Goal: Task Accomplishment & Management: Manage account settings

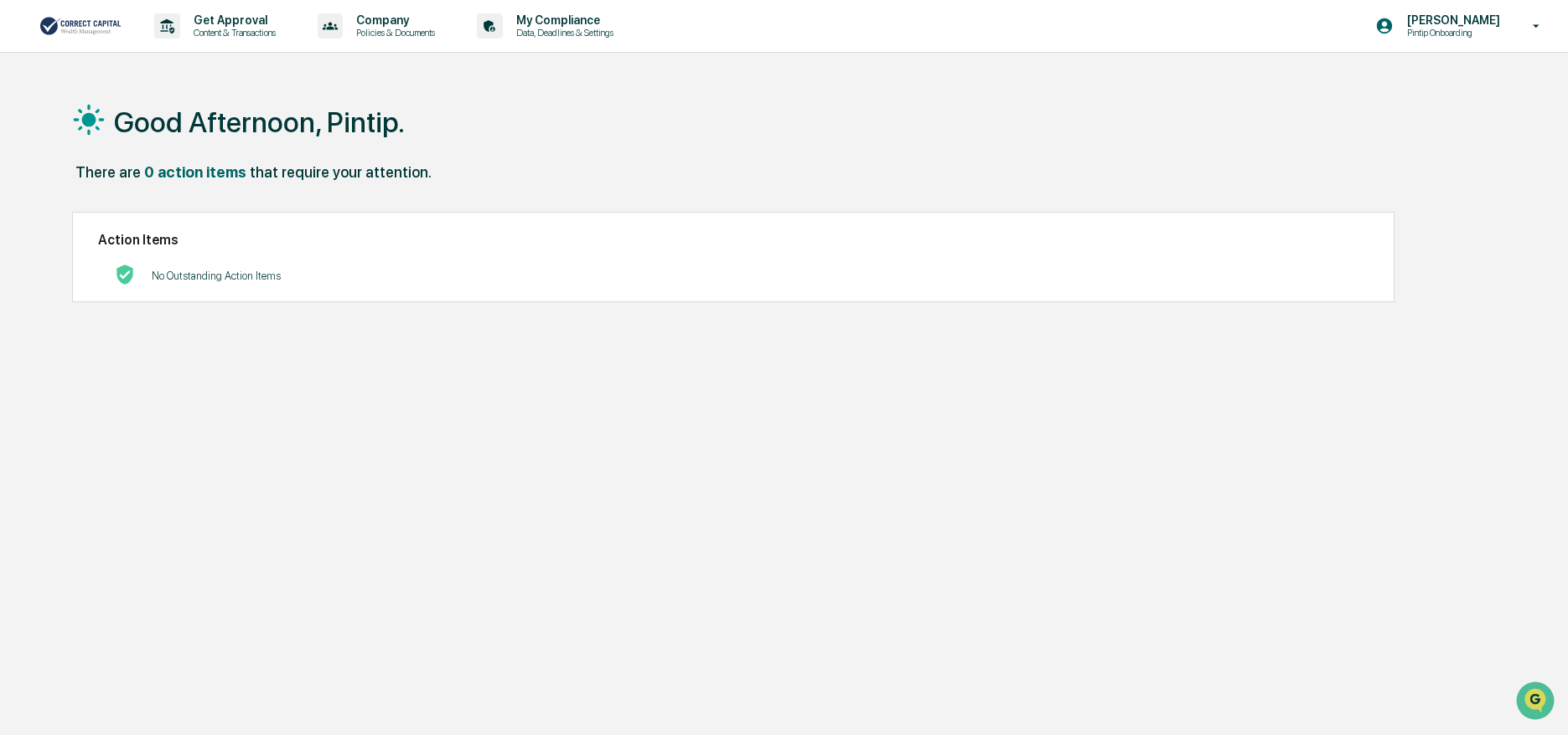
click at [1451, 27] on p "Pintip Onboarding" at bounding box center [1451, 32] width 115 height 11
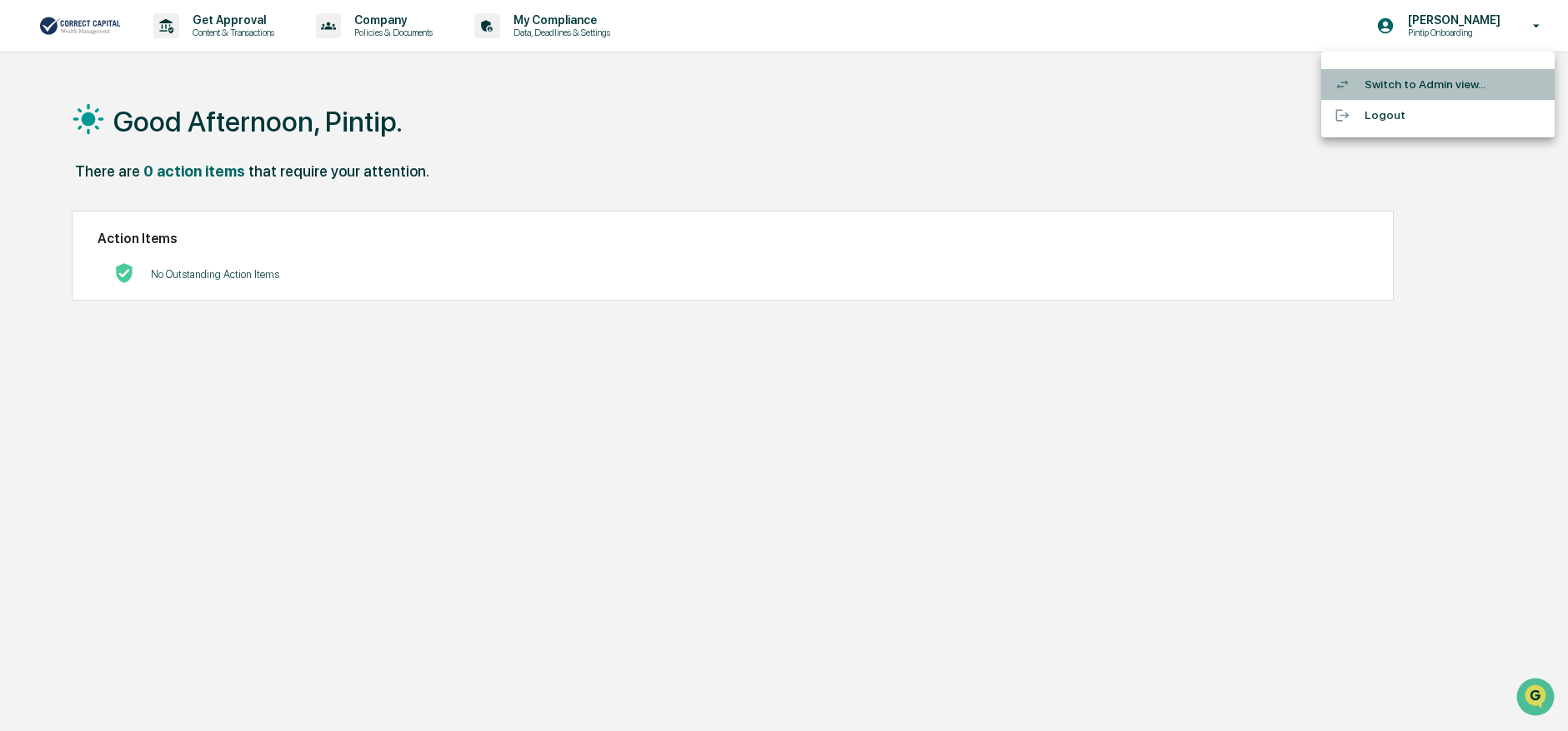
click at [1370, 78] on li "Switch to Admin view..." at bounding box center [1437, 84] width 234 height 31
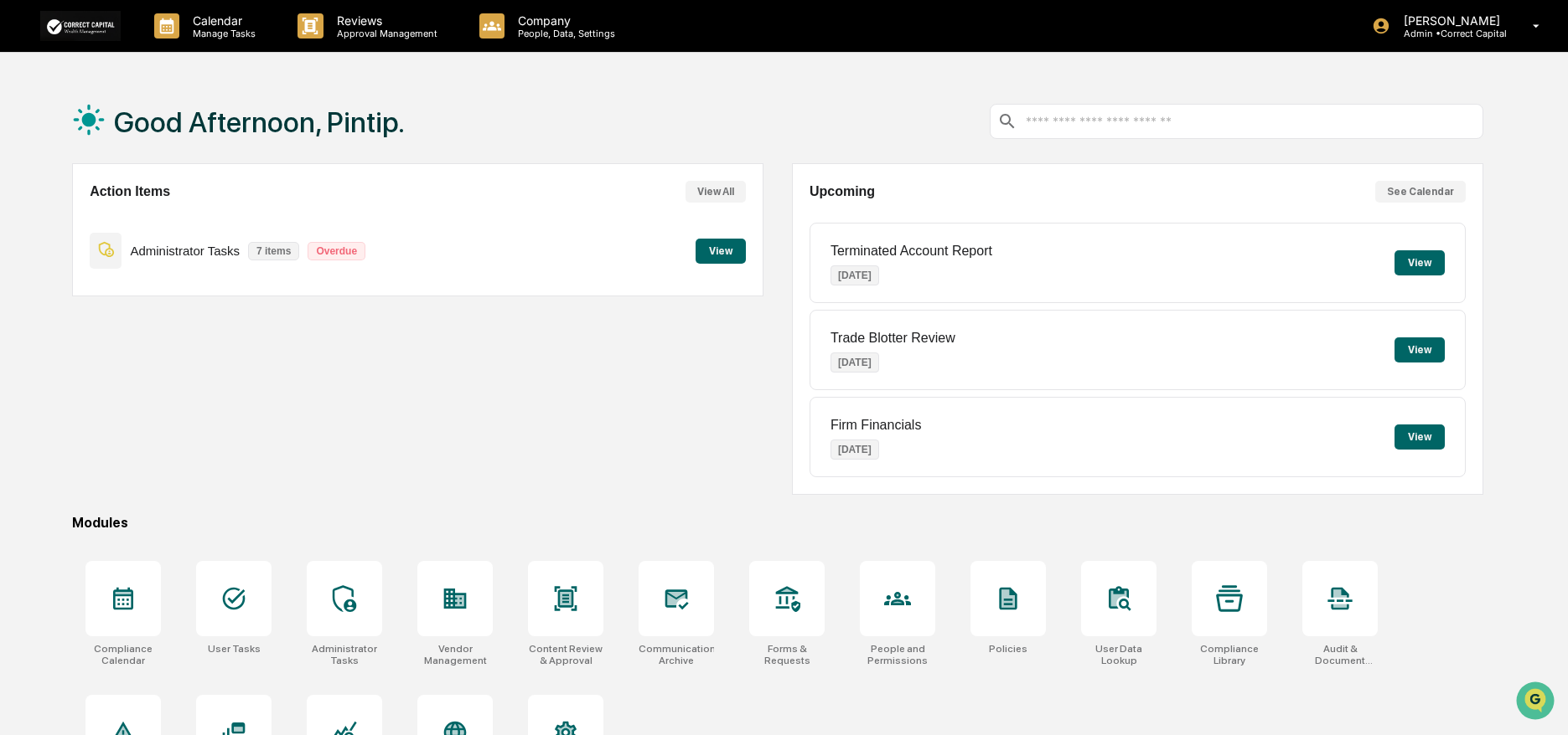
click at [728, 252] on button "View" at bounding box center [720, 251] width 50 height 25
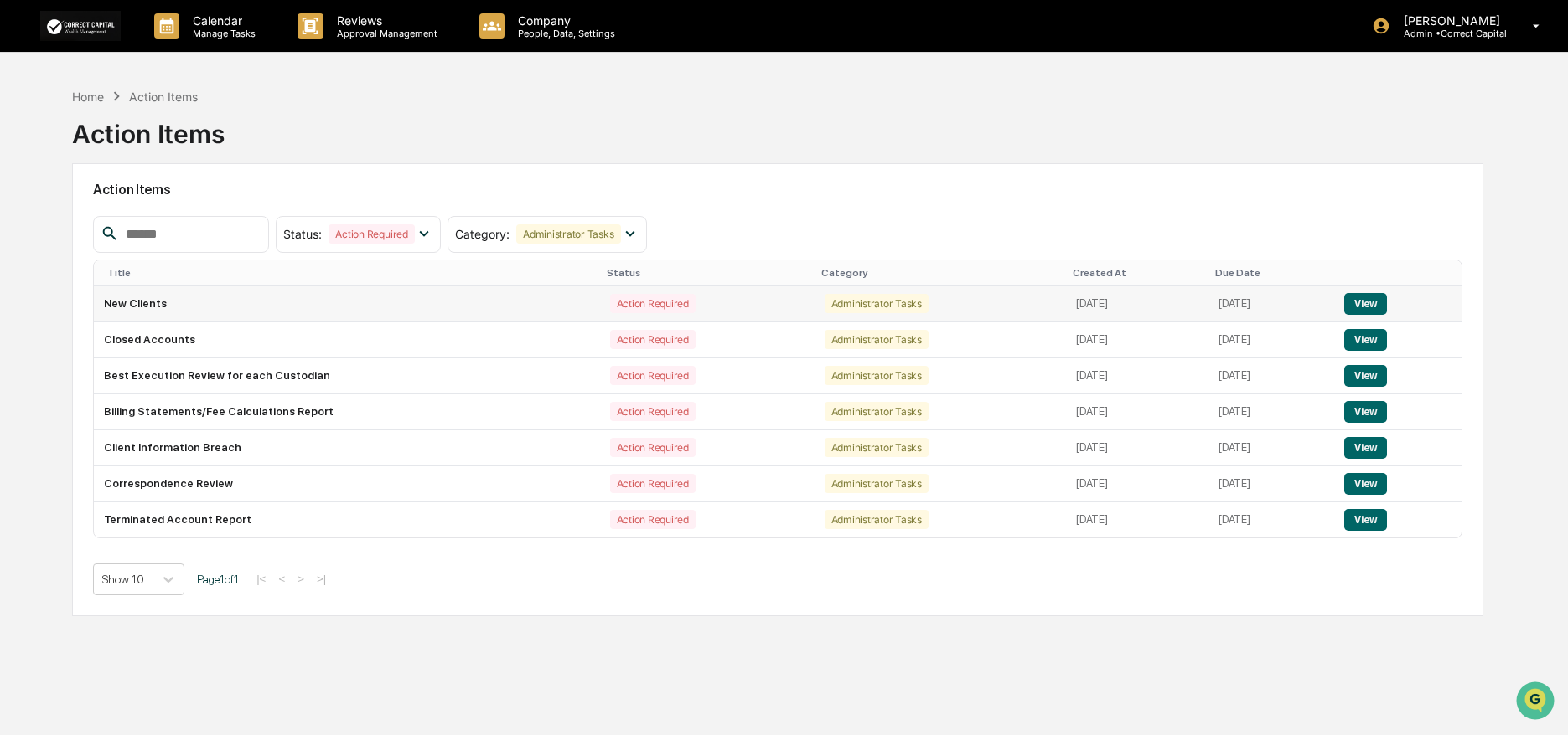
click at [1380, 306] on button "View" at bounding box center [1365, 304] width 42 height 22
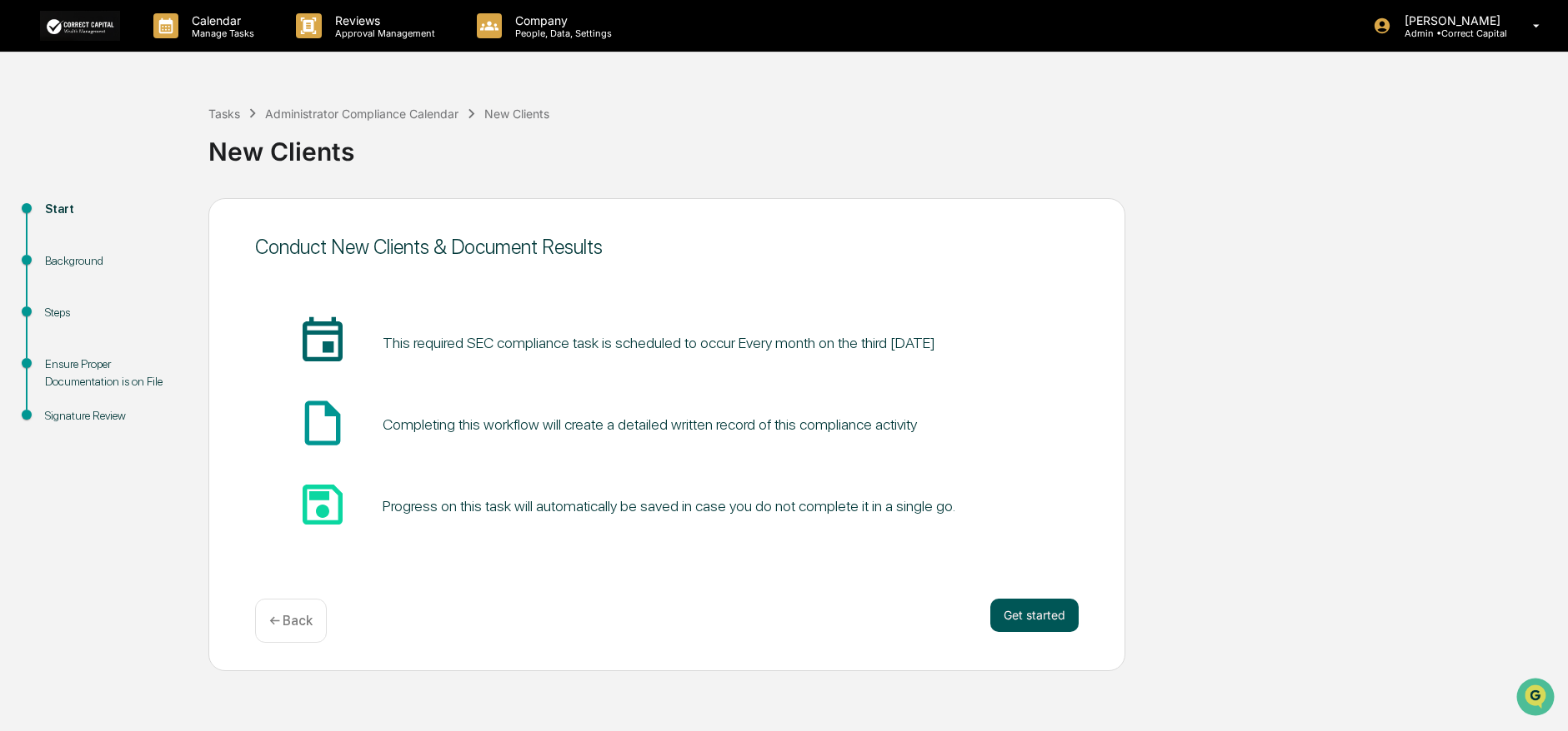
click at [1042, 620] on button "Get started" at bounding box center [1035, 616] width 88 height 34
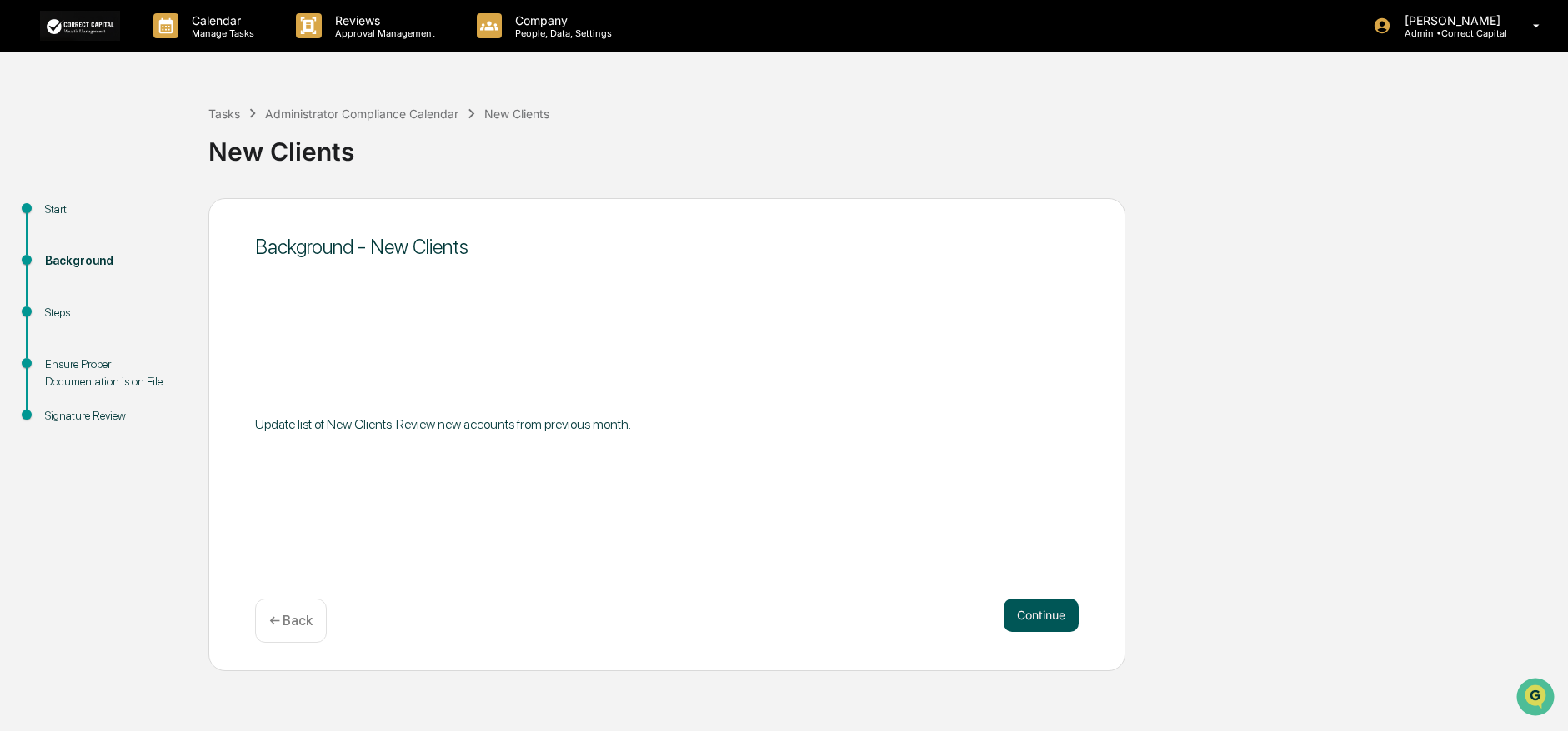
click at [1042, 620] on button "Continue" at bounding box center [1041, 616] width 75 height 34
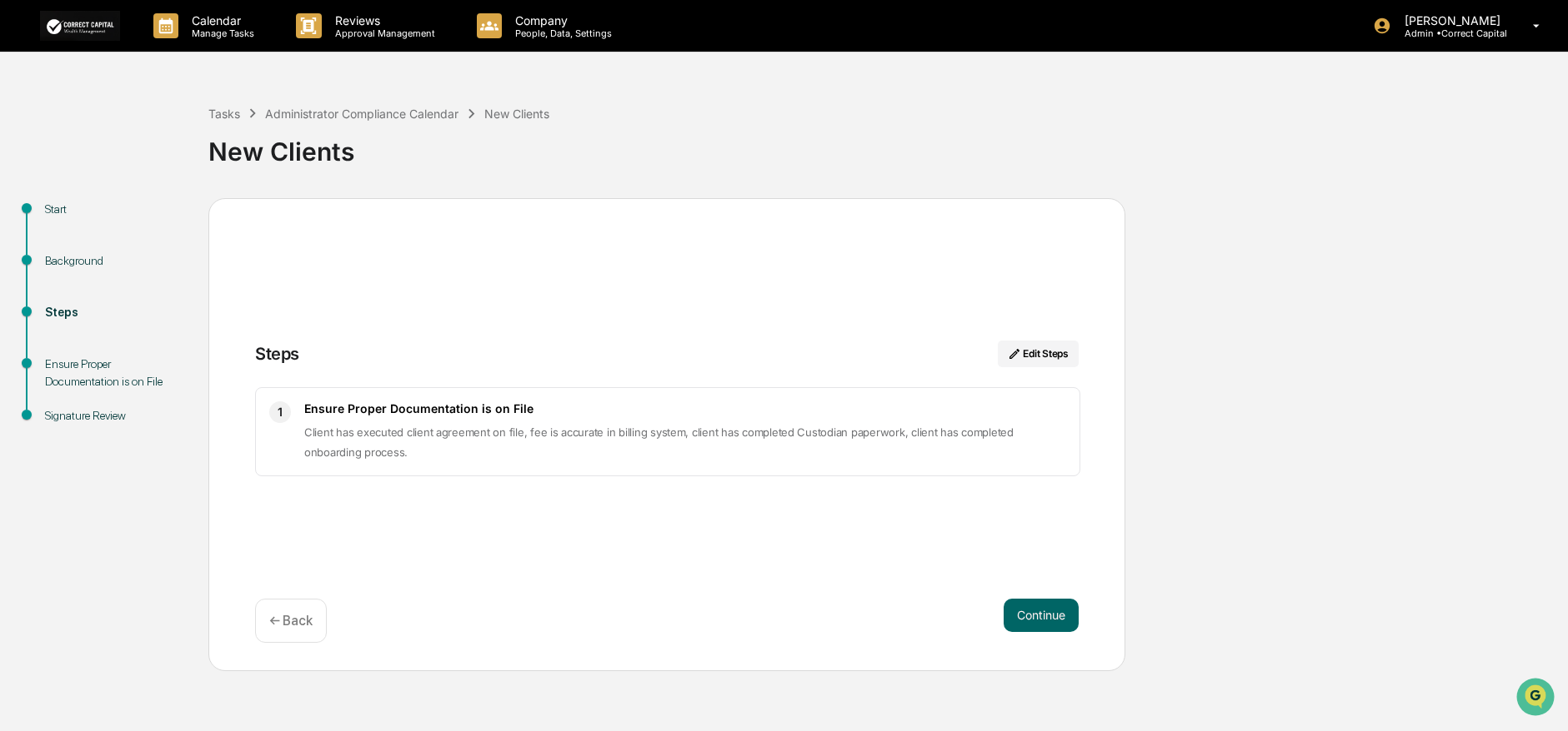
click at [292, 628] on p "← Back" at bounding box center [291, 620] width 43 height 16
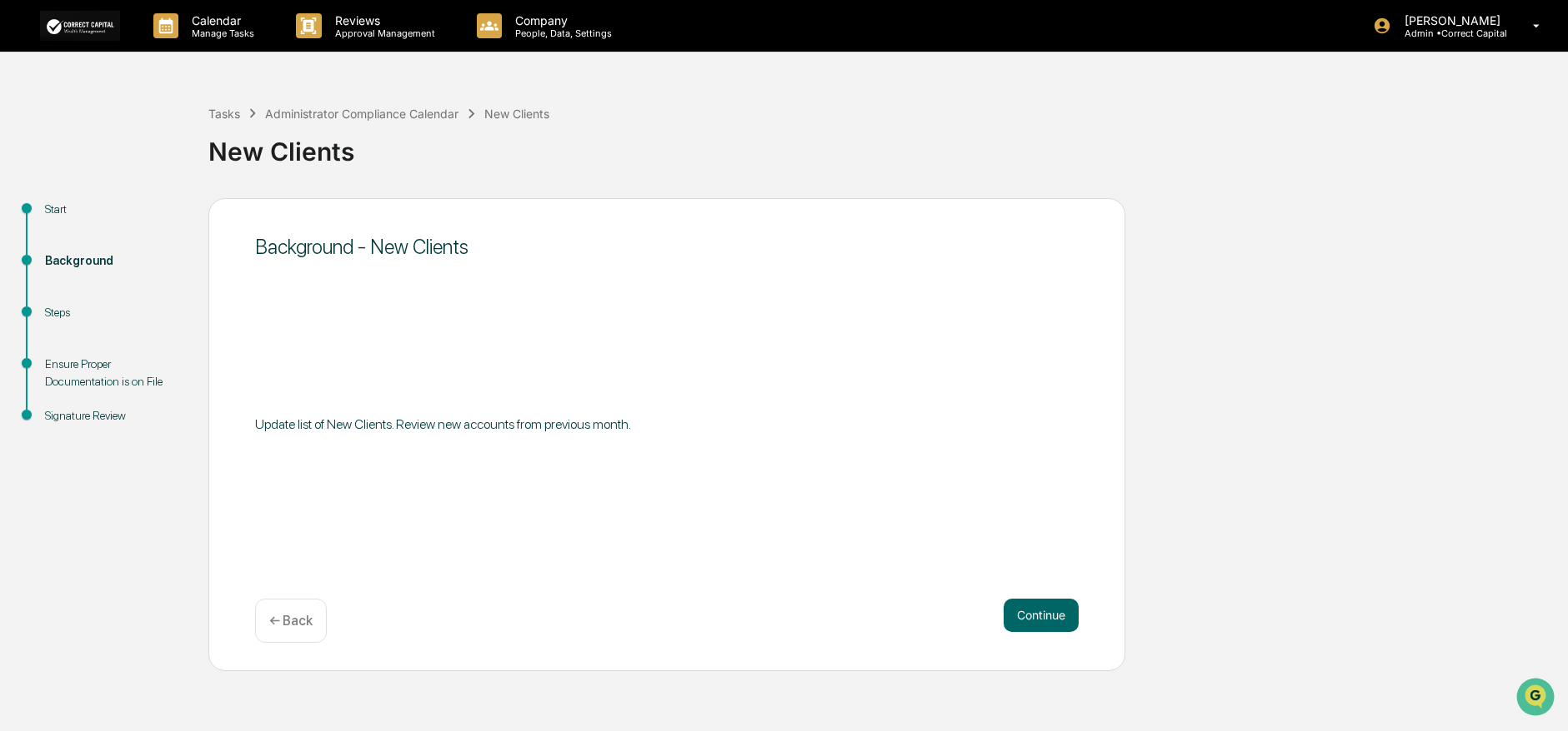
click at [289, 621] on p "← Back" at bounding box center [291, 620] width 43 height 16
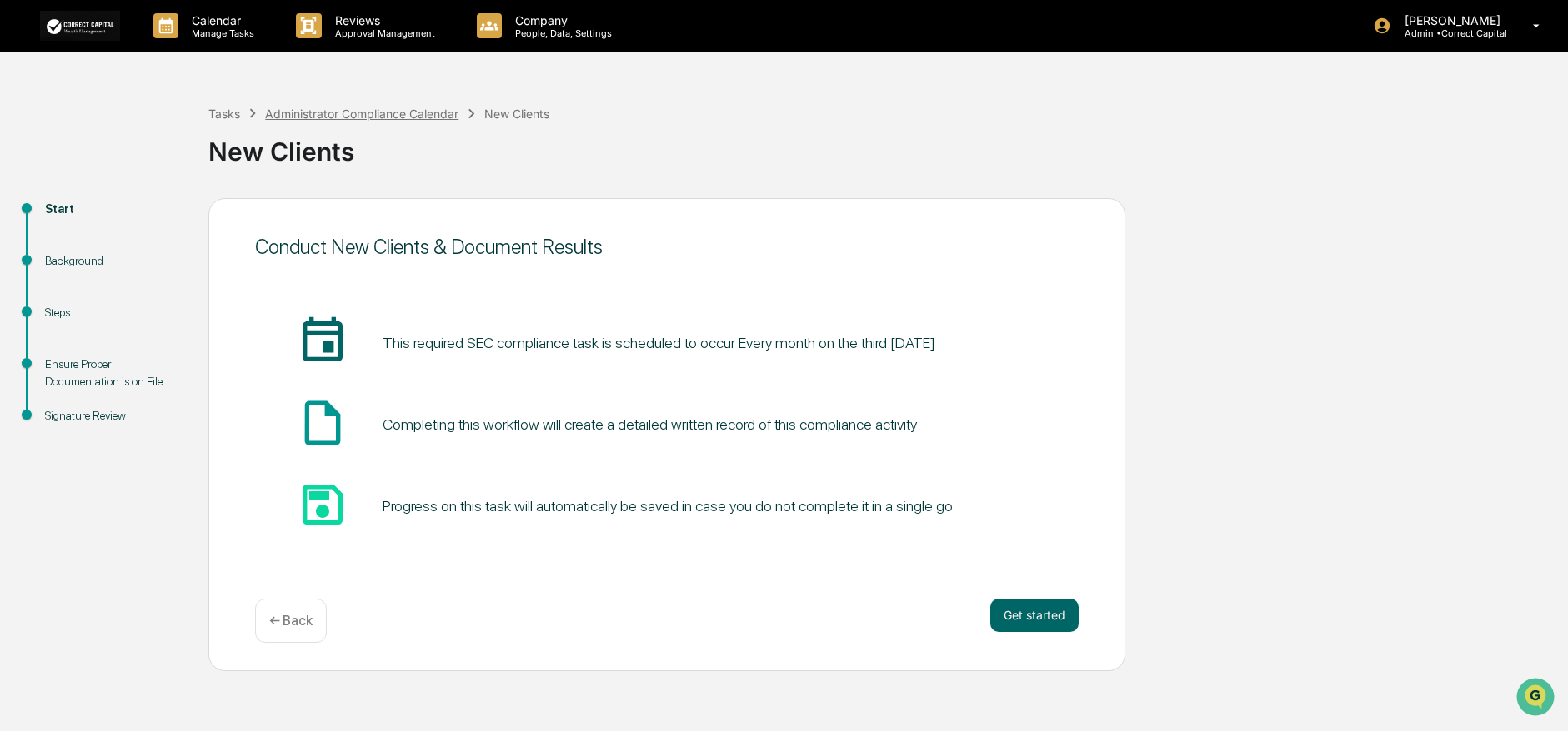
click at [426, 110] on div "Administrator Compliance Calendar" at bounding box center [361, 114] width 193 height 14
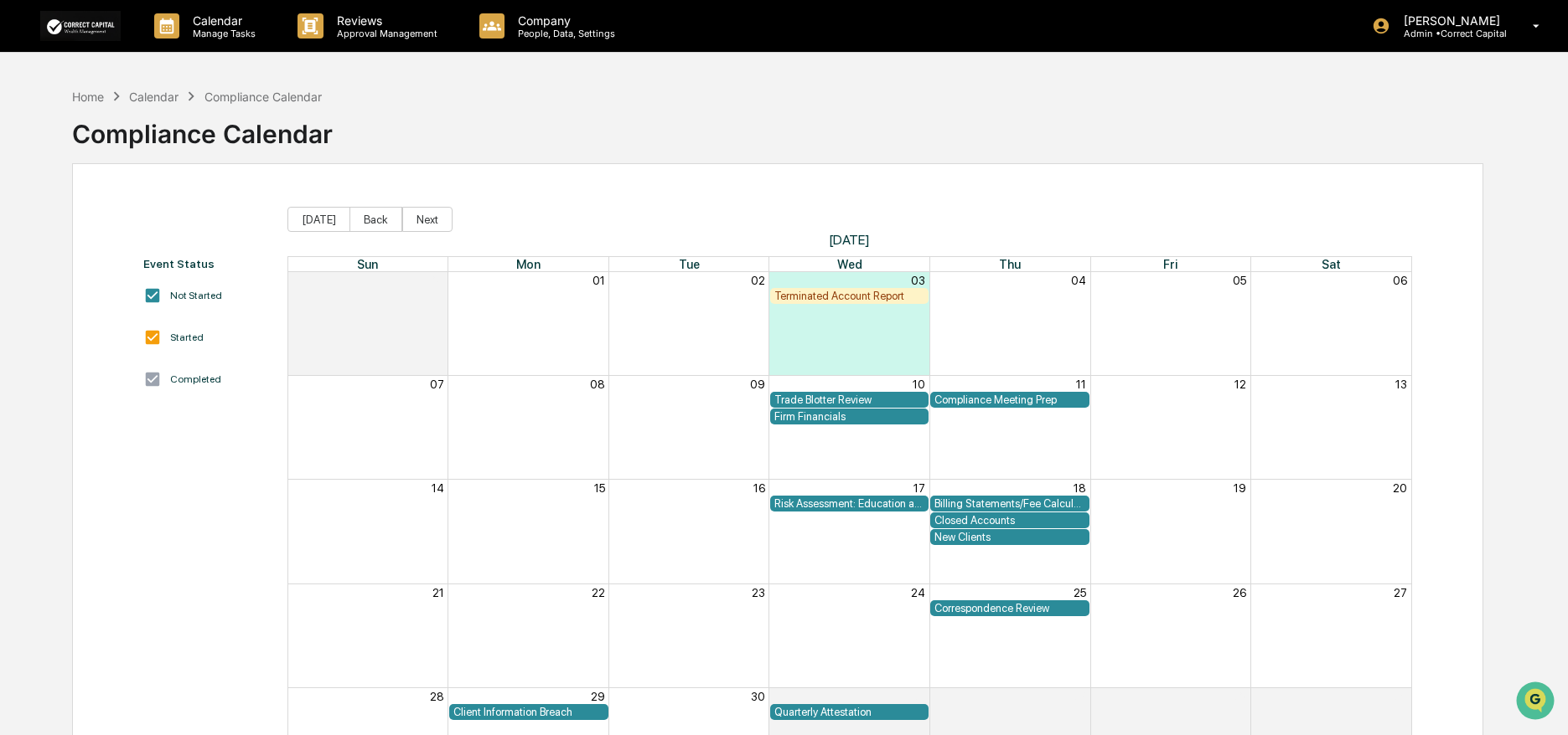
click at [152, 101] on div "Calendar" at bounding box center [154, 96] width 49 height 14
click at [160, 98] on div "Calendar" at bounding box center [154, 96] width 49 height 14
click at [91, 96] on div "Home" at bounding box center [88, 96] width 32 height 14
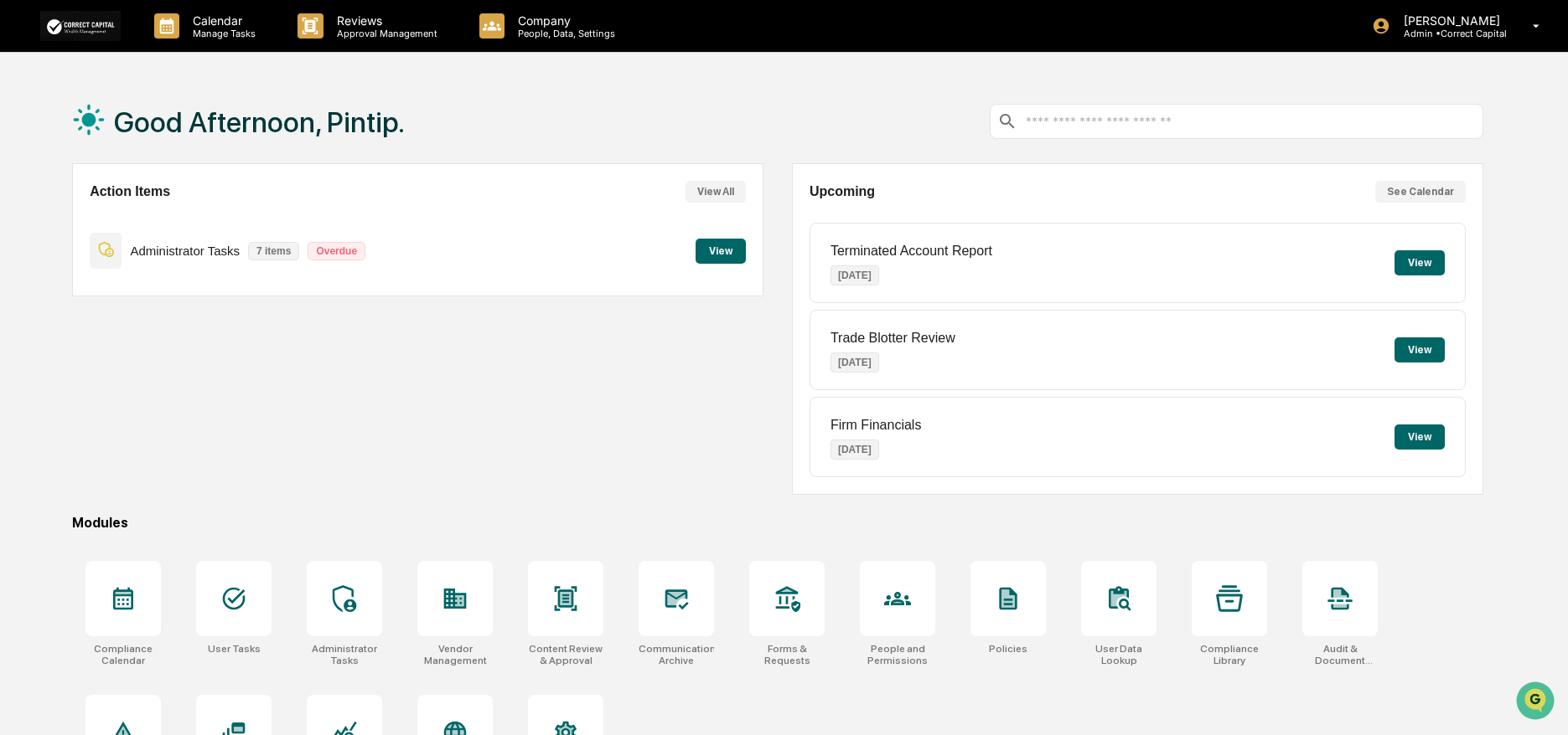
click at [727, 245] on button "View" at bounding box center [720, 251] width 50 height 25
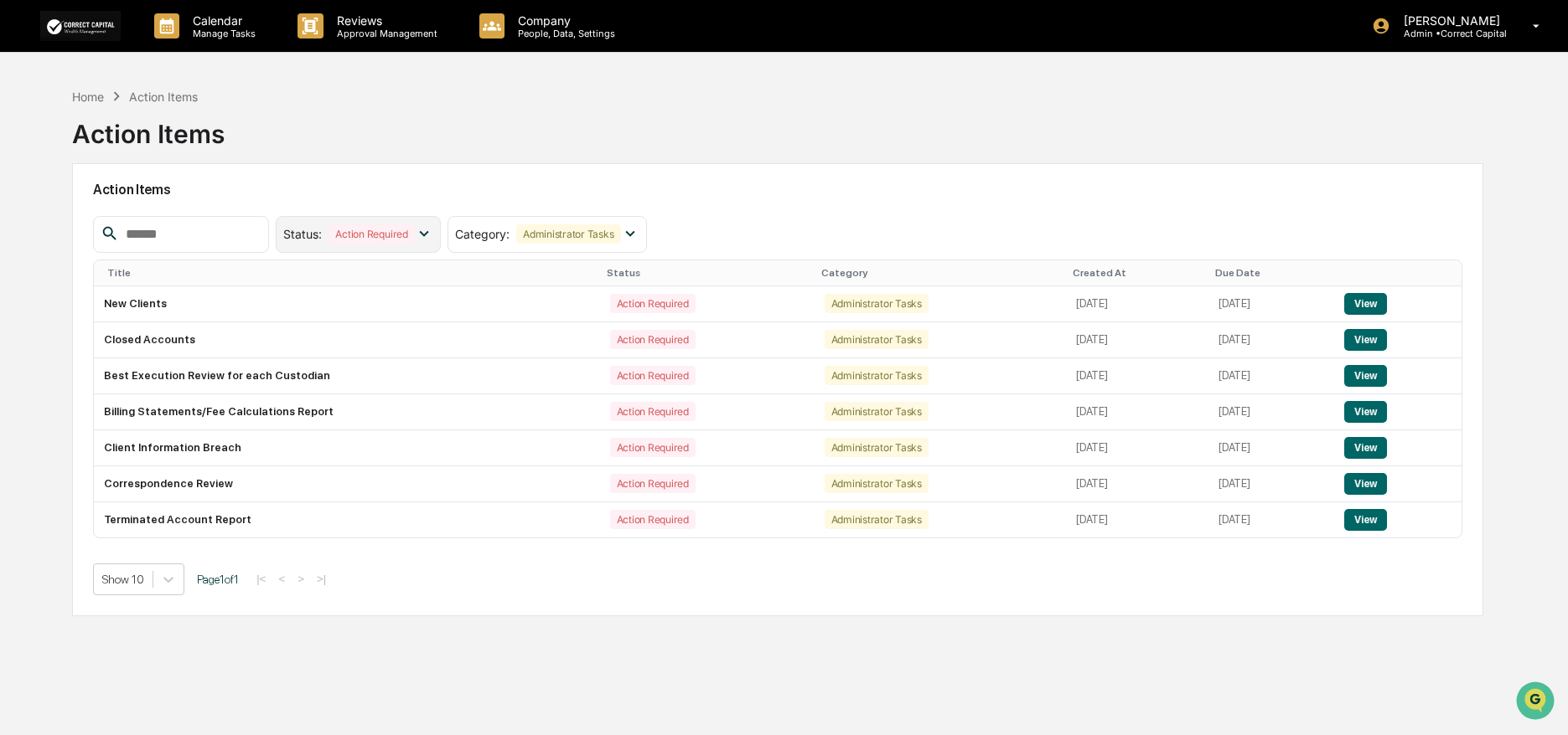
click at [433, 231] on icon at bounding box center [424, 234] width 19 height 19
click at [240, 35] on p "Manage Tasks" at bounding box center [222, 33] width 85 height 11
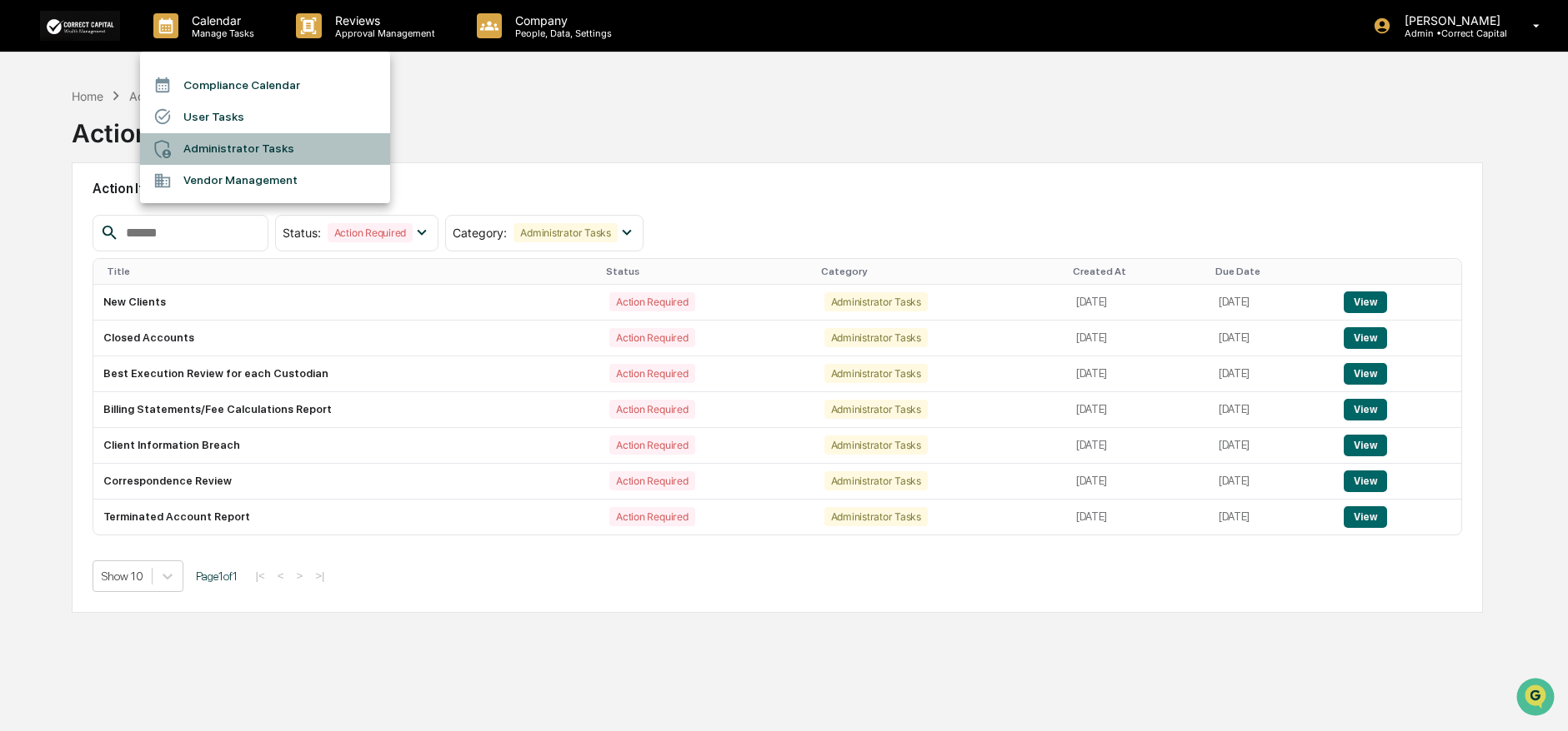
click at [300, 146] on li "Administrator Tasks" at bounding box center [265, 149] width 250 height 32
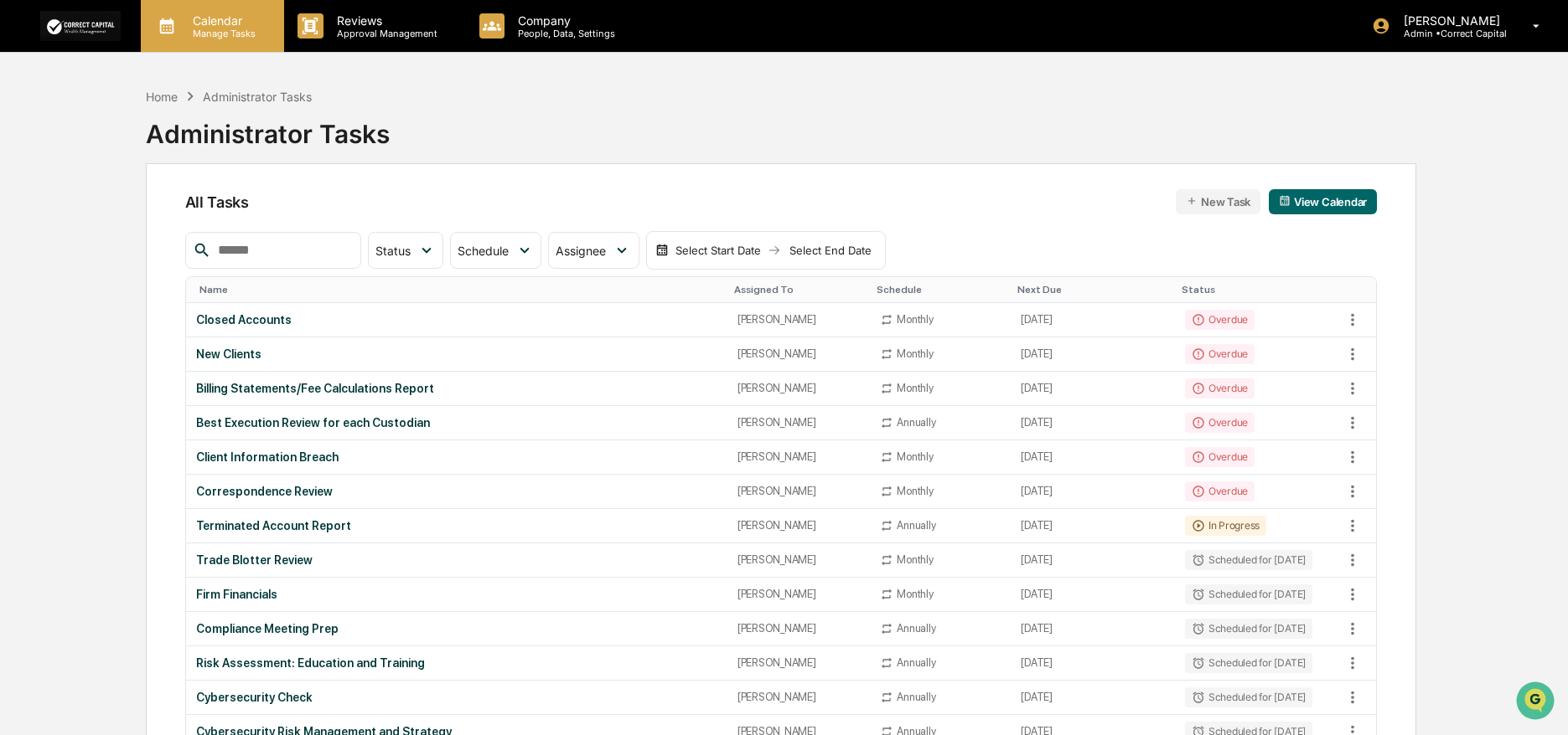
click at [228, 27] on p "Manage Tasks" at bounding box center [222, 33] width 85 height 11
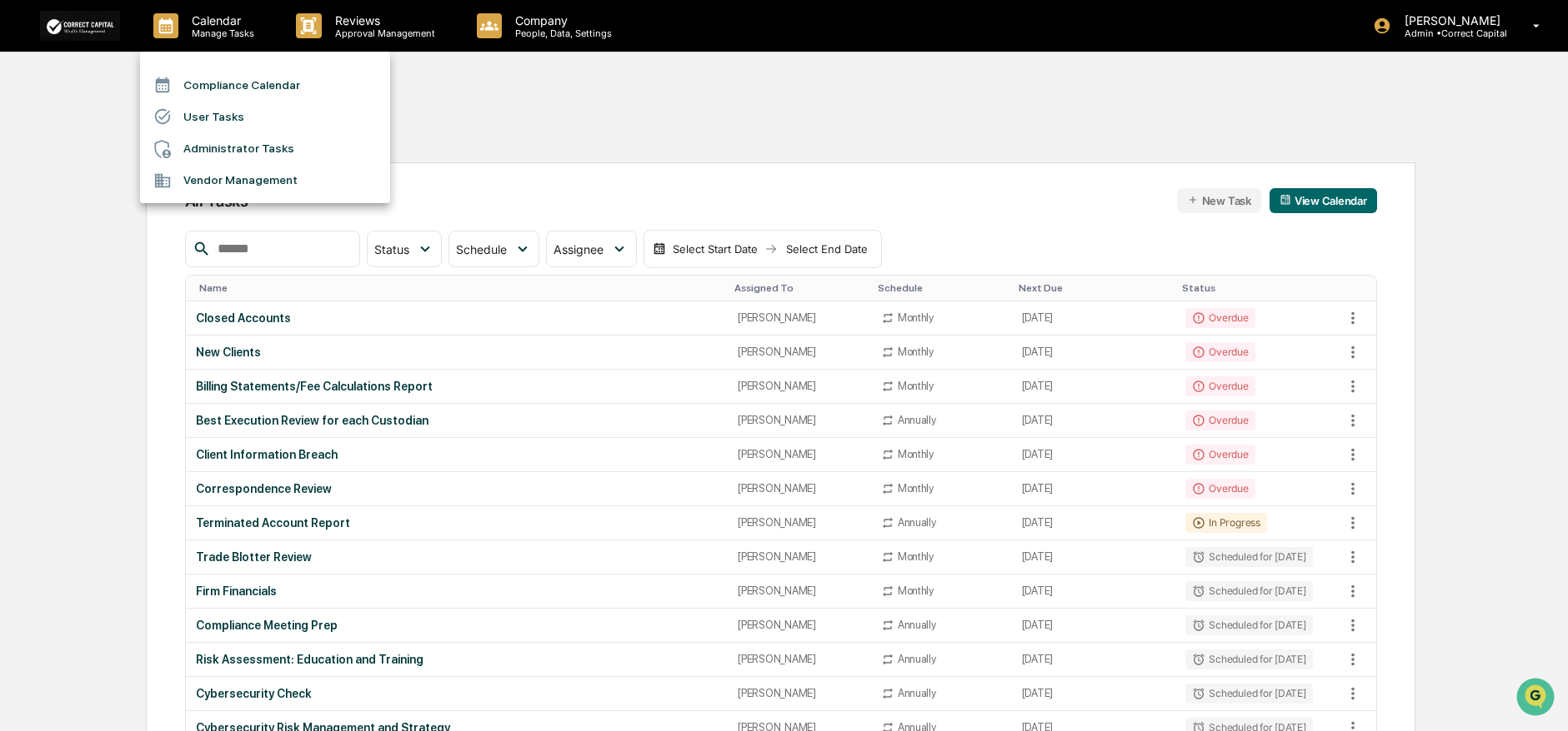
click at [298, 186] on li "Vendor Management" at bounding box center [265, 181] width 250 height 32
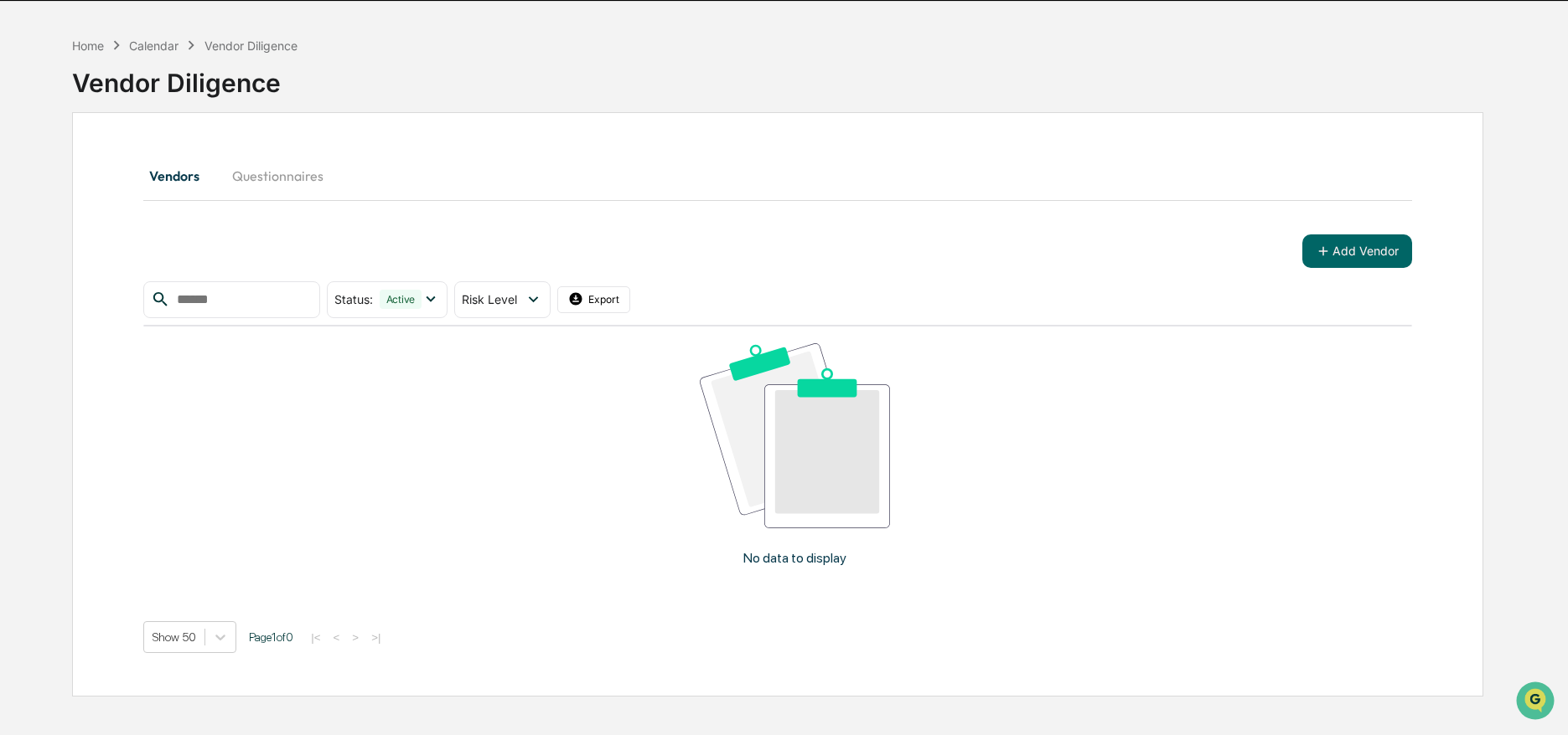
scroll to position [79, 0]
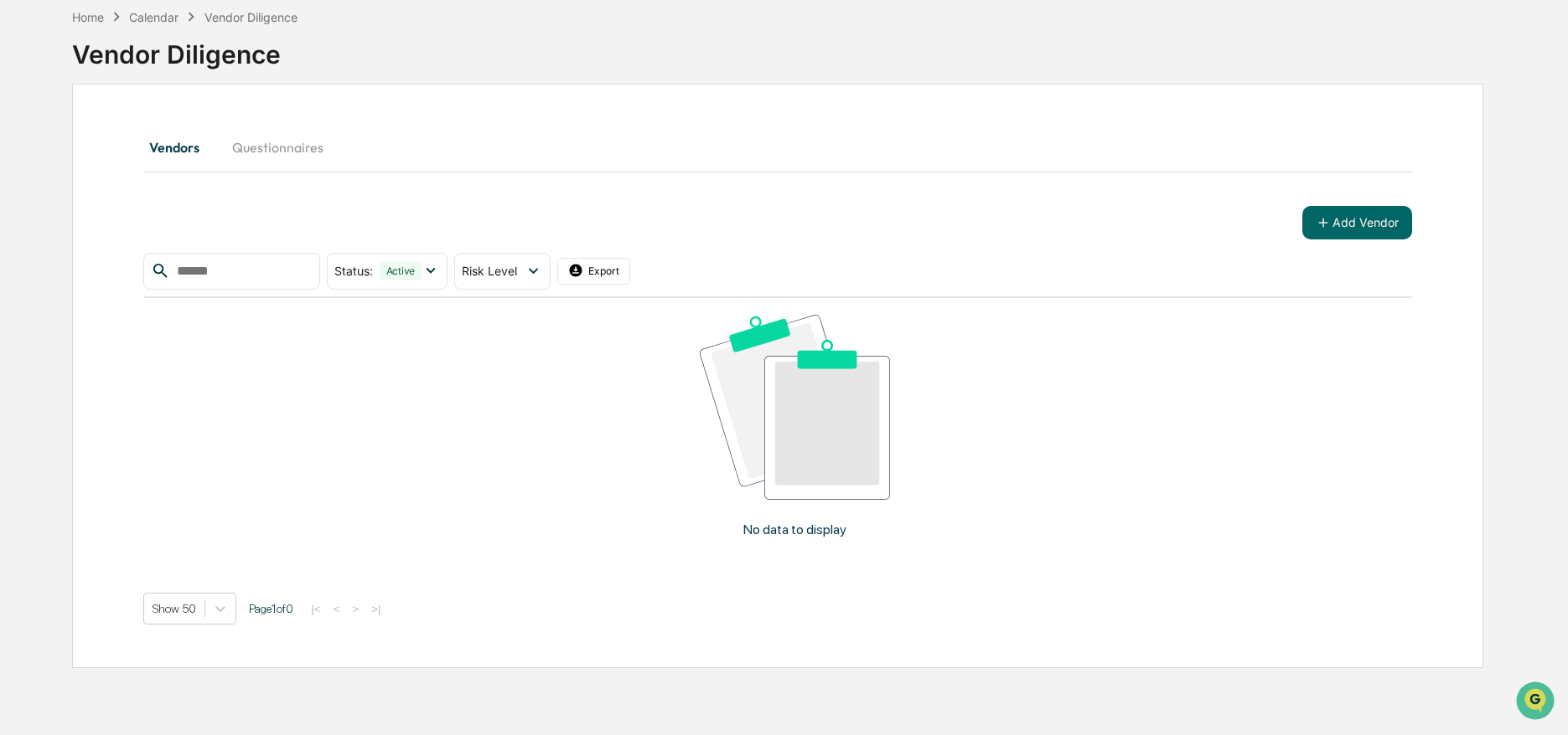
click at [279, 148] on button "Questionnaires" at bounding box center [278, 147] width 118 height 41
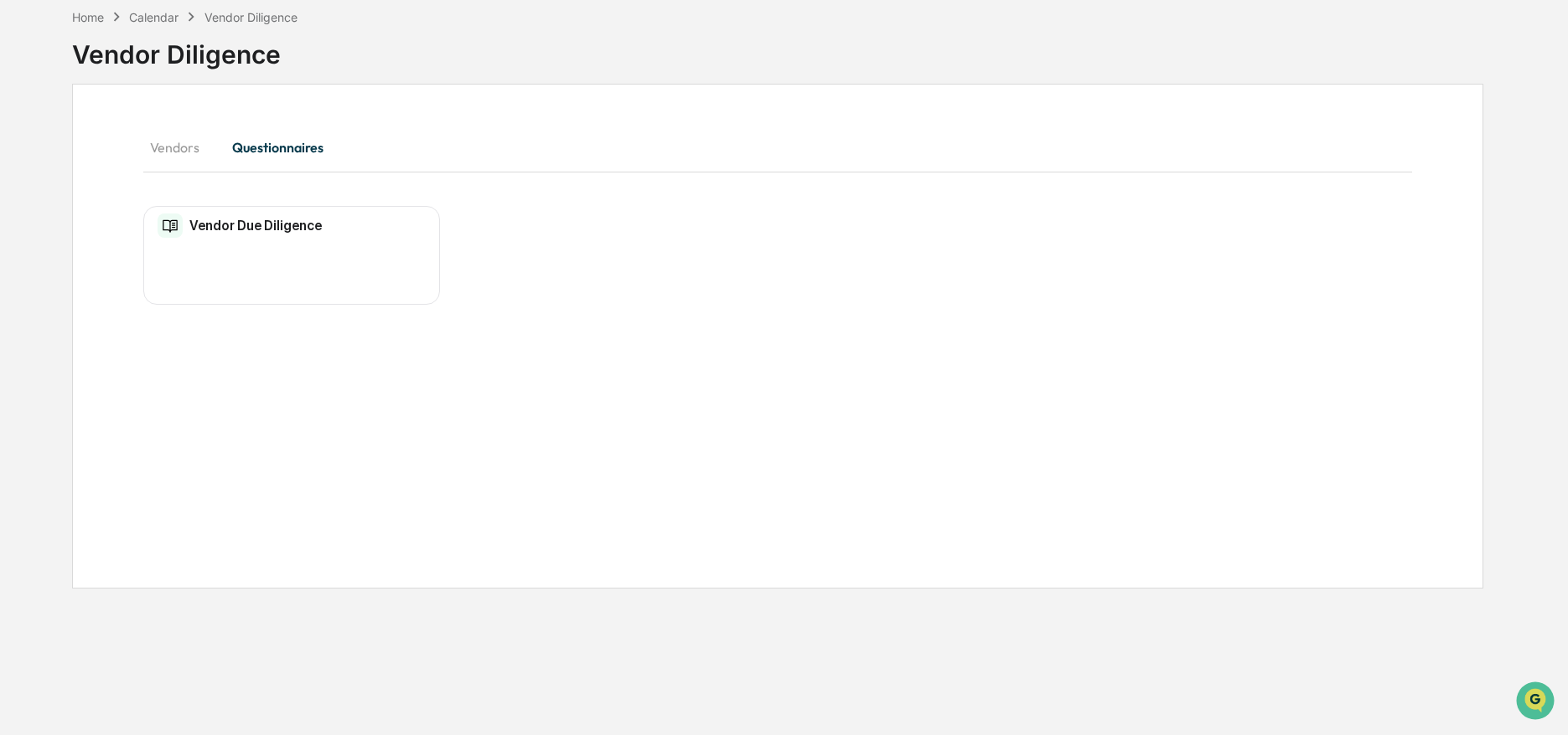
click at [262, 235] on div "Vendor Due Diligence" at bounding box center [240, 226] width 164 height 25
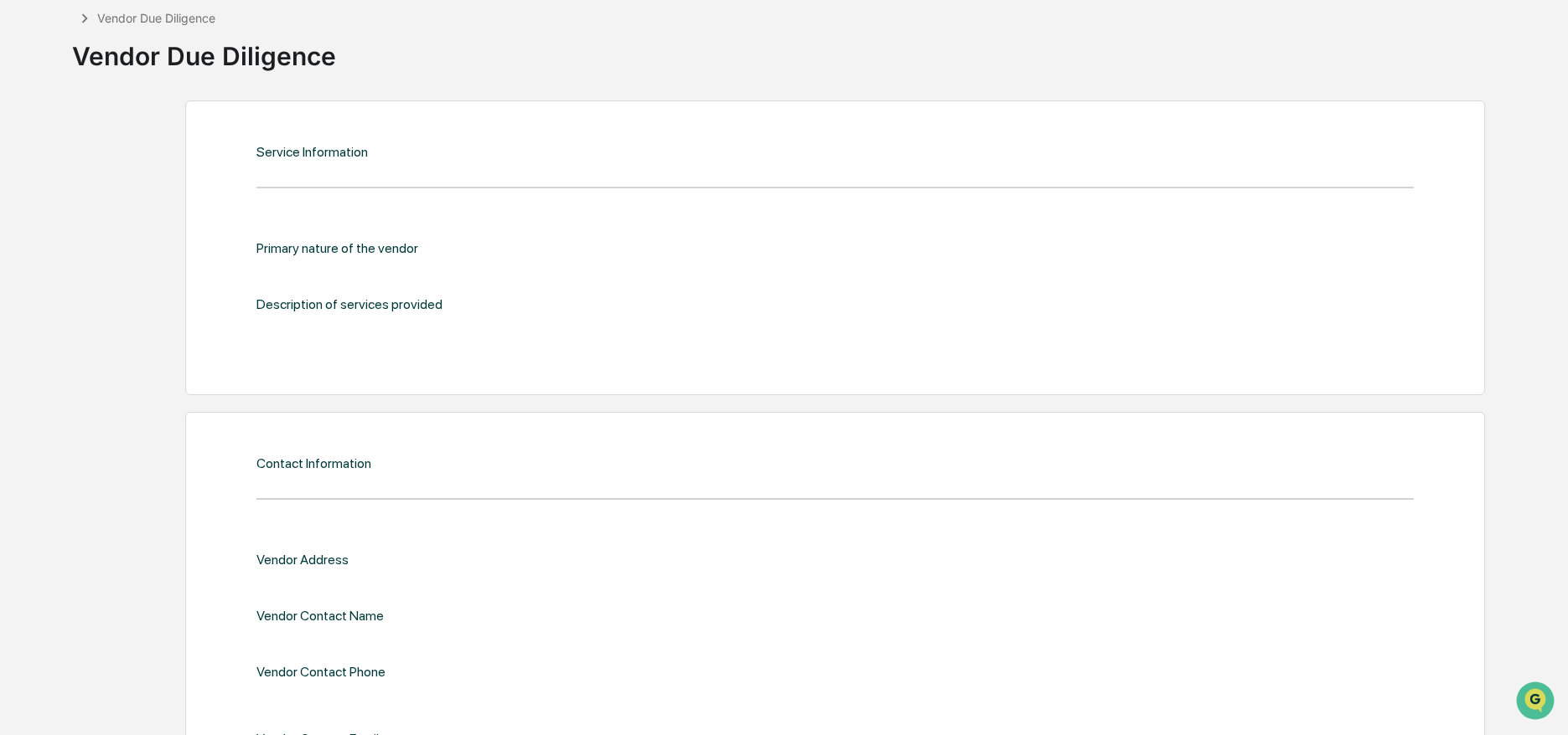
click at [87, 18] on icon at bounding box center [85, 18] width 6 height 9
click at [132, 17] on div "Vendor Due Diligence" at bounding box center [156, 18] width 118 height 14
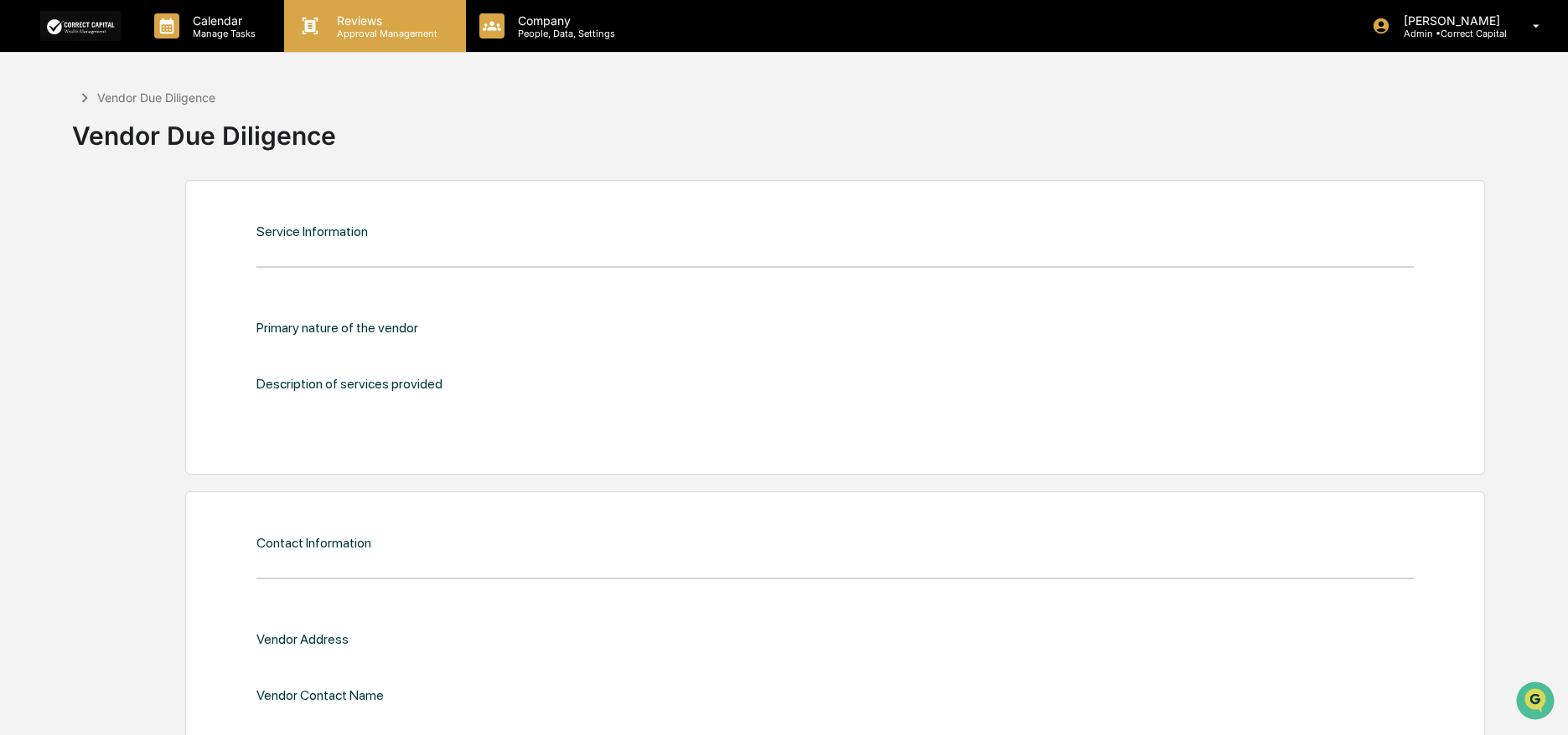
click at [417, 40] on div "Reviews Approval Management" at bounding box center [375, 25] width 181 height 52
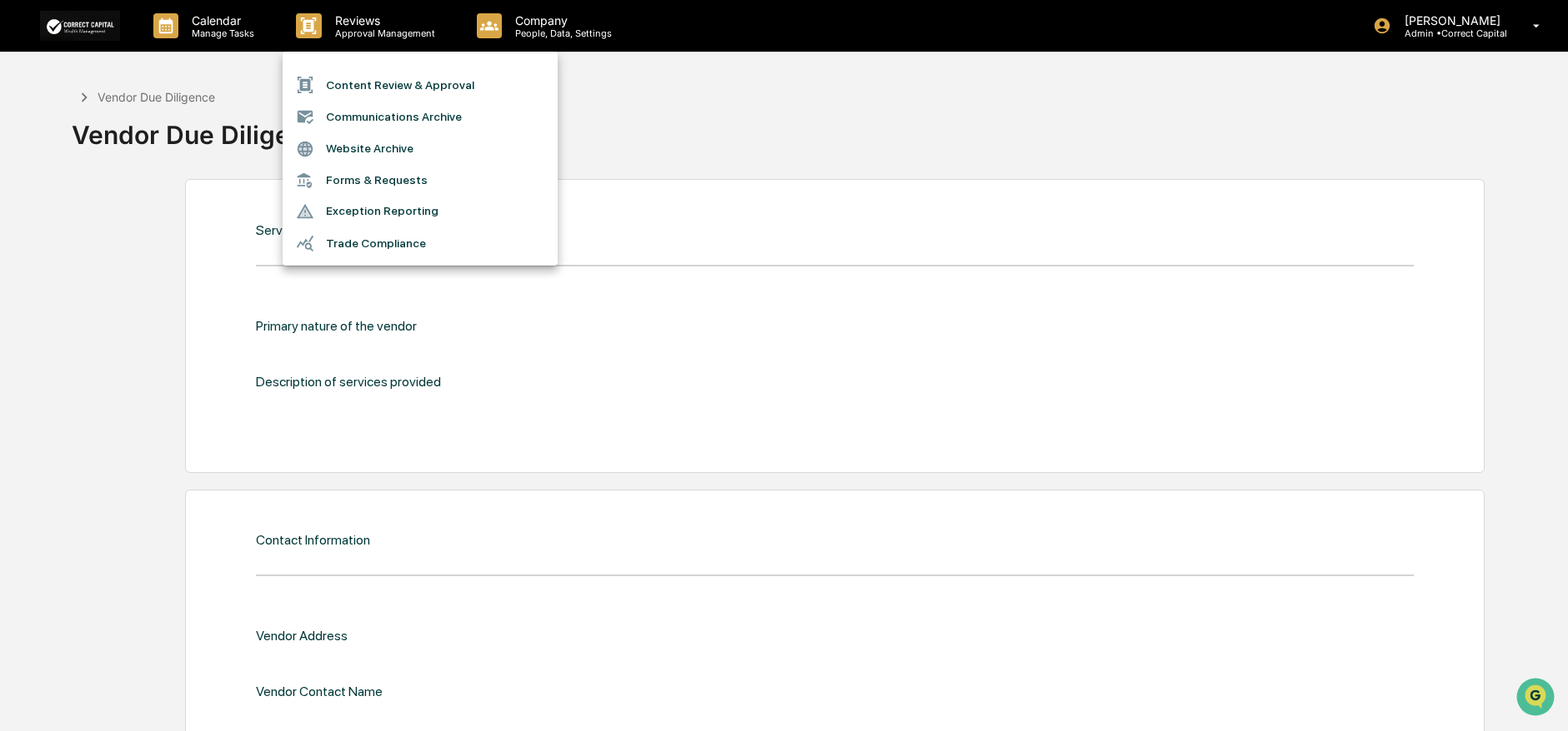
click at [441, 92] on li "Content Review & Approval" at bounding box center [420, 85] width 275 height 32
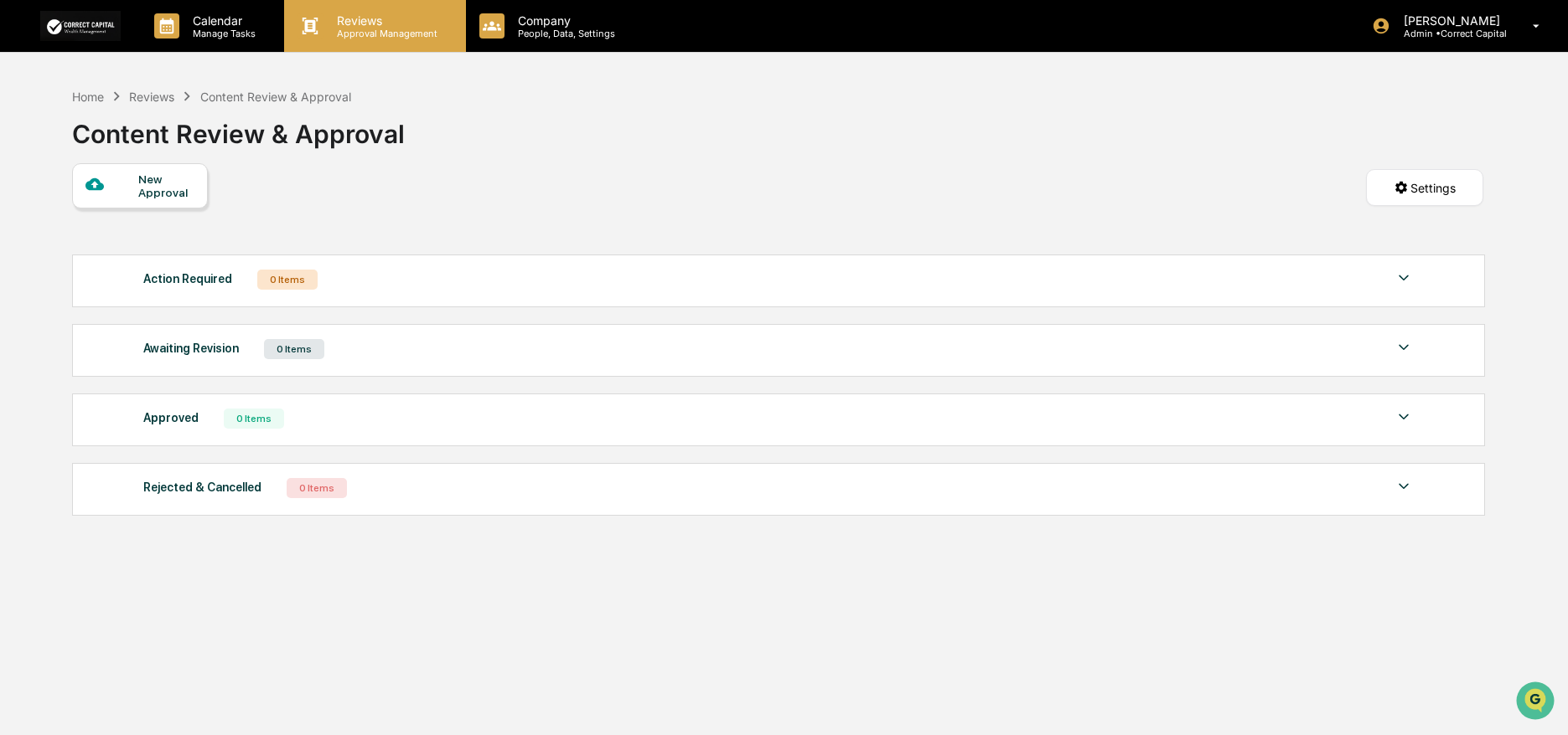
click at [405, 42] on div "Reviews Approval Management" at bounding box center [375, 25] width 181 height 52
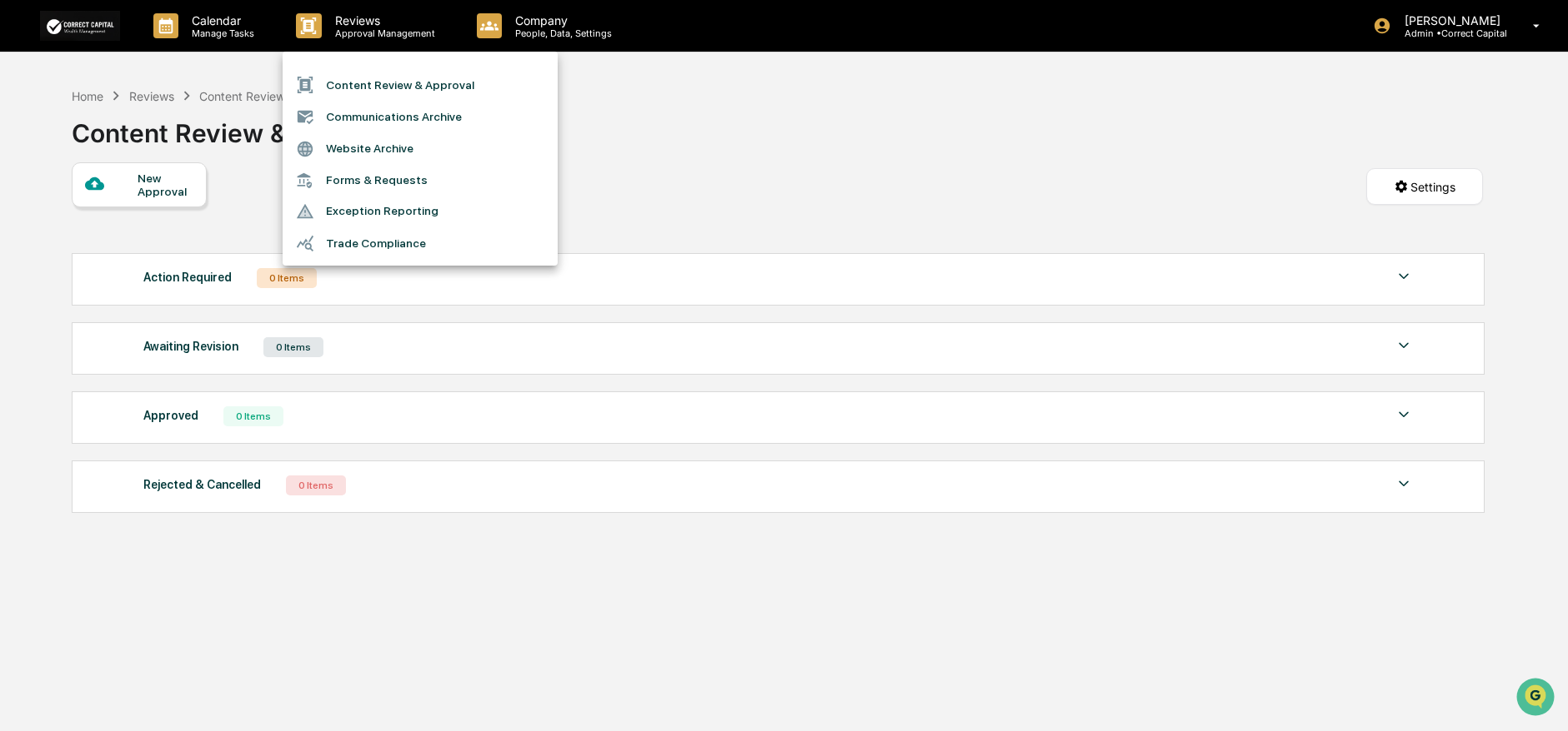
click at [411, 117] on li "Communications Archive" at bounding box center [420, 116] width 275 height 32
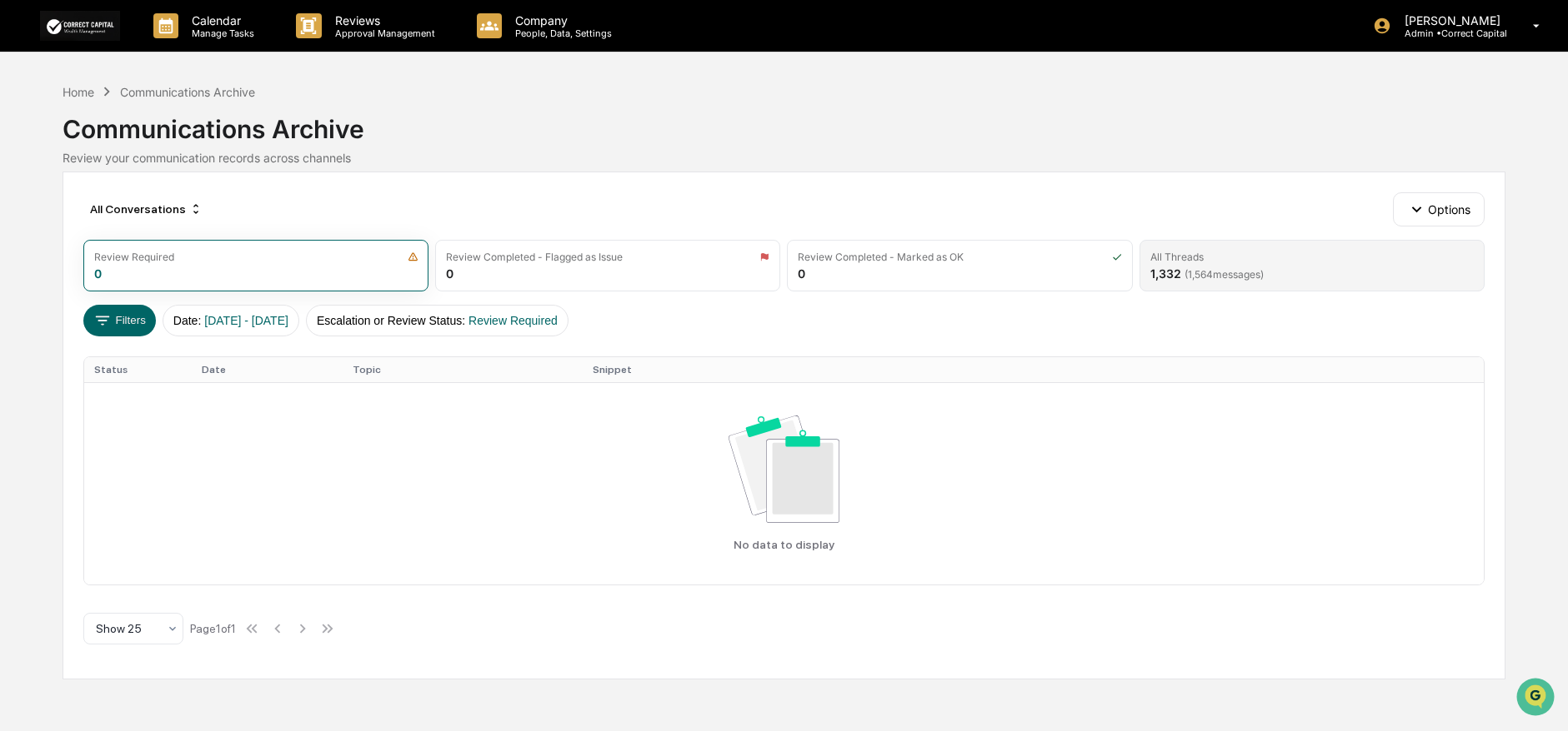
click at [1221, 273] on span "( 1,564 messages)" at bounding box center [1223, 274] width 79 height 12
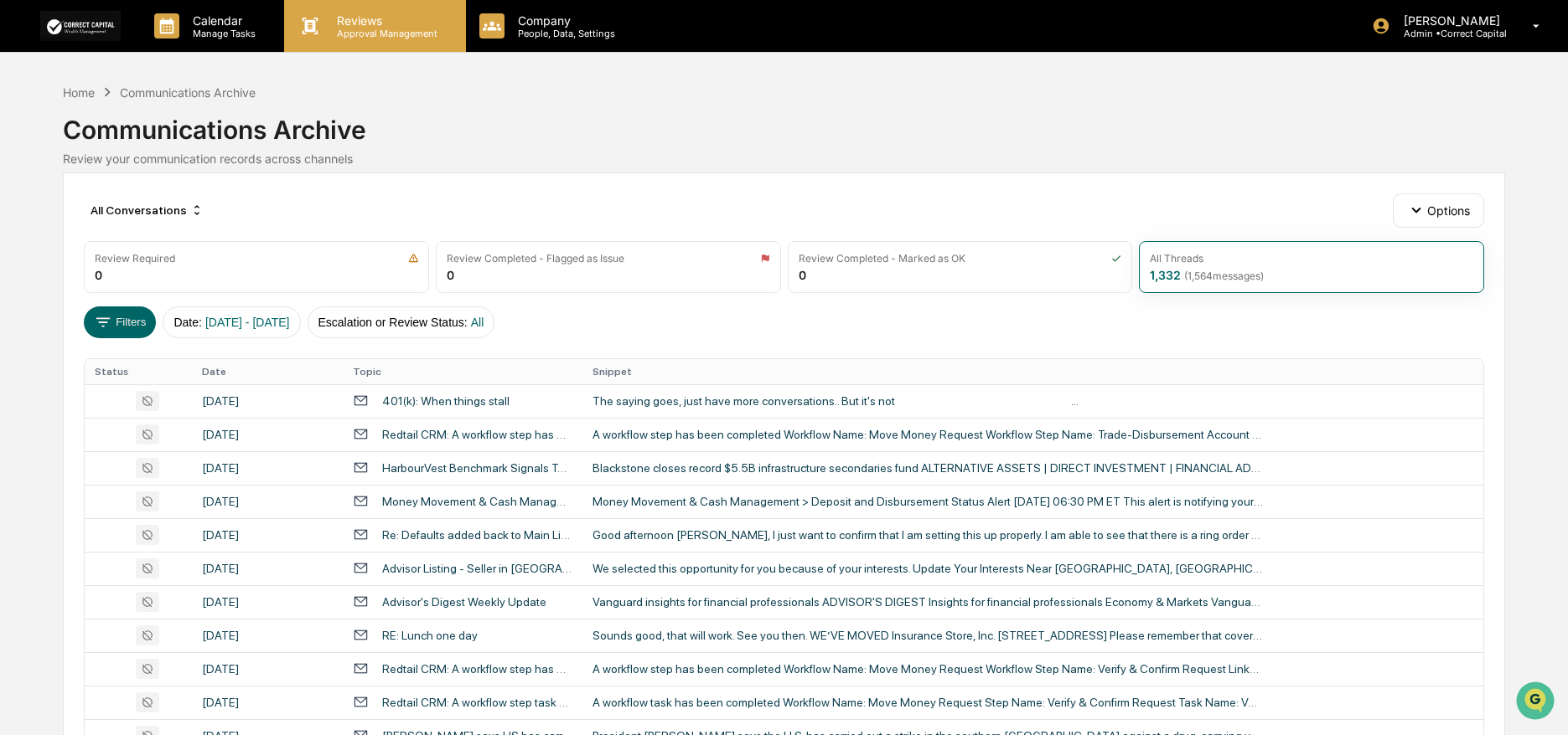
click at [408, 30] on p "Approval Management" at bounding box center [385, 33] width 123 height 11
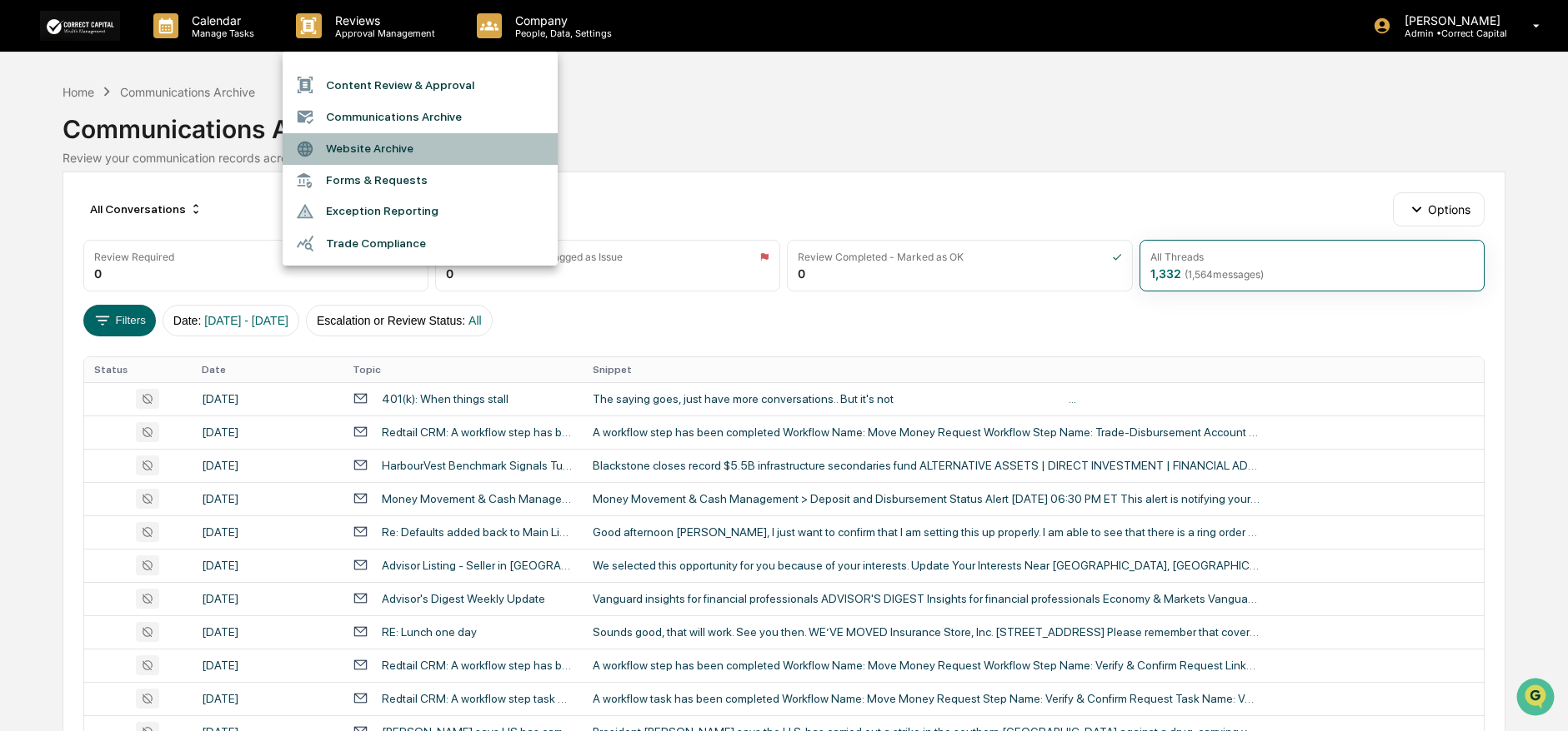
click at [442, 151] on li "Website Archive" at bounding box center [420, 149] width 275 height 32
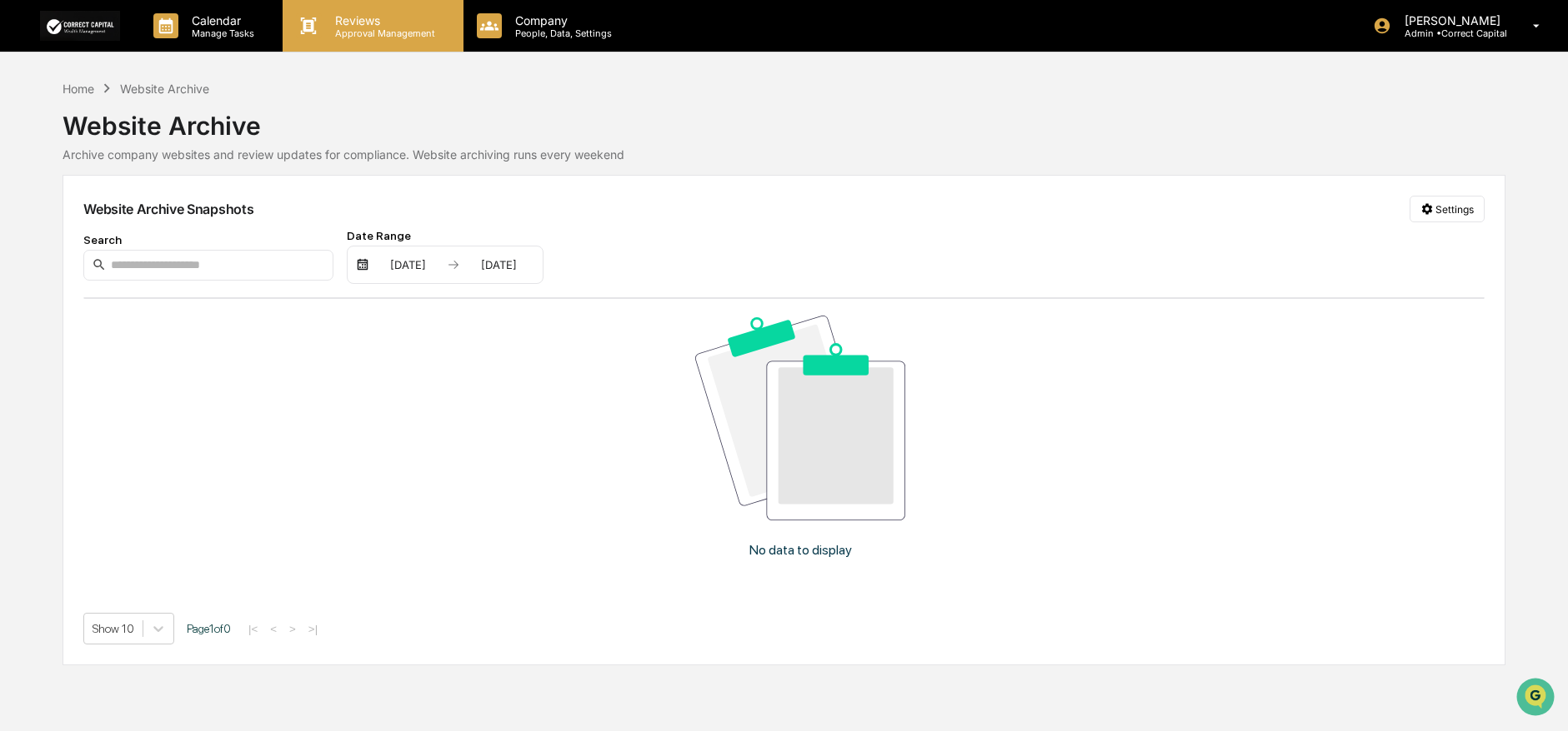
click at [401, 29] on p "Approval Management" at bounding box center [383, 33] width 122 height 11
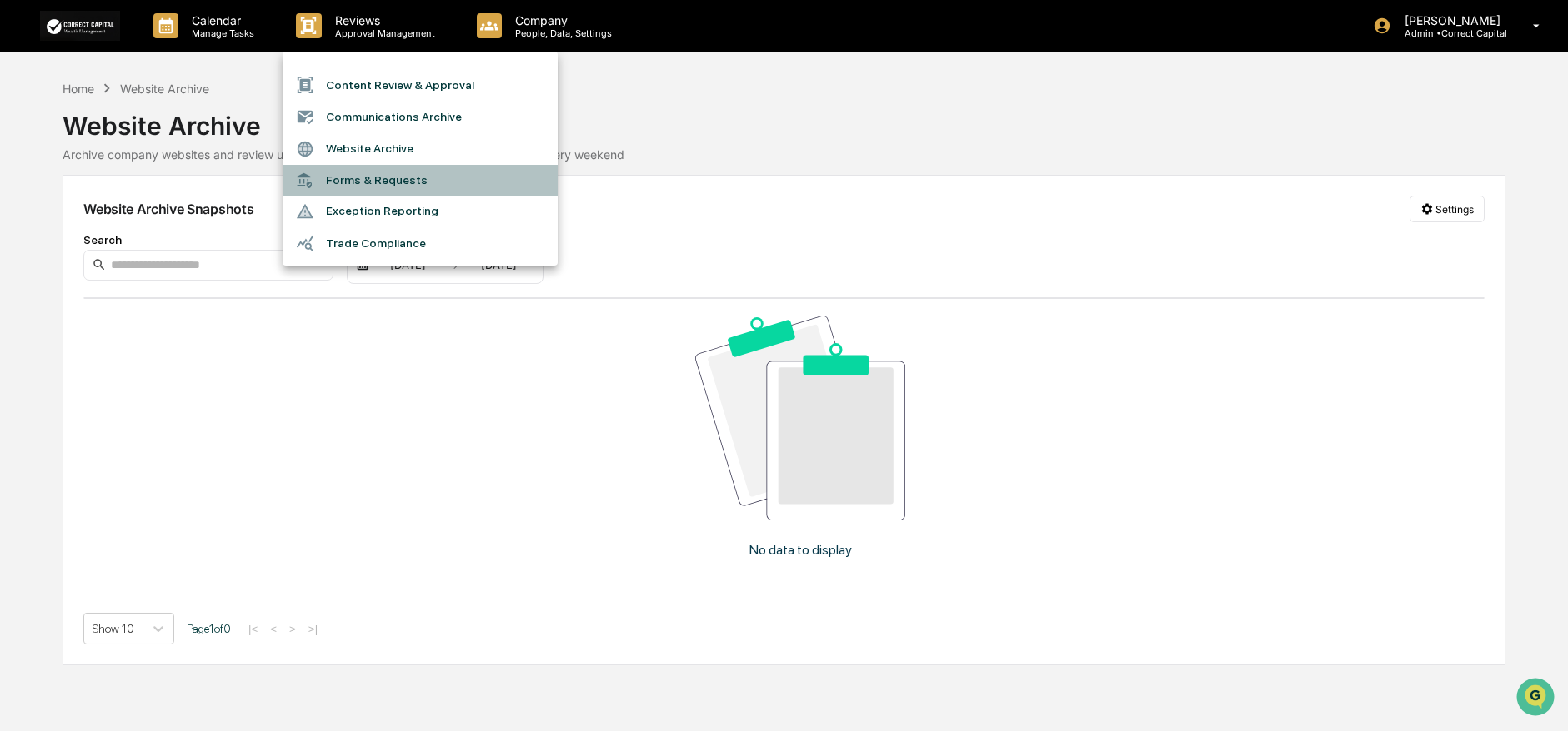
click at [510, 175] on li "Forms & Requests" at bounding box center [420, 180] width 275 height 31
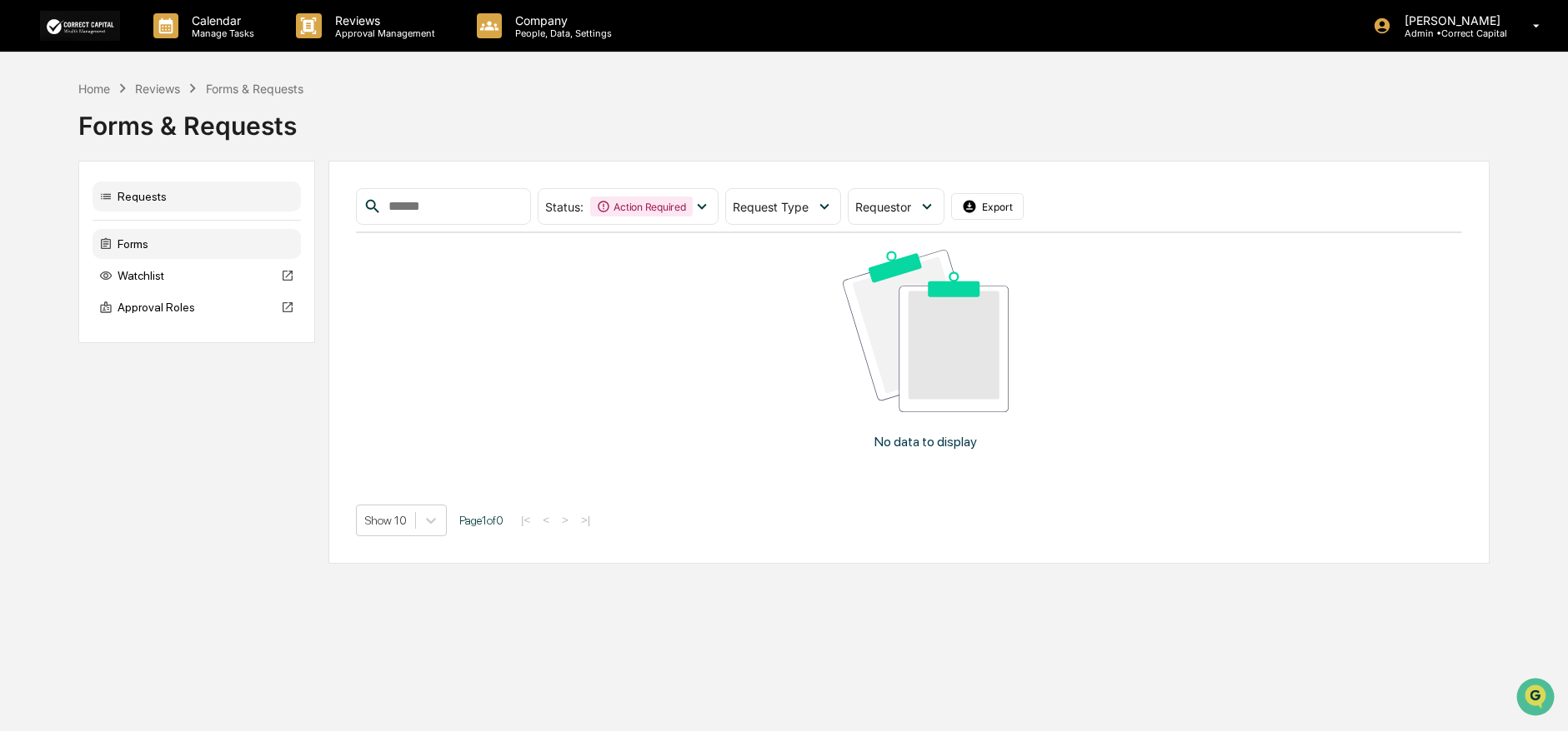
click at [163, 242] on div "Forms" at bounding box center [197, 244] width 208 height 30
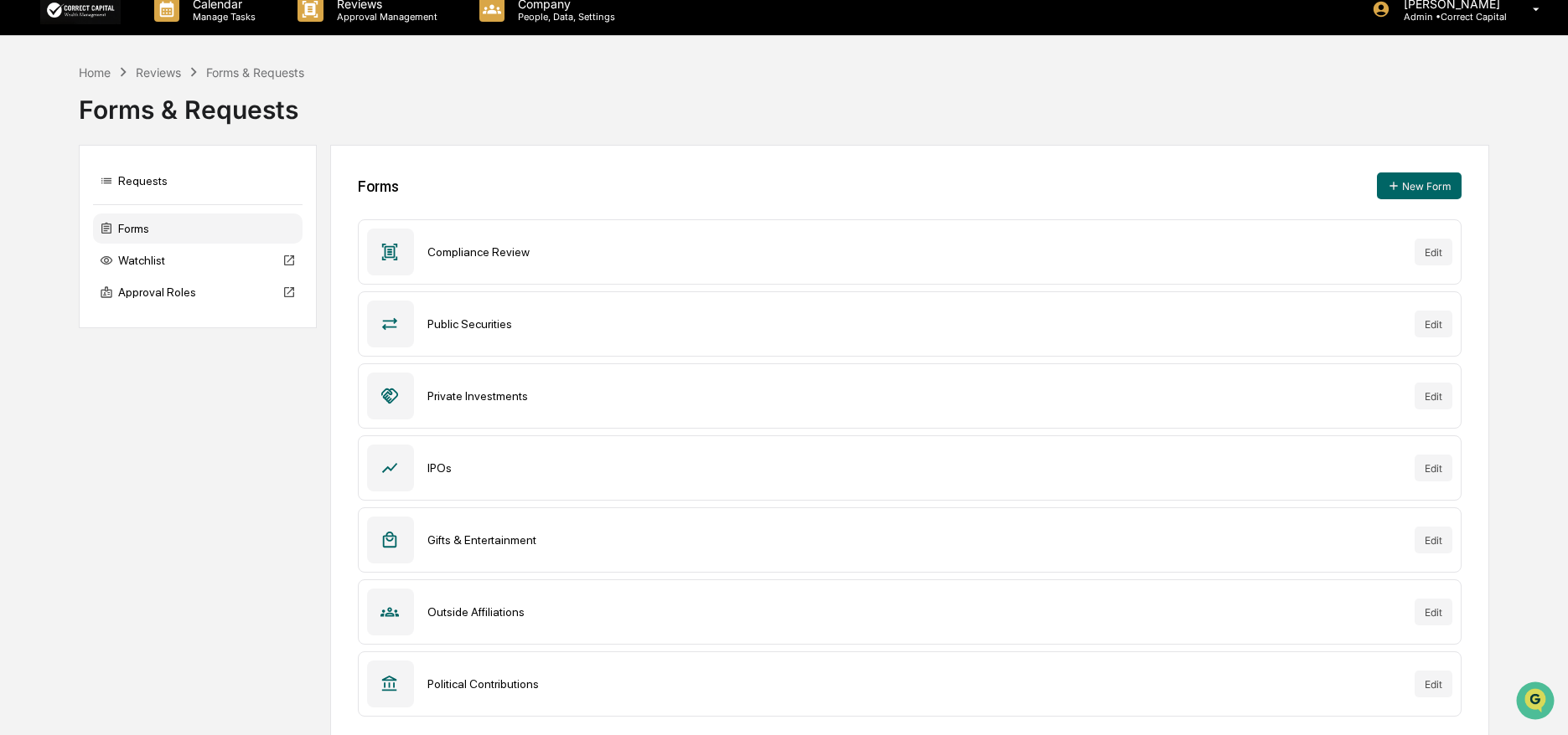
scroll to position [33, 0]
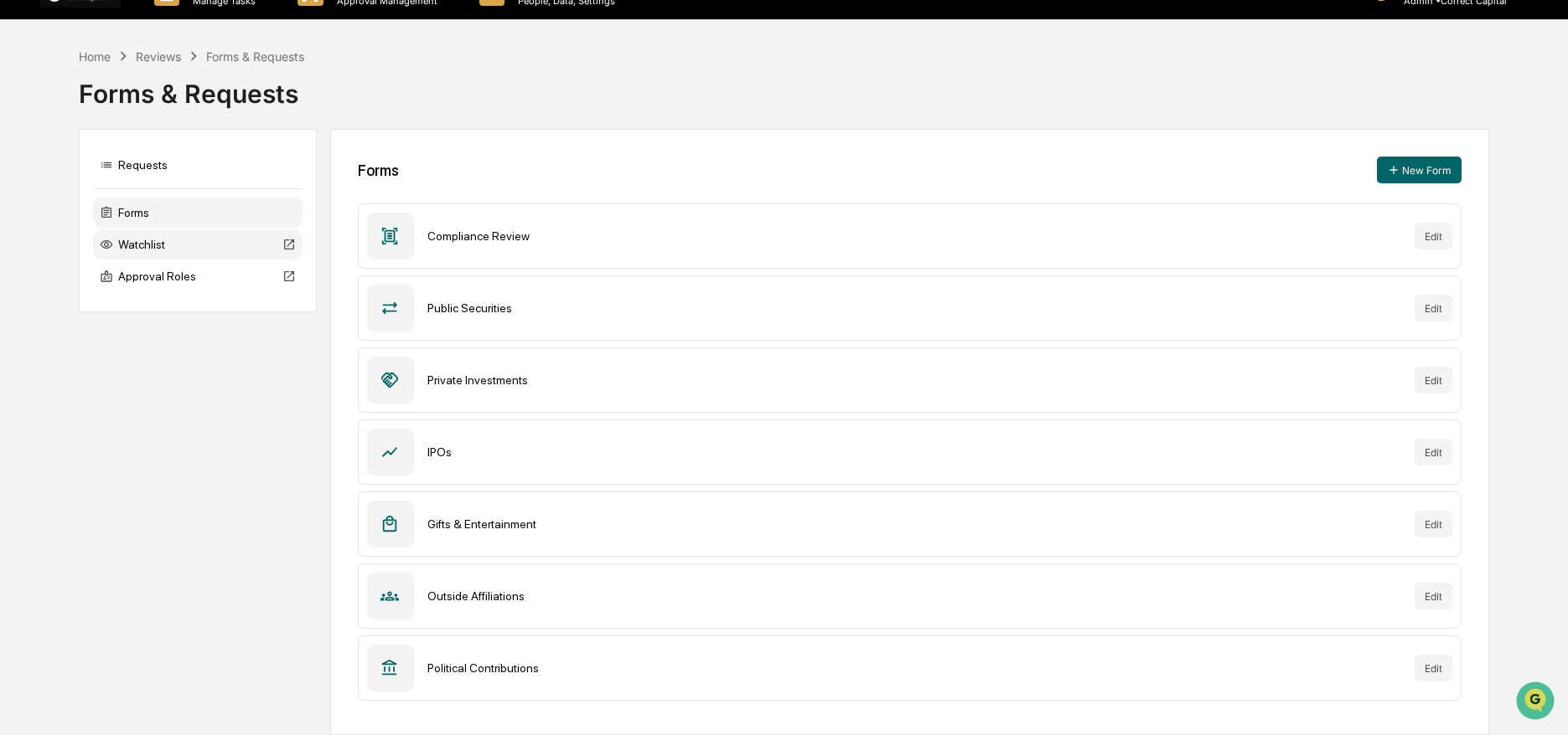
click at [174, 250] on div "Watchlist" at bounding box center [198, 244] width 210 height 30
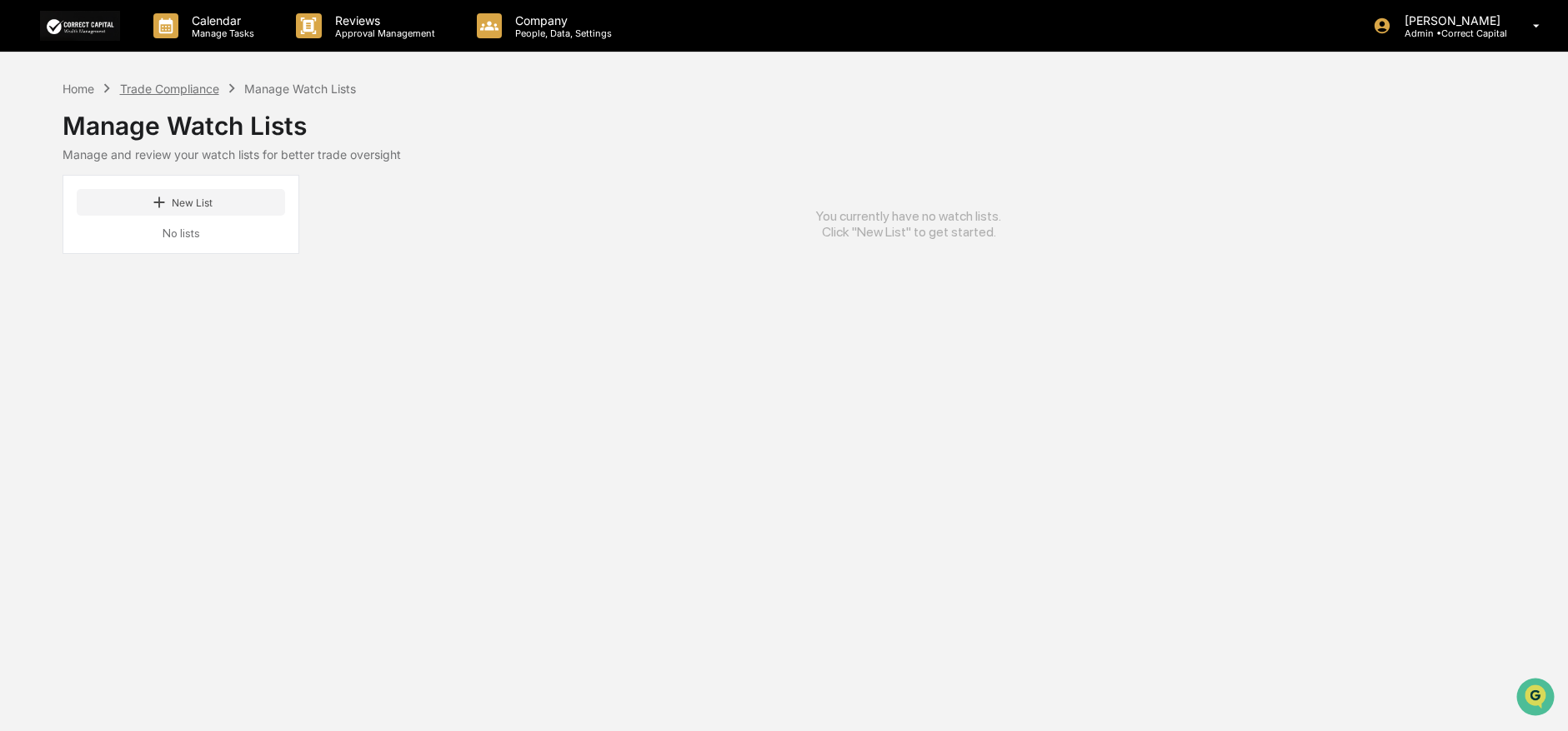
click at [182, 83] on div "Trade Compliance" at bounding box center [170, 88] width 100 height 14
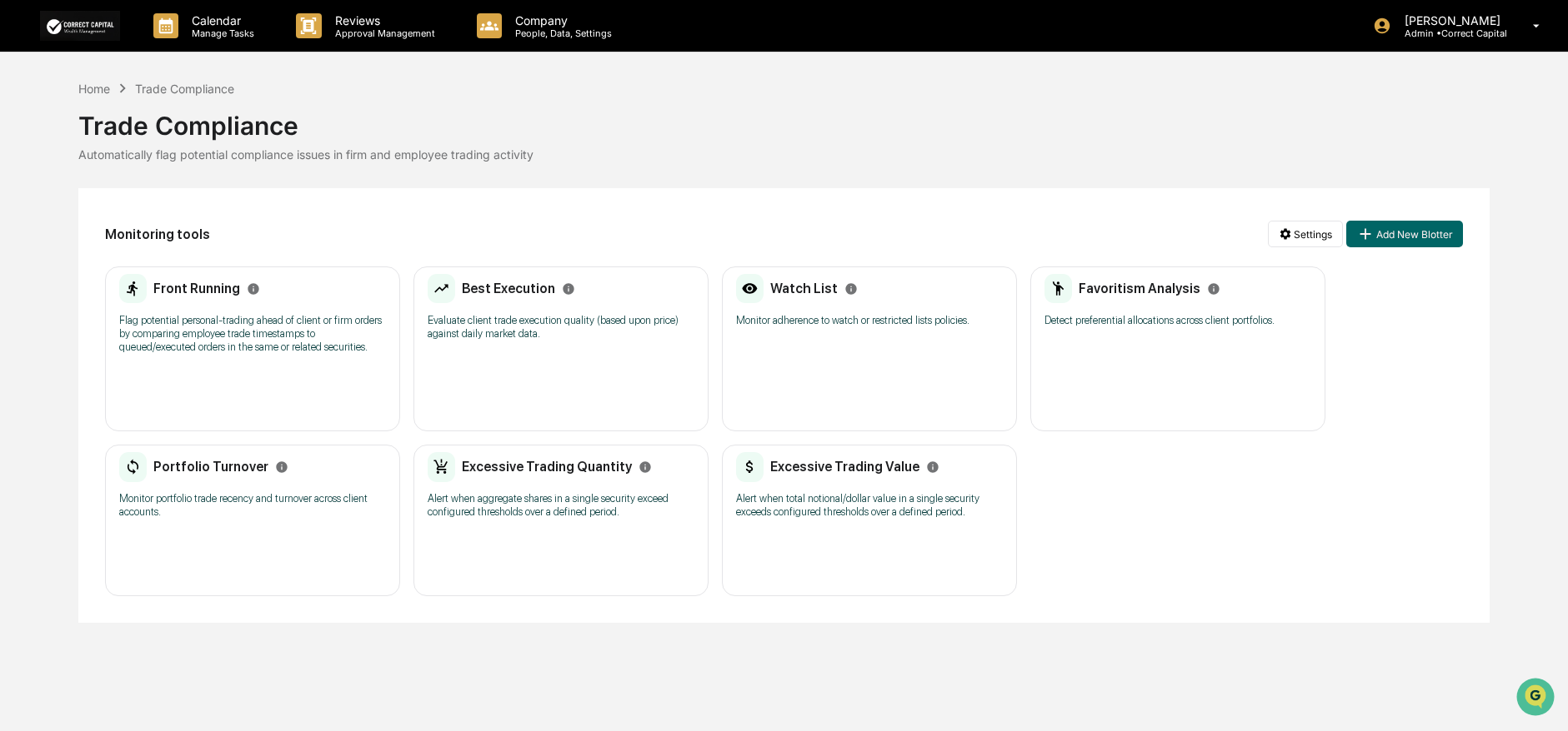
click at [209, 383] on div "Front Running Flag potential personal-trading ahead of client or firm orders by…" at bounding box center [253, 349] width 295 height 165
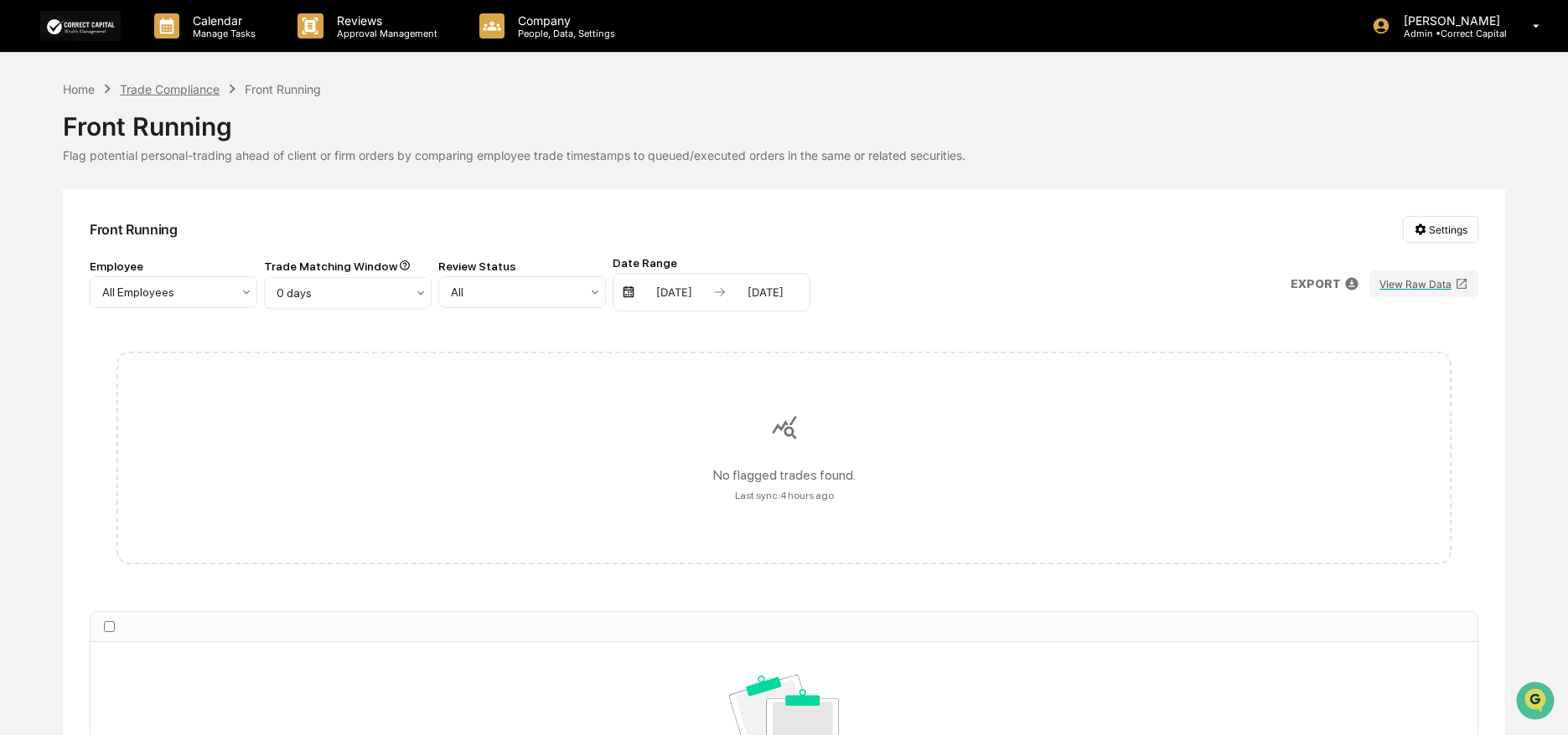
click at [183, 92] on div "Trade Compliance" at bounding box center [170, 89] width 100 height 14
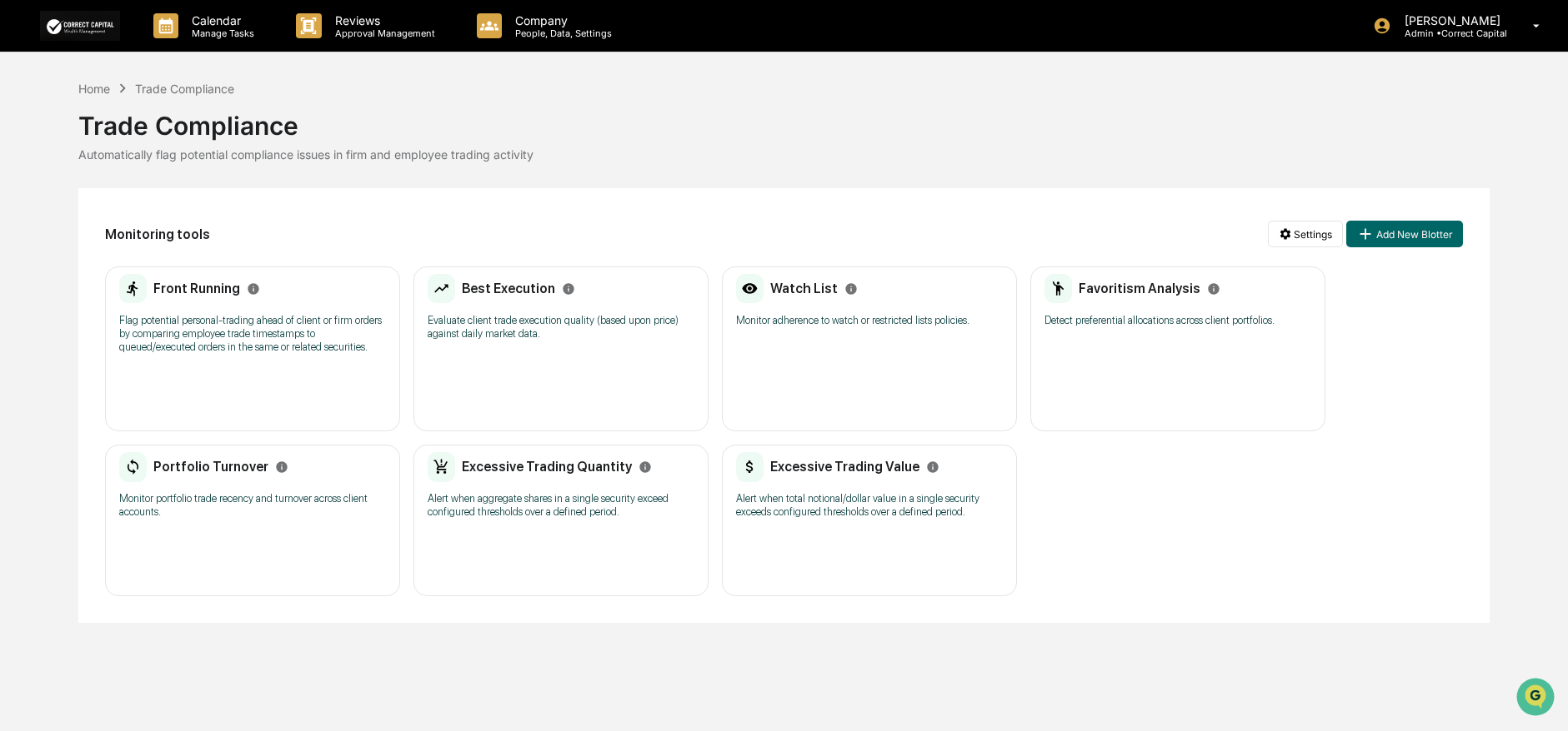
click at [582, 351] on div "Best Execution Evaluate client trade execution quality (based upon price) again…" at bounding box center [561, 312] width 267 height 78
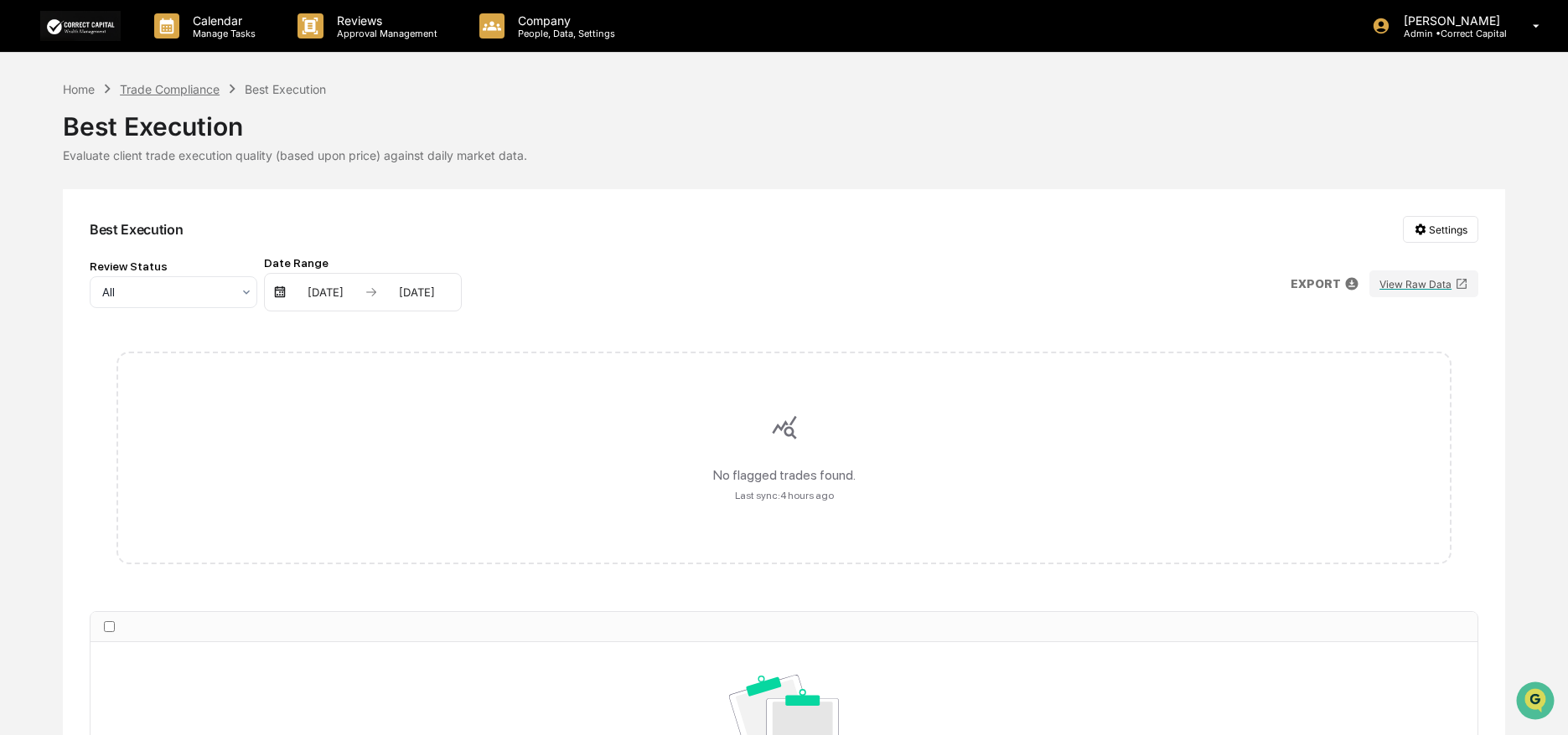
click at [185, 92] on div "Trade Compliance" at bounding box center [170, 89] width 100 height 14
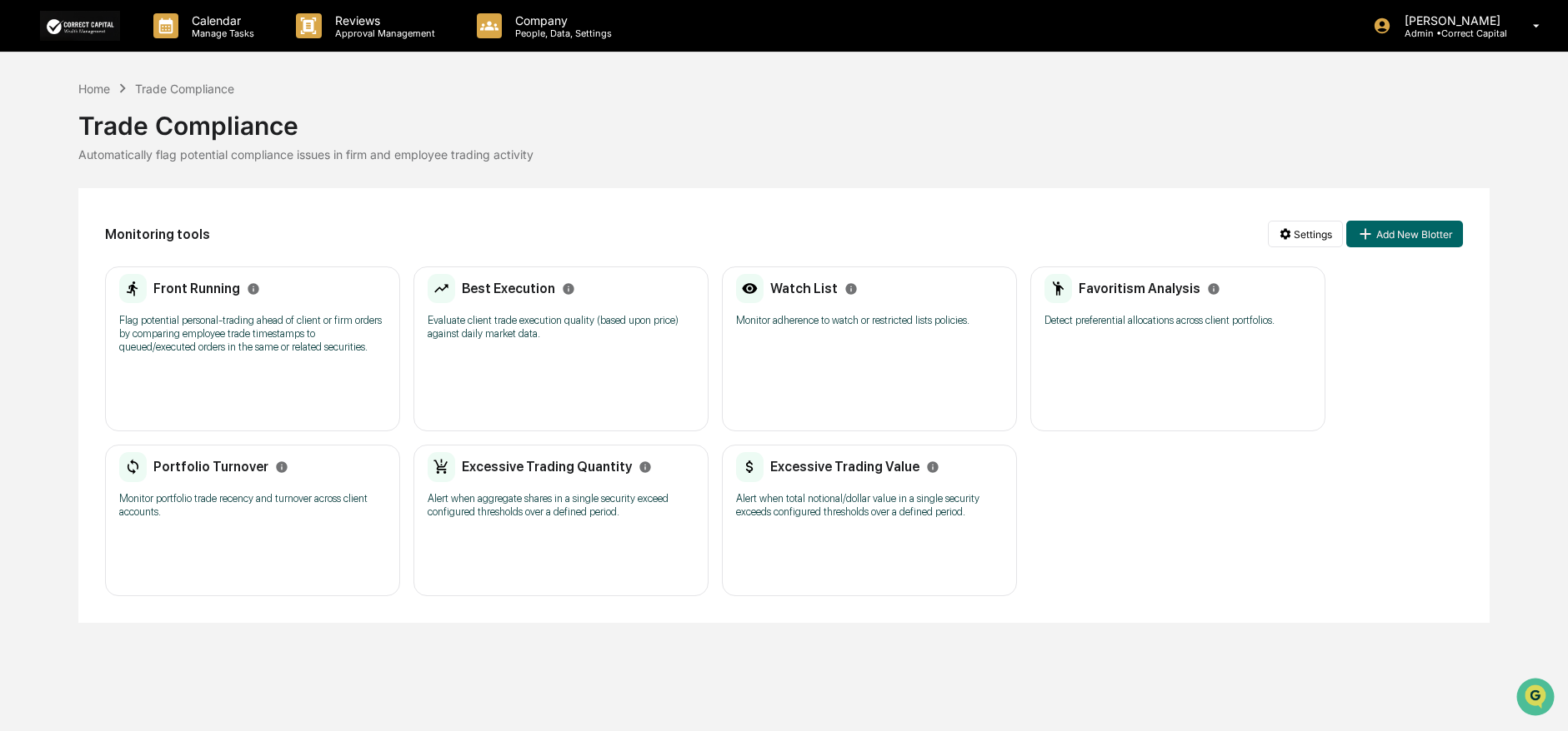
click at [278, 525] on div "Portfolio Turnover Monitor portfolio trade recency and turnover across client a…" at bounding box center [253, 491] width 267 height 78
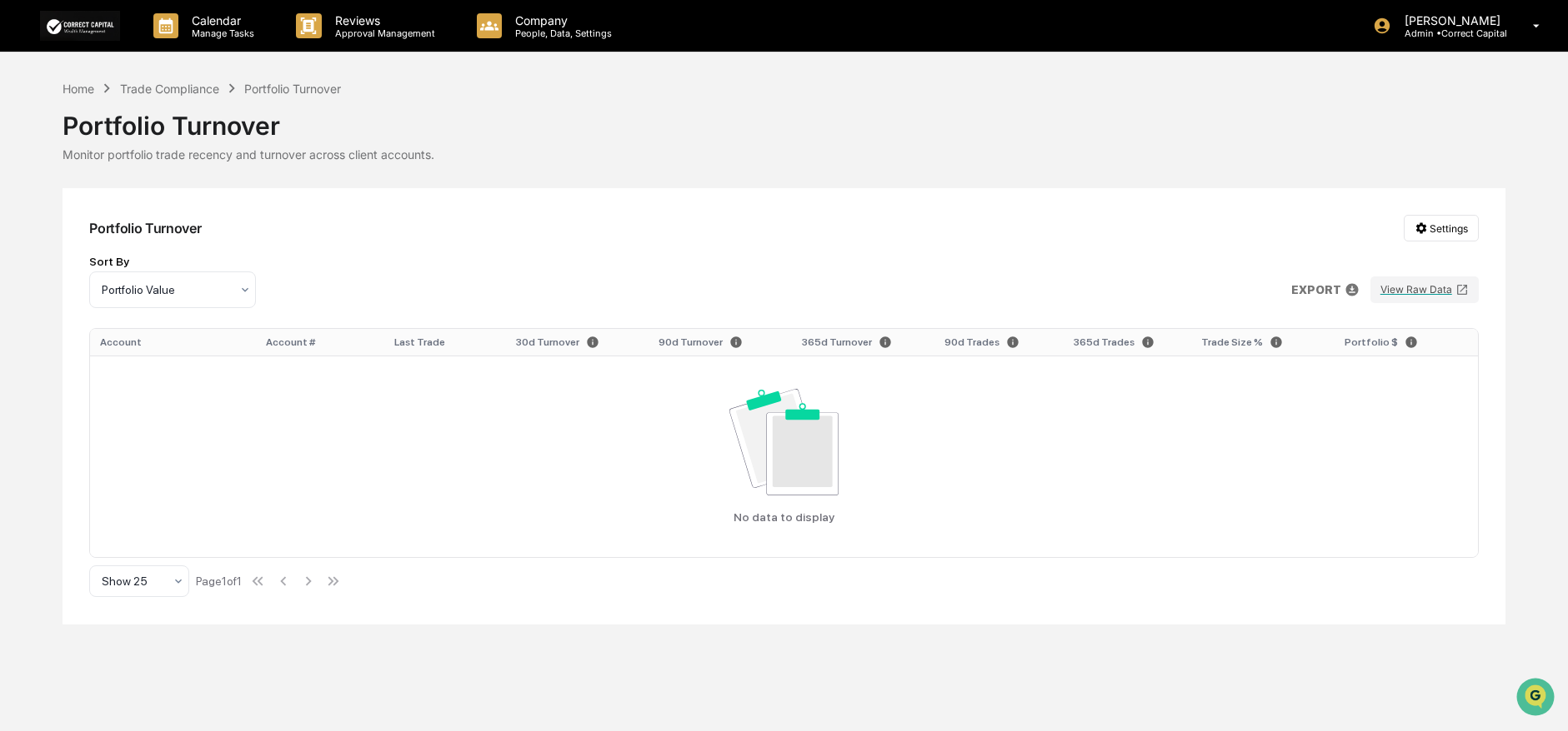
click at [179, 98] on div "Portfolio Turnover" at bounding box center [784, 119] width 1442 height 43
click at [181, 92] on div "Trade Compliance" at bounding box center [170, 88] width 100 height 14
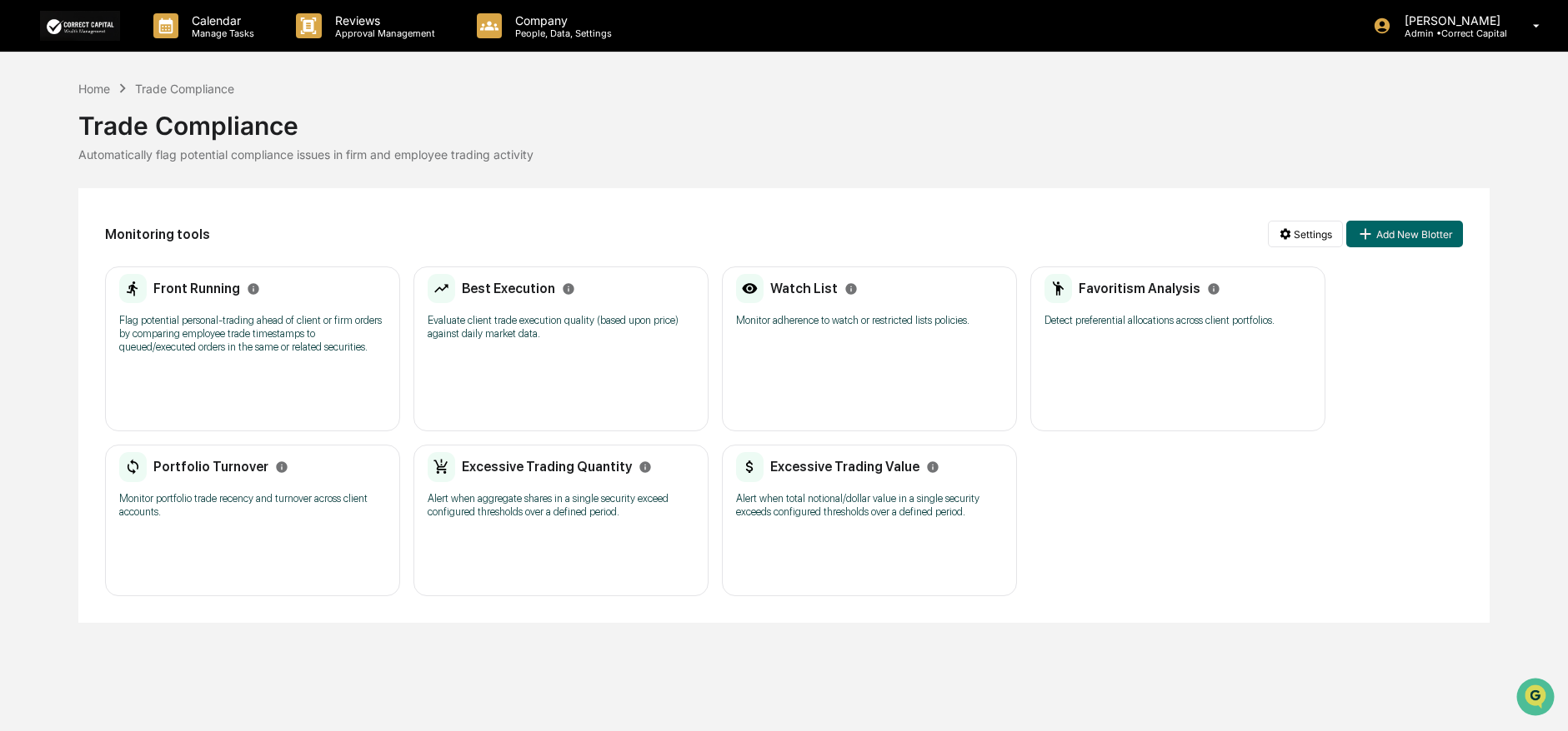
click at [100, 97] on div "Home Trade Compliance" at bounding box center [156, 88] width 156 height 19
click at [100, 89] on div "Home" at bounding box center [94, 88] width 32 height 14
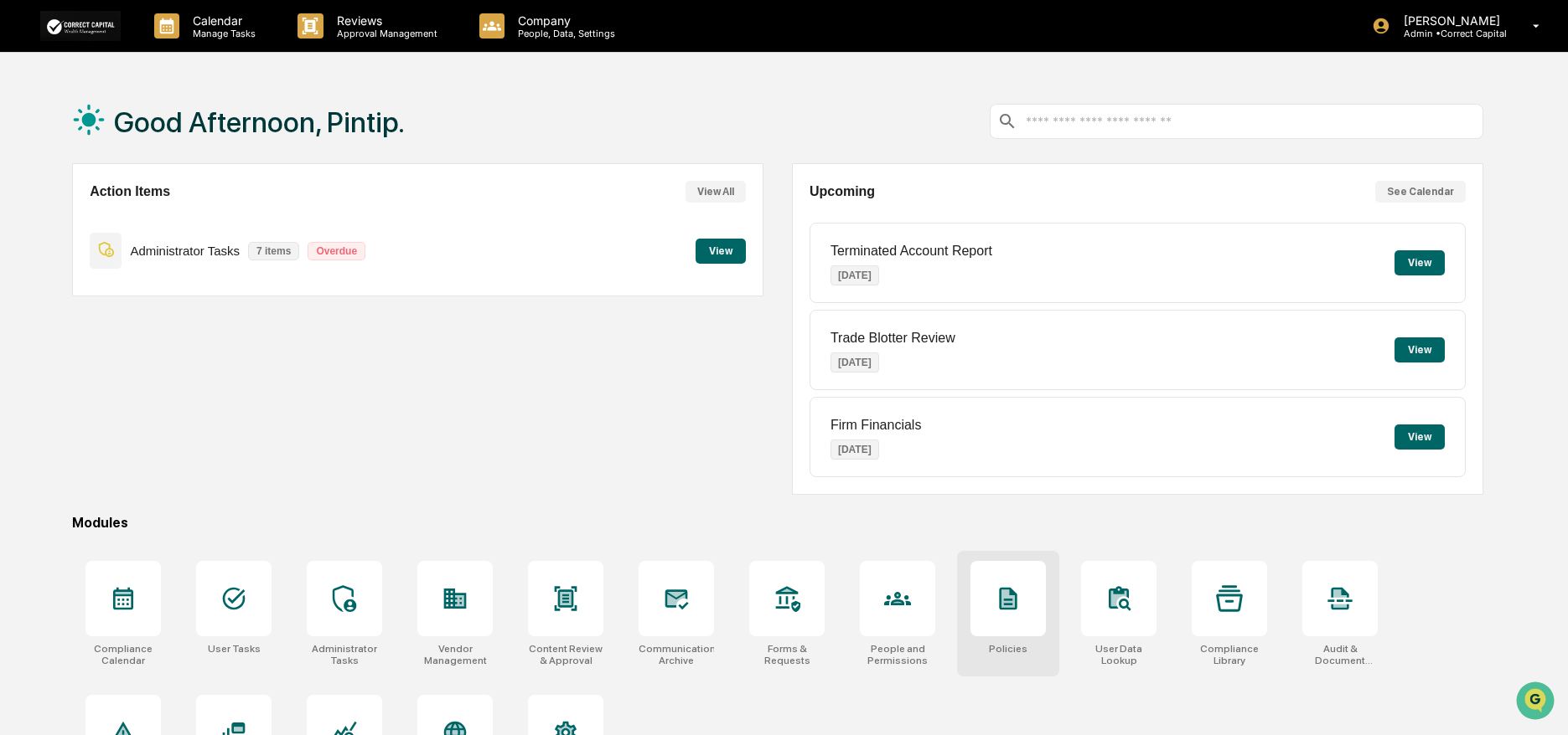
click at [1025, 591] on div at bounding box center [1008, 599] width 76 height 75
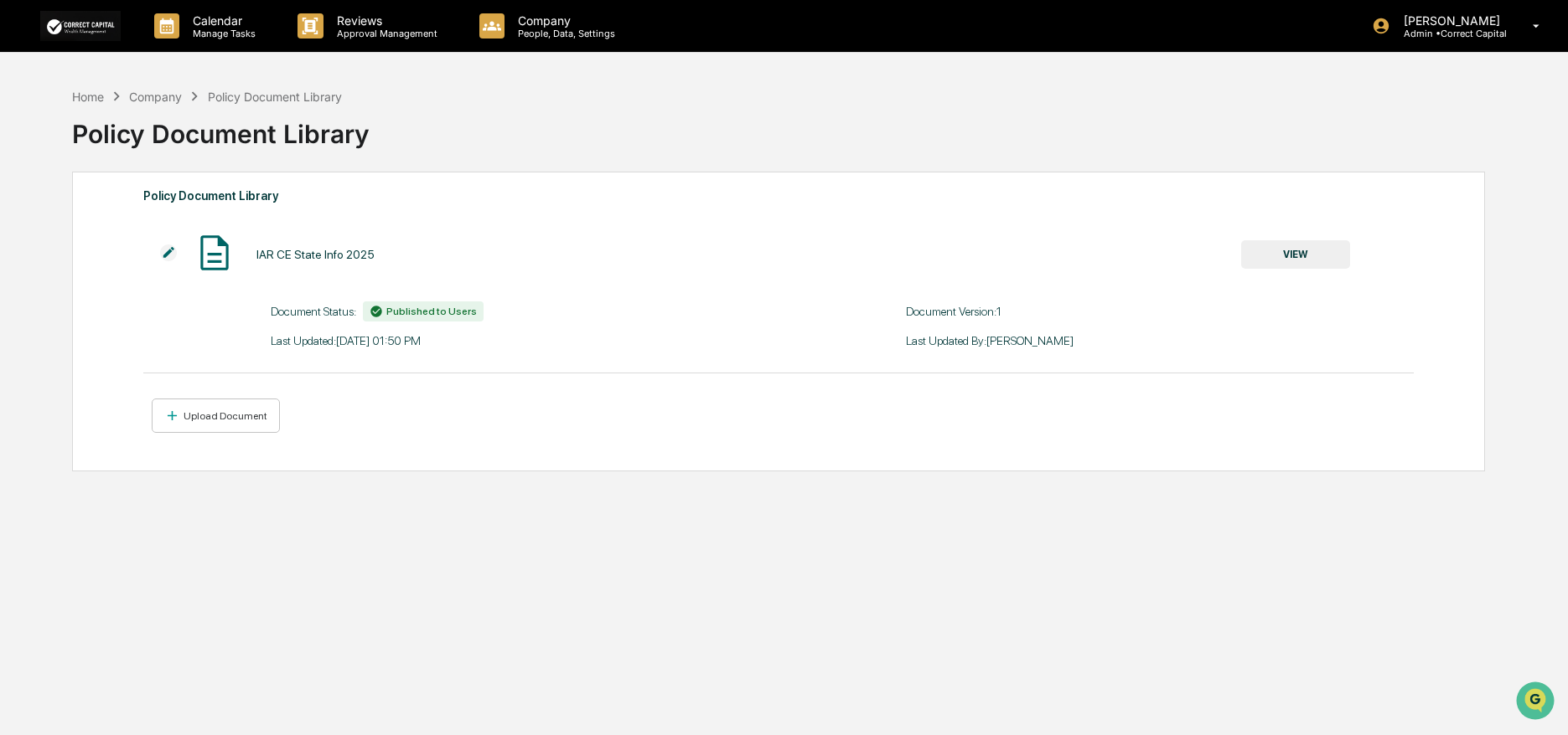
click at [154, 93] on div "Company" at bounding box center [156, 96] width 53 height 14
click at [379, 18] on p "Reviews" at bounding box center [385, 20] width 123 height 14
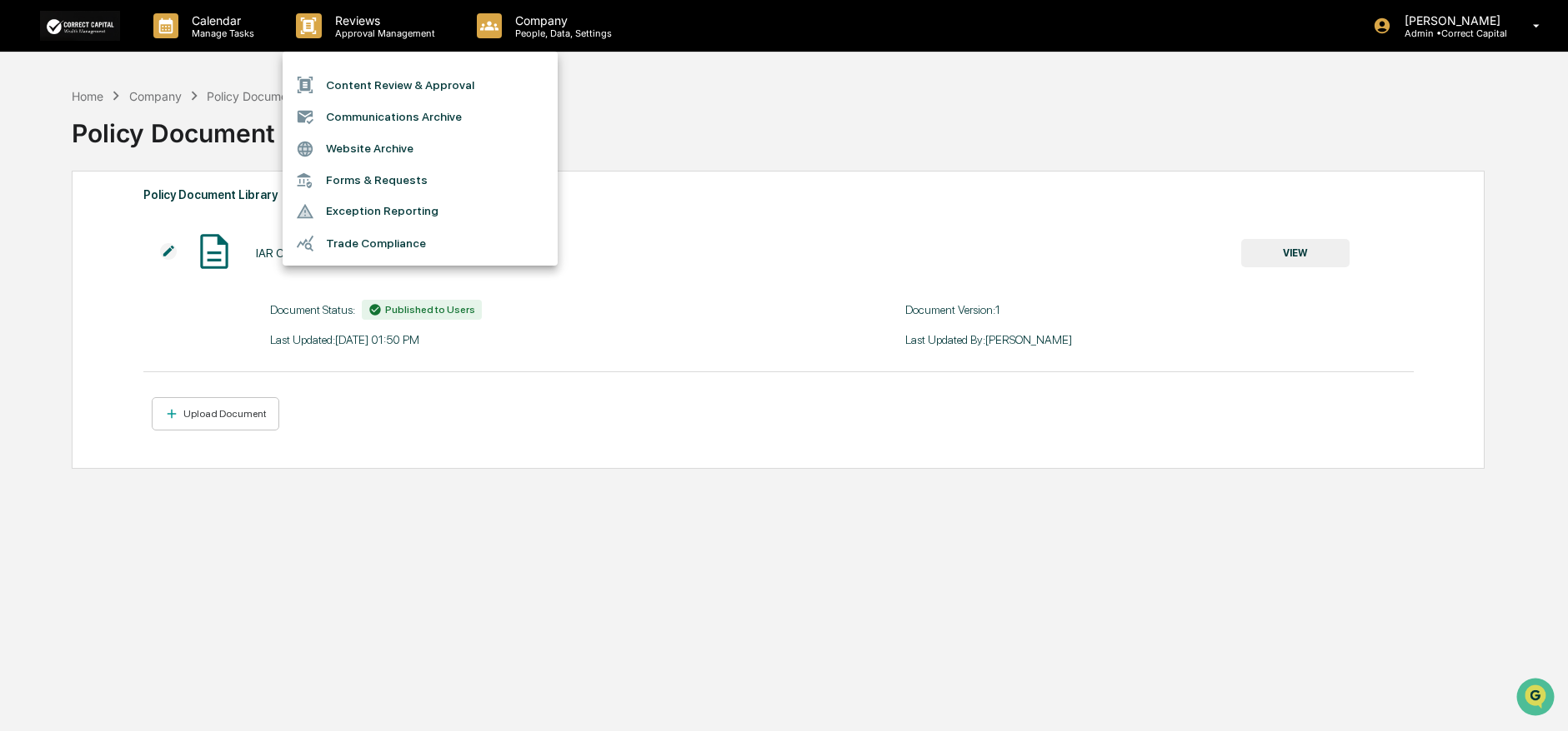
click at [510, 207] on li "Exception Reporting" at bounding box center [420, 212] width 275 height 32
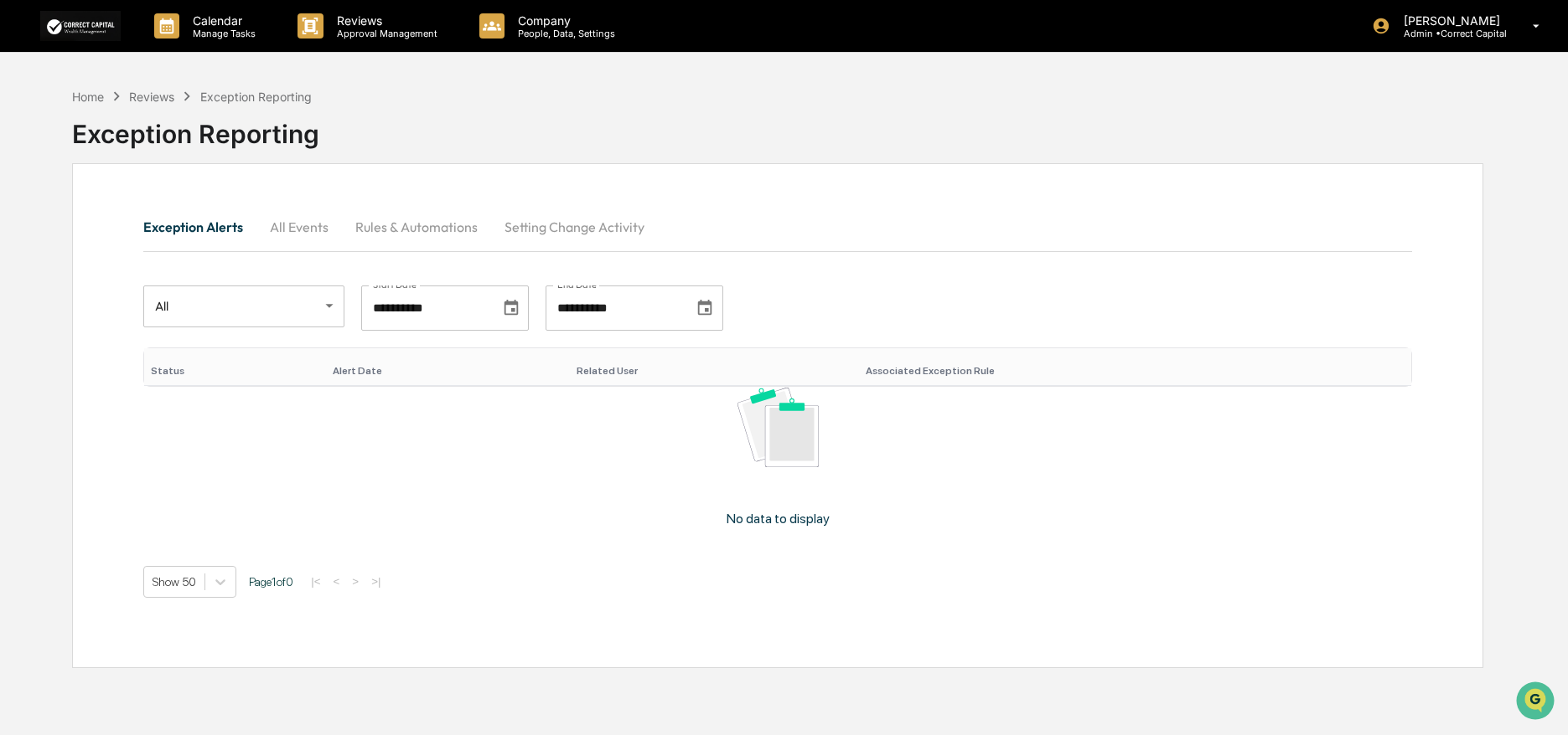
click at [310, 228] on button "All Events" at bounding box center [299, 226] width 86 height 41
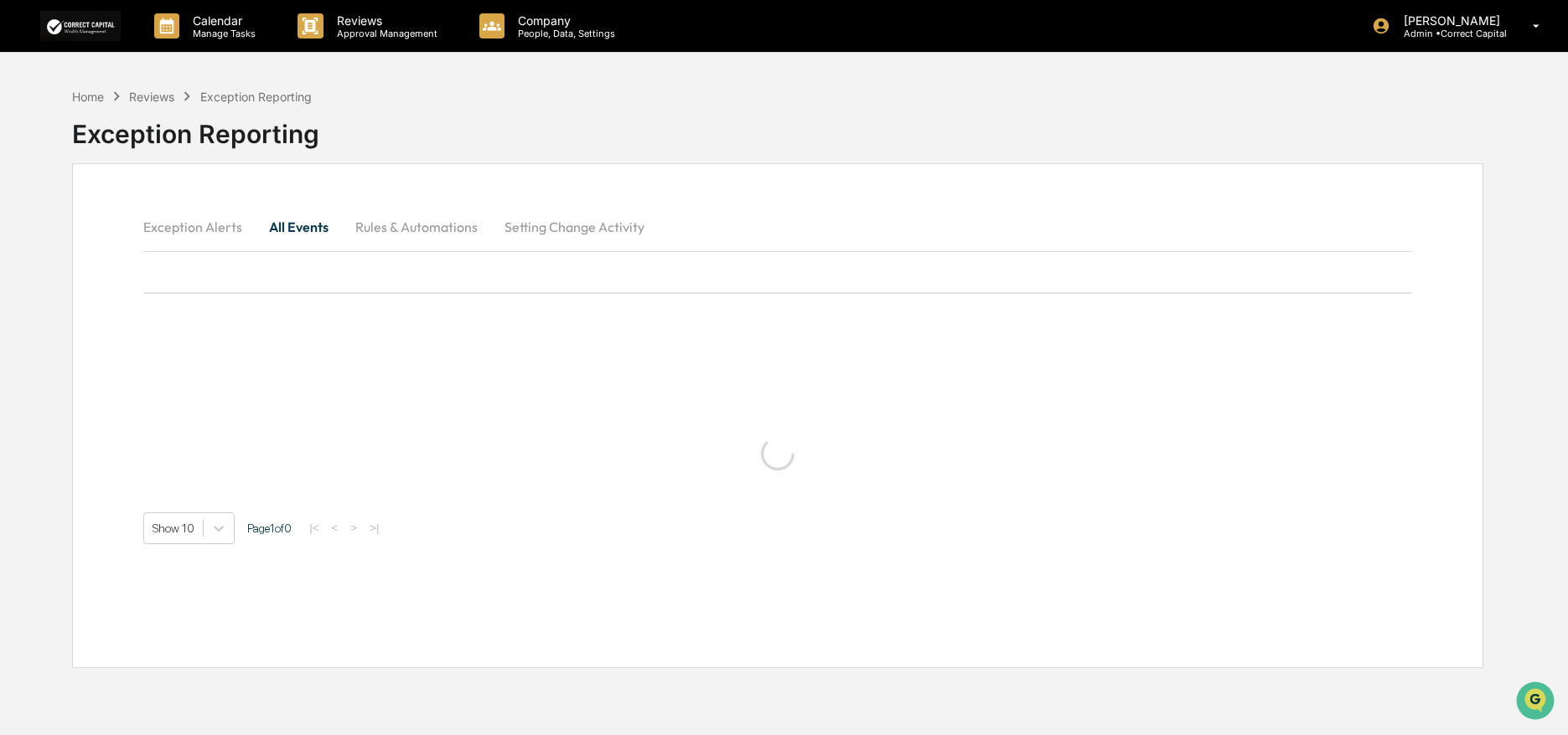
click at [419, 231] on button "Rules & Automations" at bounding box center [416, 226] width 149 height 41
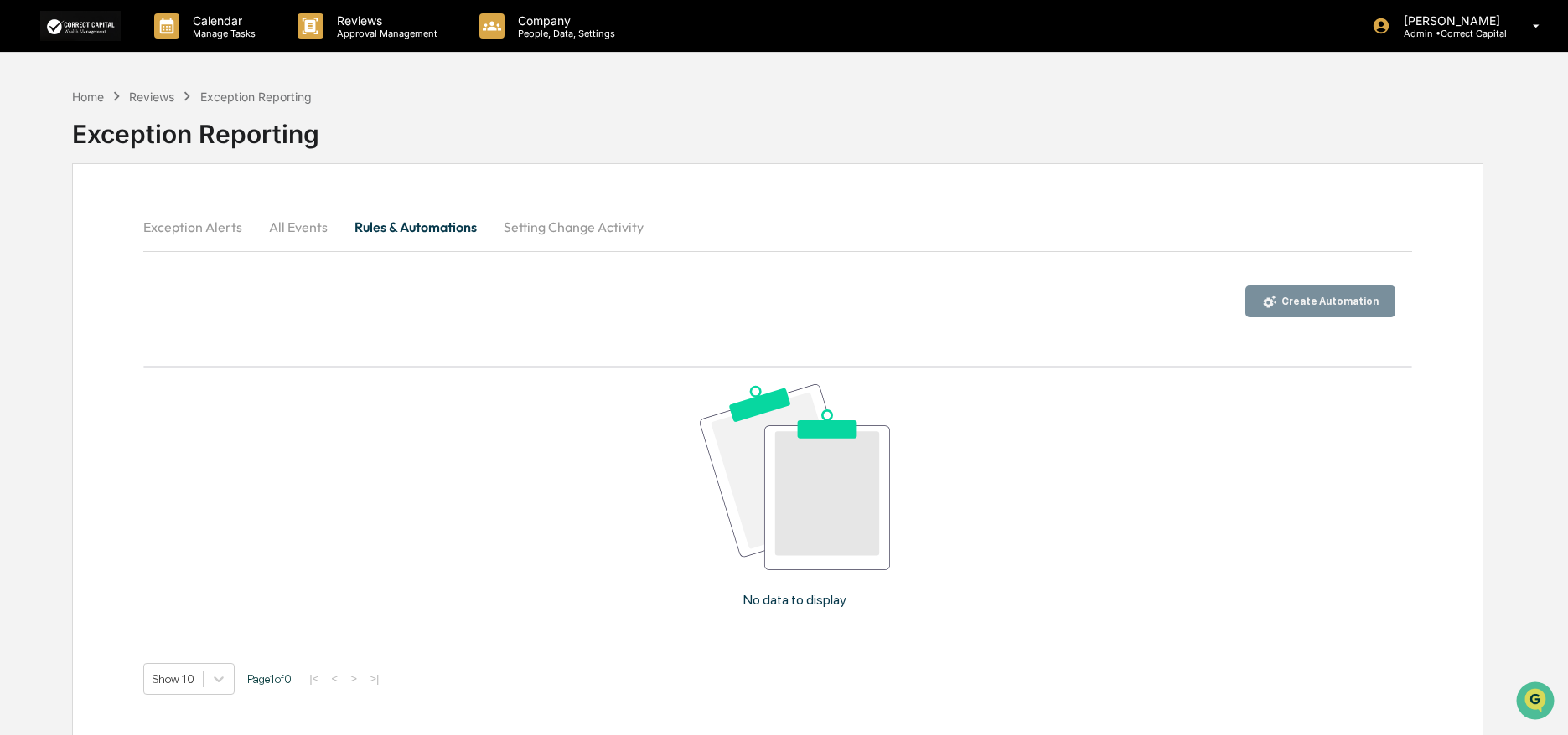
click at [570, 228] on button "Setting Change Activity" at bounding box center [573, 226] width 167 height 41
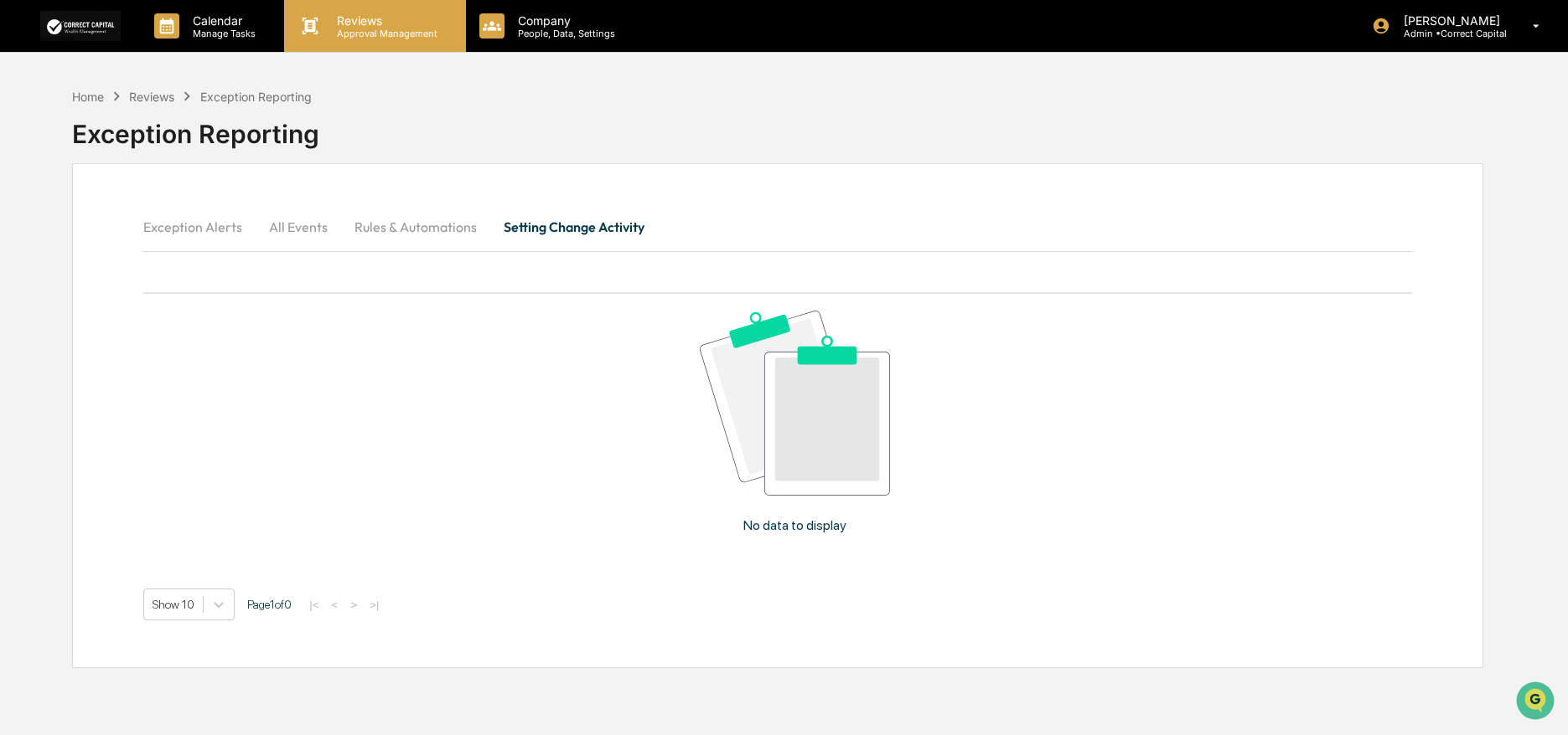
click at [418, 21] on p "Reviews" at bounding box center [385, 20] width 123 height 14
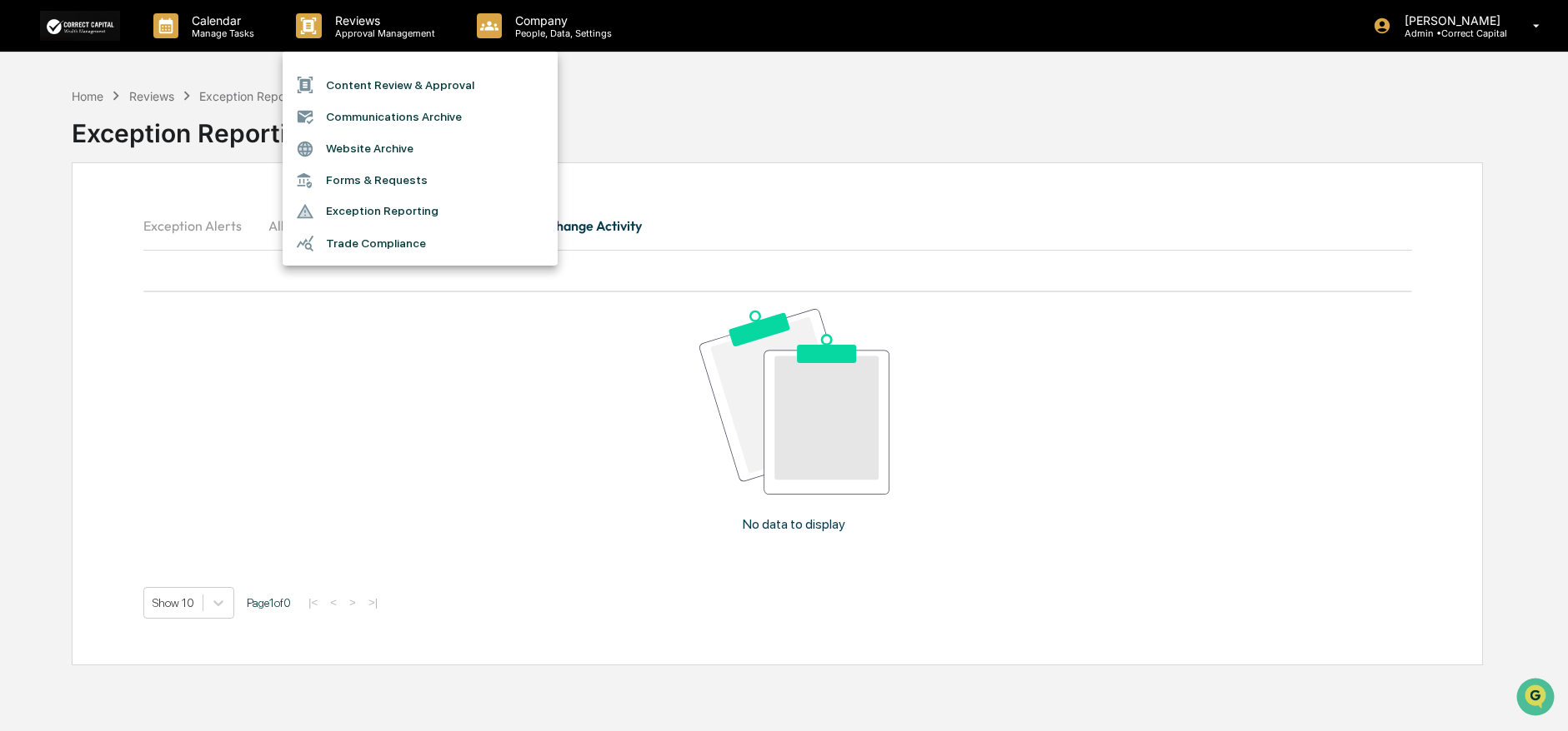
click at [397, 114] on li "Communications Archive" at bounding box center [420, 116] width 275 height 32
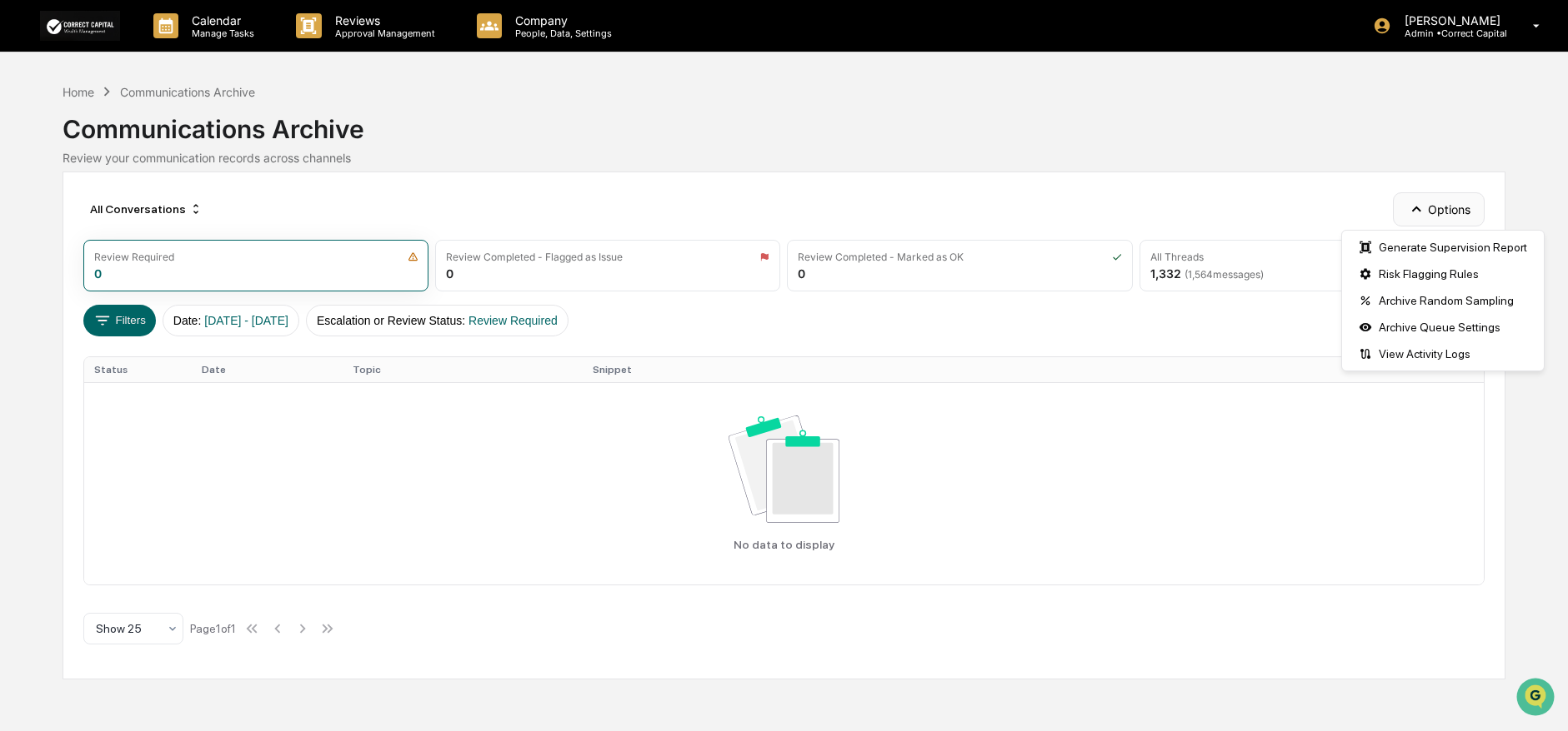
click at [1414, 213] on icon "button" at bounding box center [1416, 209] width 19 height 19
click at [1140, 332] on div "Filters Date : [DATE] - [DATE] Escalation or Review Status : Review Required" at bounding box center [784, 321] width 1401 height 32
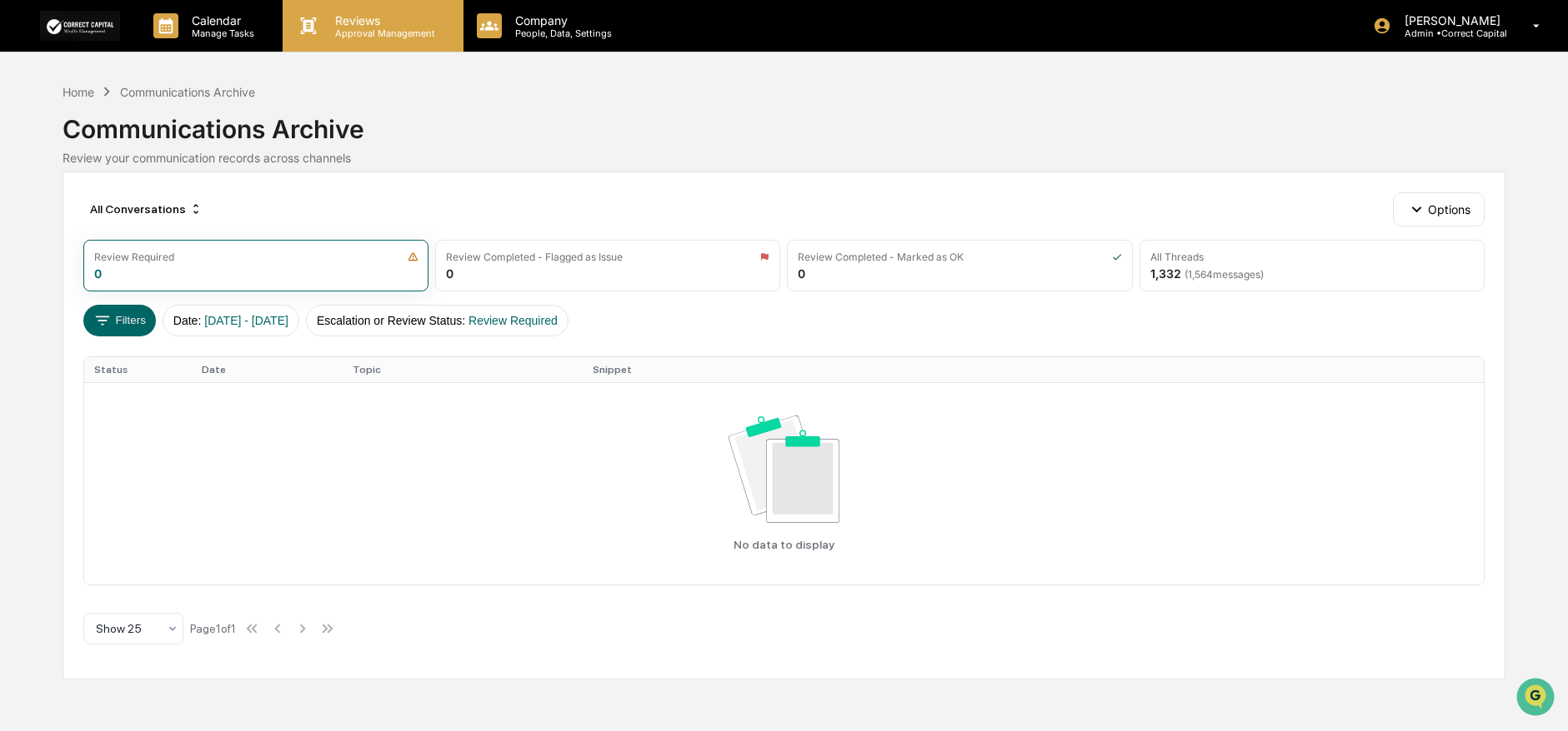
click at [367, 27] on p "Approval Management" at bounding box center [383, 33] width 122 height 11
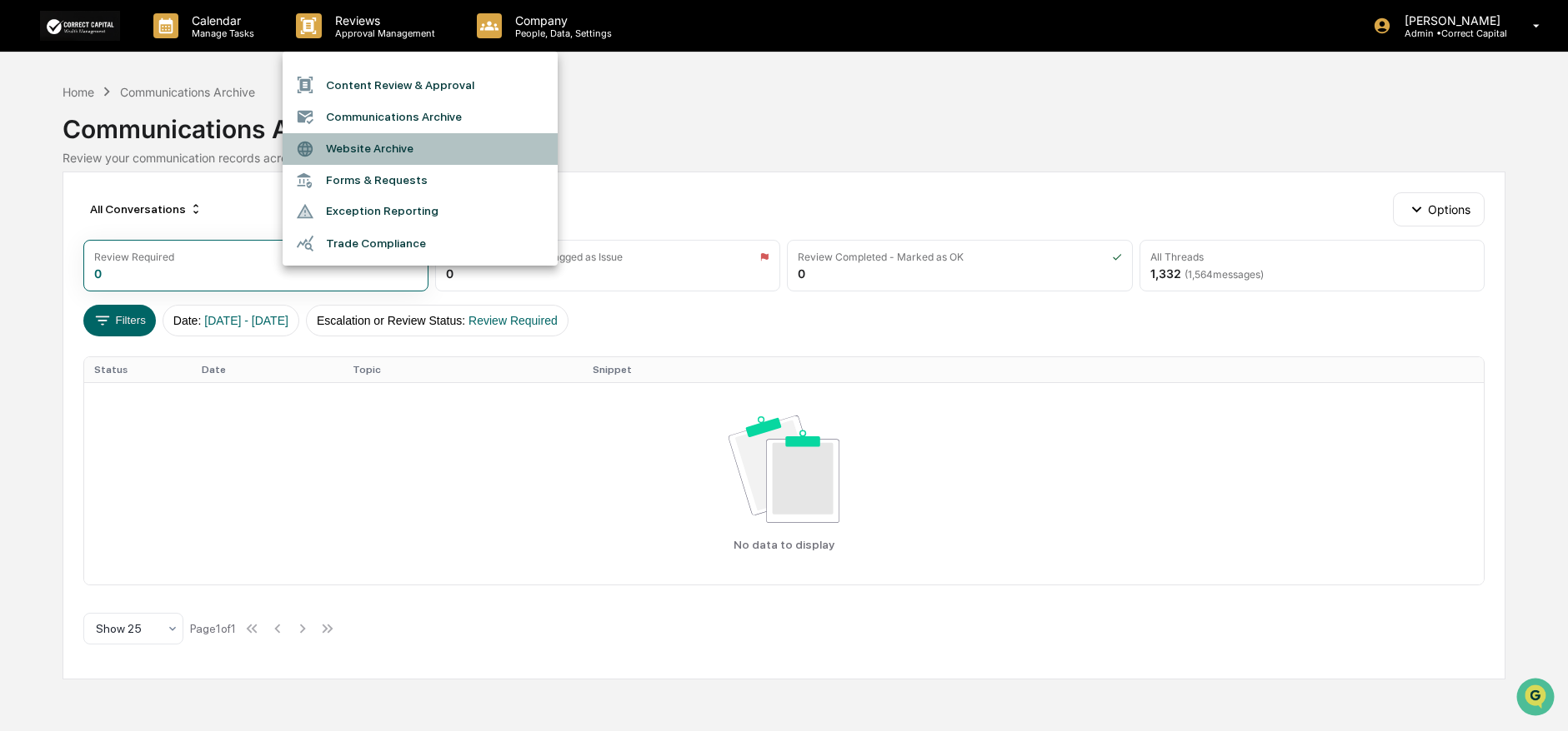
click at [436, 150] on li "Website Archive" at bounding box center [420, 149] width 275 height 32
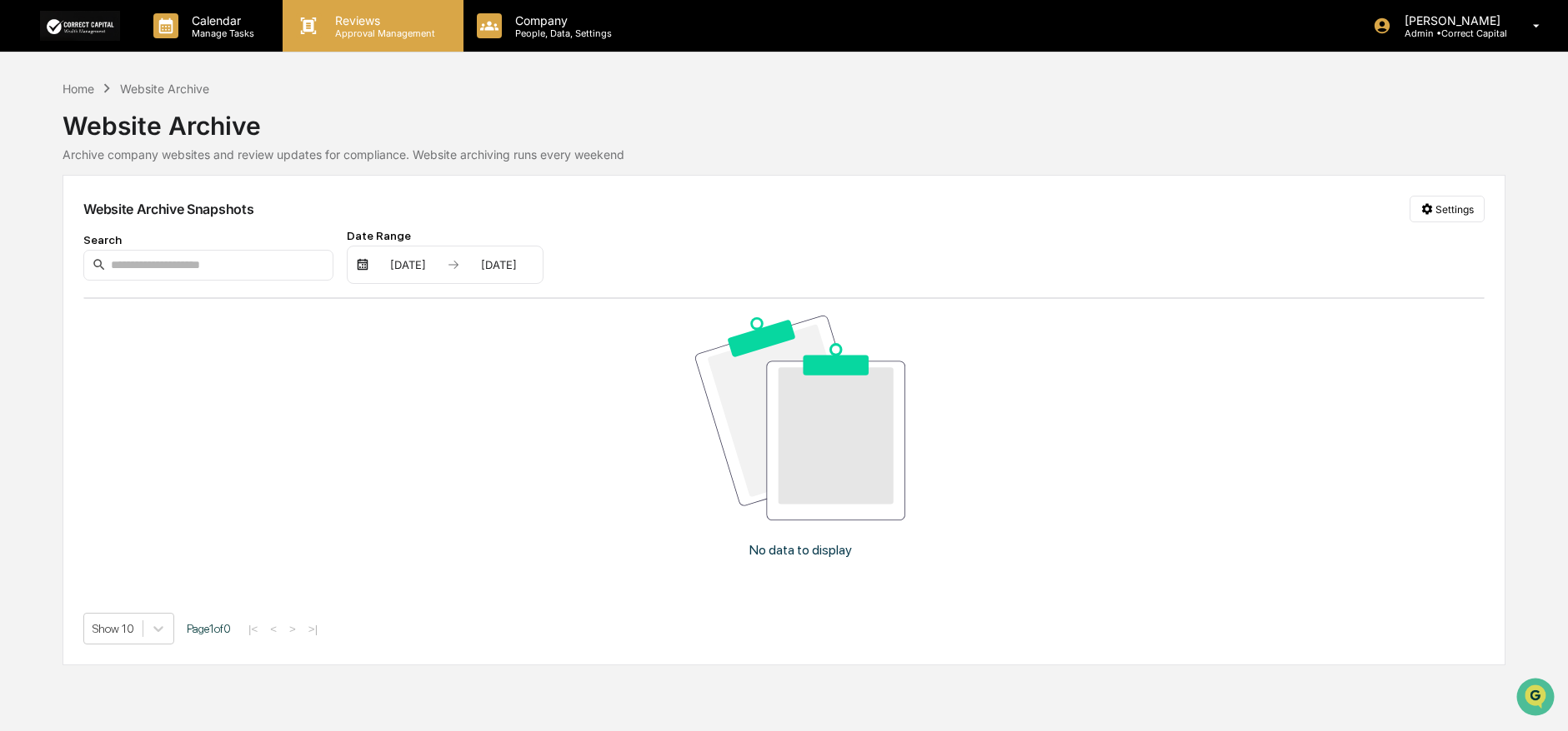
click at [353, 23] on p "Reviews" at bounding box center [383, 20] width 122 height 14
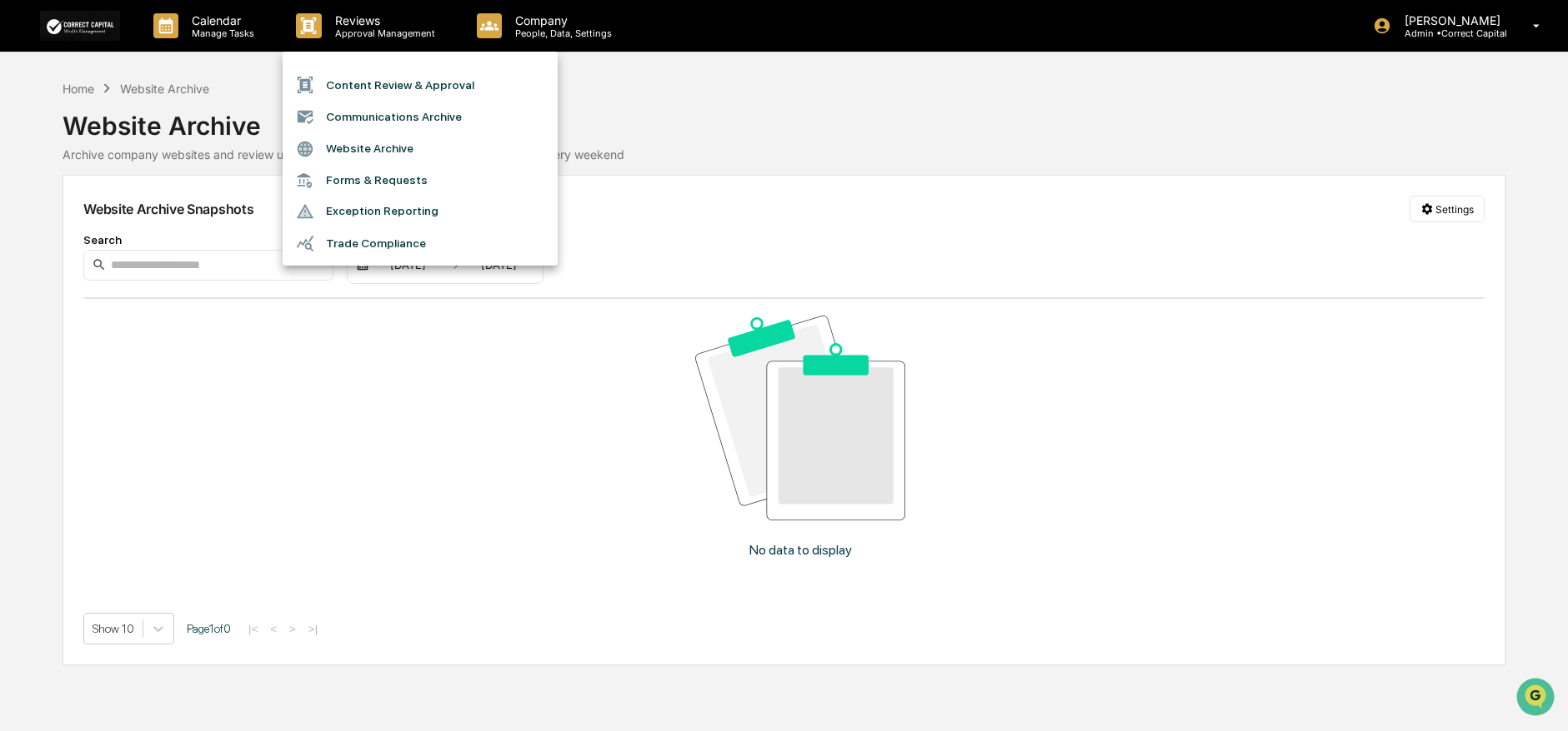
click at [492, 246] on li "Trade Compliance" at bounding box center [420, 243] width 275 height 32
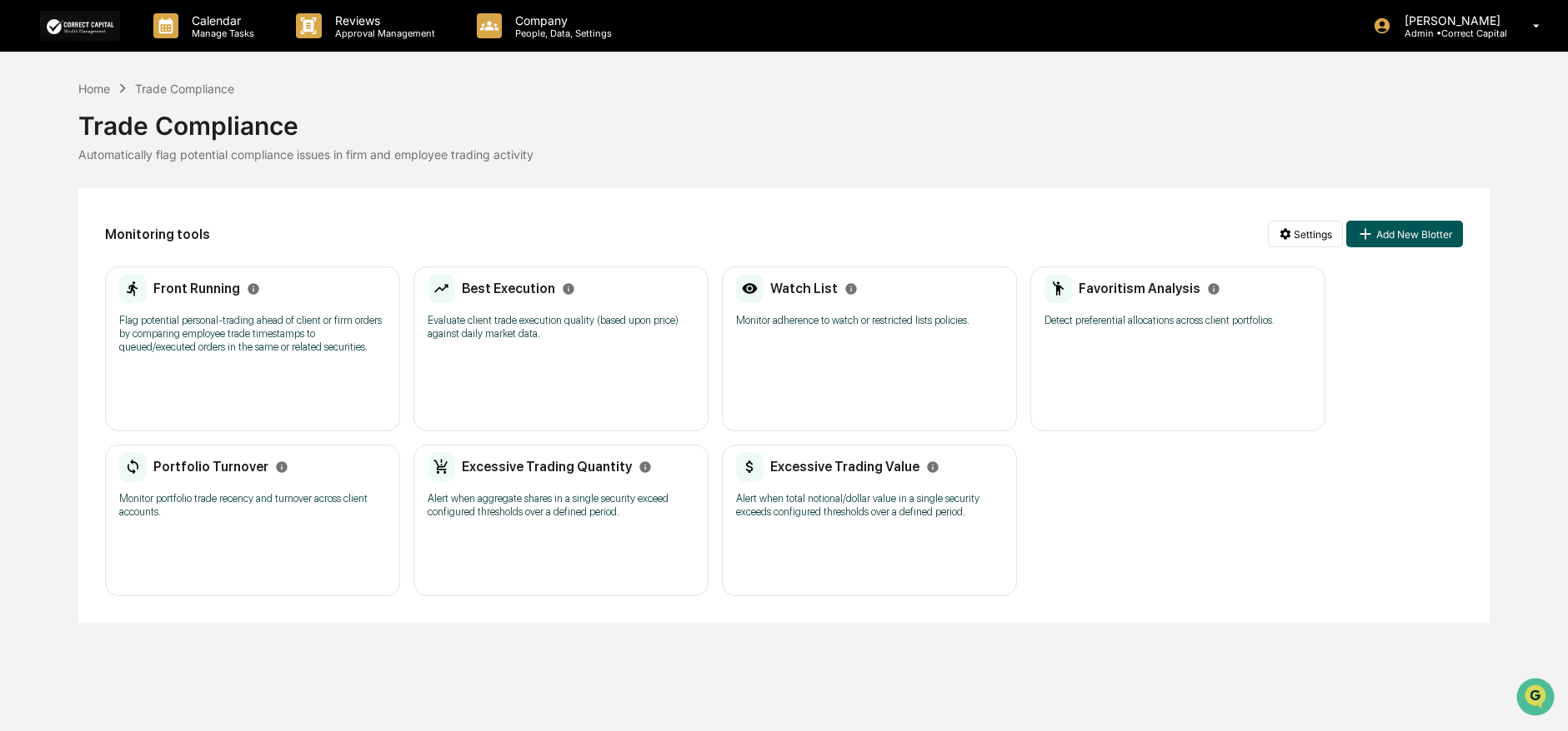
click at [1401, 242] on button "Add New Blotter" at bounding box center [1405, 234] width 116 height 26
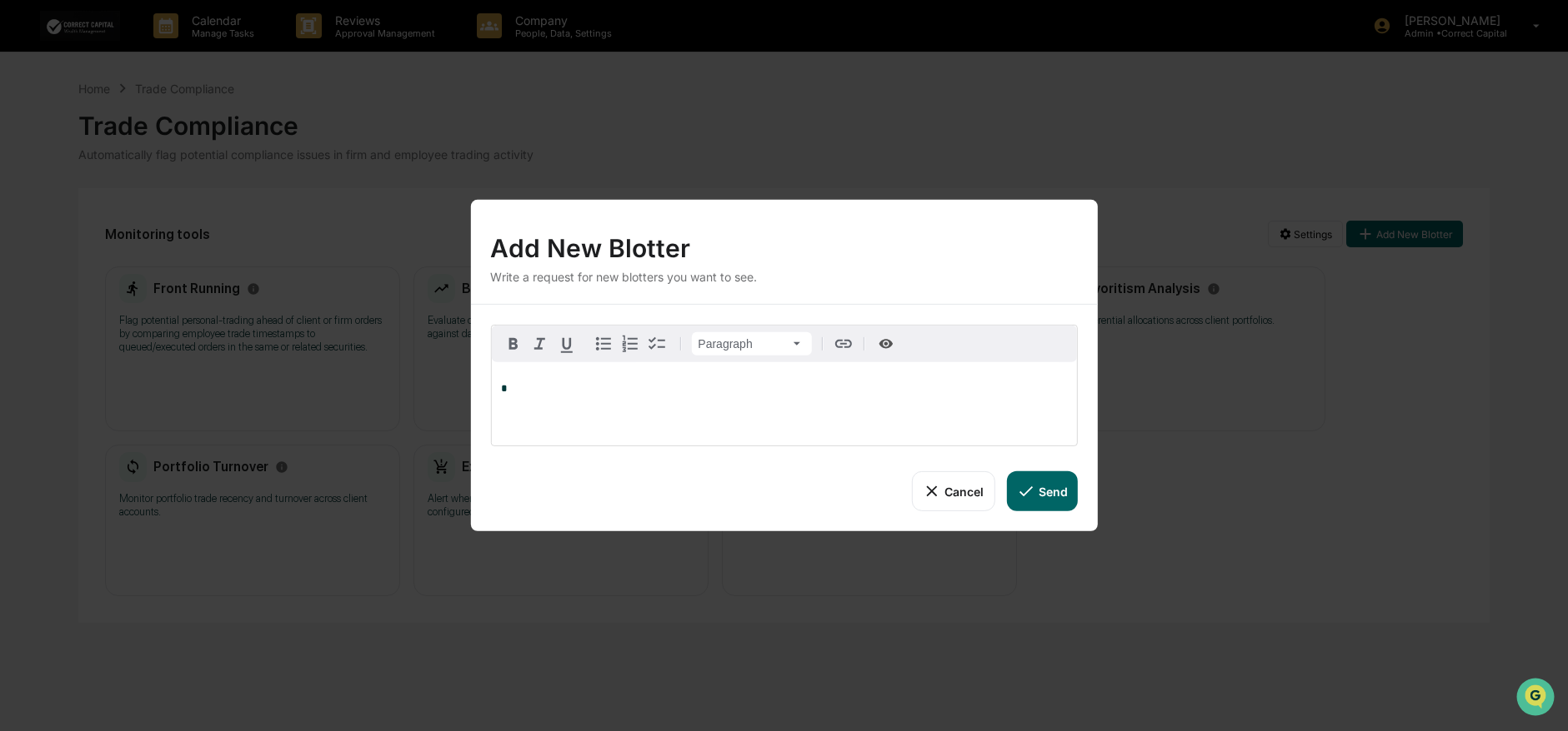
click at [945, 493] on button "Cancel" at bounding box center [953, 491] width 83 height 40
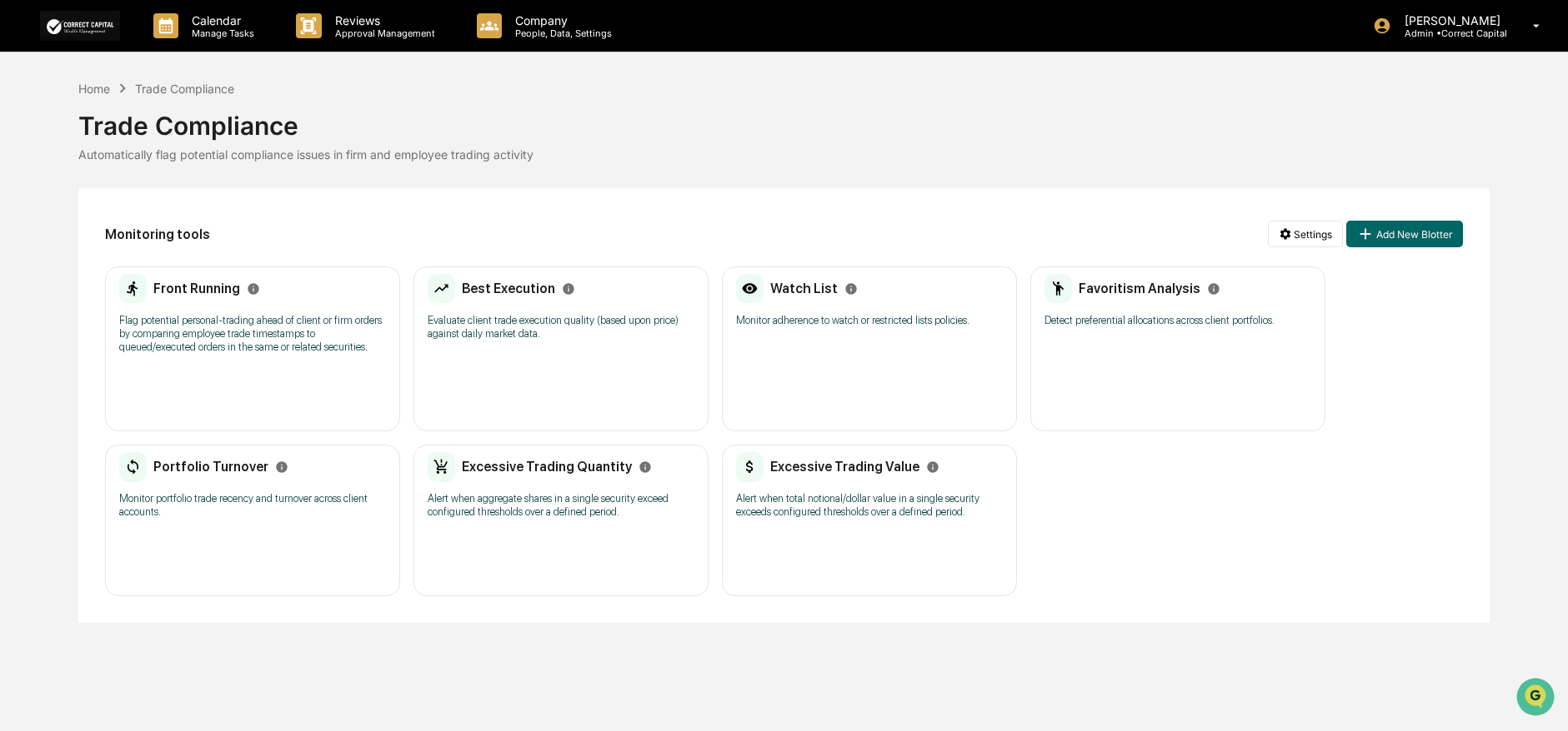
click at [938, 502] on p "Alert when total notional/dollar value in a single security exceeds configured …" at bounding box center [869, 506] width 267 height 26
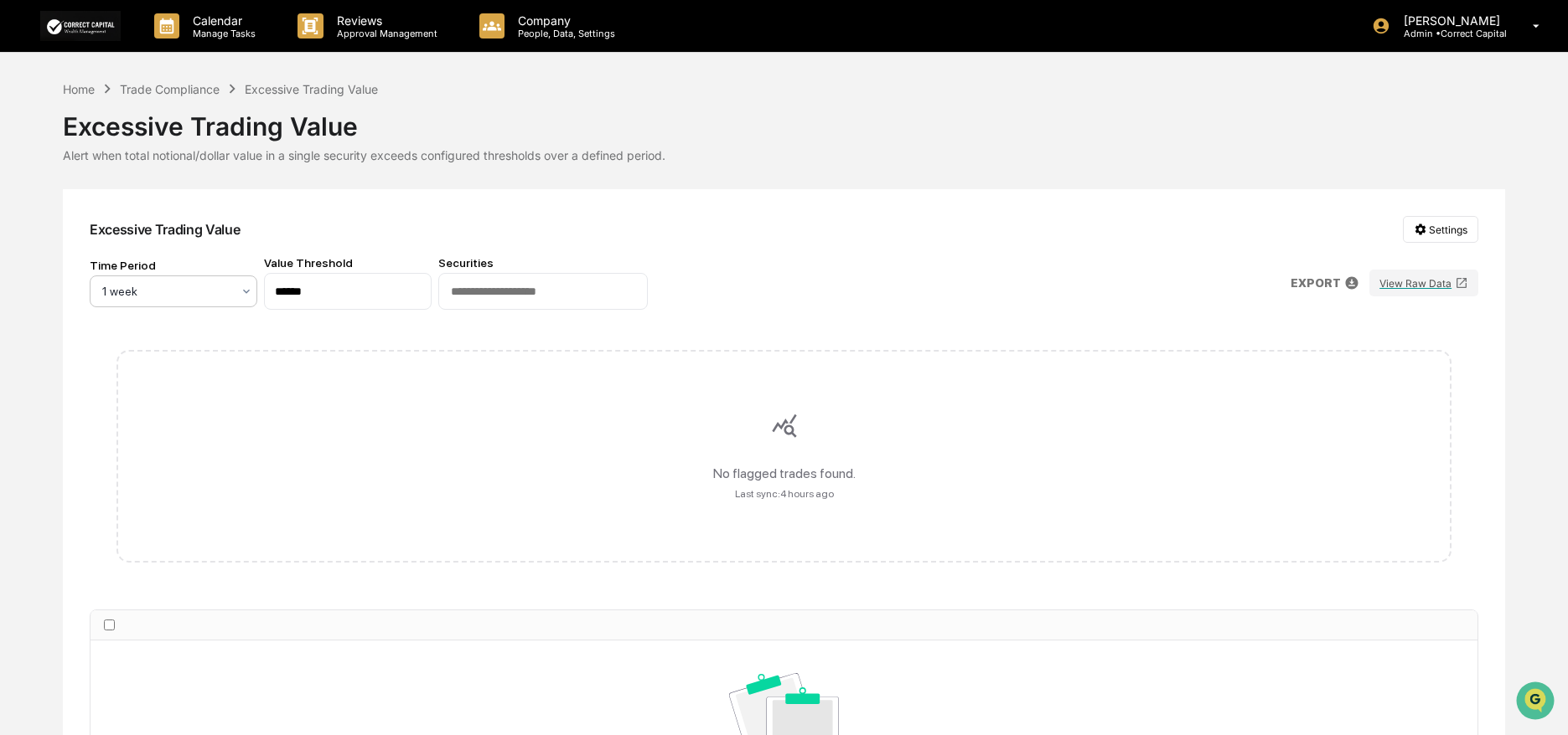
click at [120, 295] on div at bounding box center [166, 292] width 129 height 17
click at [344, 20] on p "Reviews" at bounding box center [385, 20] width 123 height 14
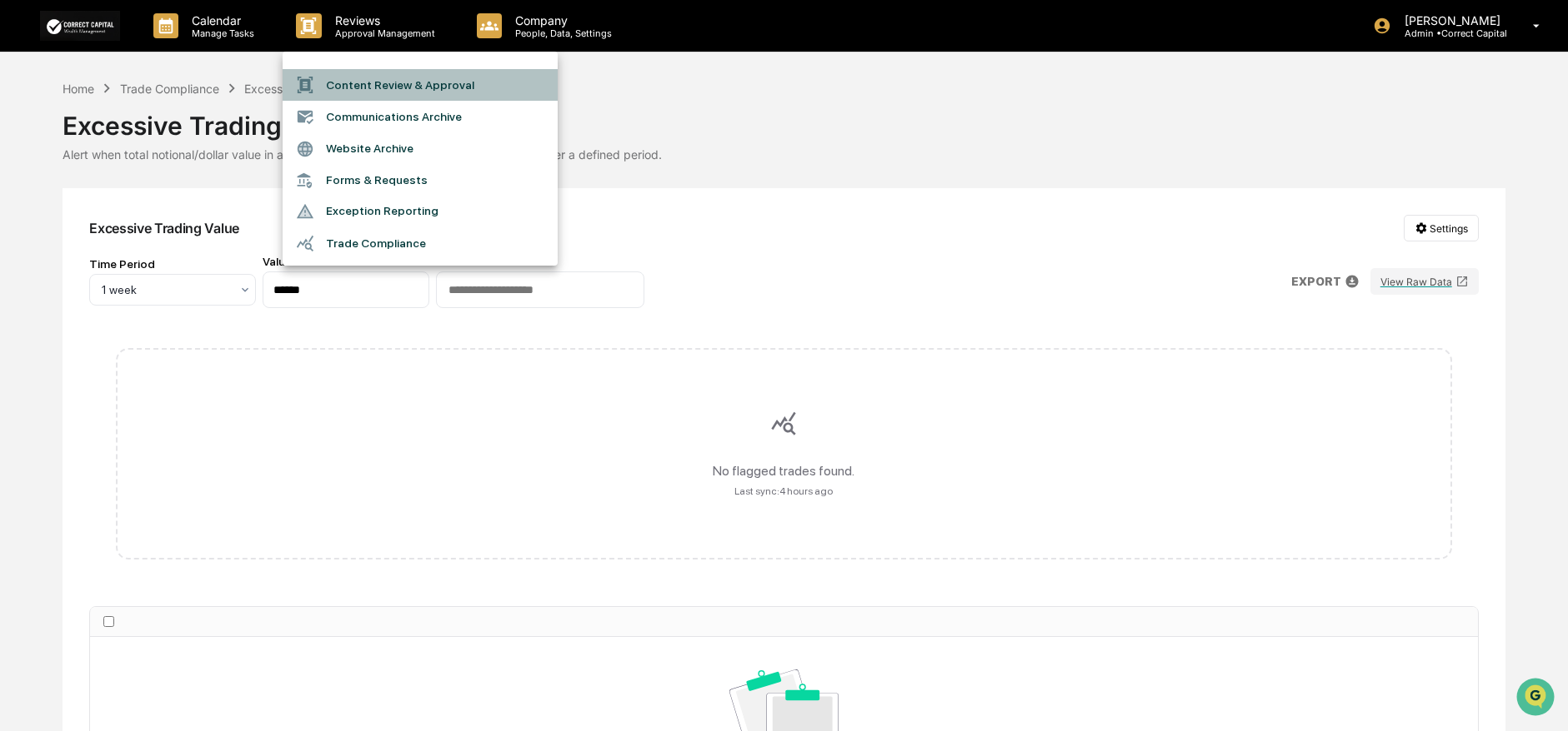
click at [388, 87] on li "Content Review & Approval" at bounding box center [420, 85] width 275 height 32
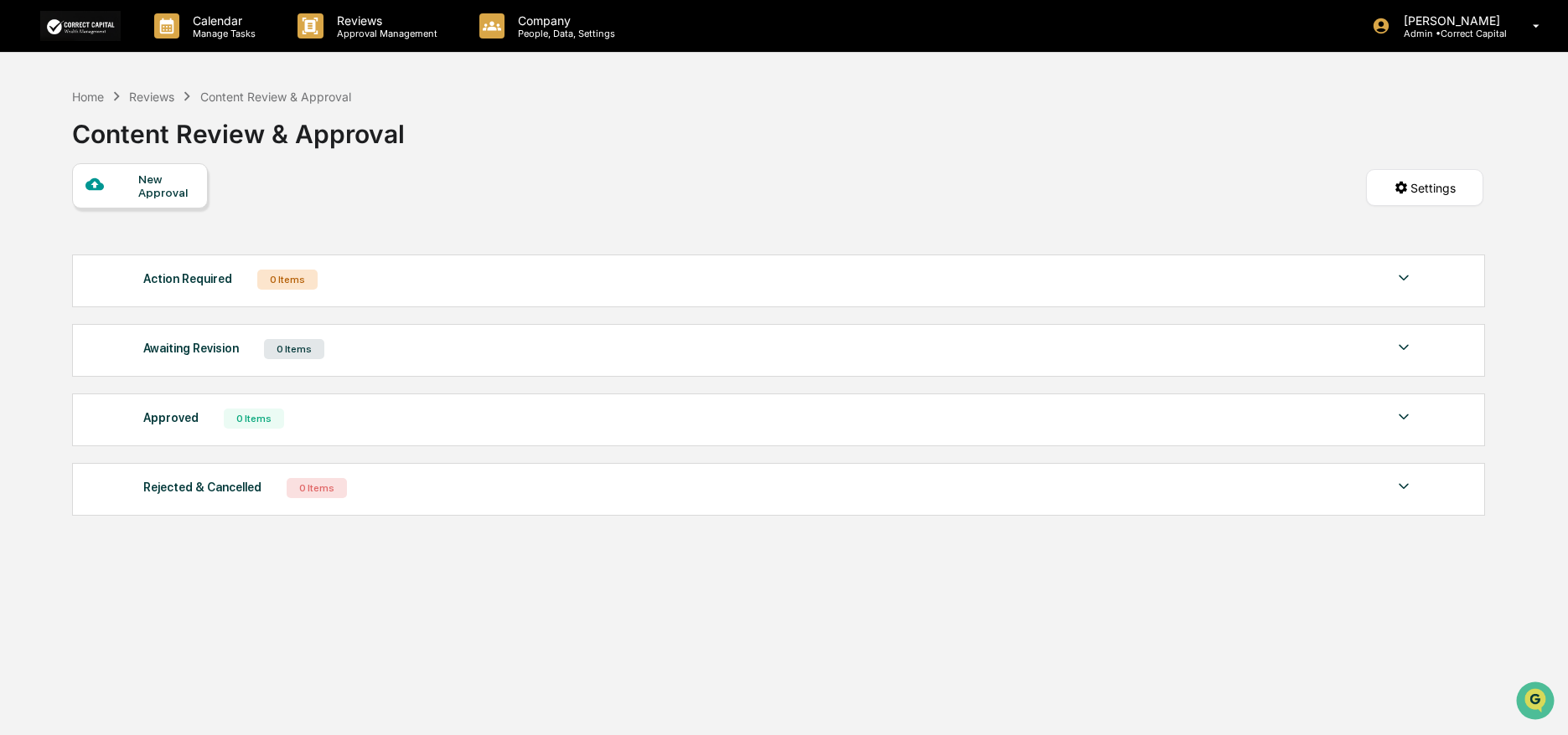
click at [1401, 280] on img at bounding box center [1403, 277] width 20 height 20
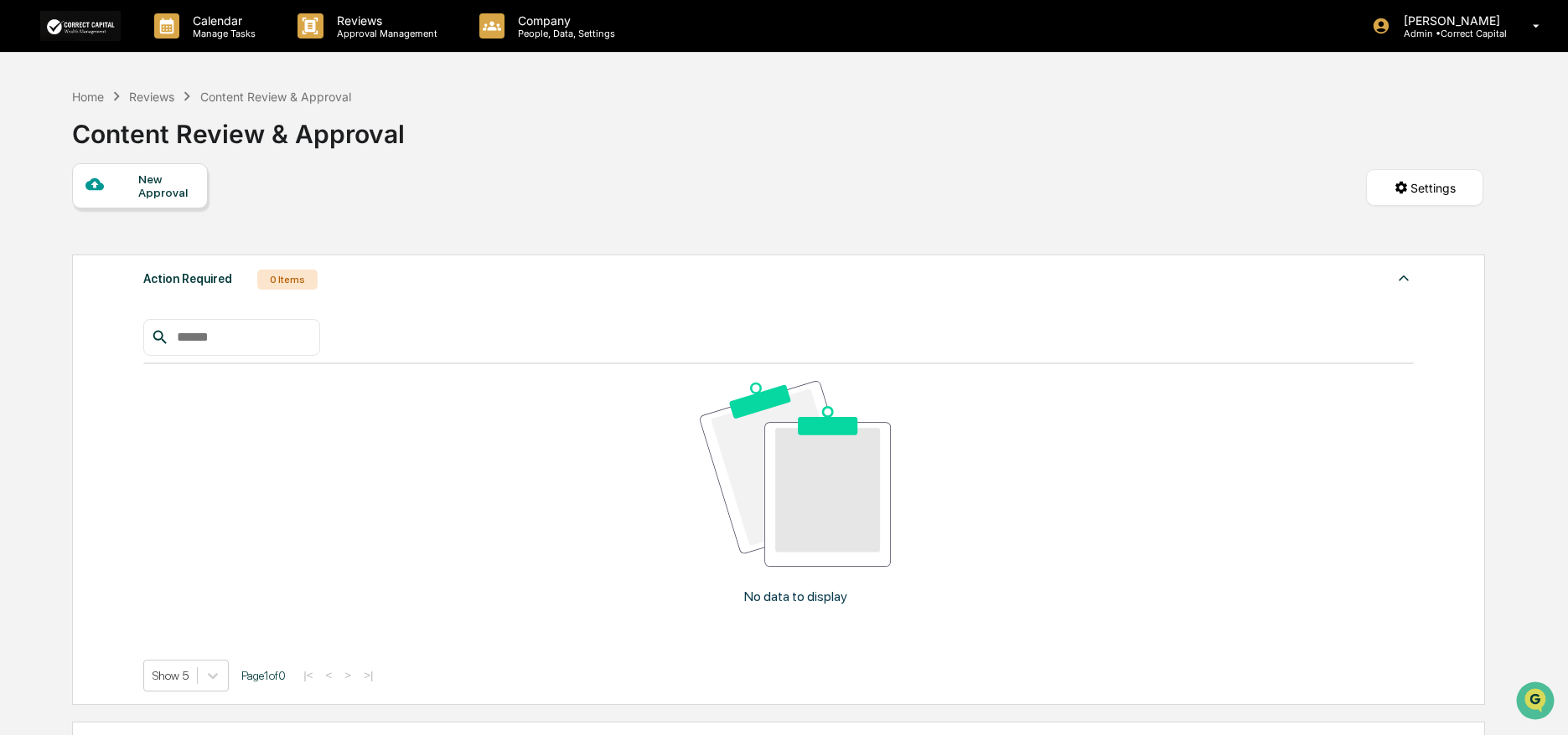
click at [1401, 280] on img at bounding box center [1403, 277] width 20 height 20
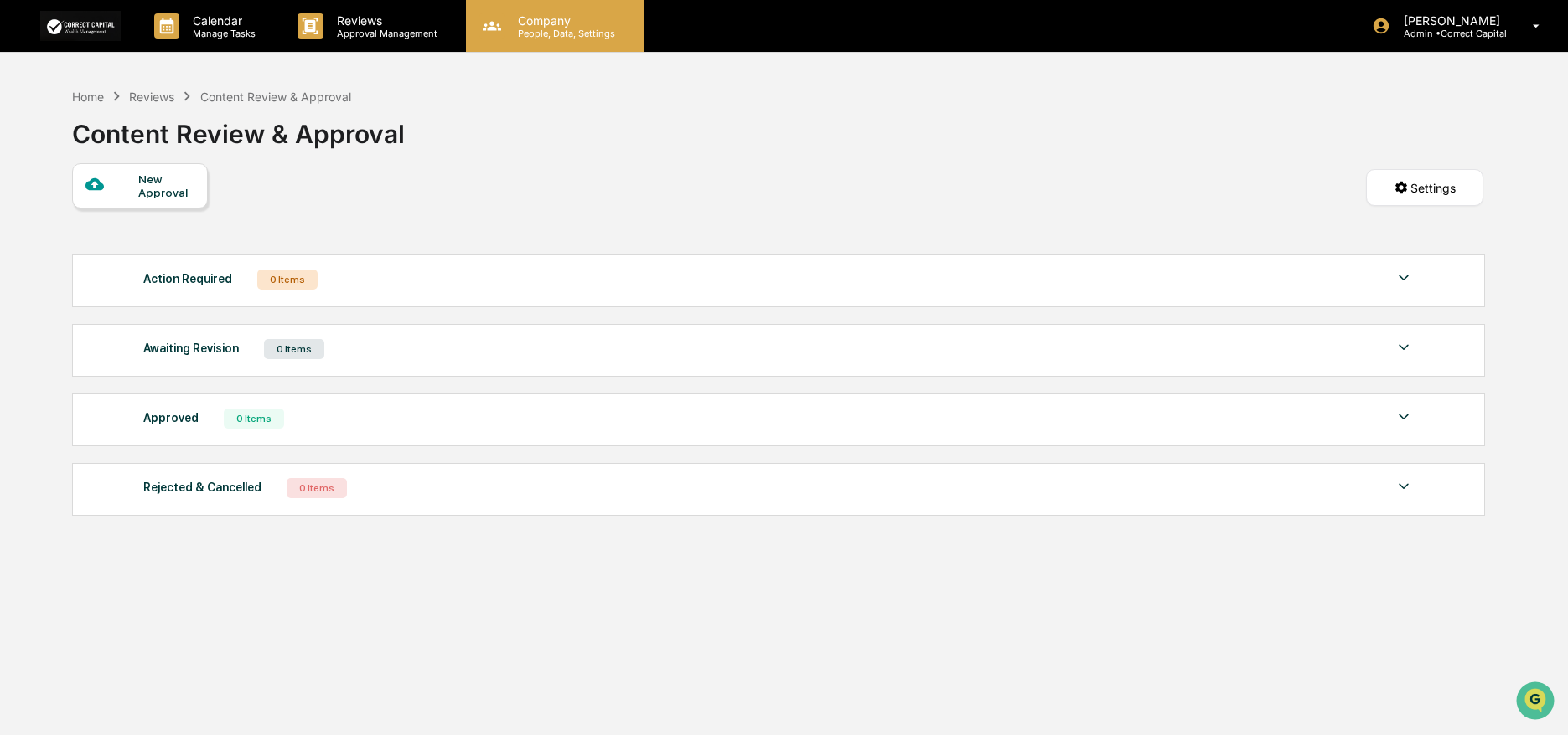
click at [551, 31] on p "People, Data, Settings" at bounding box center [564, 33] width 119 height 11
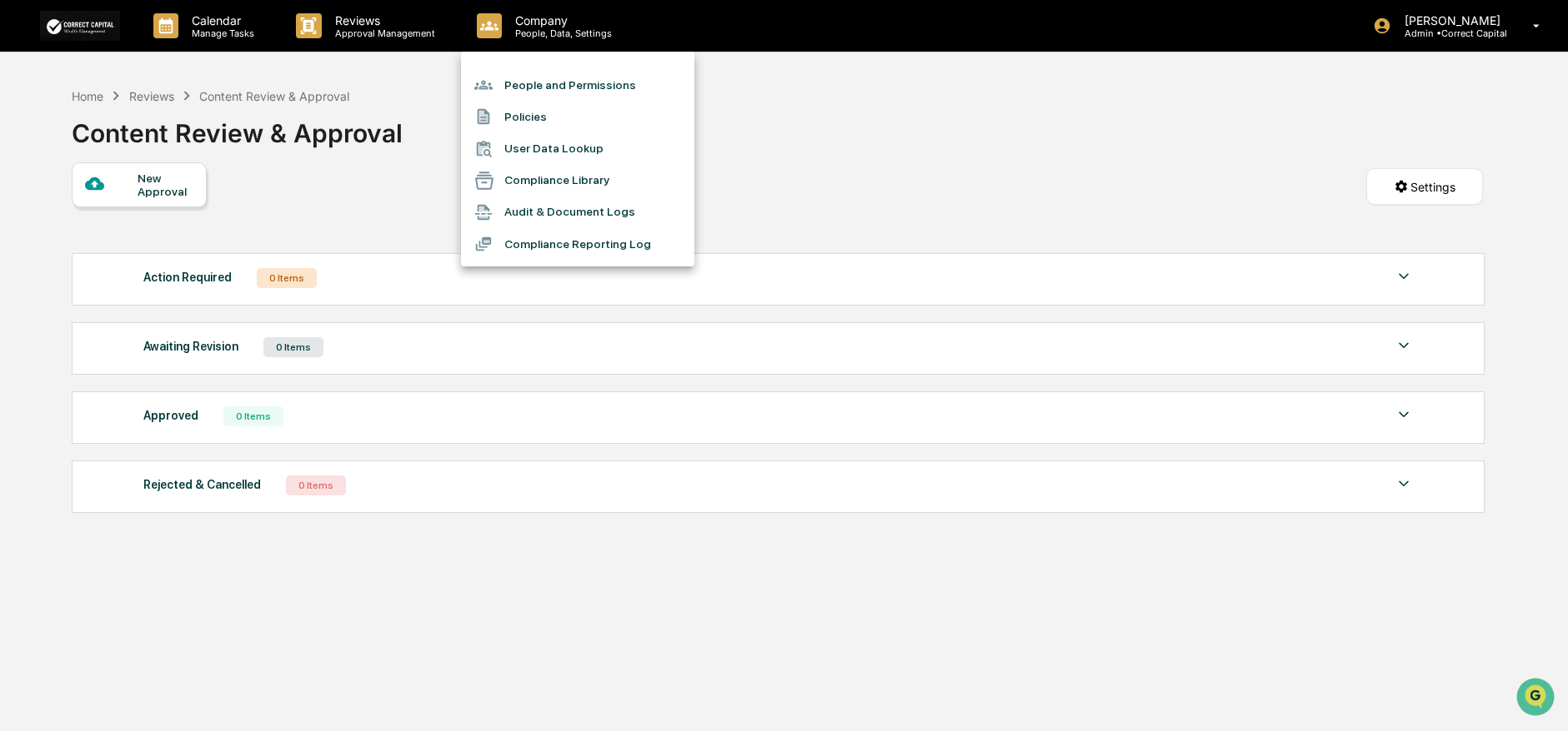
click at [591, 93] on li "People and Permissions" at bounding box center [577, 85] width 234 height 32
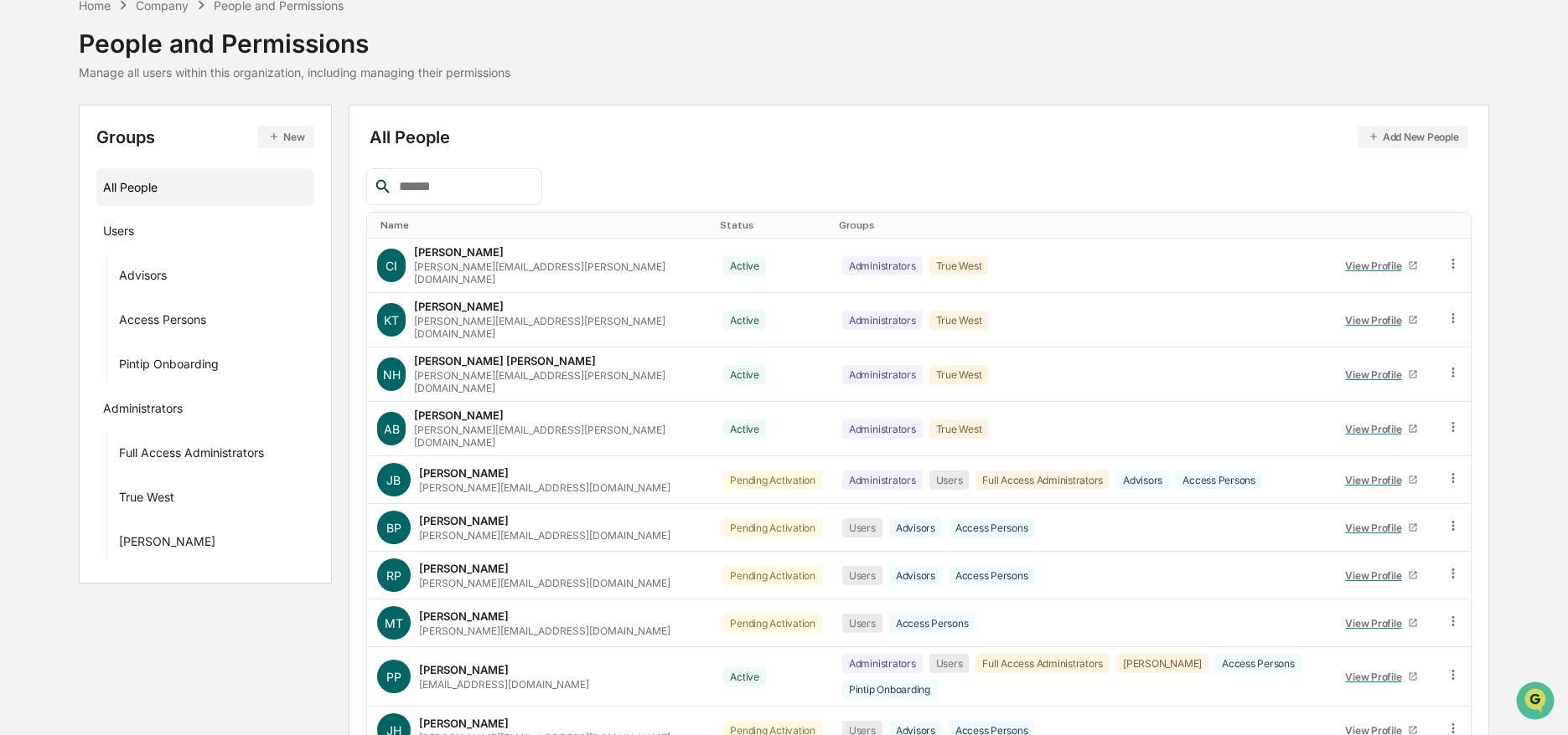
scroll to position [139, 0]
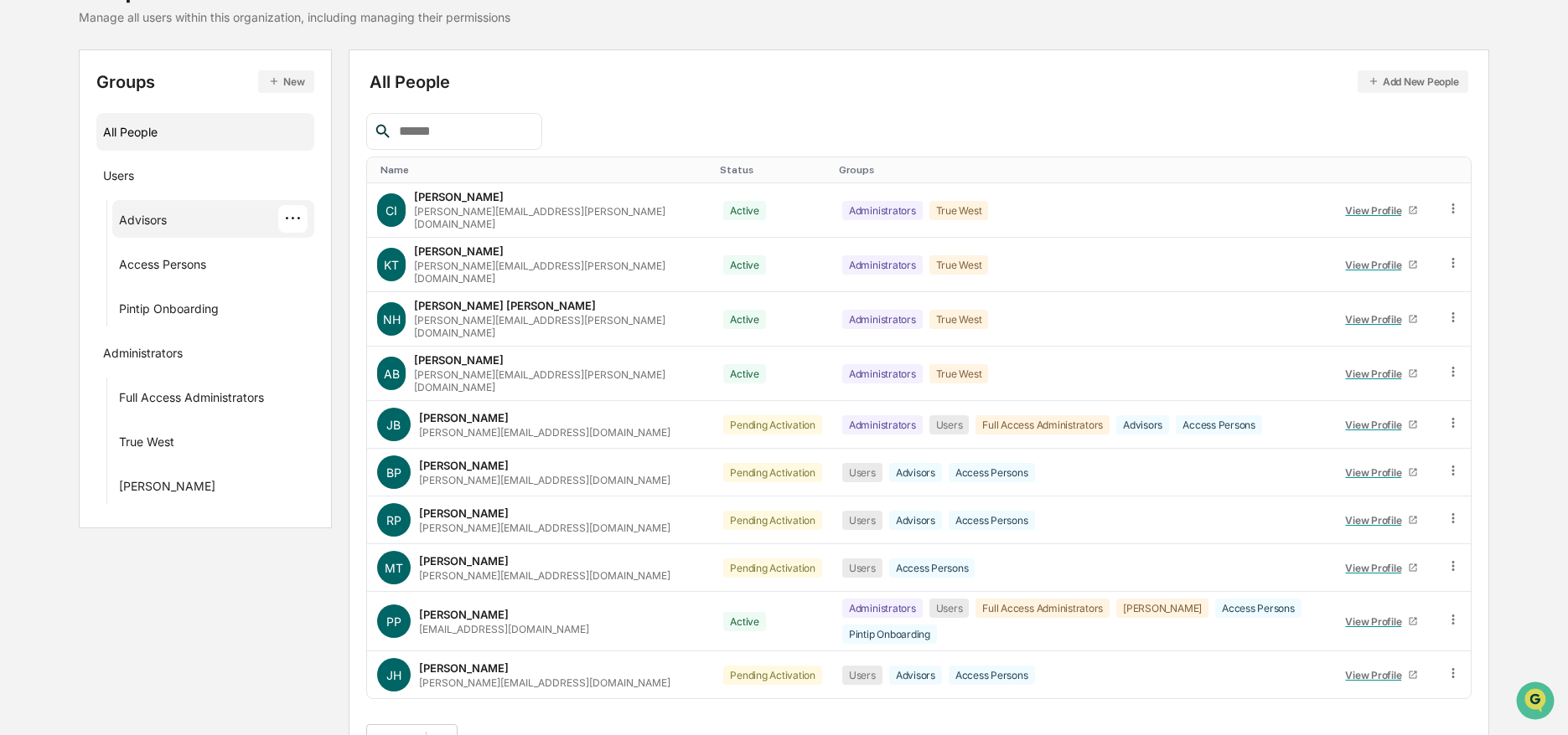
click at [147, 219] on div "Advisors" at bounding box center [143, 222] width 48 height 20
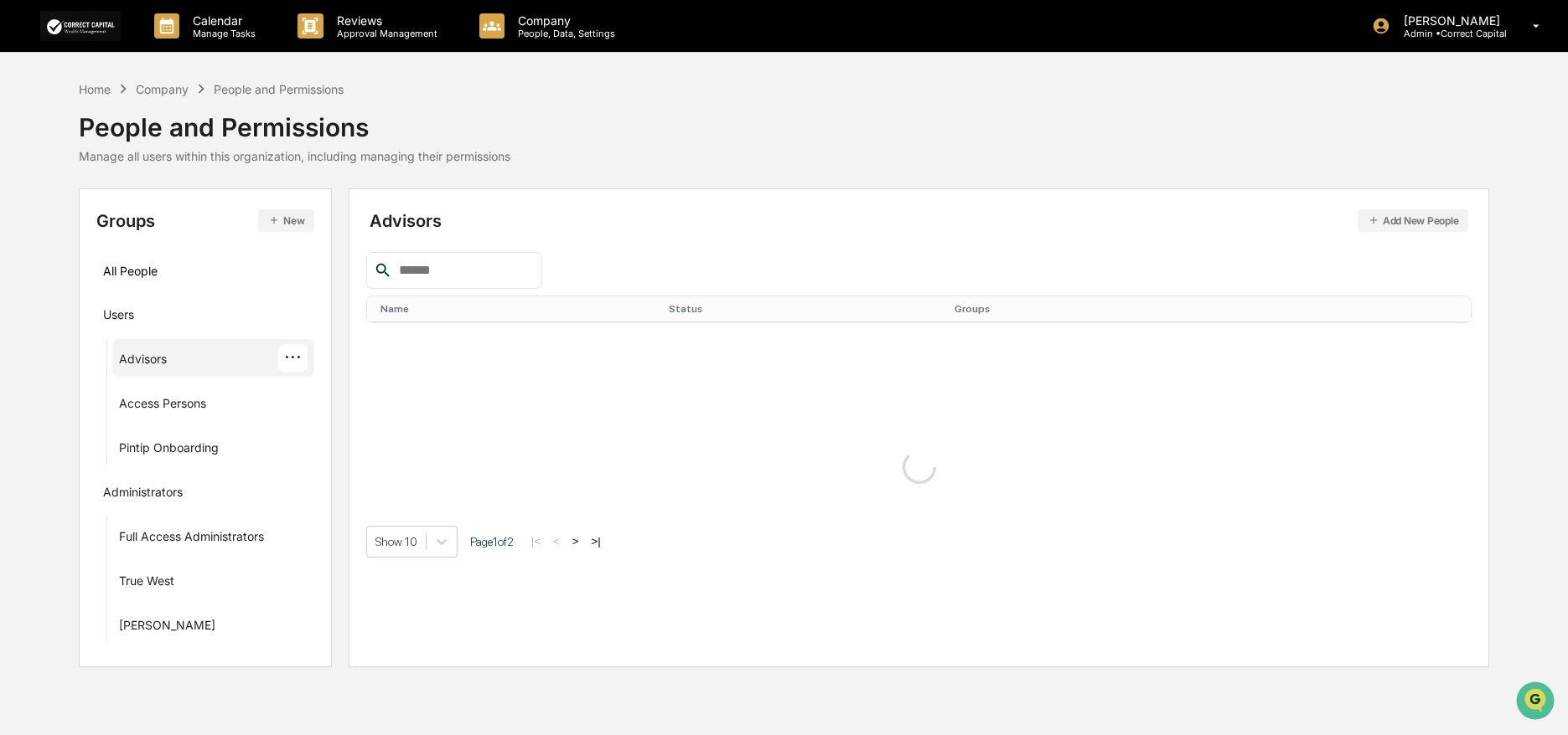
scroll to position [0, 0]
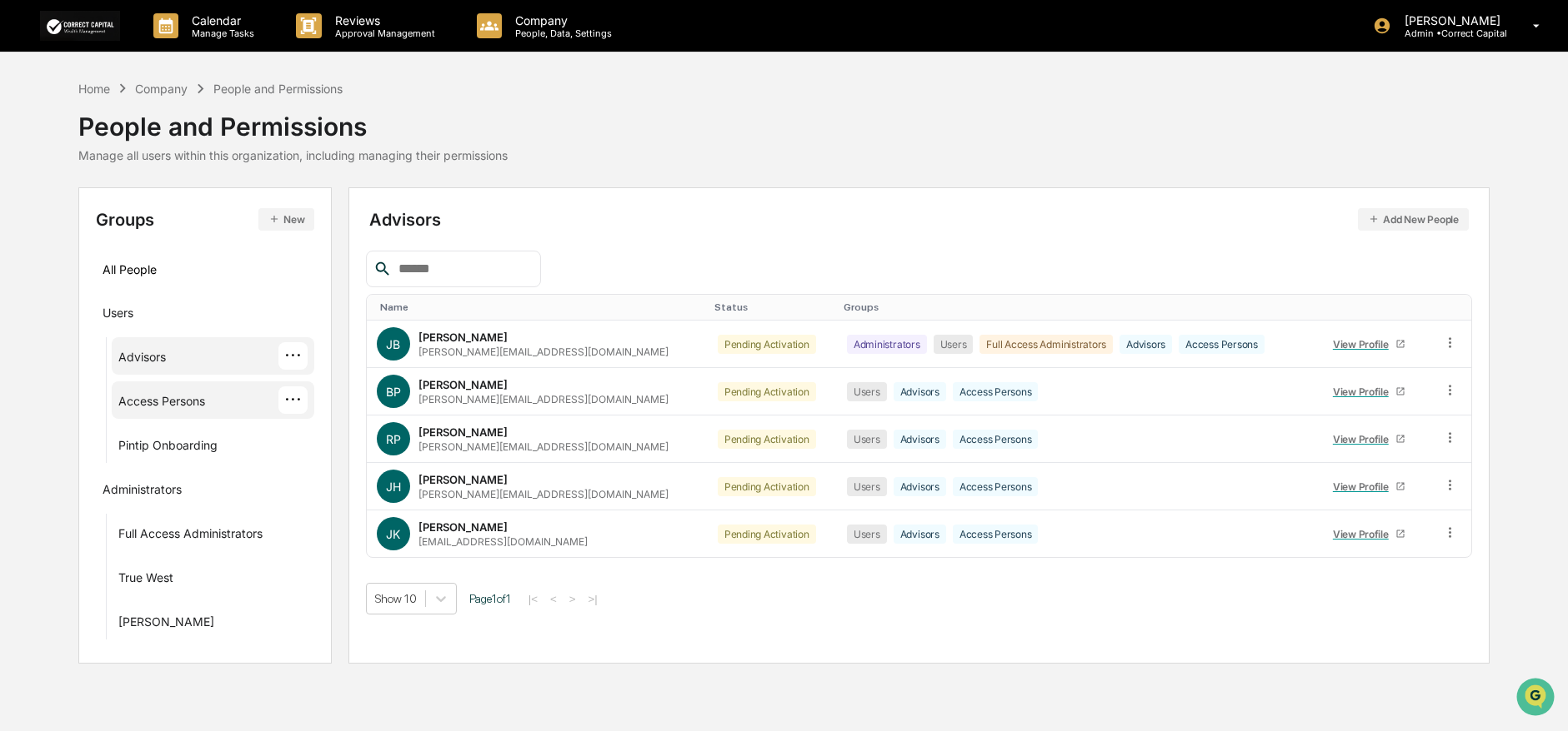
click at [164, 402] on div "Access Persons" at bounding box center [161, 404] width 86 height 20
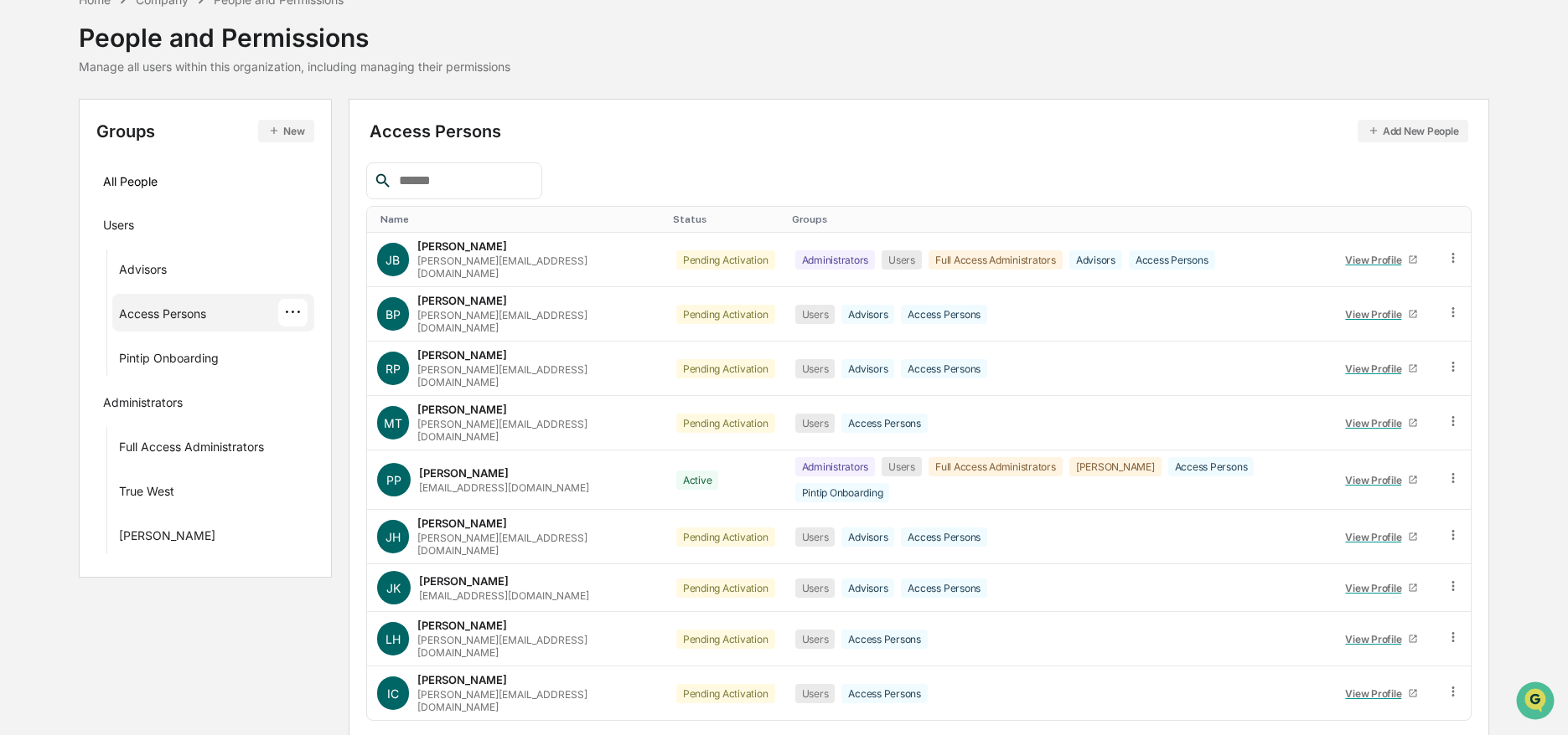
scroll to position [92, 0]
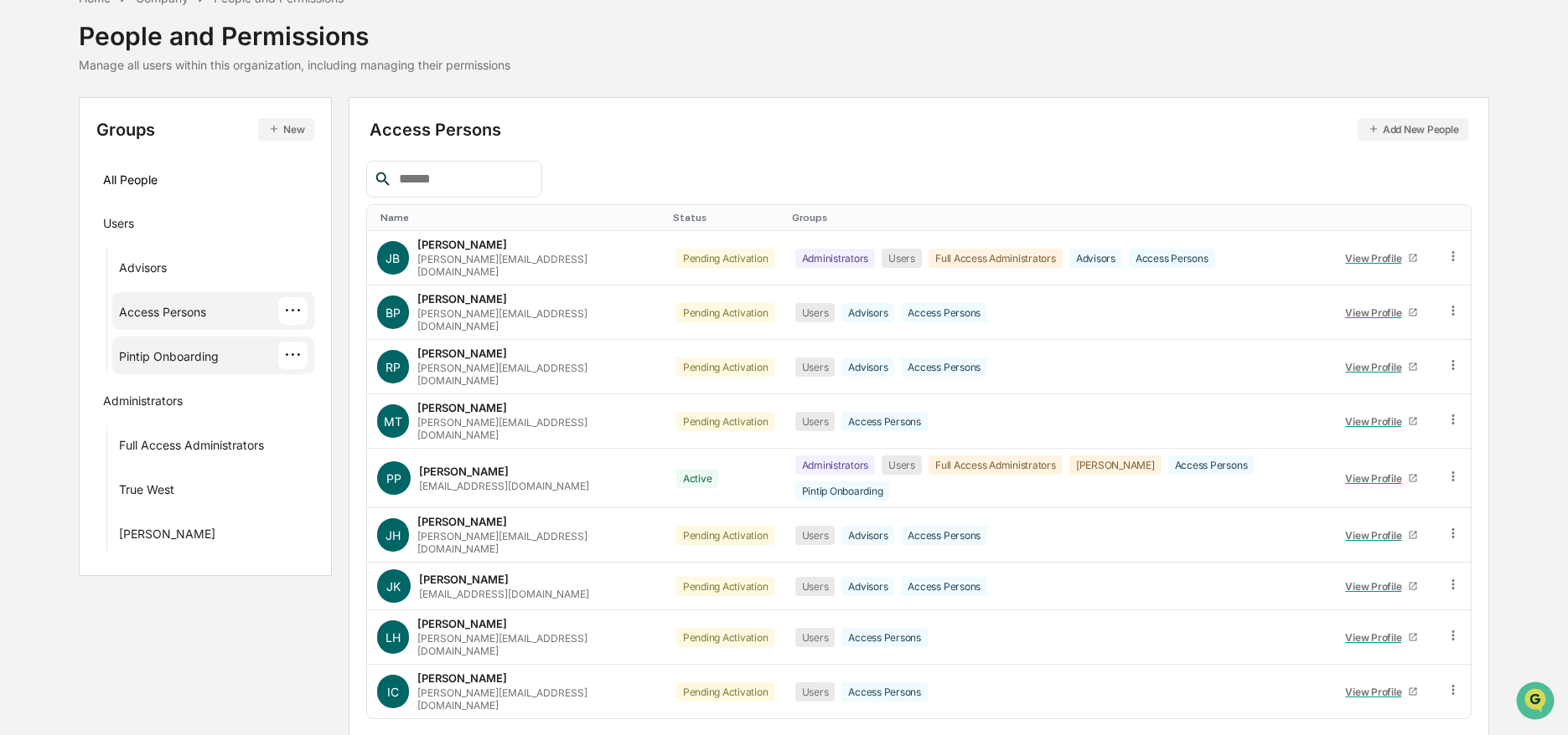
click at [160, 354] on div "Pintip Onboarding" at bounding box center [169, 359] width 100 height 20
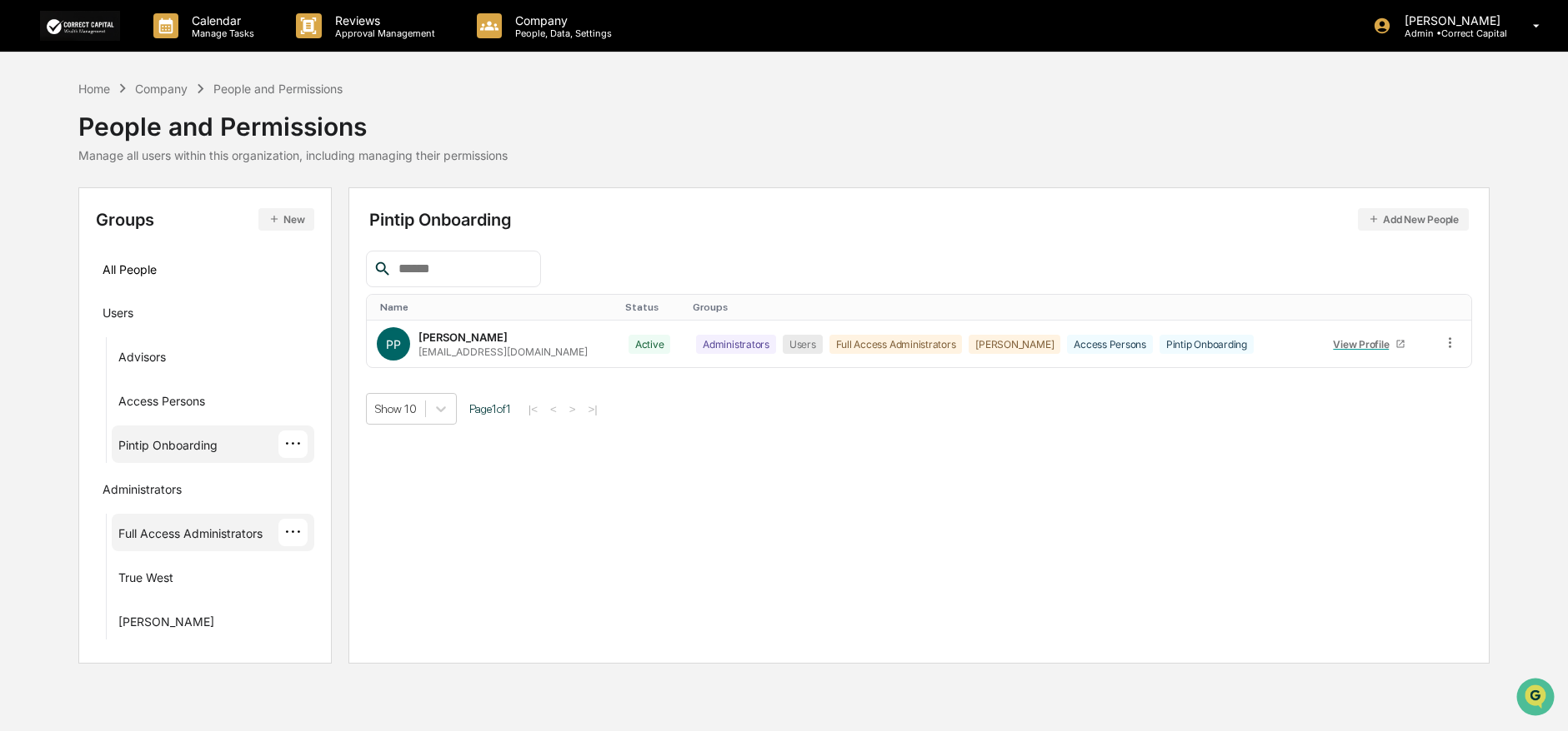
click at [146, 535] on div "Full Access Administrators" at bounding box center [191, 536] width 145 height 20
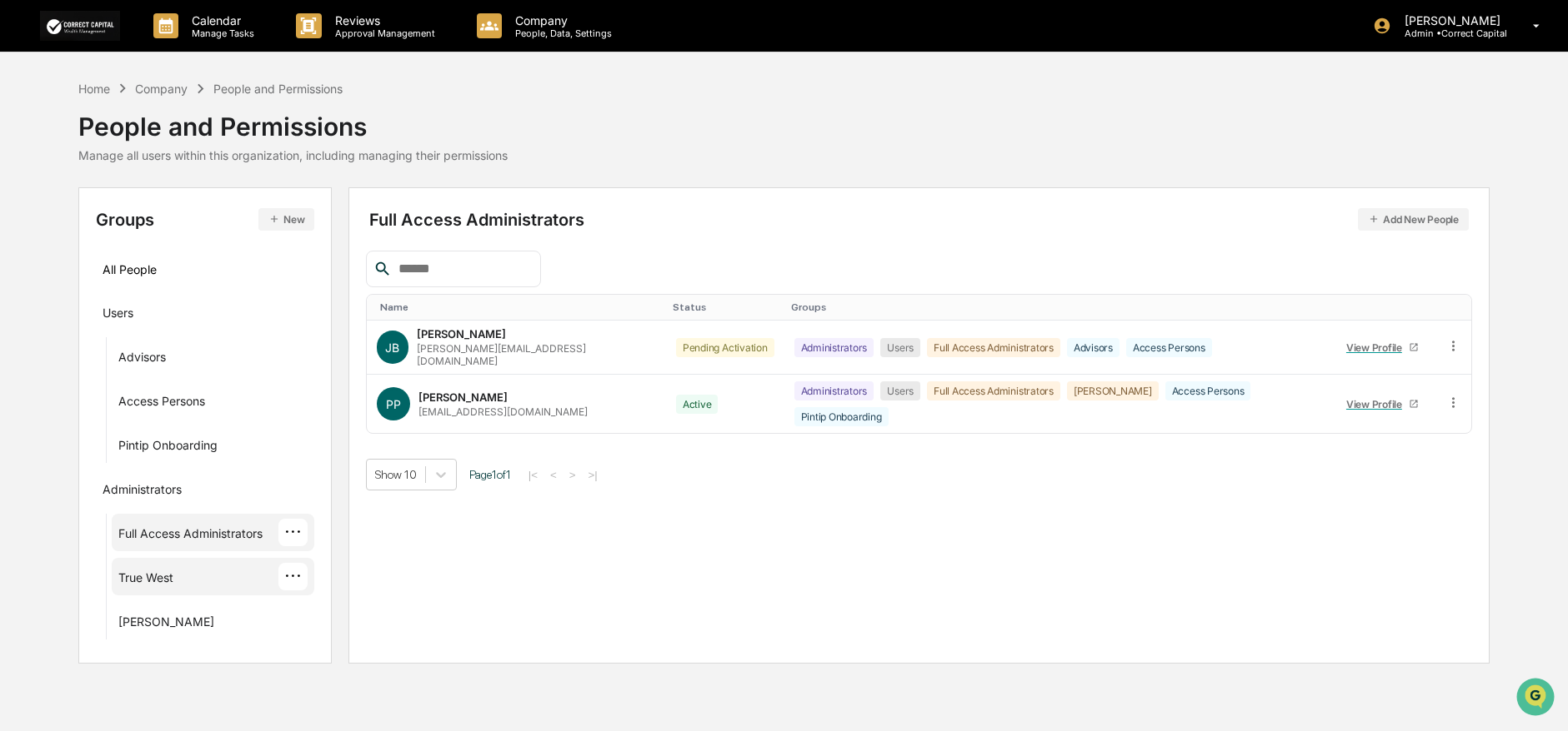
click at [145, 584] on div "True West" at bounding box center [146, 580] width 55 height 20
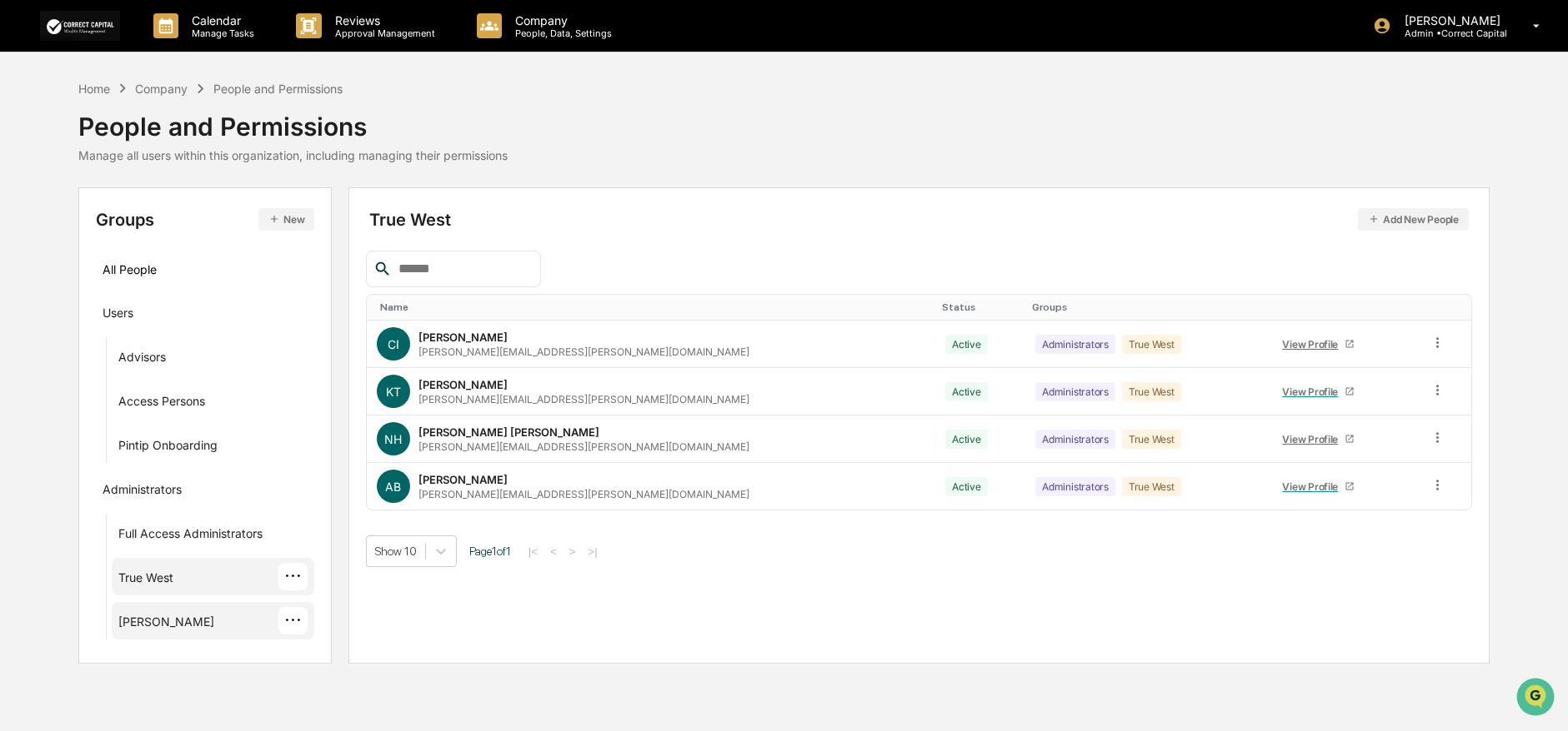
click at [144, 624] on div "[PERSON_NAME]" at bounding box center [166, 624] width 96 height 20
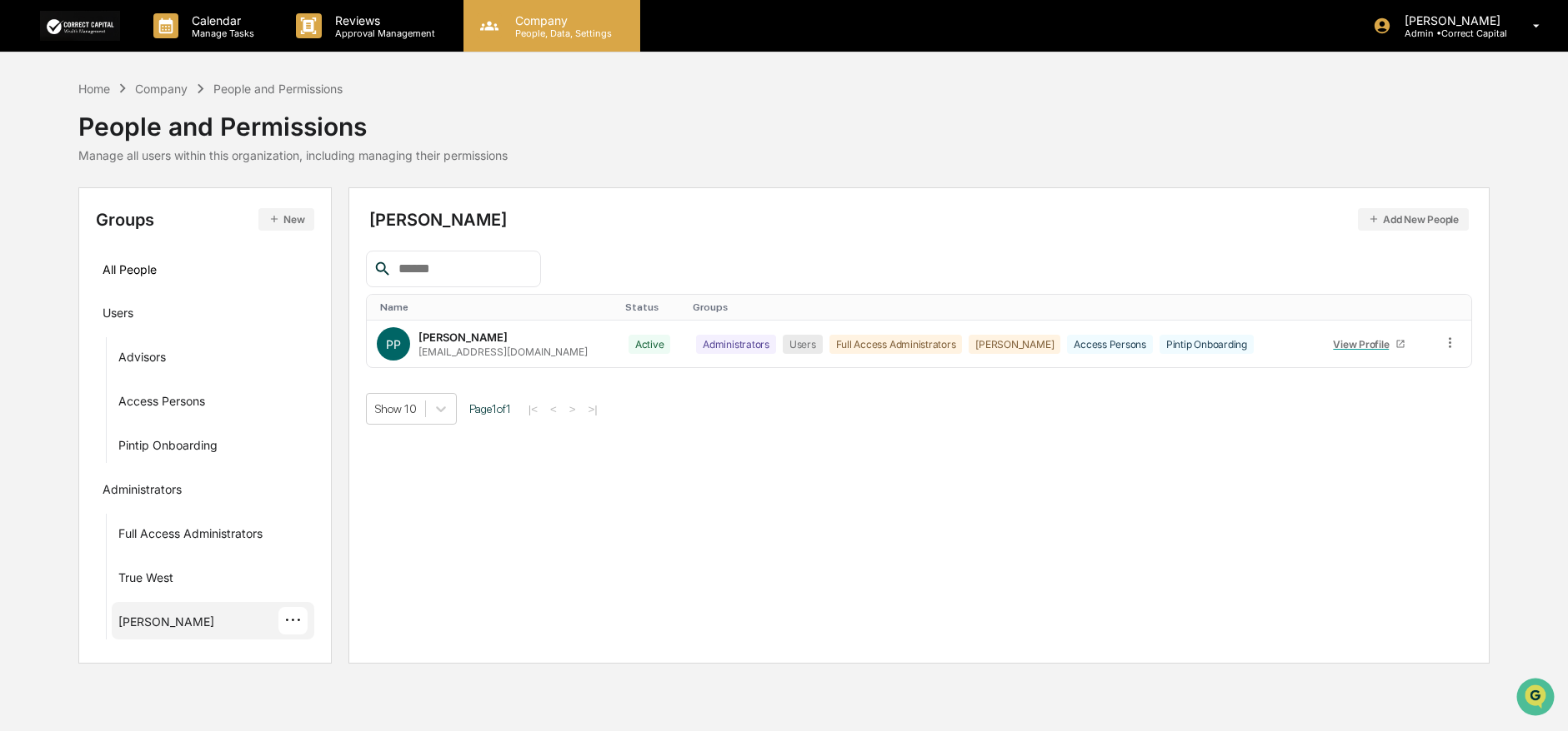
click at [548, 17] on p "Company" at bounding box center [561, 20] width 118 height 14
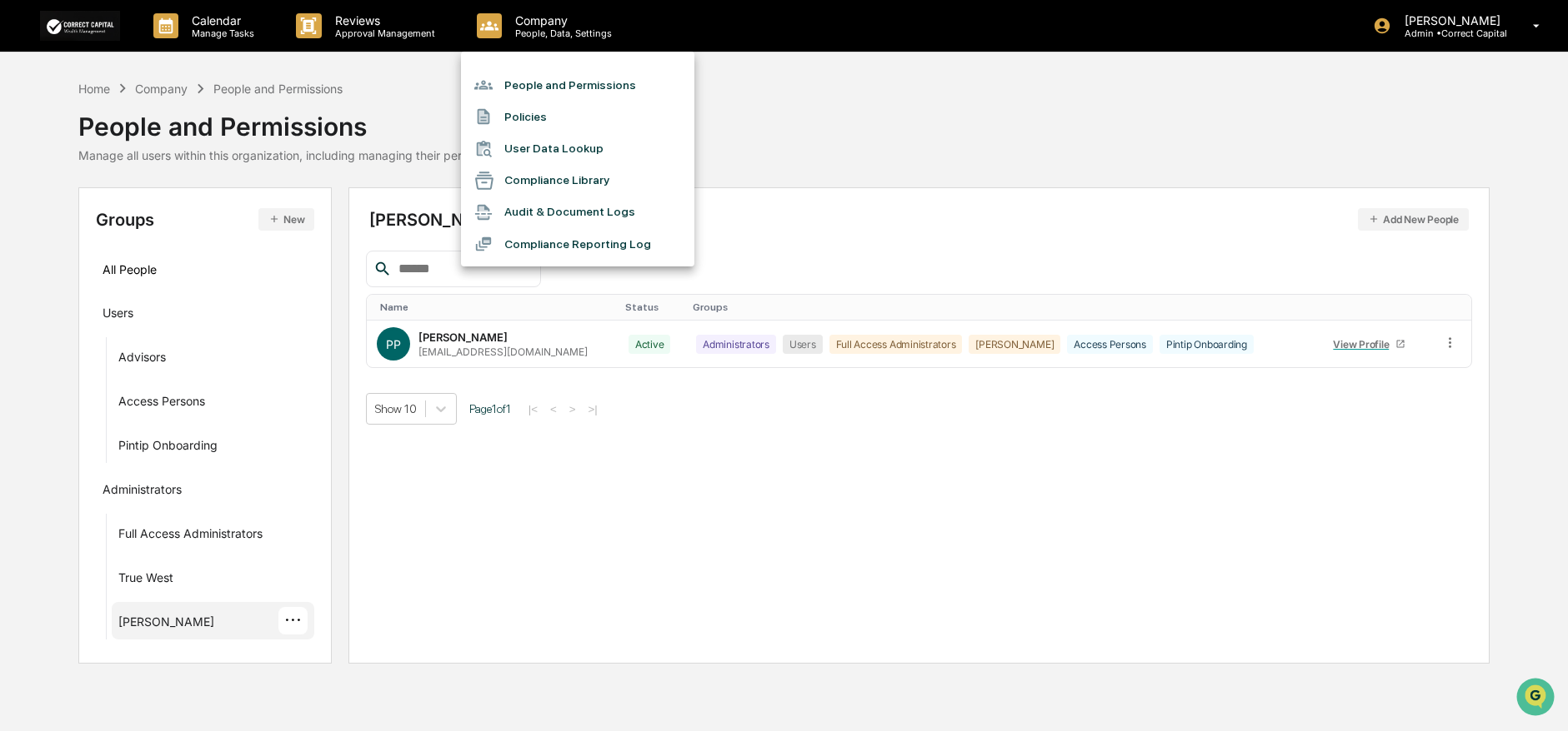
click at [647, 112] on li "Policies" at bounding box center [577, 116] width 234 height 32
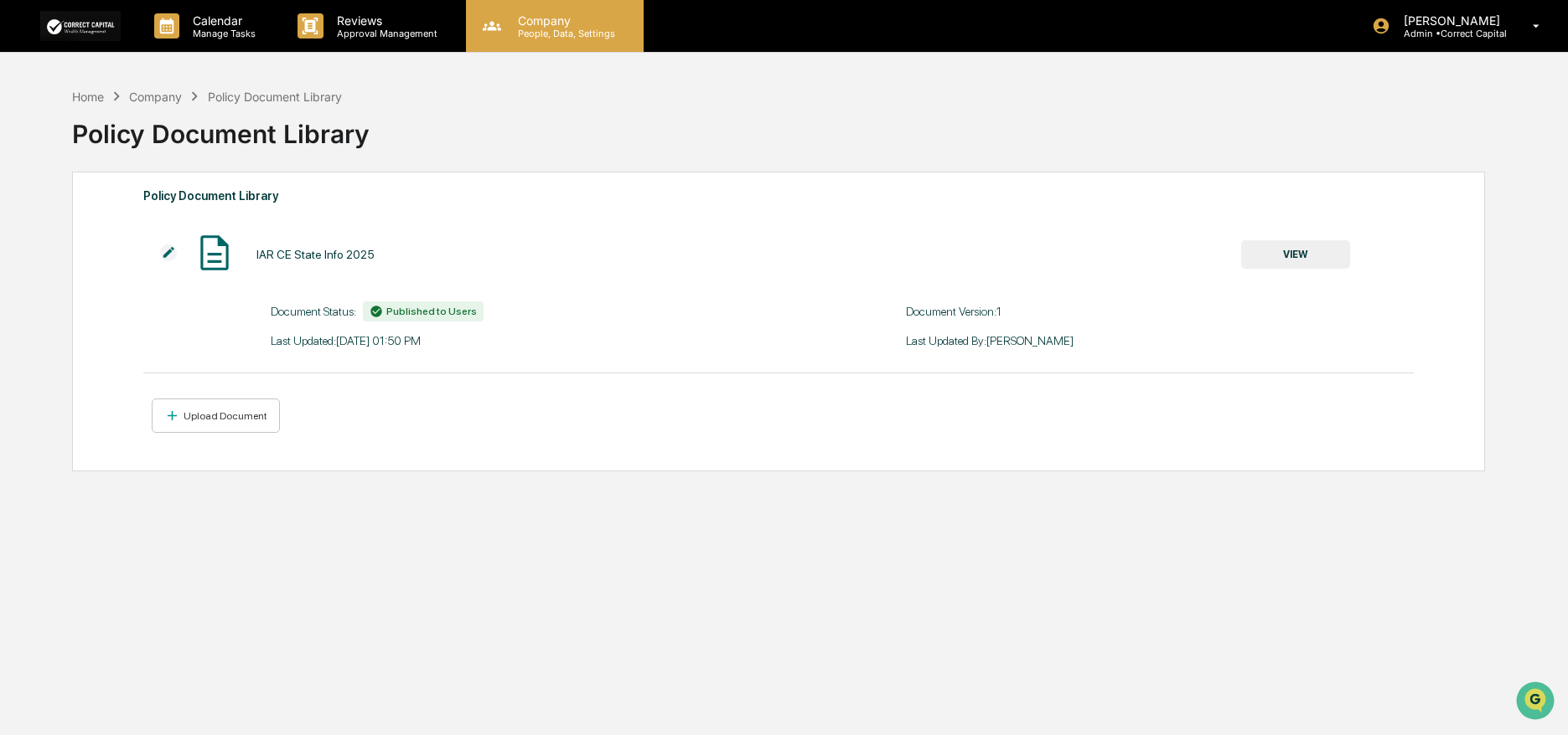
click at [582, 29] on p "People, Data, Settings" at bounding box center [564, 33] width 119 height 11
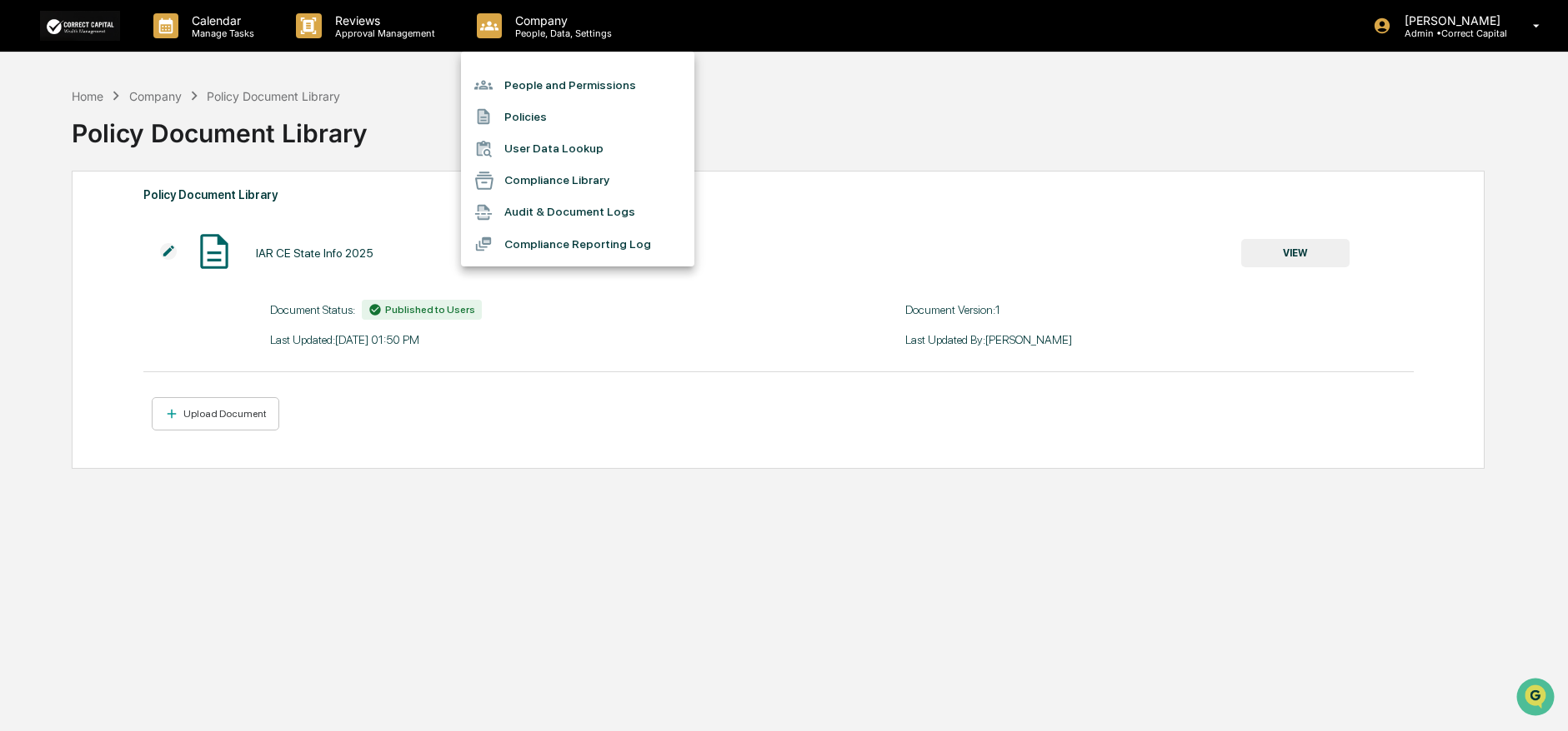
click at [620, 147] on li "User Data Lookup" at bounding box center [577, 149] width 234 height 32
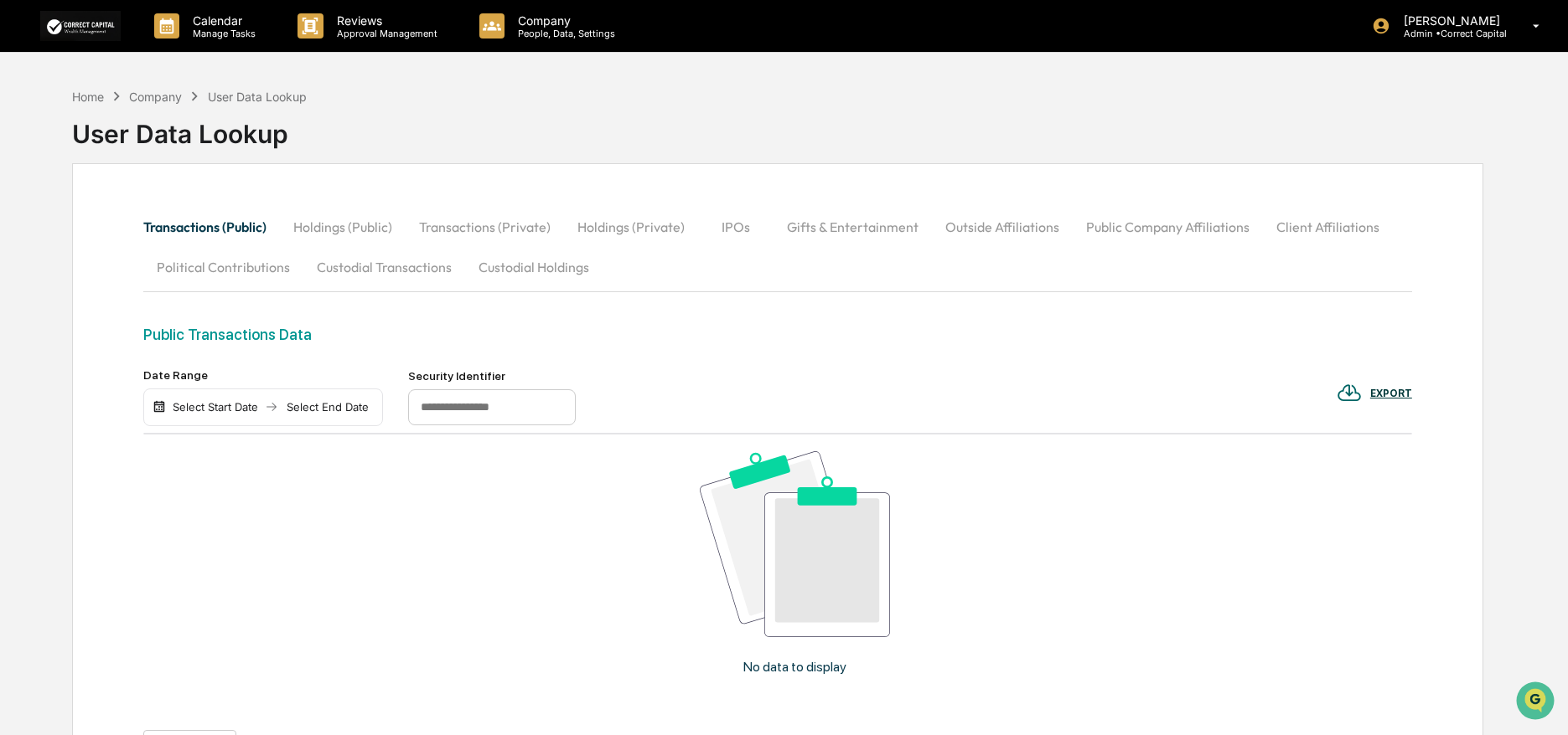
click at [348, 231] on button "Holdings (Public)" at bounding box center [342, 226] width 126 height 41
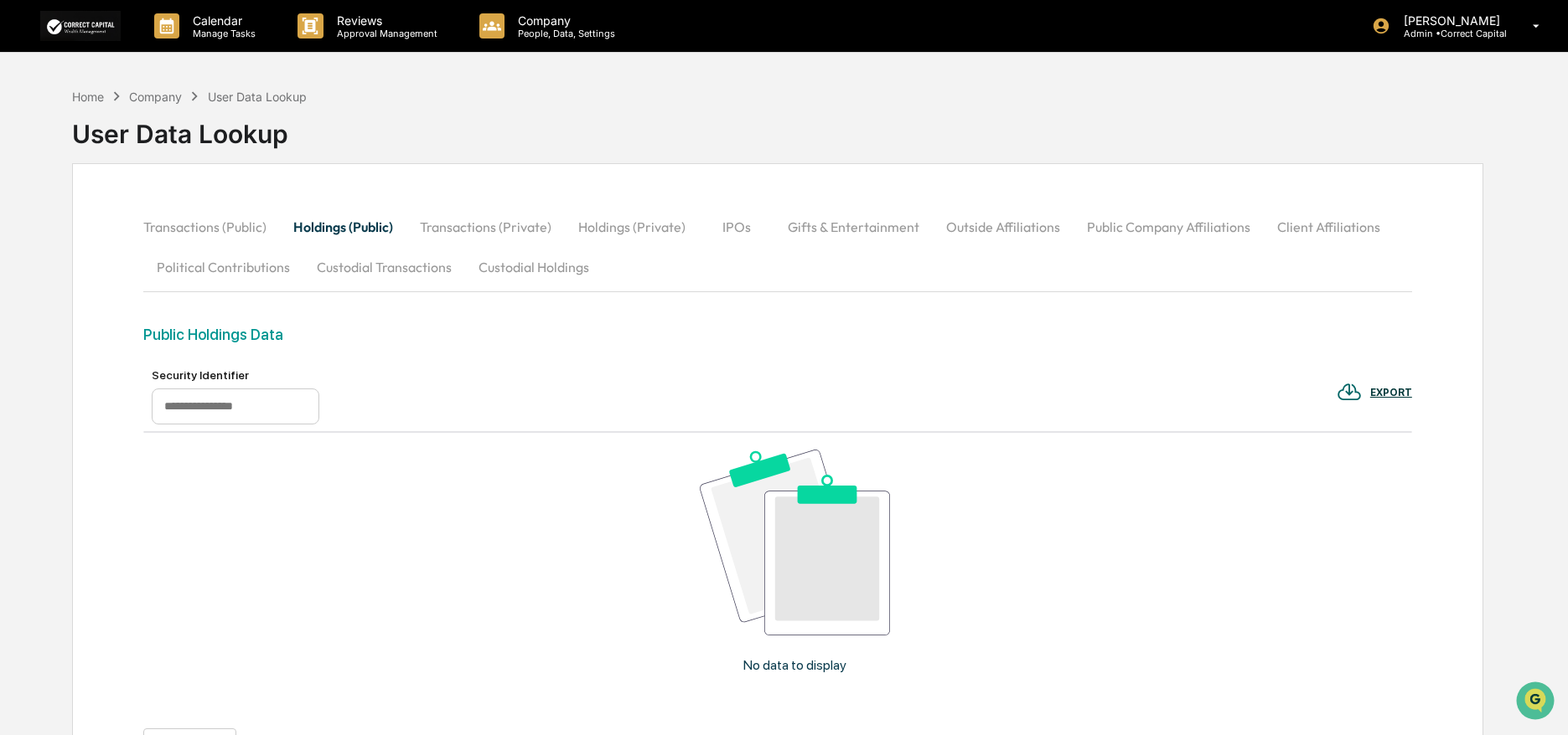
click at [464, 225] on button "Transactions (Private)" at bounding box center [486, 226] width 159 height 41
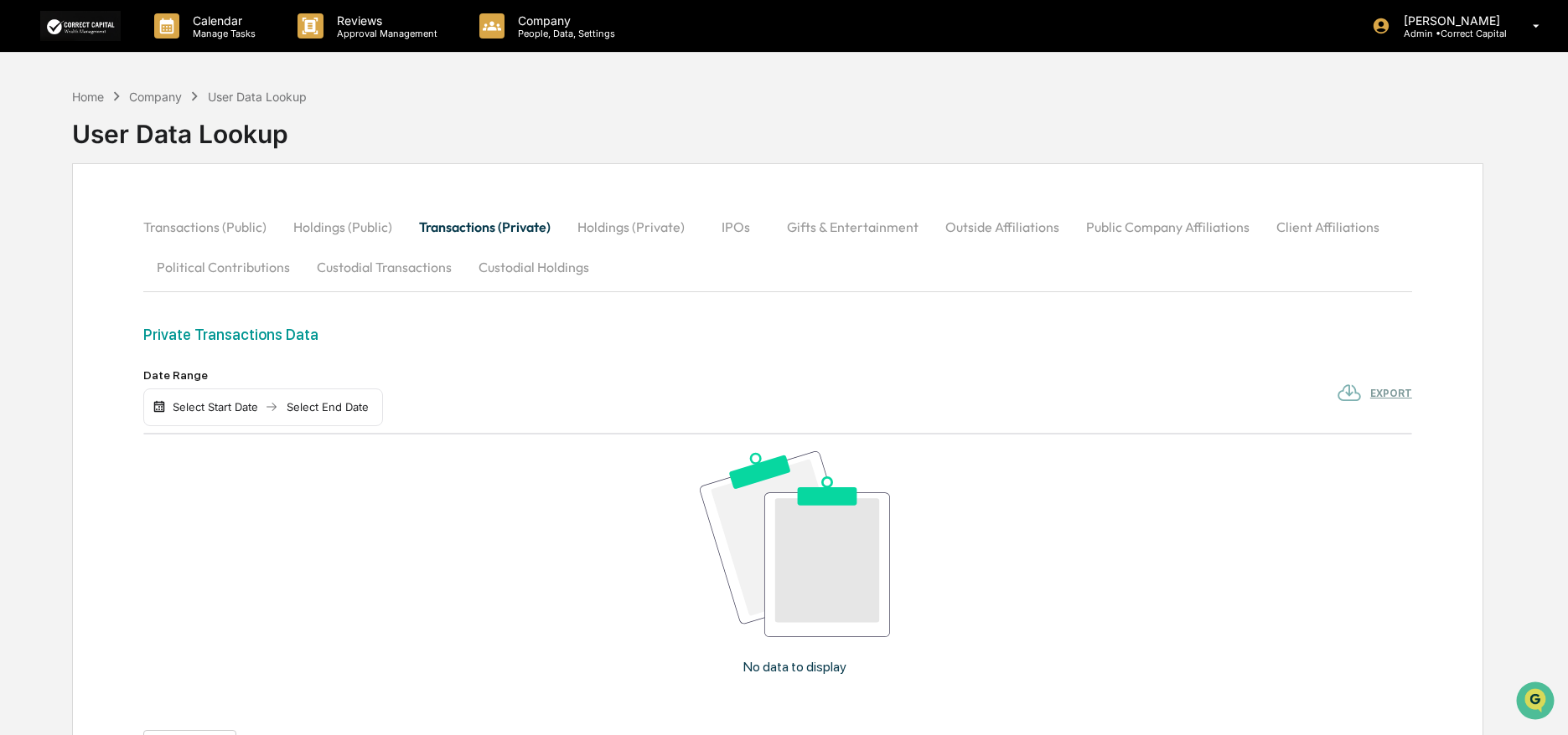
click at [599, 226] on button "Holdings (Private)" at bounding box center [631, 226] width 134 height 41
click at [722, 224] on button "IPOs" at bounding box center [736, 226] width 76 height 41
click at [842, 224] on button "Gifts & Entertainment" at bounding box center [852, 226] width 159 height 41
click at [966, 230] on button "Outside Affiliations" at bounding box center [1003, 226] width 141 height 41
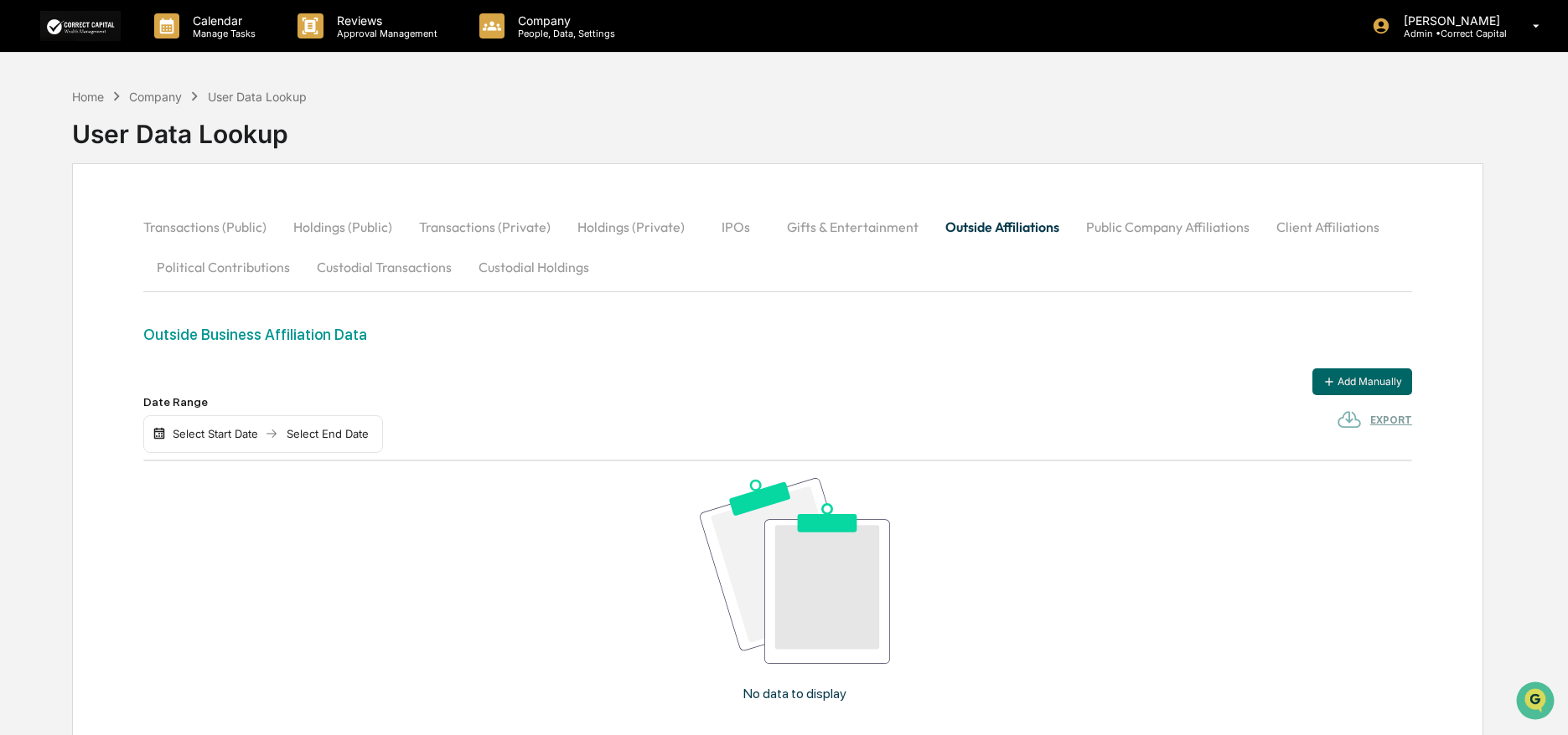
click at [1137, 231] on button "Public Company Affiliations" at bounding box center [1167, 226] width 190 height 41
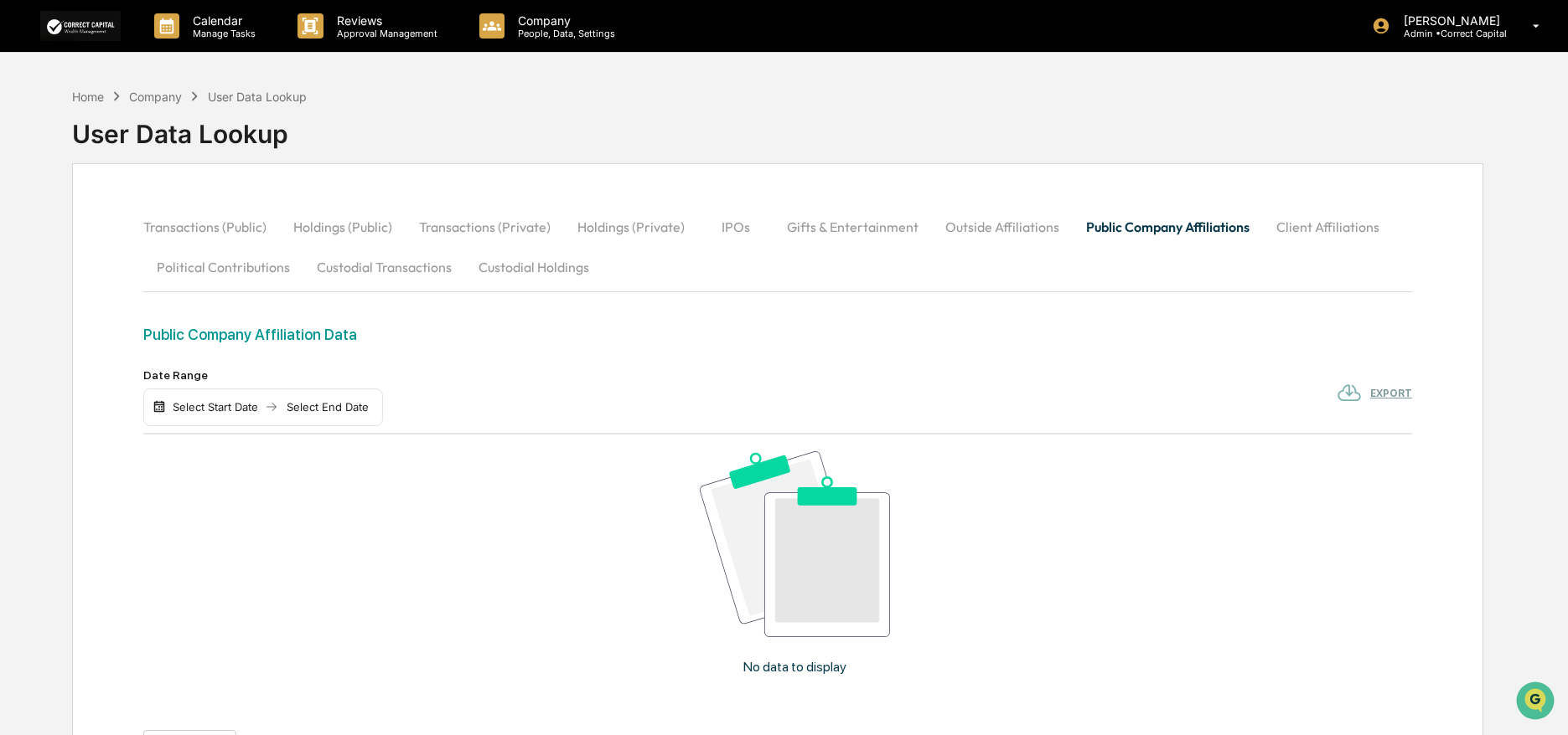
click at [1314, 227] on button "Client Affiliations" at bounding box center [1328, 226] width 130 height 41
click at [407, 273] on button "Custodial Transactions" at bounding box center [383, 267] width 161 height 41
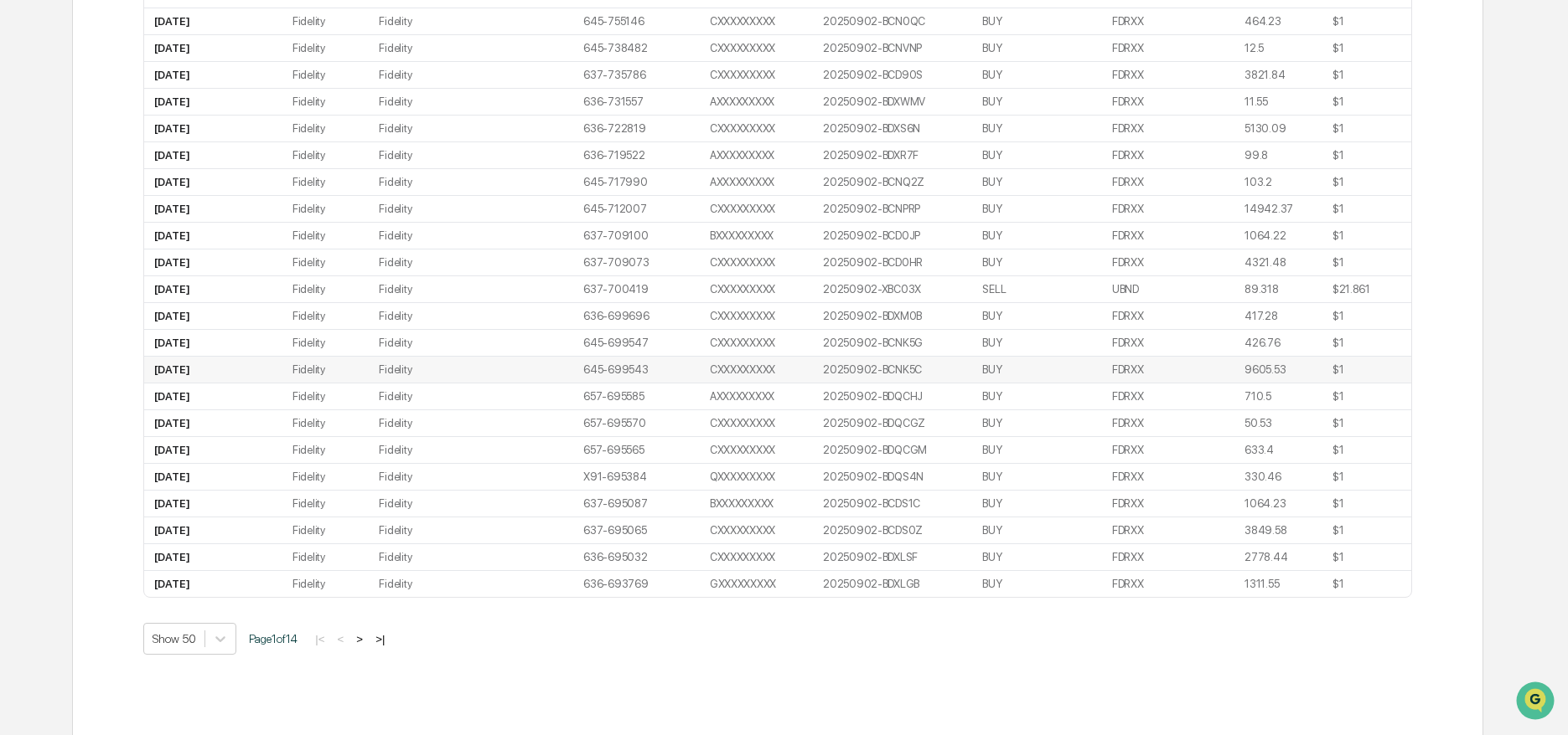
scroll to position [1292, 0]
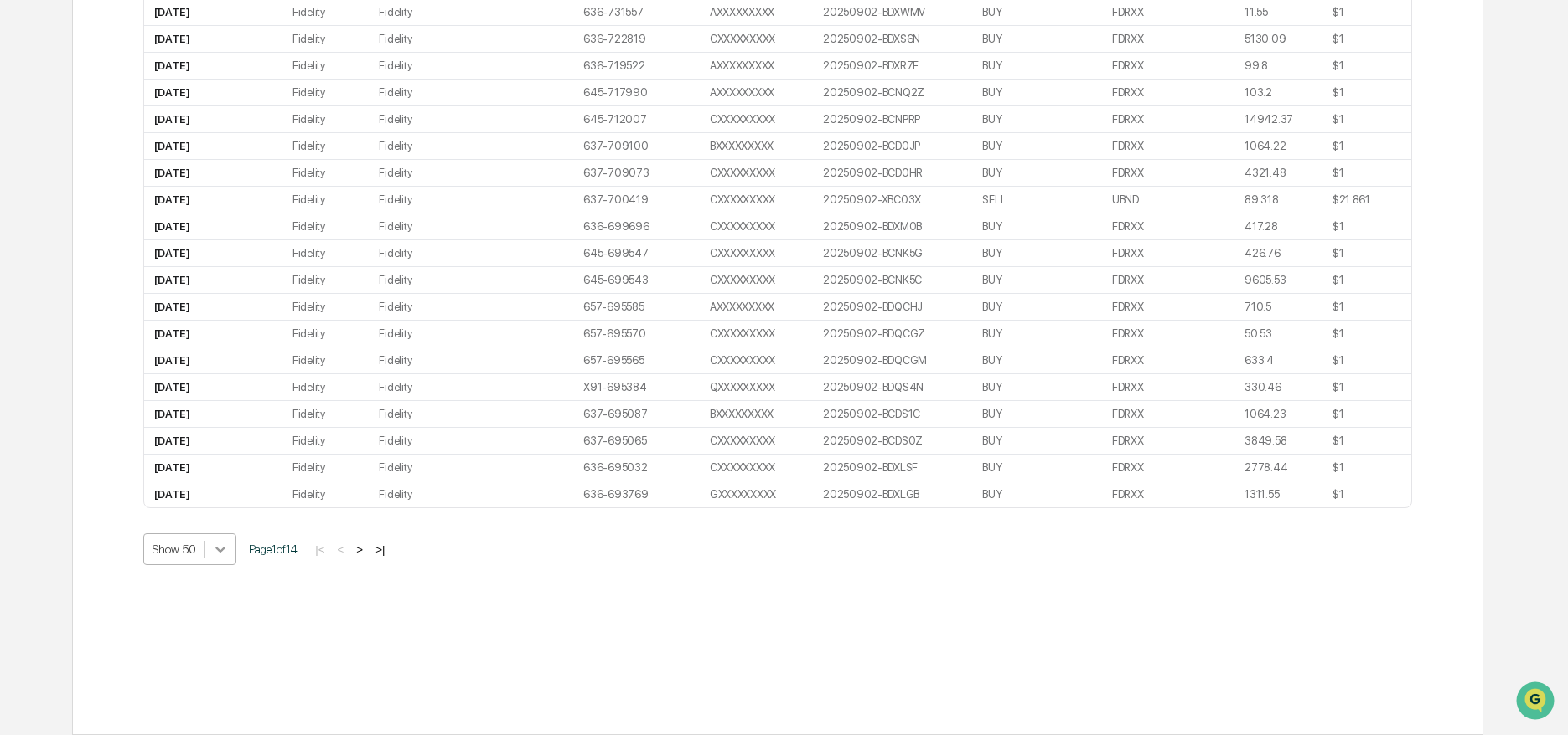
click at [212, 548] on icon at bounding box center [221, 549] width 17 height 17
drag, startPoint x: 202, startPoint y: 691, endPoint x: 225, endPoint y: 683, distance: 24.4
click at [202, 691] on div "Show 100" at bounding box center [190, 695] width 93 height 26
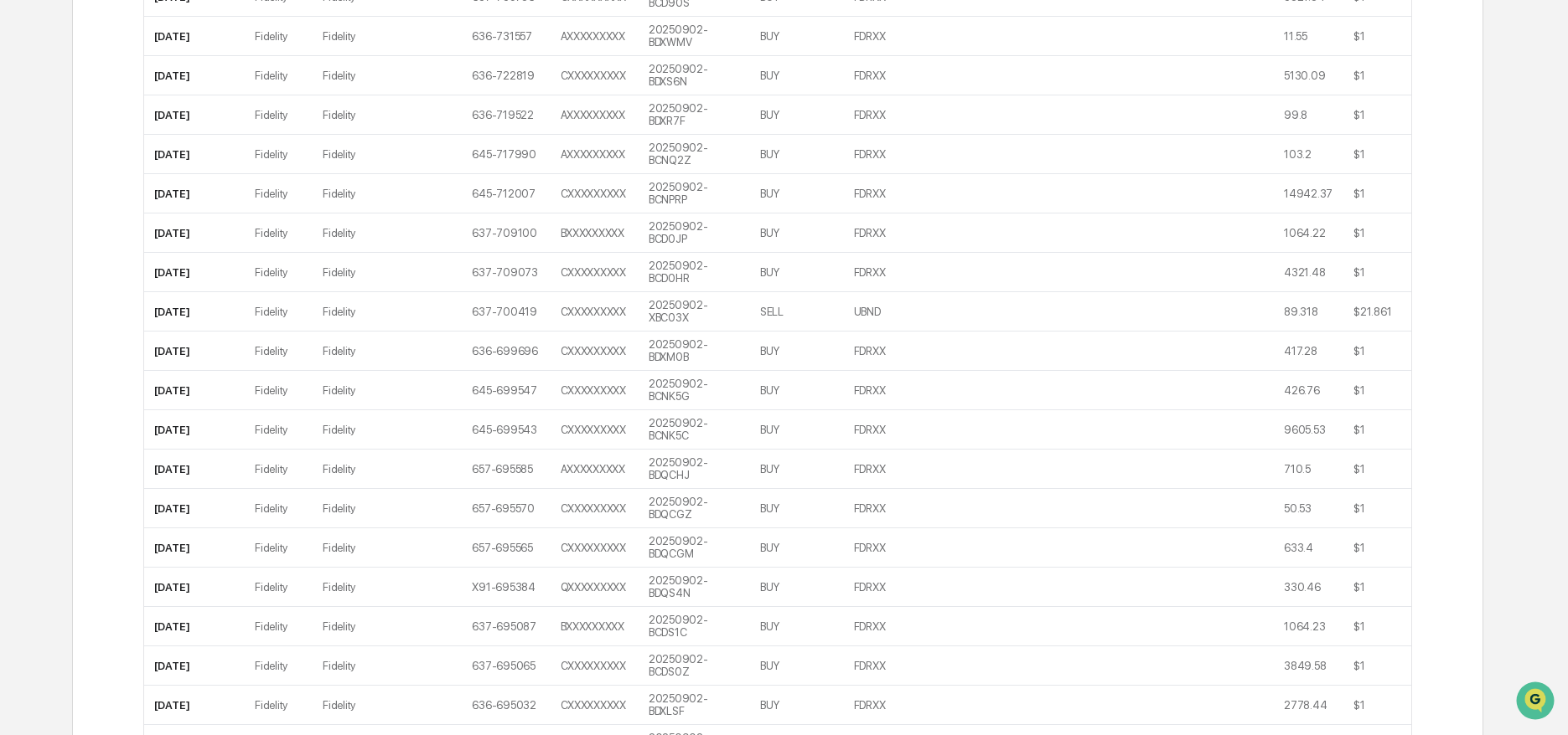
scroll to position [2978, 0]
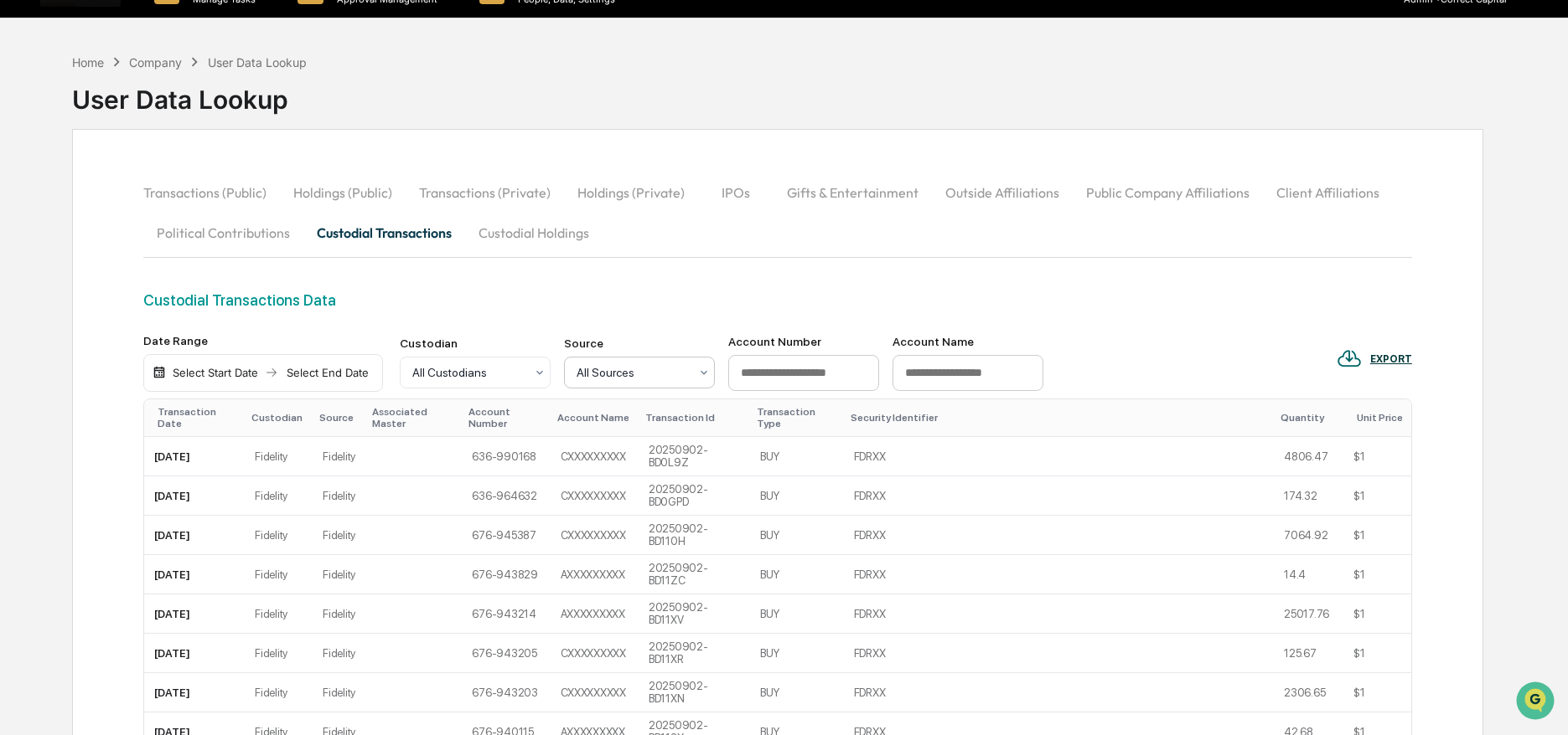
scroll to position [0, 0]
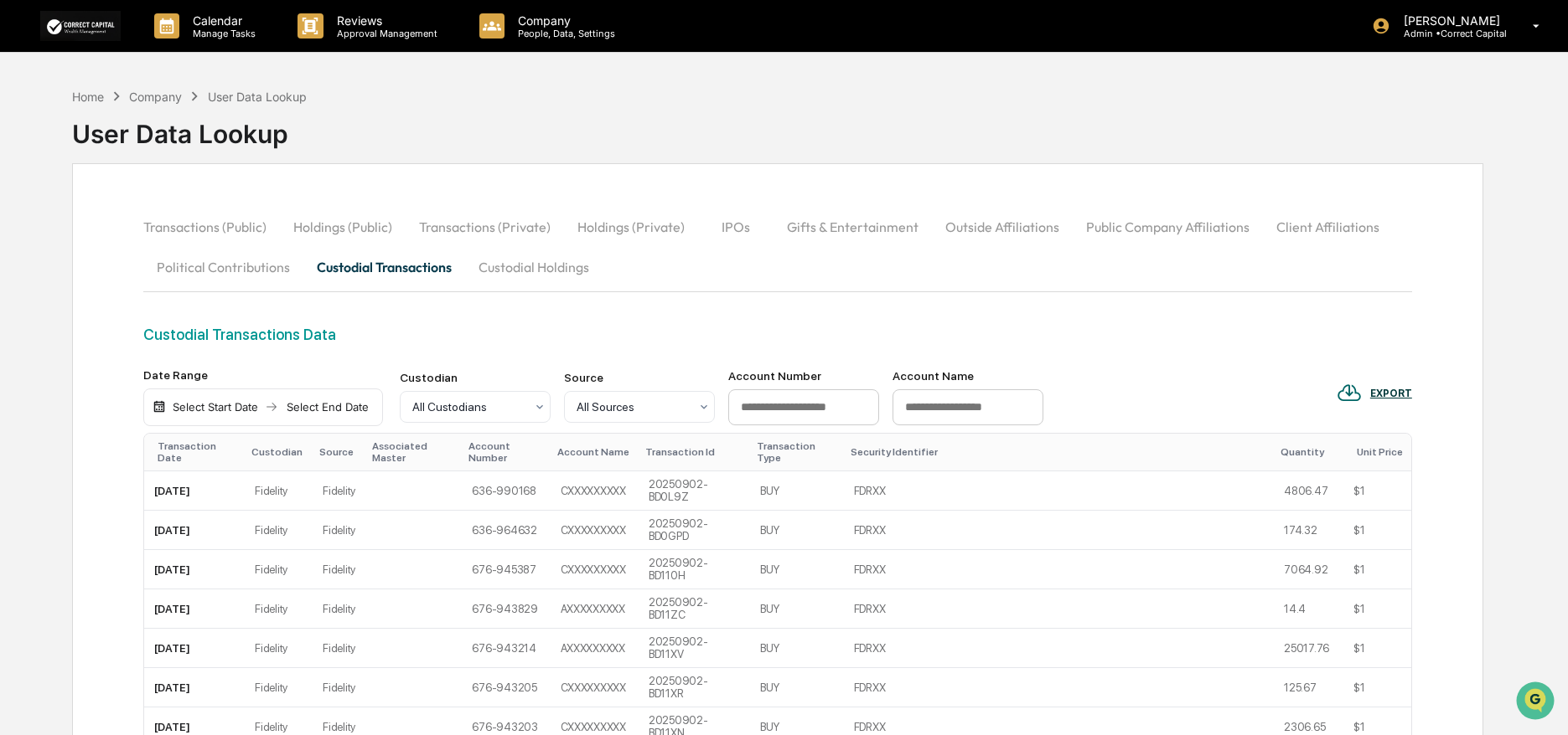
click at [503, 264] on button "Custodial Holdings" at bounding box center [534, 267] width 138 height 41
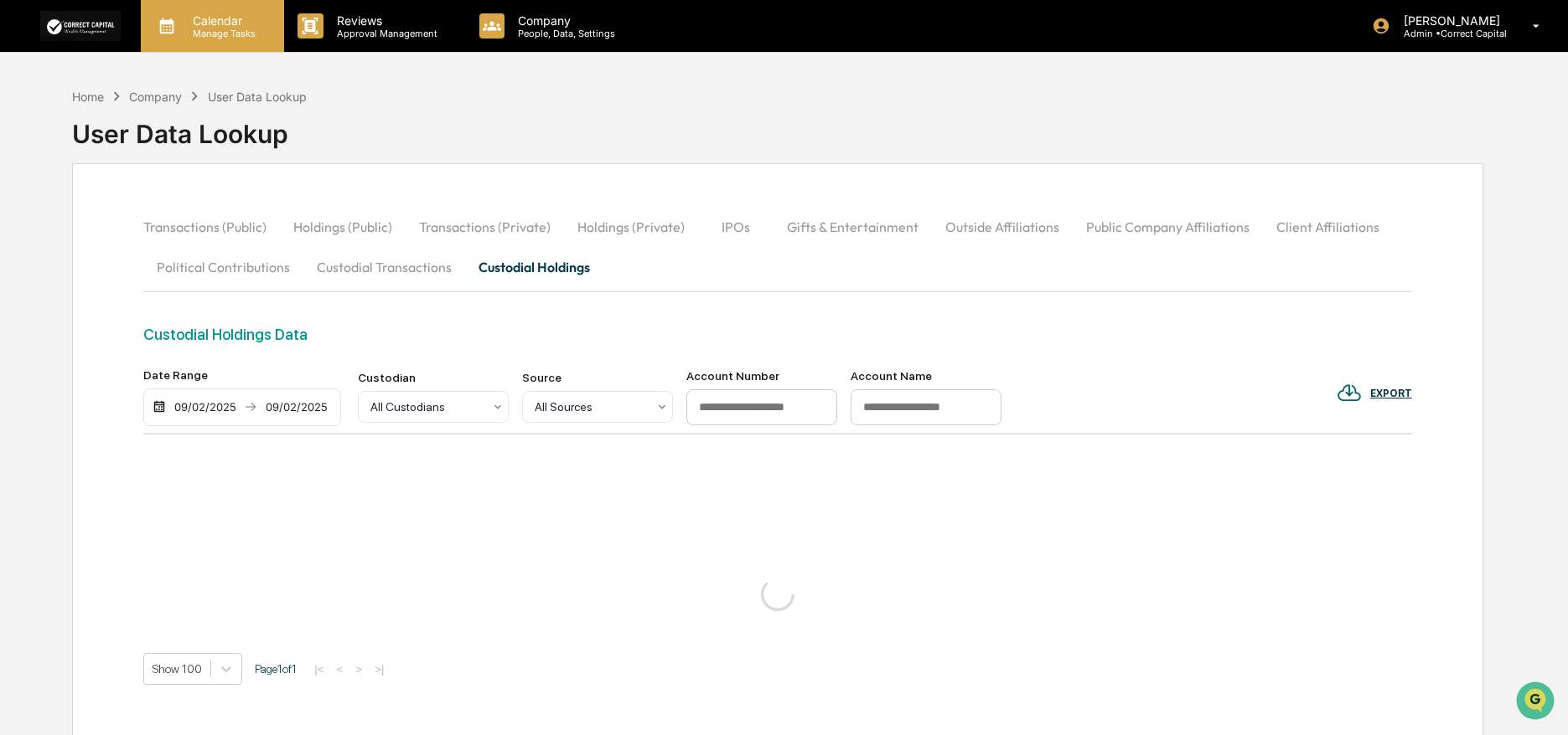
click at [251, 31] on p "Manage Tasks" at bounding box center [222, 33] width 85 height 11
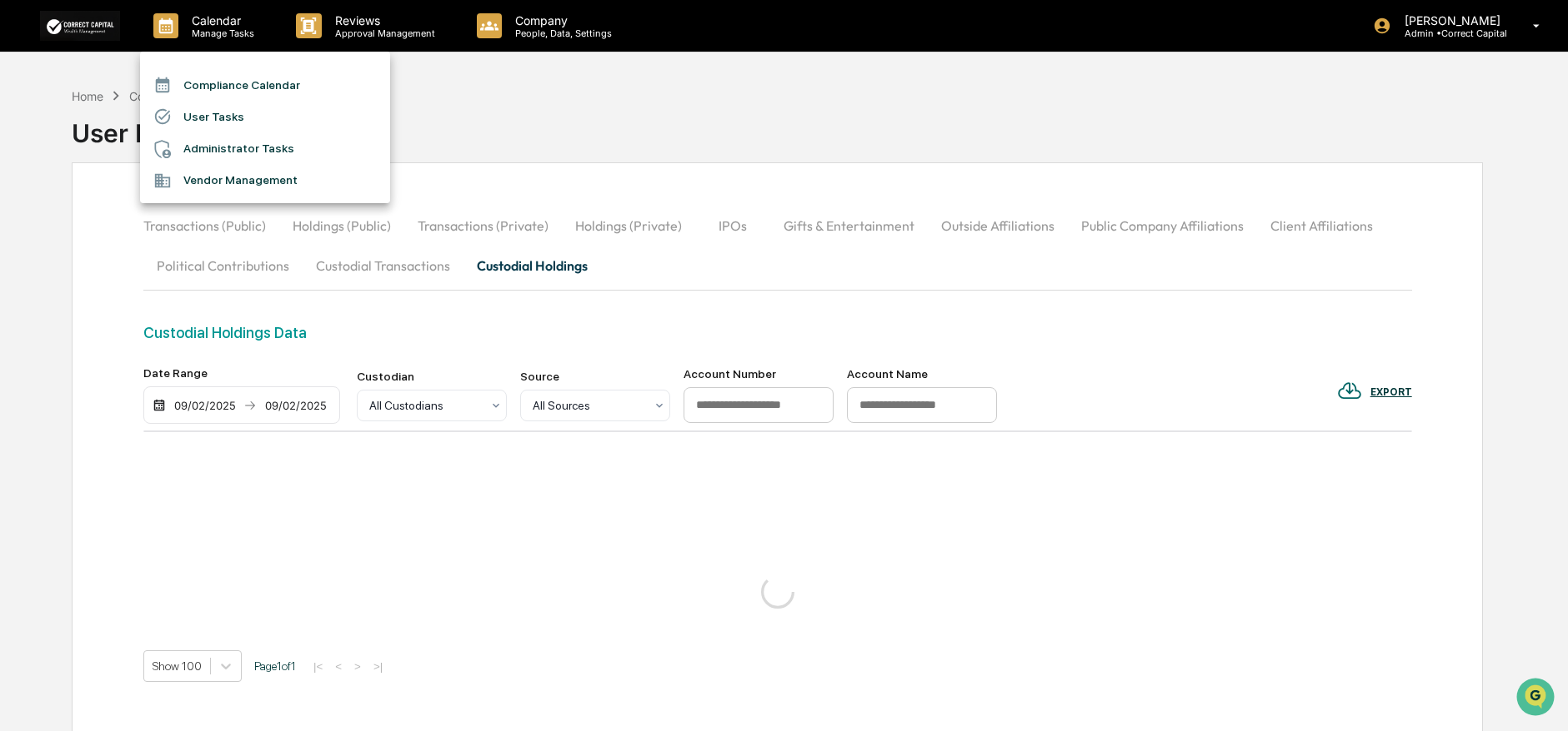
click at [240, 129] on li "User Tasks" at bounding box center [265, 116] width 250 height 32
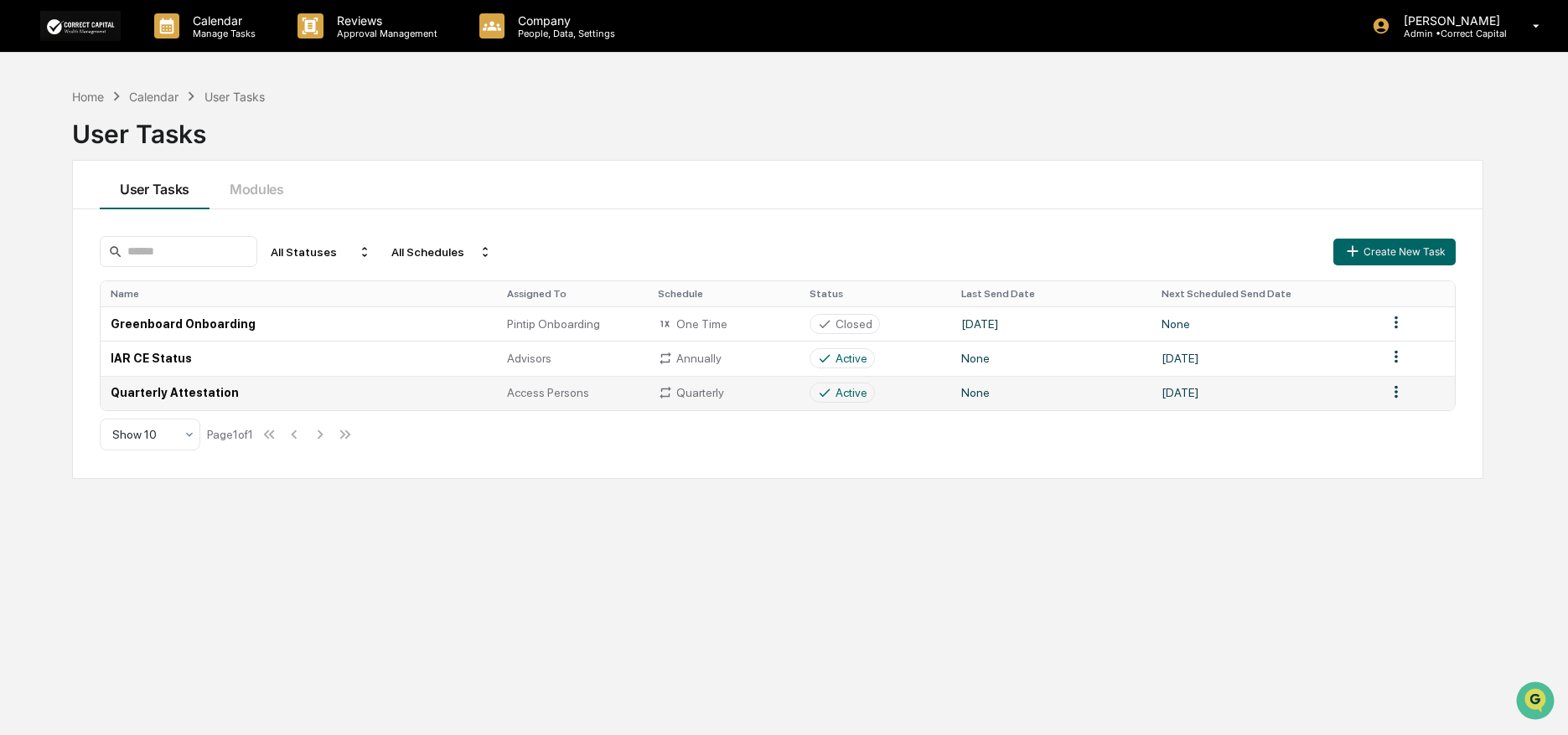
click at [583, 393] on span "Access Persons" at bounding box center [548, 393] width 82 height 13
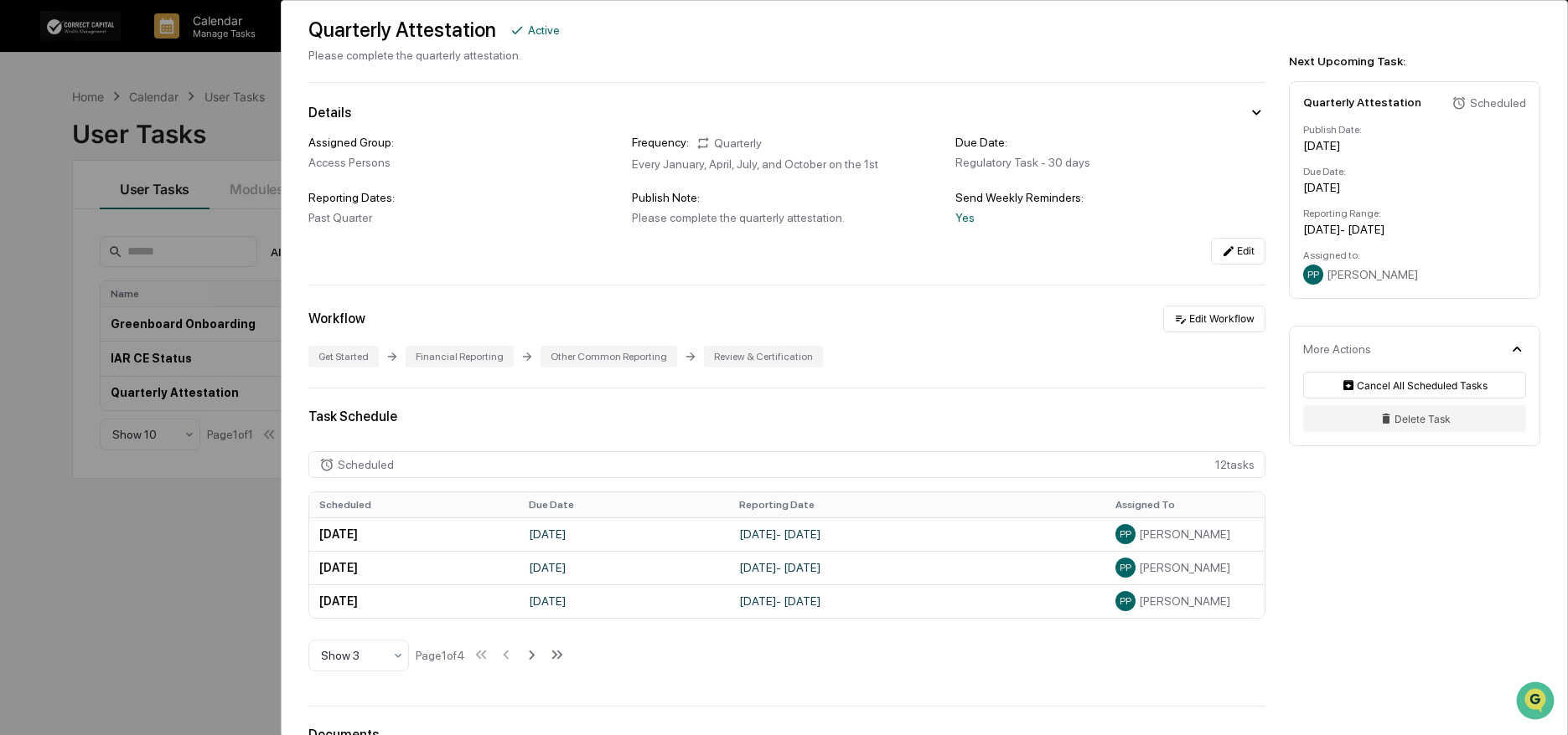
scroll to position [84, 0]
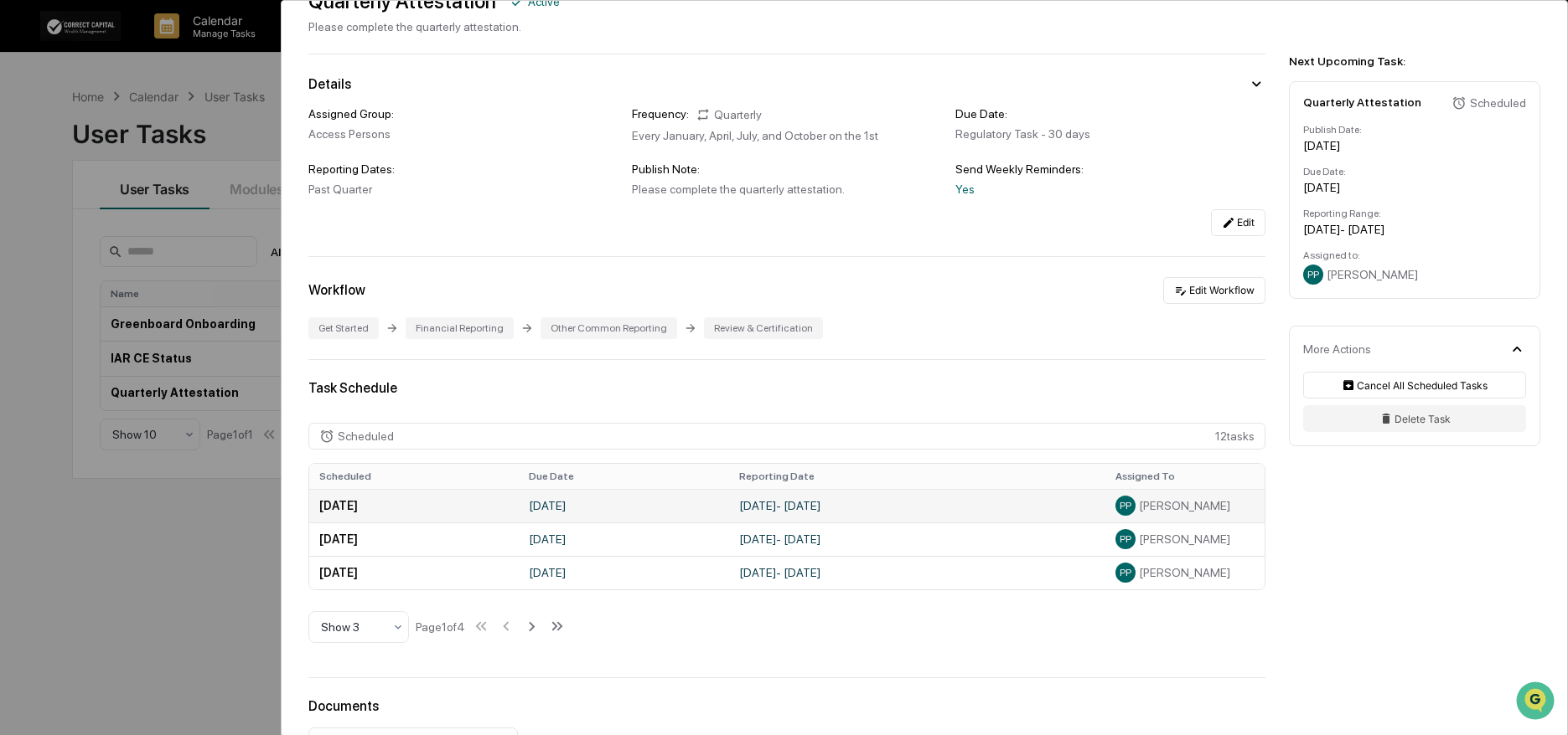
click at [406, 509] on td "[DATE]" at bounding box center [414, 506] width 211 height 34
click at [541, 502] on td "[DATE]" at bounding box center [623, 506] width 211 height 34
click at [1179, 510] on span "[PERSON_NAME]" at bounding box center [1184, 506] width 92 height 13
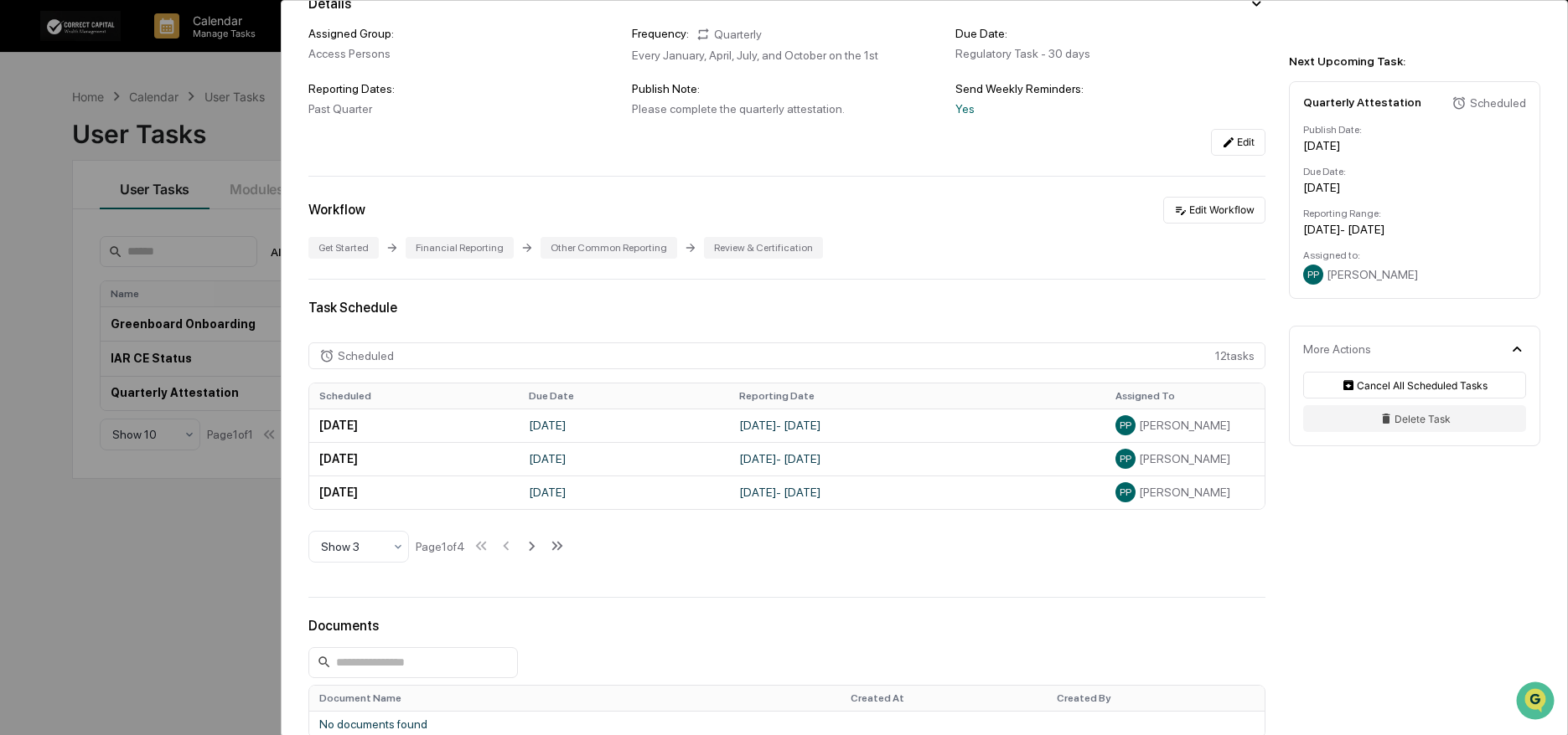
scroll to position [342, 0]
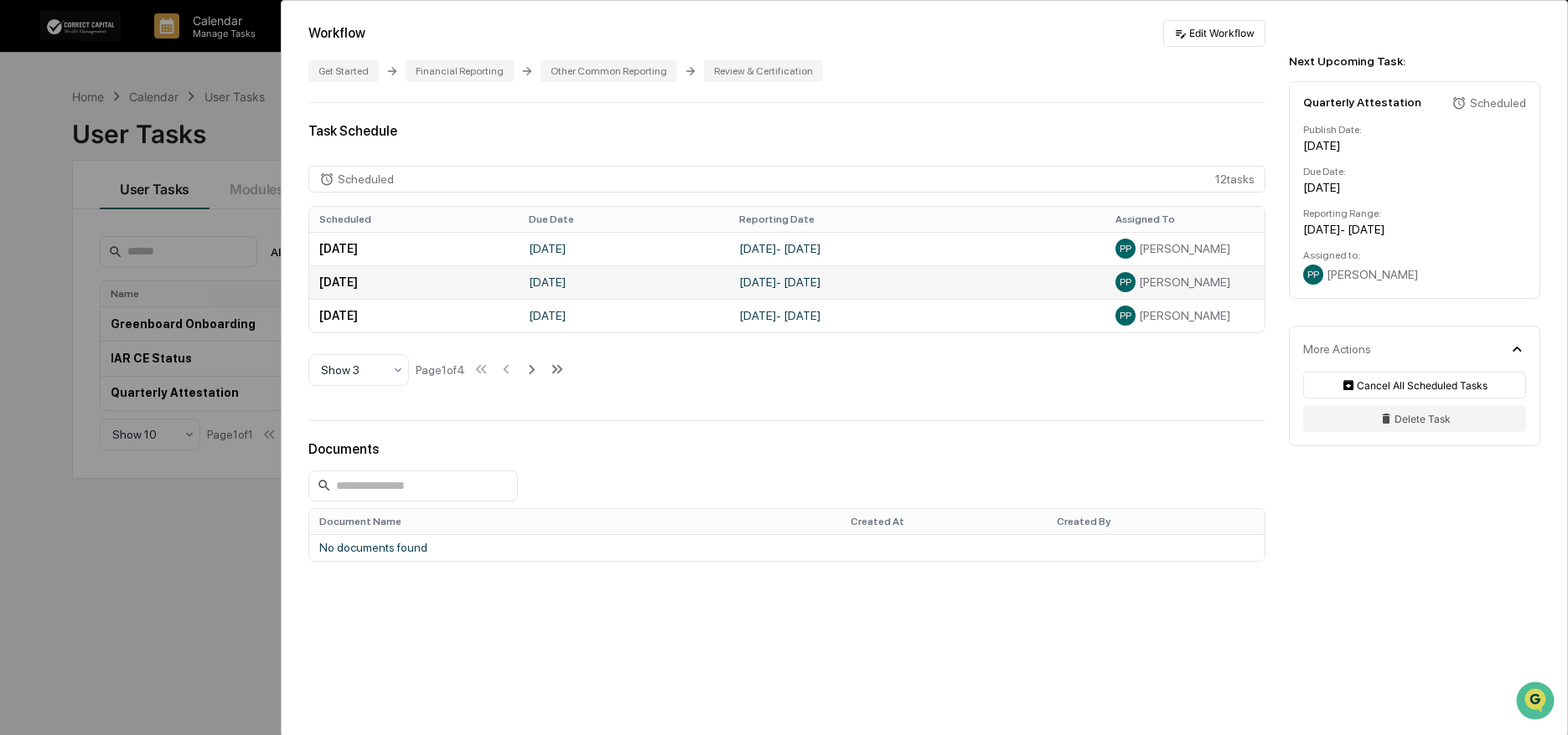
click at [827, 286] on td "[DATE] - [DATE]" at bounding box center [917, 282] width 377 height 34
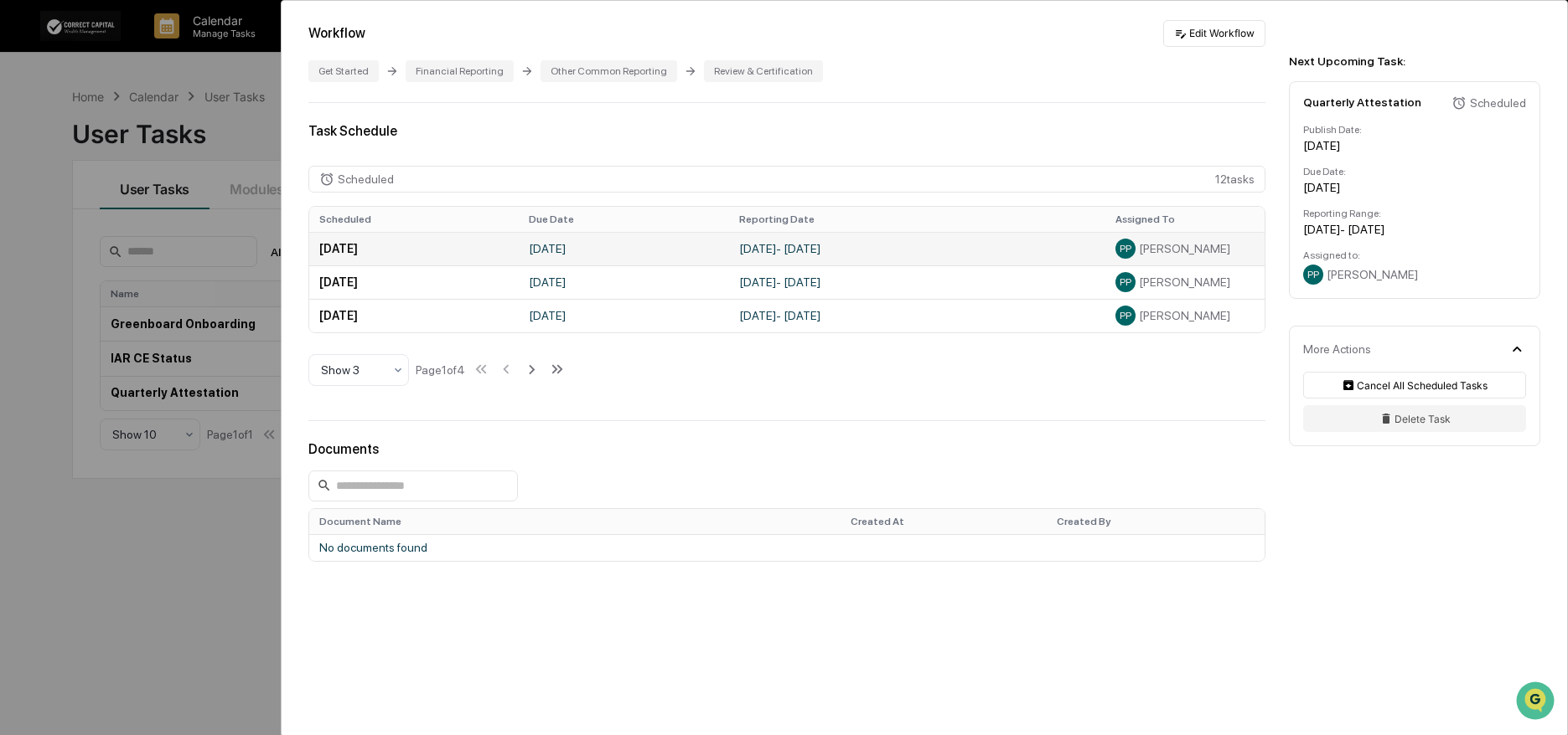
click at [837, 249] on td "[DATE] - [DATE]" at bounding box center [917, 249] width 377 height 34
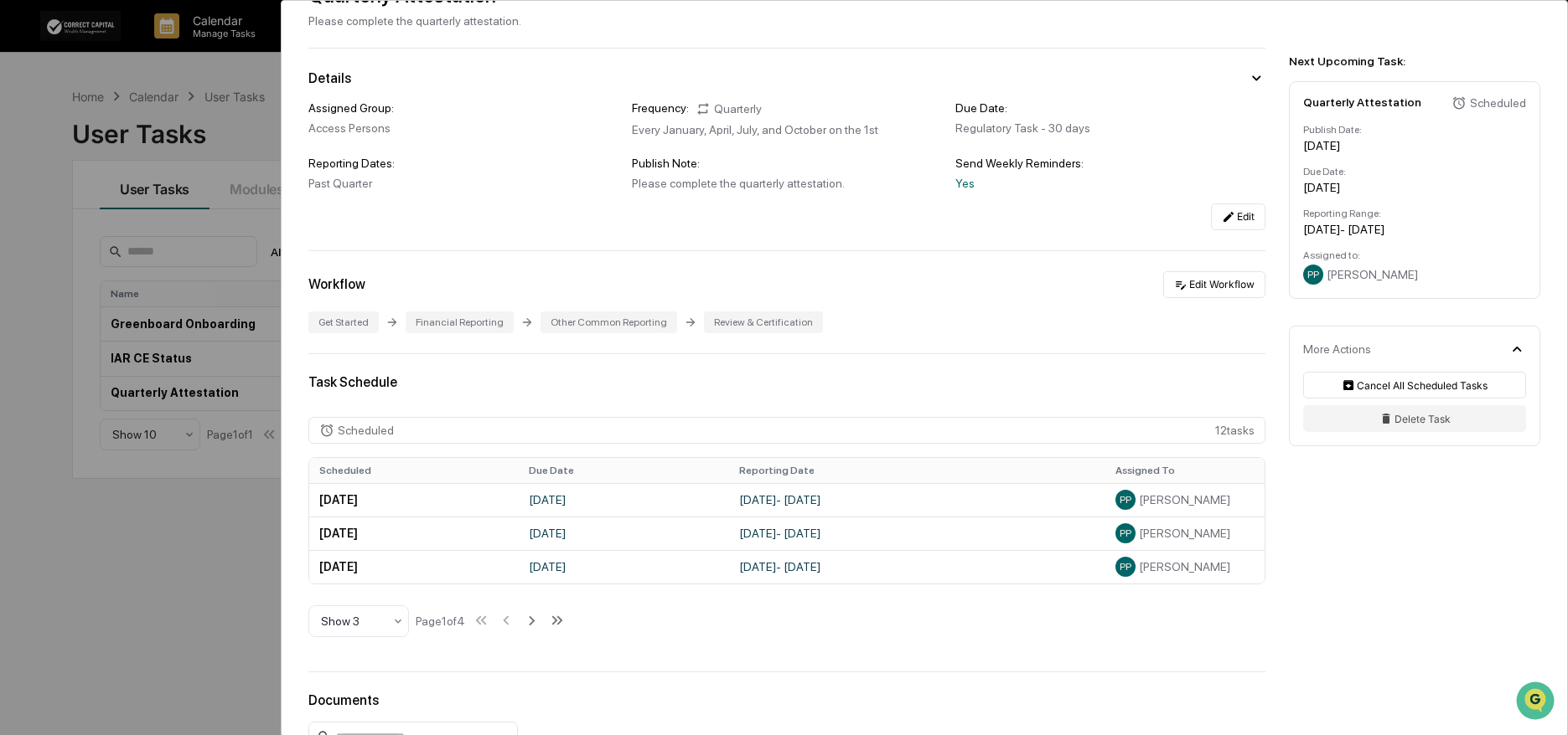
scroll to position [0, 0]
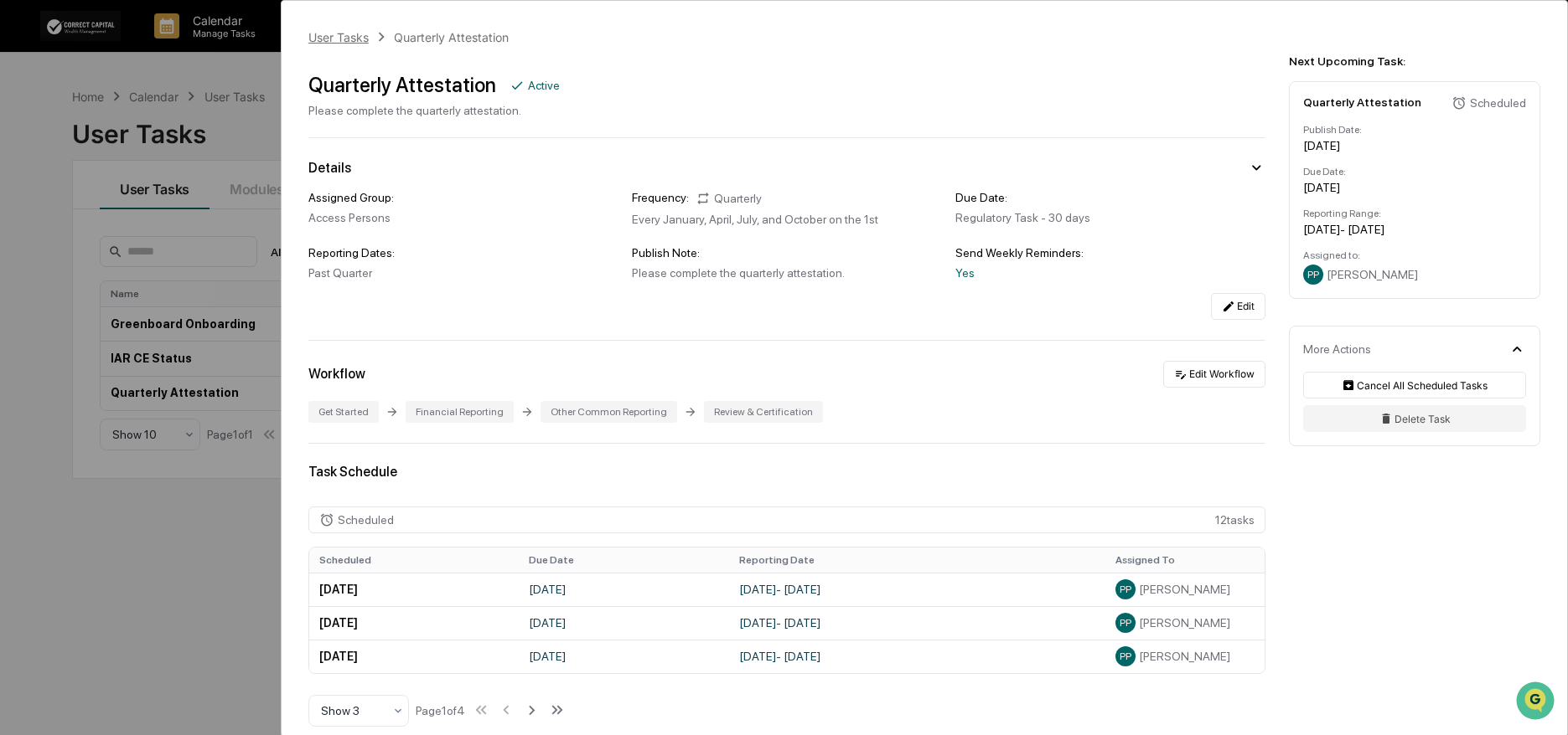
click at [353, 42] on div "User Tasks" at bounding box center [339, 37] width 60 height 14
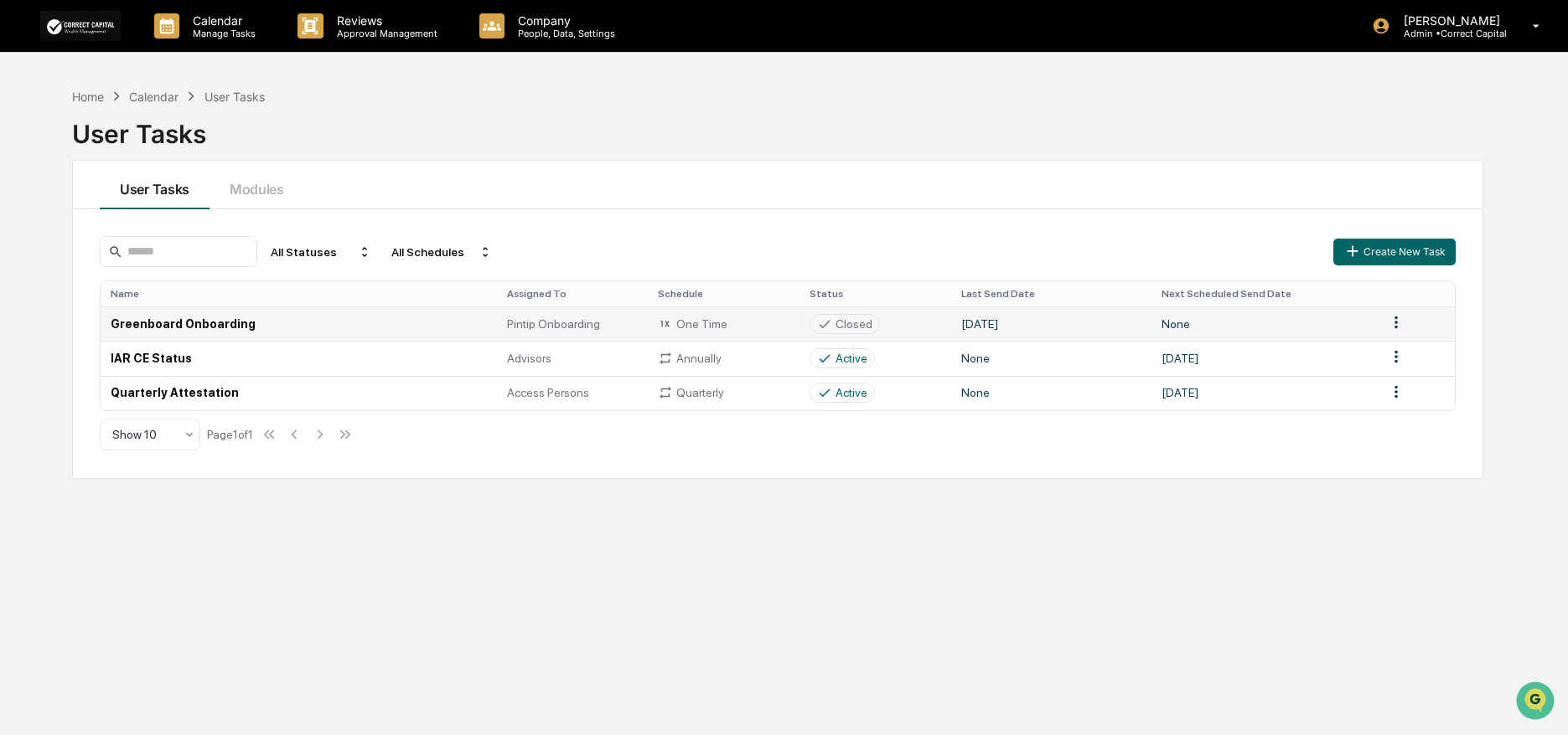
click at [630, 330] on div "Pintip Onboarding" at bounding box center [572, 324] width 131 height 13
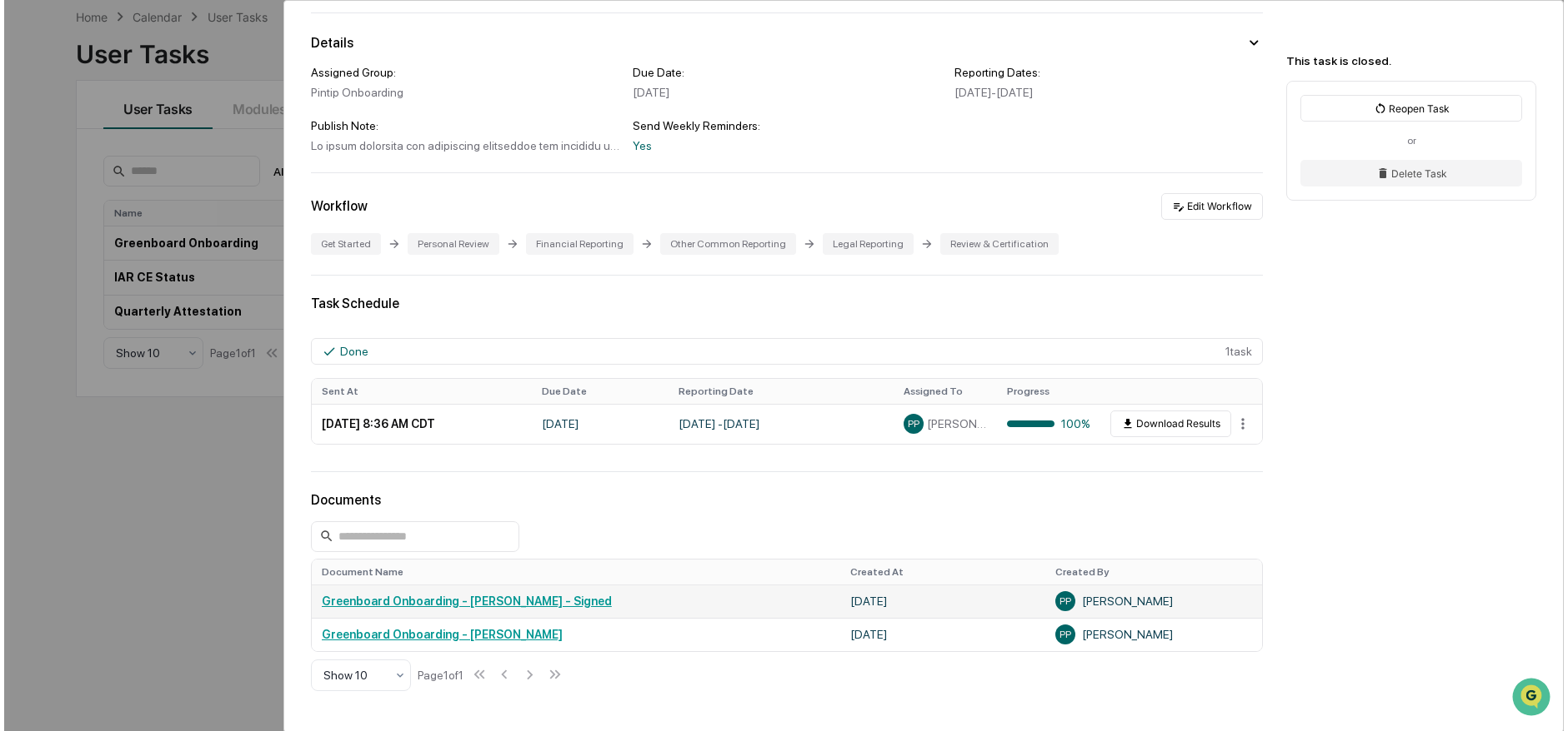
scroll to position [165, 0]
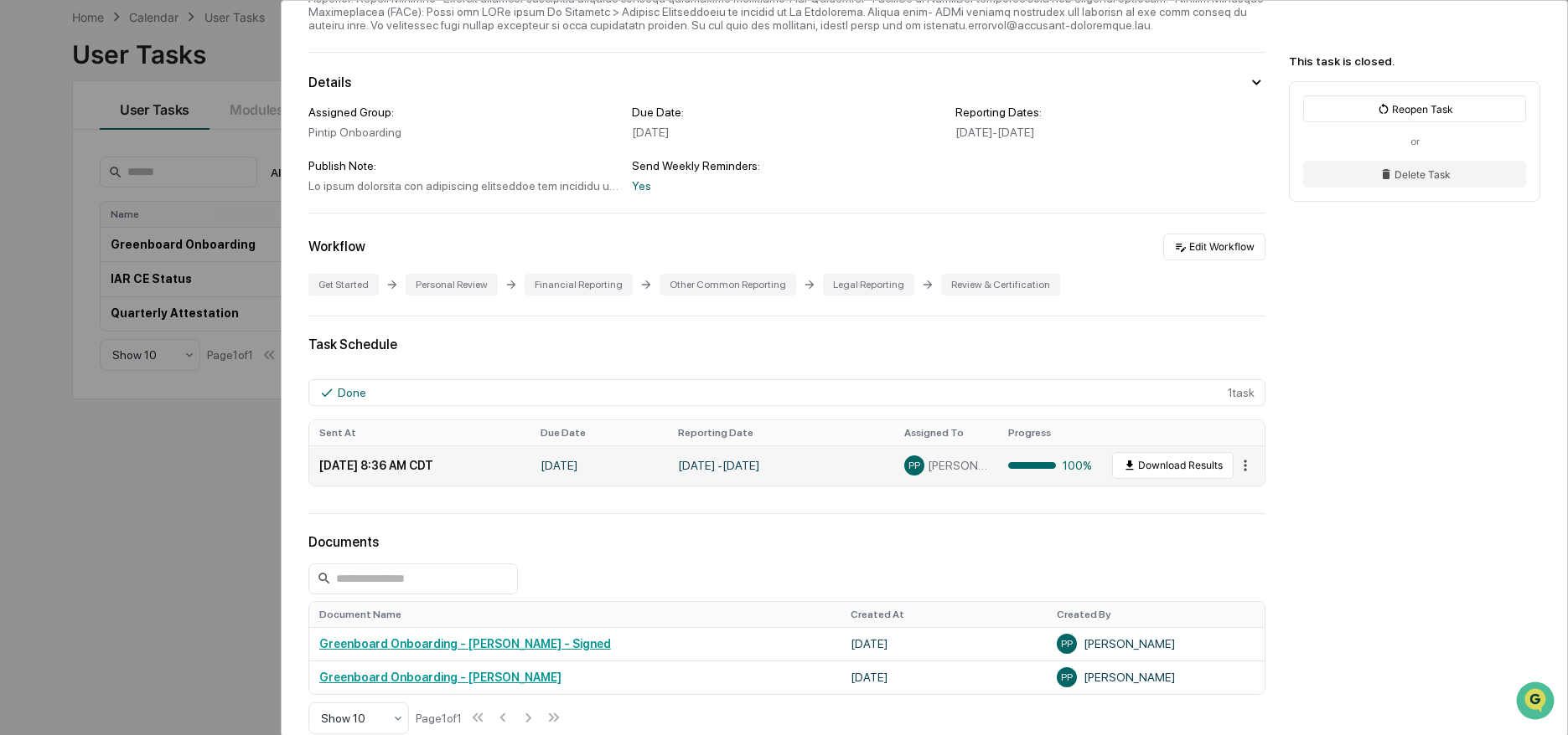
click at [1234, 464] on html "Calendar Manage Tasks Reviews Approval Management Company People, Data, Setting…" at bounding box center [784, 288] width 1568 height 735
click at [1239, 494] on div "View" at bounding box center [1245, 494] width 108 height 26
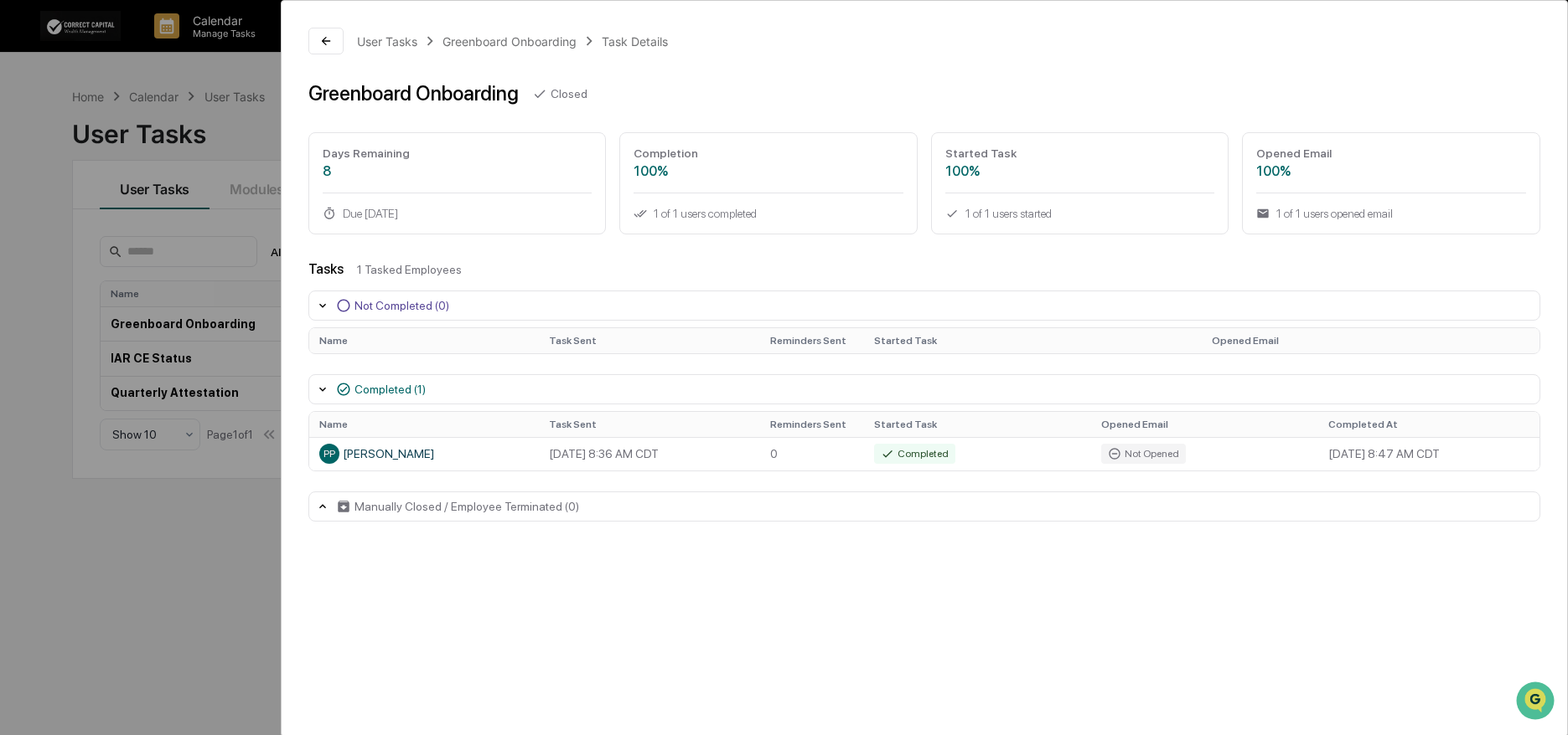
click at [448, 510] on div "Manually Closed / Employee Terminated (0)" at bounding box center [466, 507] width 225 height 13
click at [451, 42] on div "Greenboard Onboarding" at bounding box center [510, 41] width 134 height 14
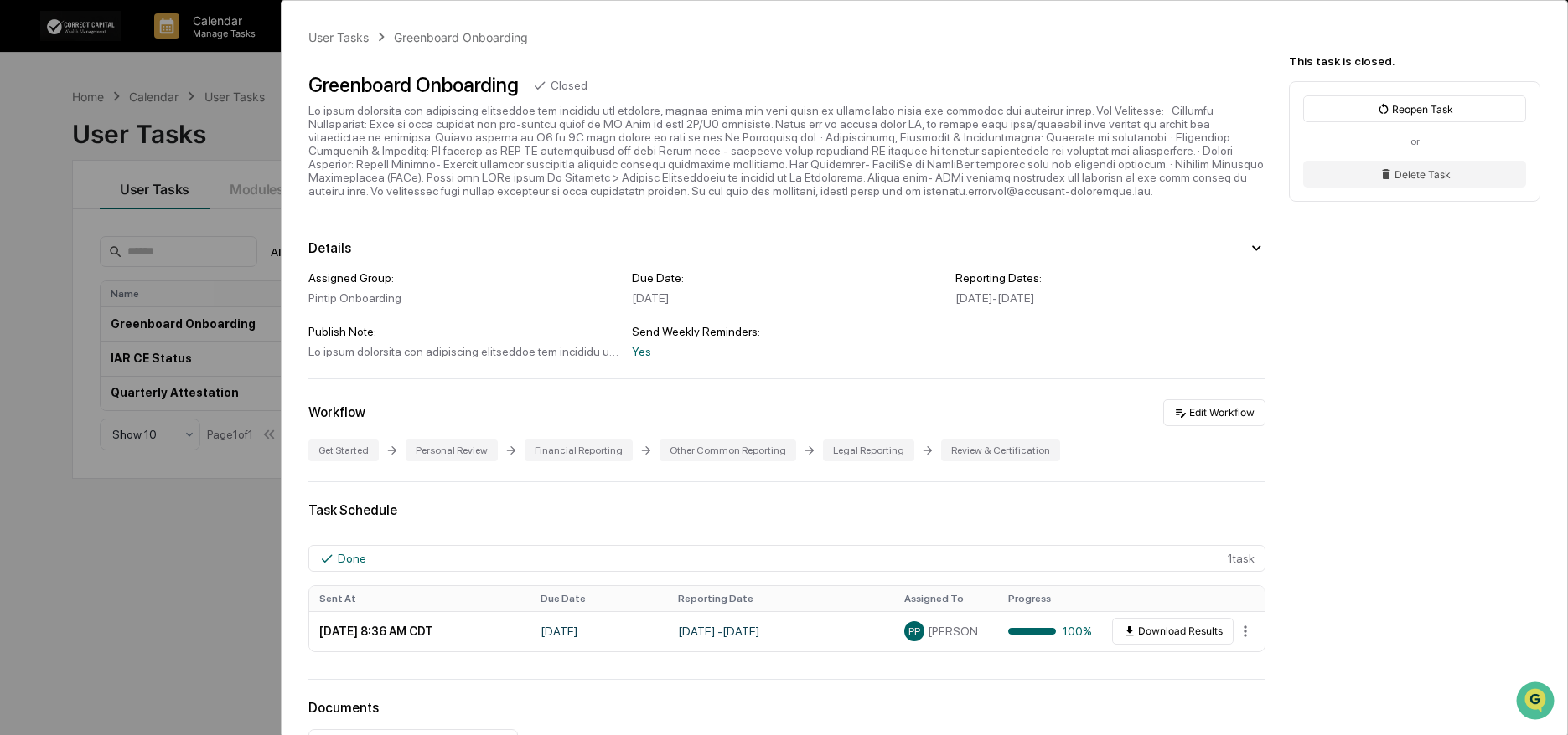
click at [449, 446] on div "Personal Review" at bounding box center [452, 450] width 93 height 22
click at [332, 38] on div "User Tasks" at bounding box center [339, 37] width 60 height 14
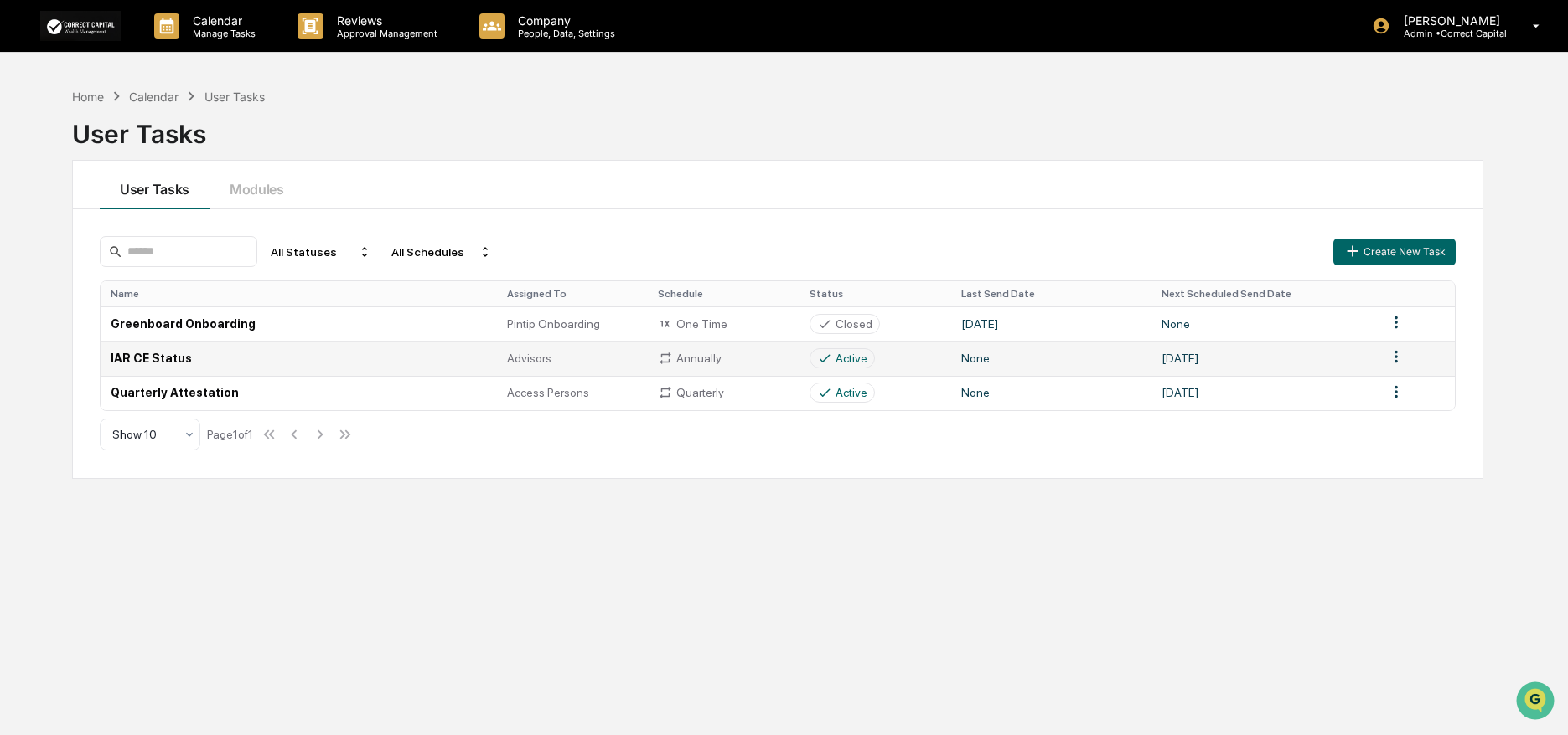
click at [527, 361] on span "Advisors" at bounding box center [529, 359] width 44 height 13
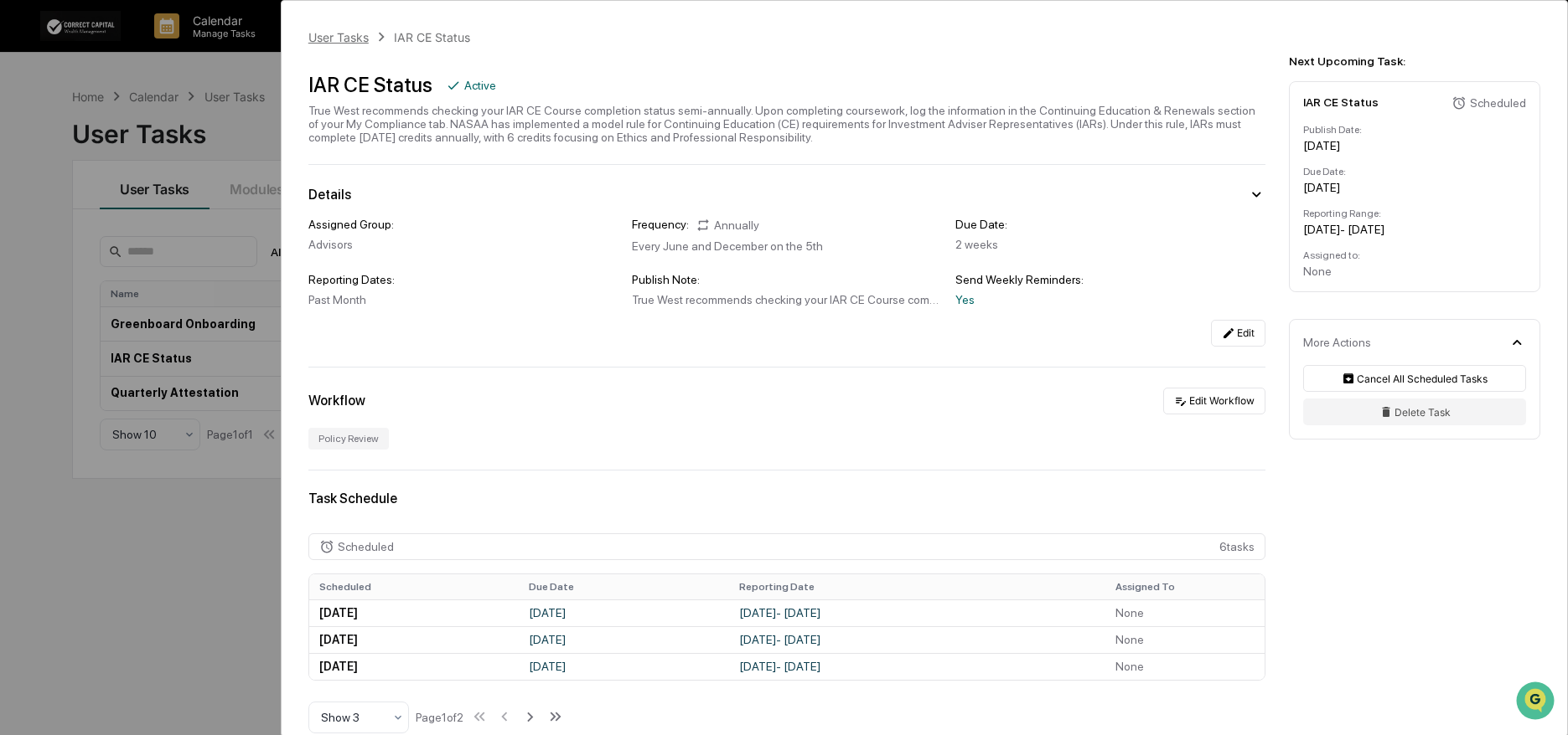
click at [336, 30] on div "User Tasks" at bounding box center [339, 37] width 60 height 14
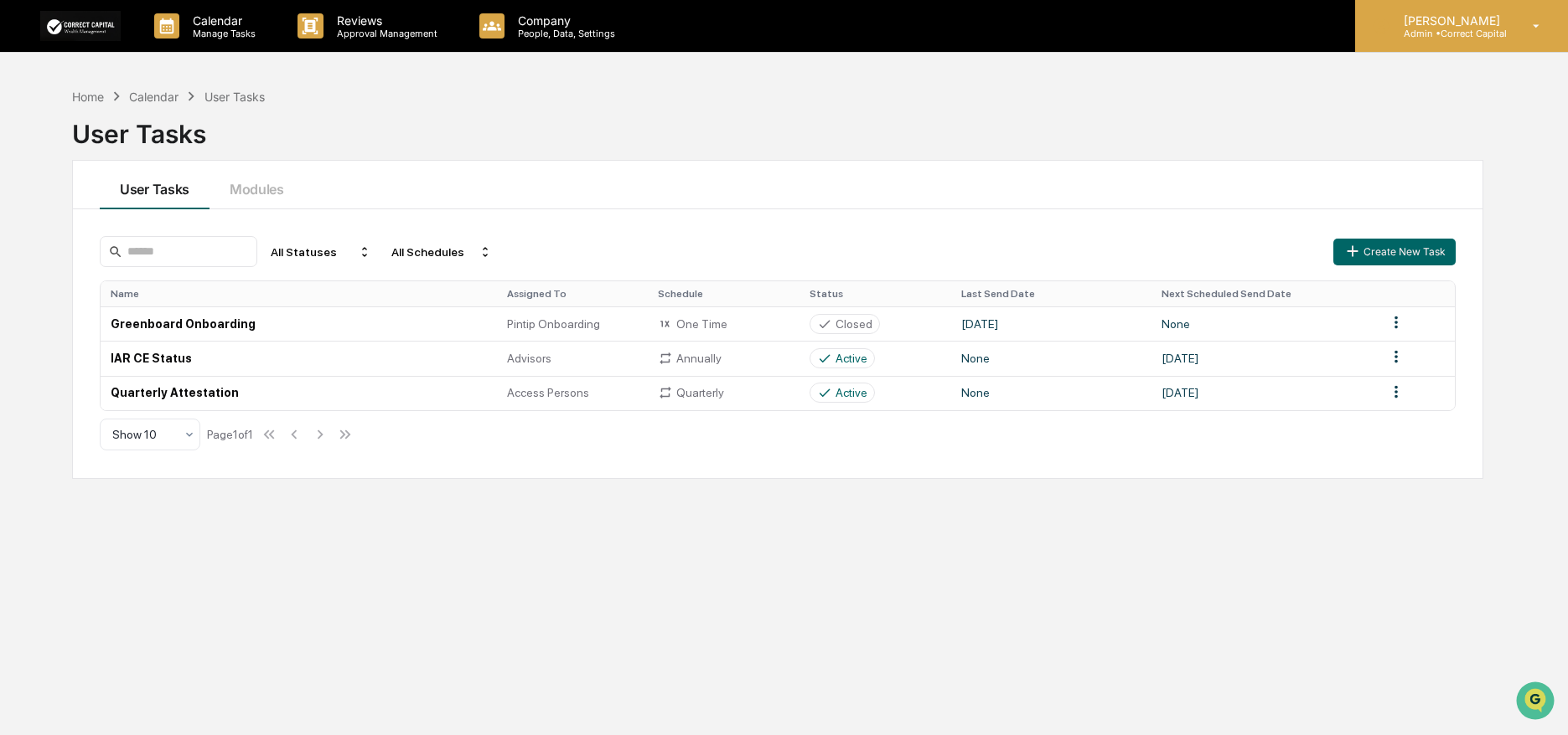
click at [1414, 42] on div "[PERSON_NAME] Admin • Correct Capital" at bounding box center [1460, 25] width 212 height 52
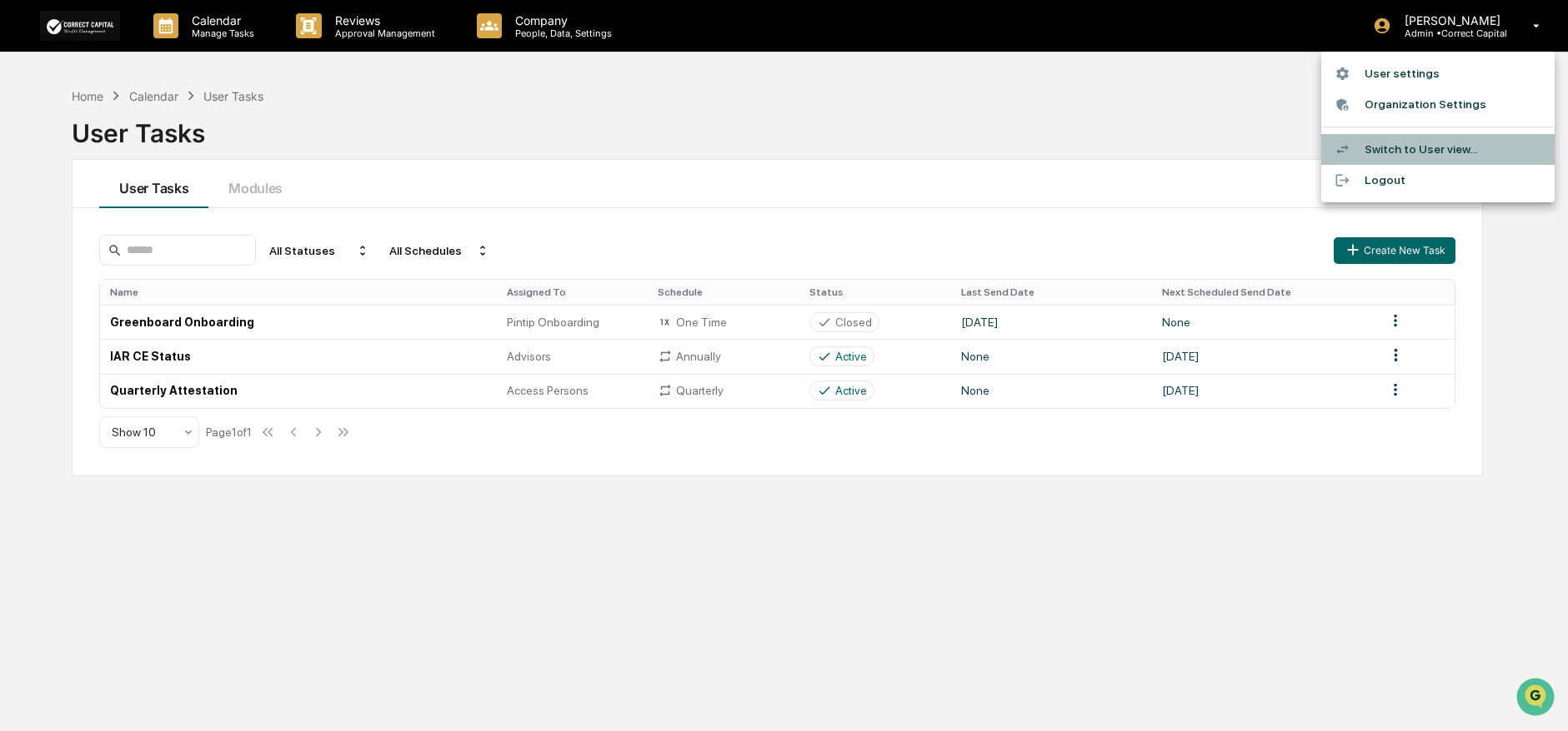
click at [1469, 151] on li "Switch to User view..." at bounding box center [1437, 149] width 234 height 31
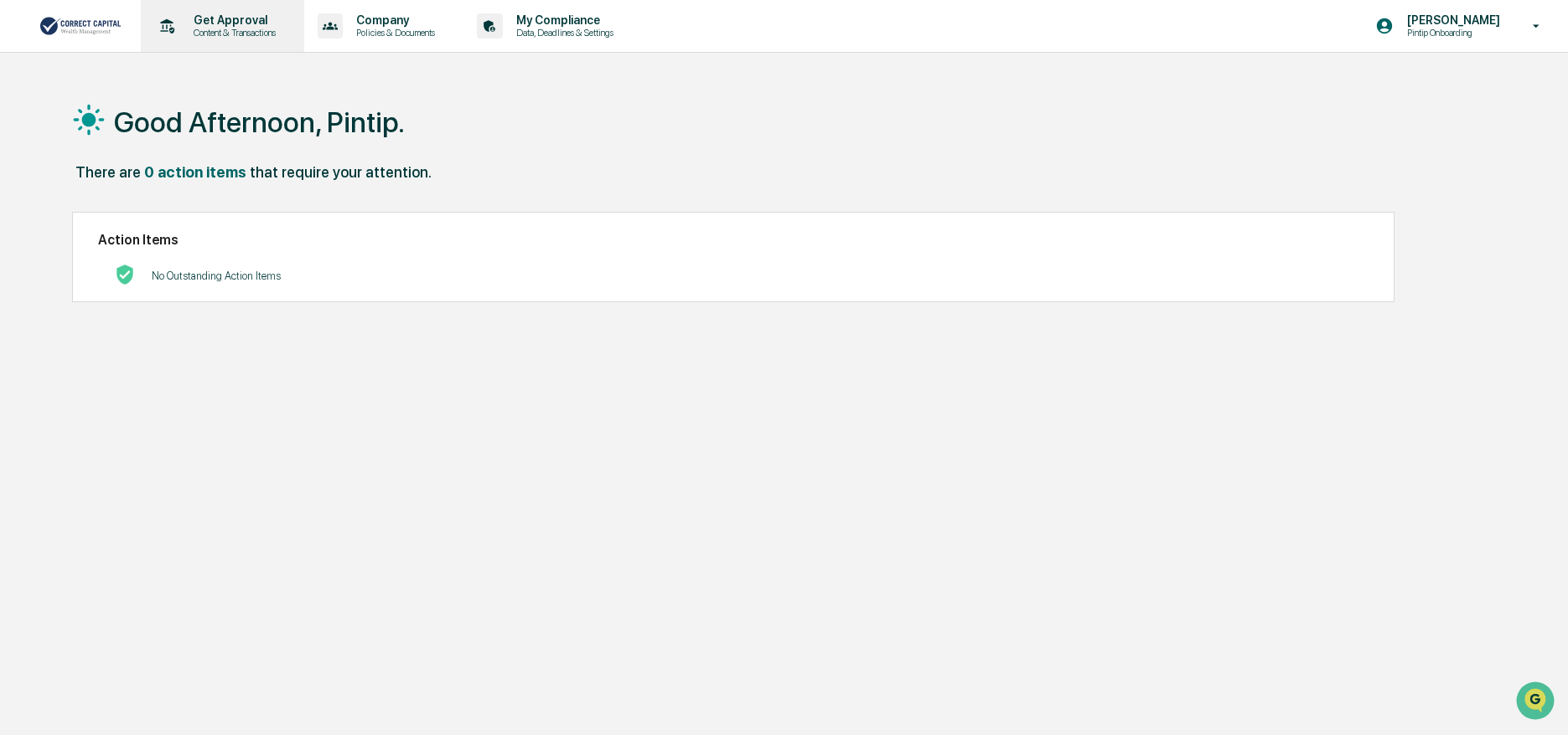
click at [215, 27] on p "Content & Transactions" at bounding box center [232, 32] width 104 height 11
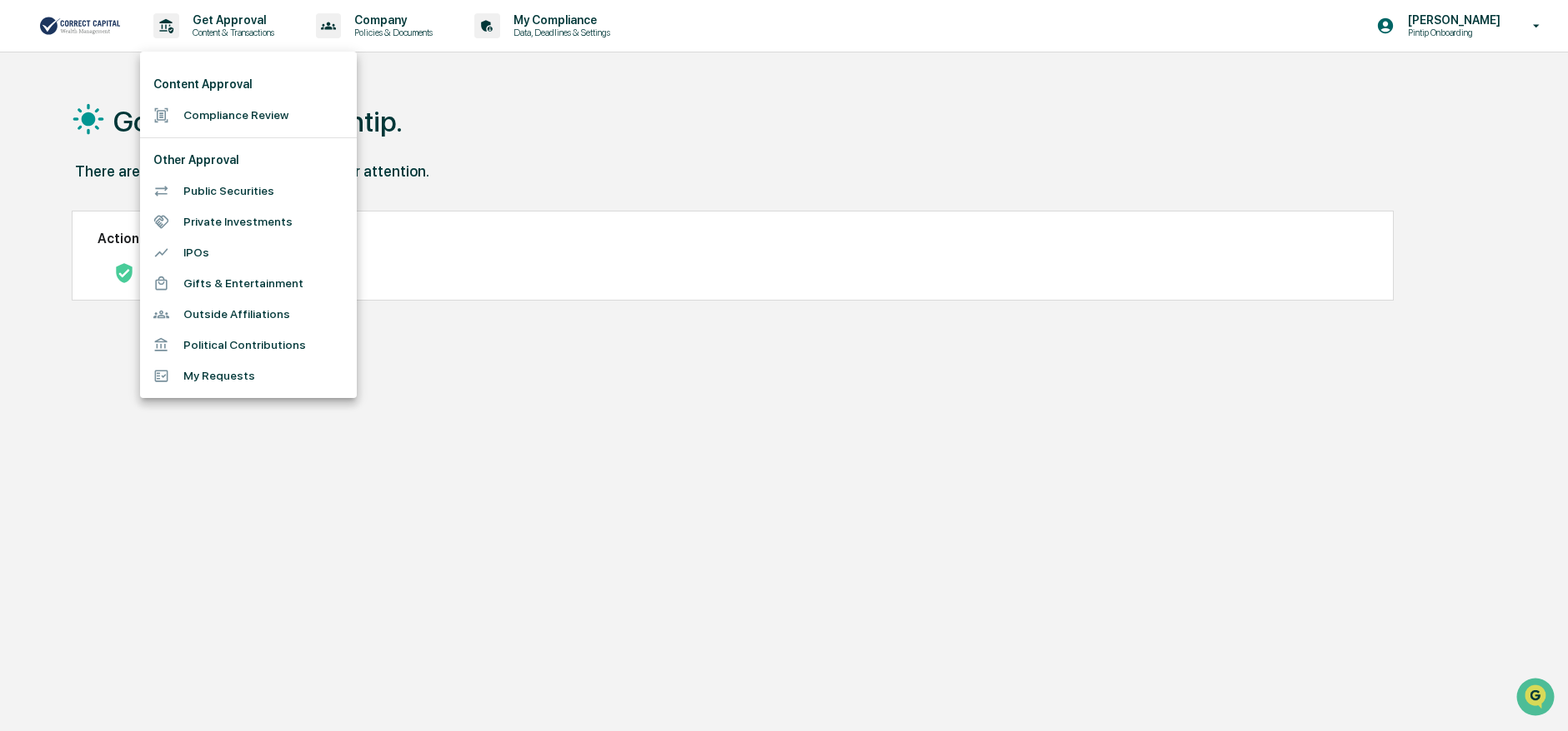
click at [292, 117] on li "Compliance Review" at bounding box center [248, 115] width 217 height 31
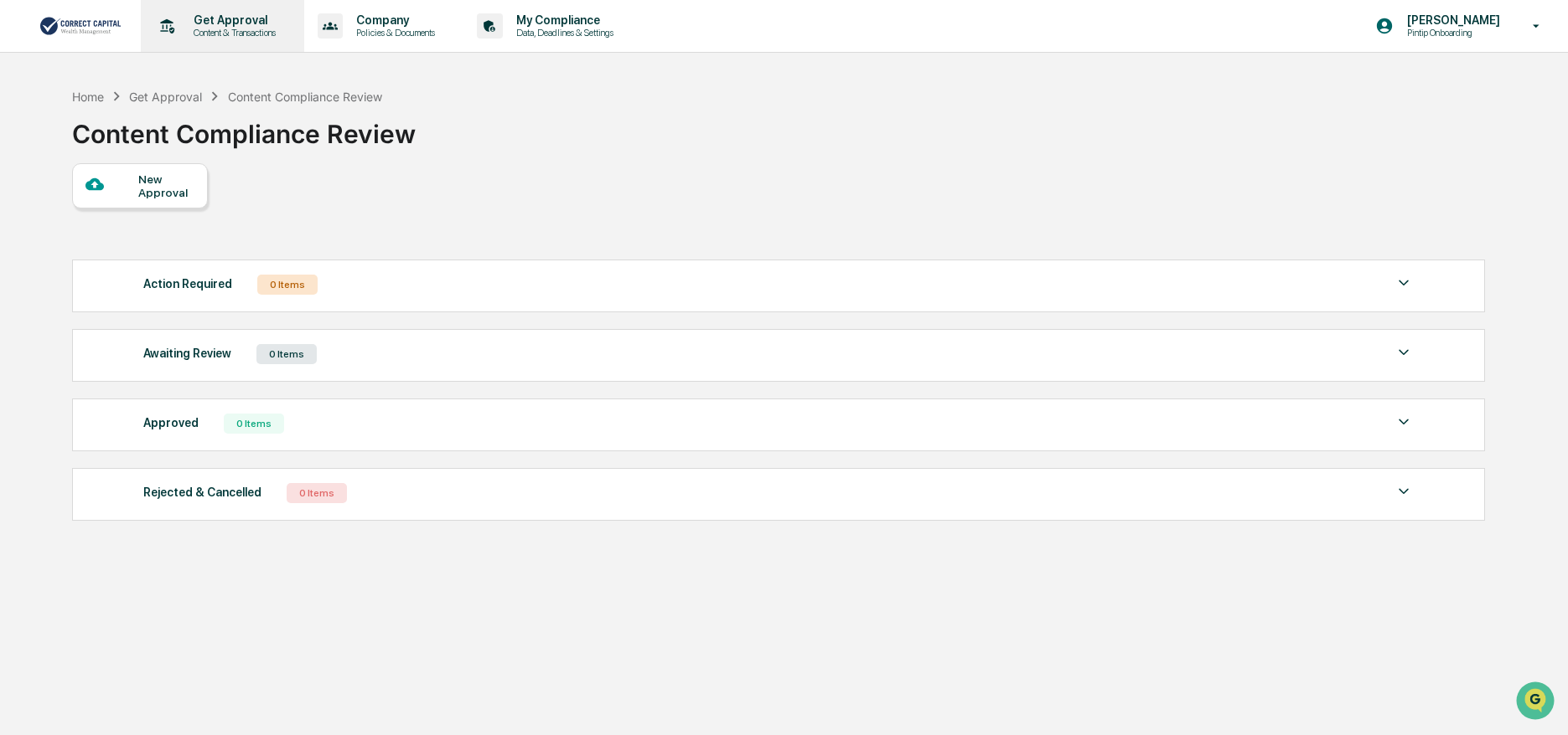
click at [237, 29] on p "Content & Transactions" at bounding box center [232, 32] width 104 height 11
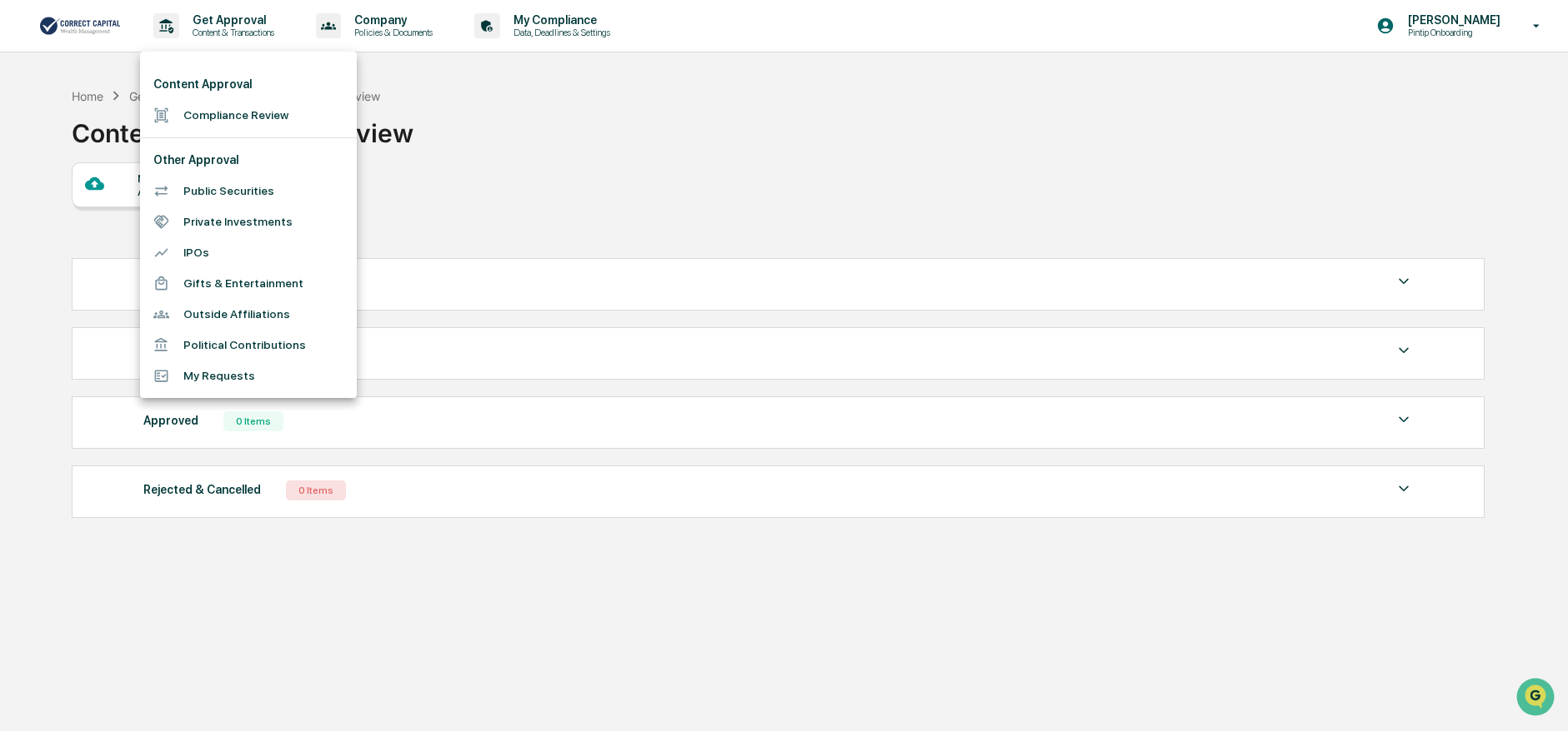
click at [253, 191] on li "Public Securities" at bounding box center [248, 190] width 217 height 31
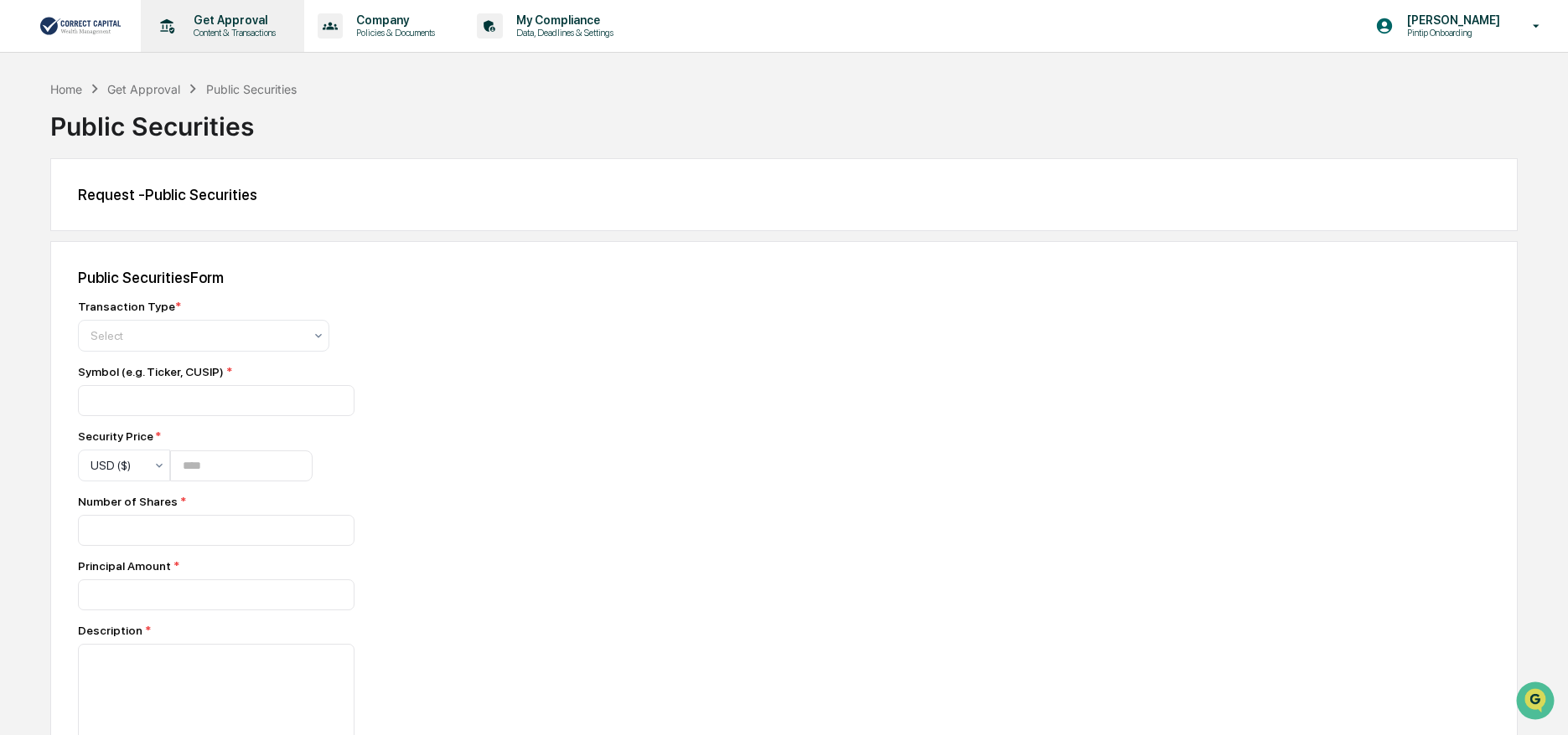
click at [241, 25] on p "Get Approval" at bounding box center [232, 20] width 104 height 13
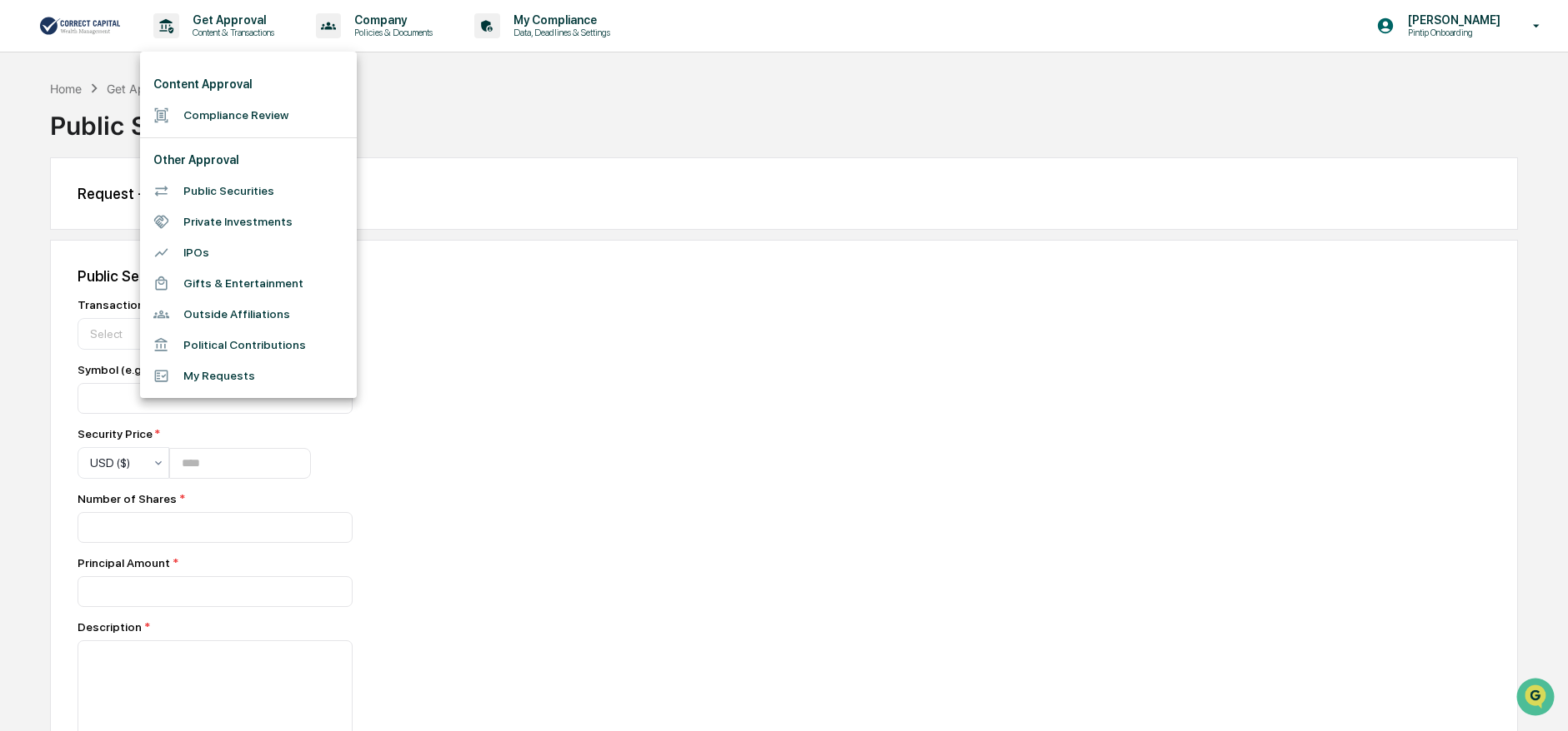
click at [308, 373] on li "My Requests" at bounding box center [248, 375] width 217 height 31
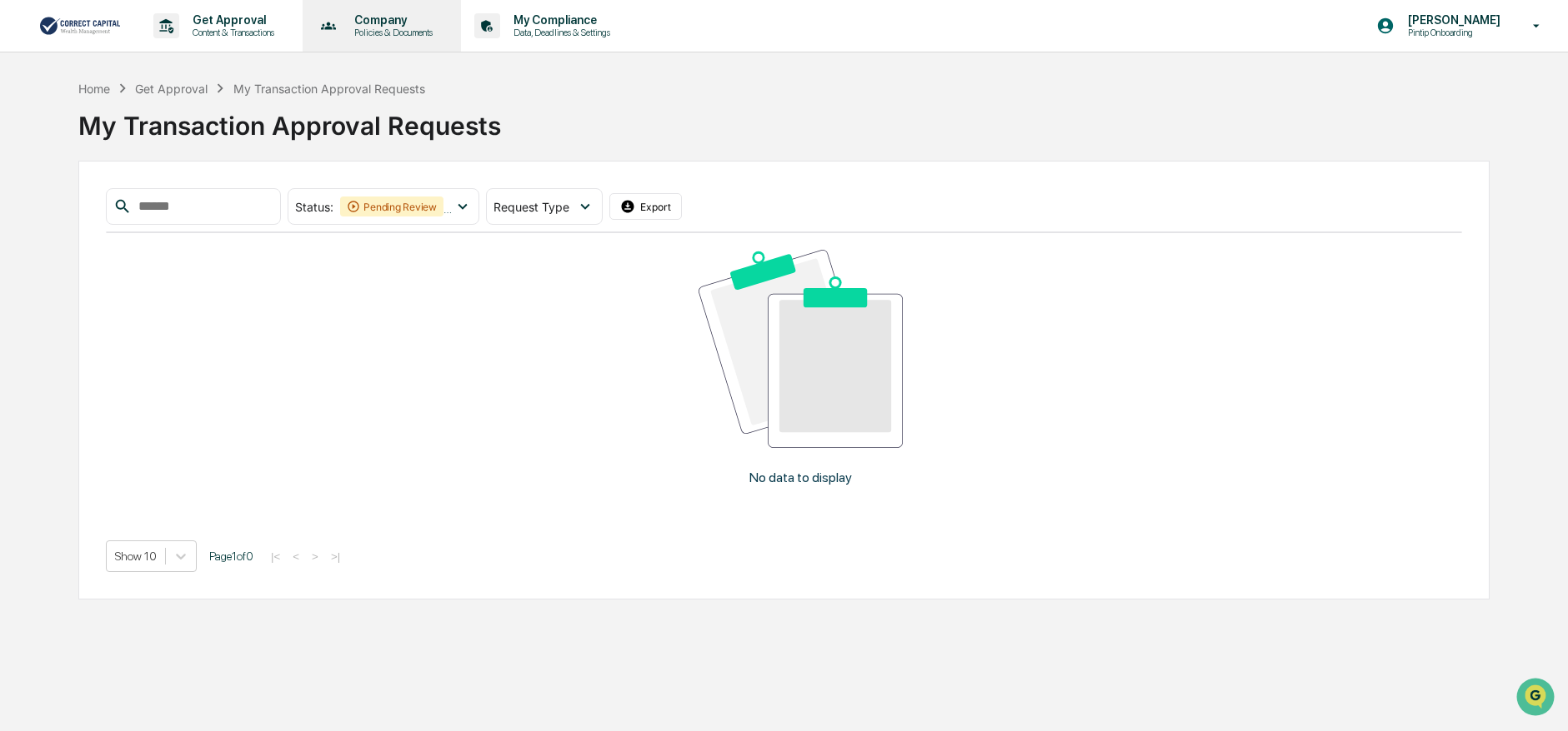
click at [376, 34] on p "Policies & Documents" at bounding box center [391, 32] width 100 height 11
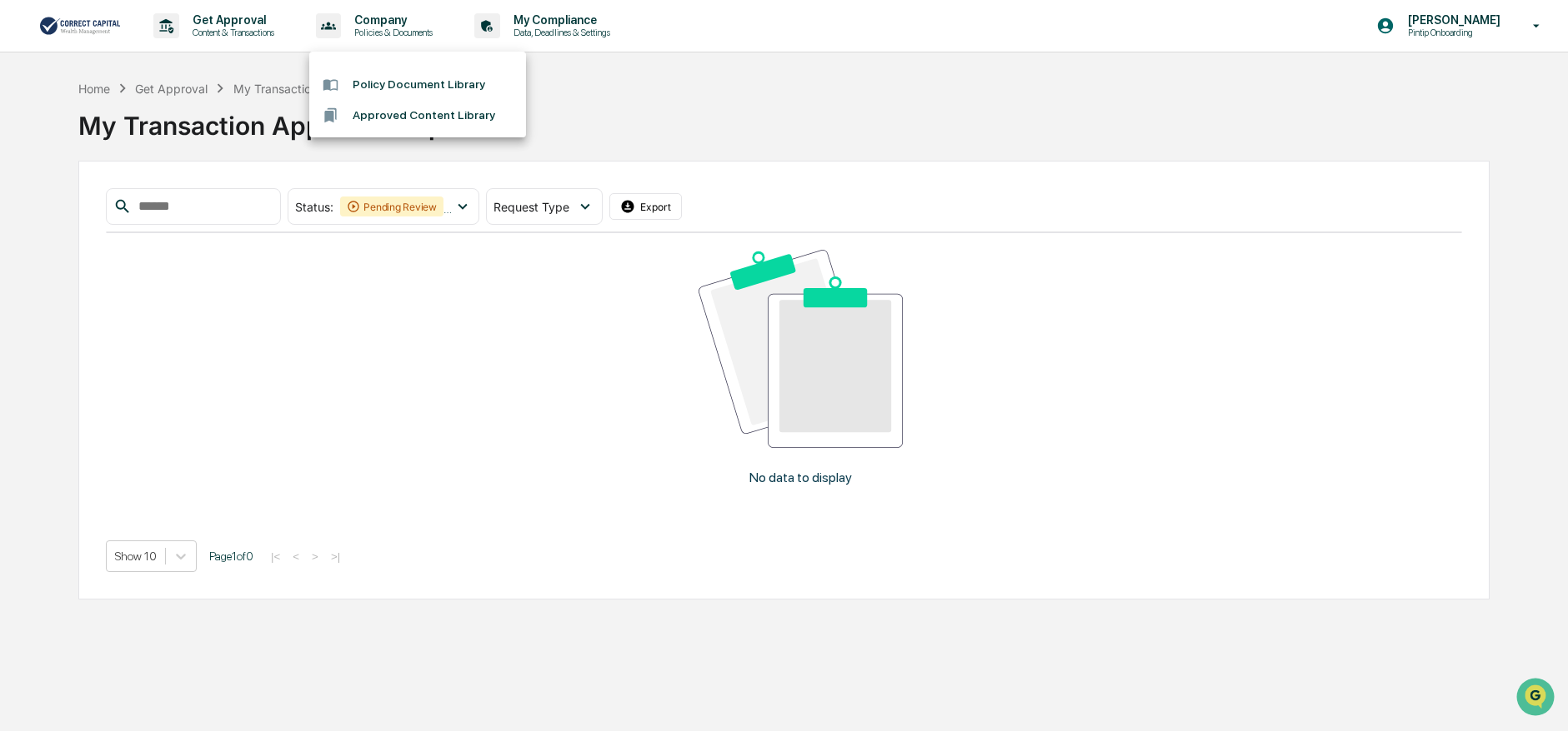
click at [479, 88] on li "Policy Document Library" at bounding box center [417, 84] width 217 height 31
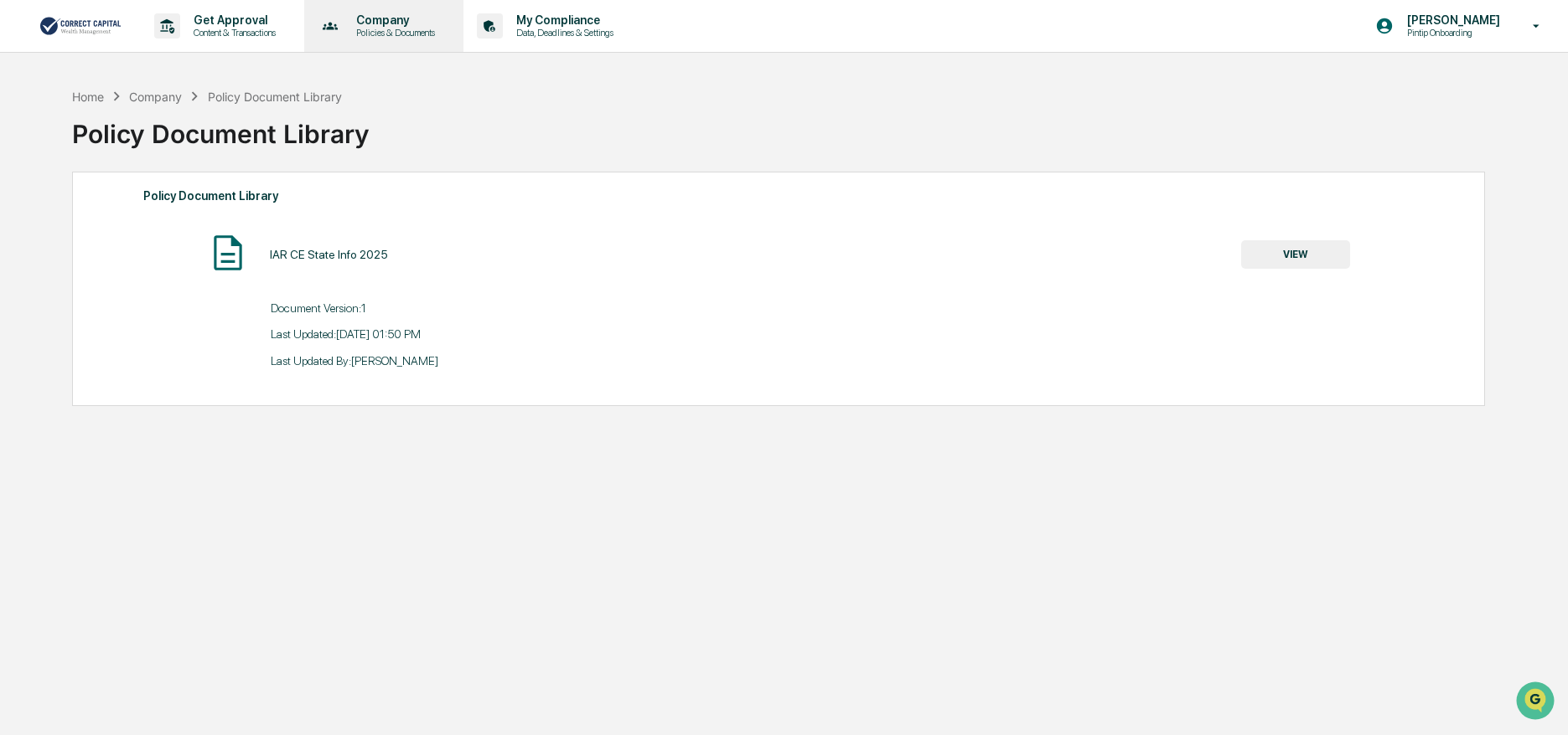
click at [384, 23] on p "Company" at bounding box center [393, 20] width 101 height 13
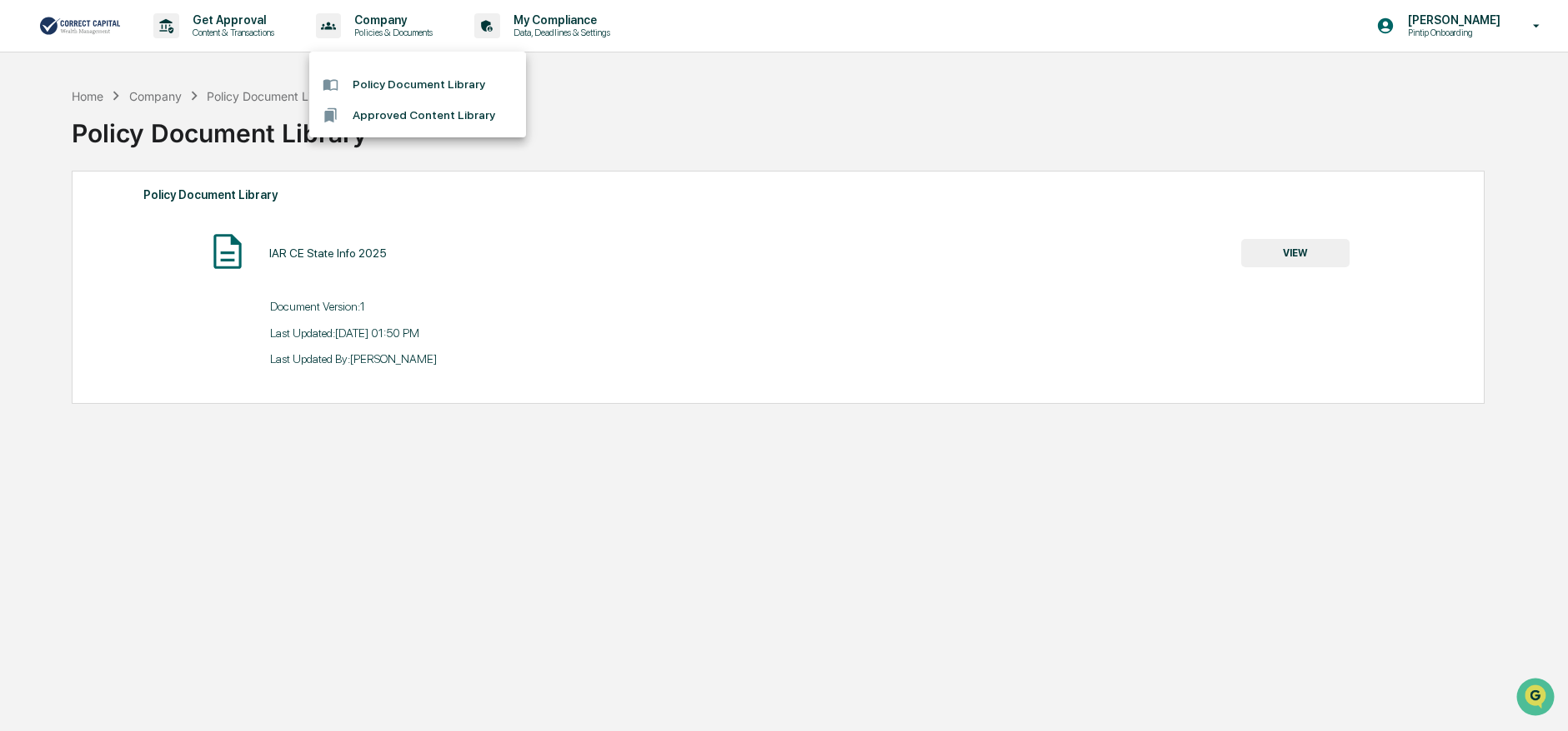
click at [388, 118] on li "Approved Content Library" at bounding box center [417, 115] width 217 height 31
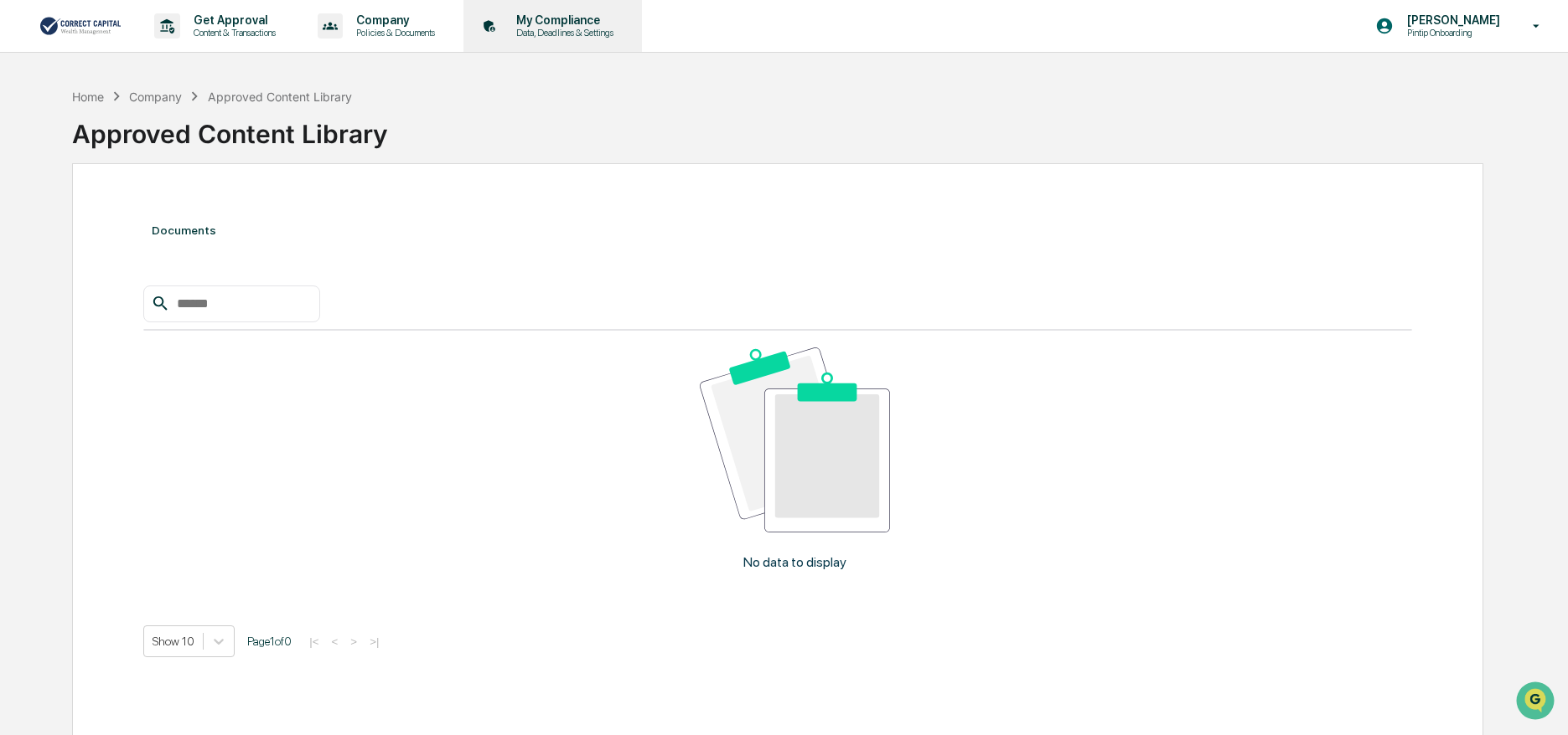
click at [544, 27] on p "Data, Deadlines & Settings" at bounding box center [563, 32] width 119 height 11
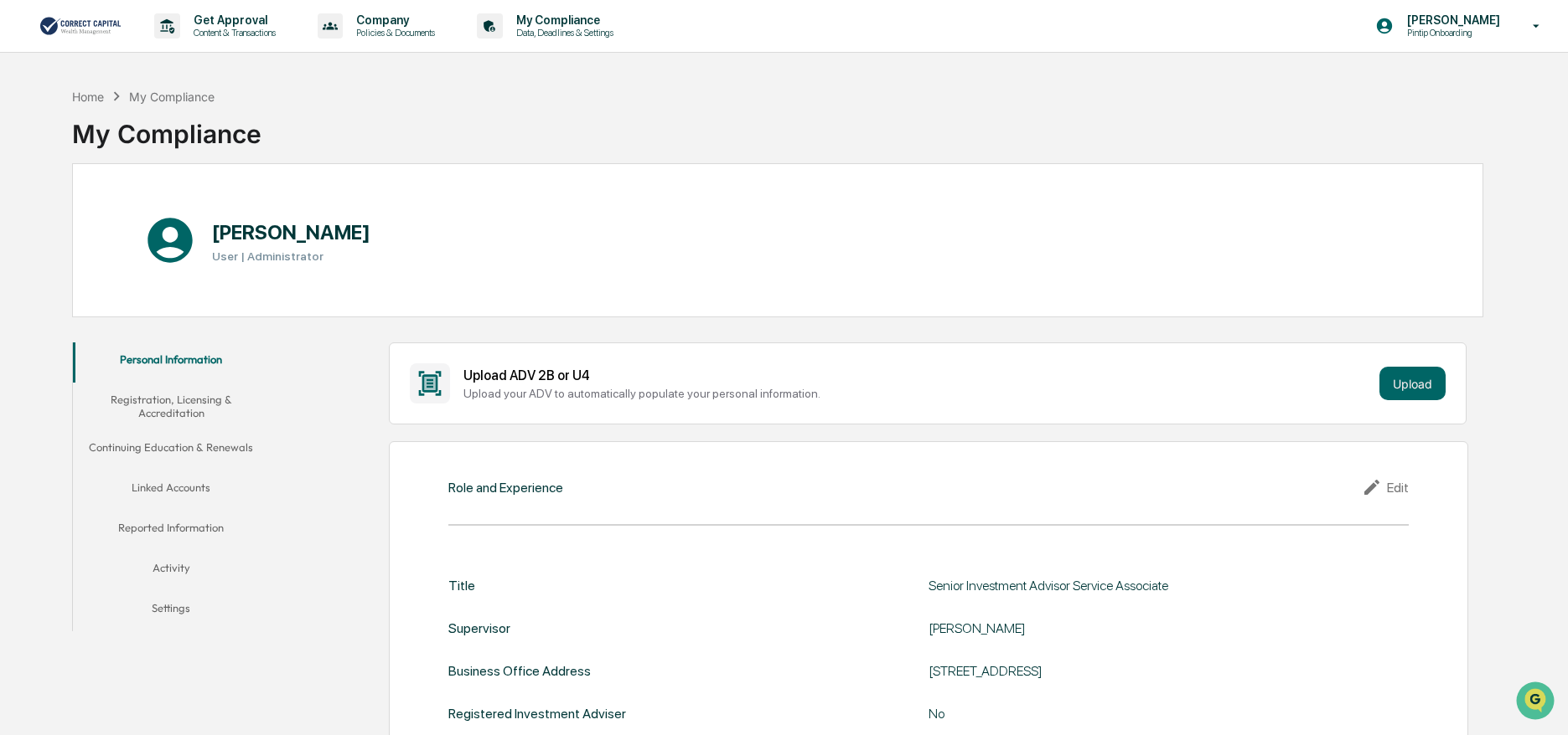
click at [176, 562] on button "Activity" at bounding box center [171, 571] width 197 height 41
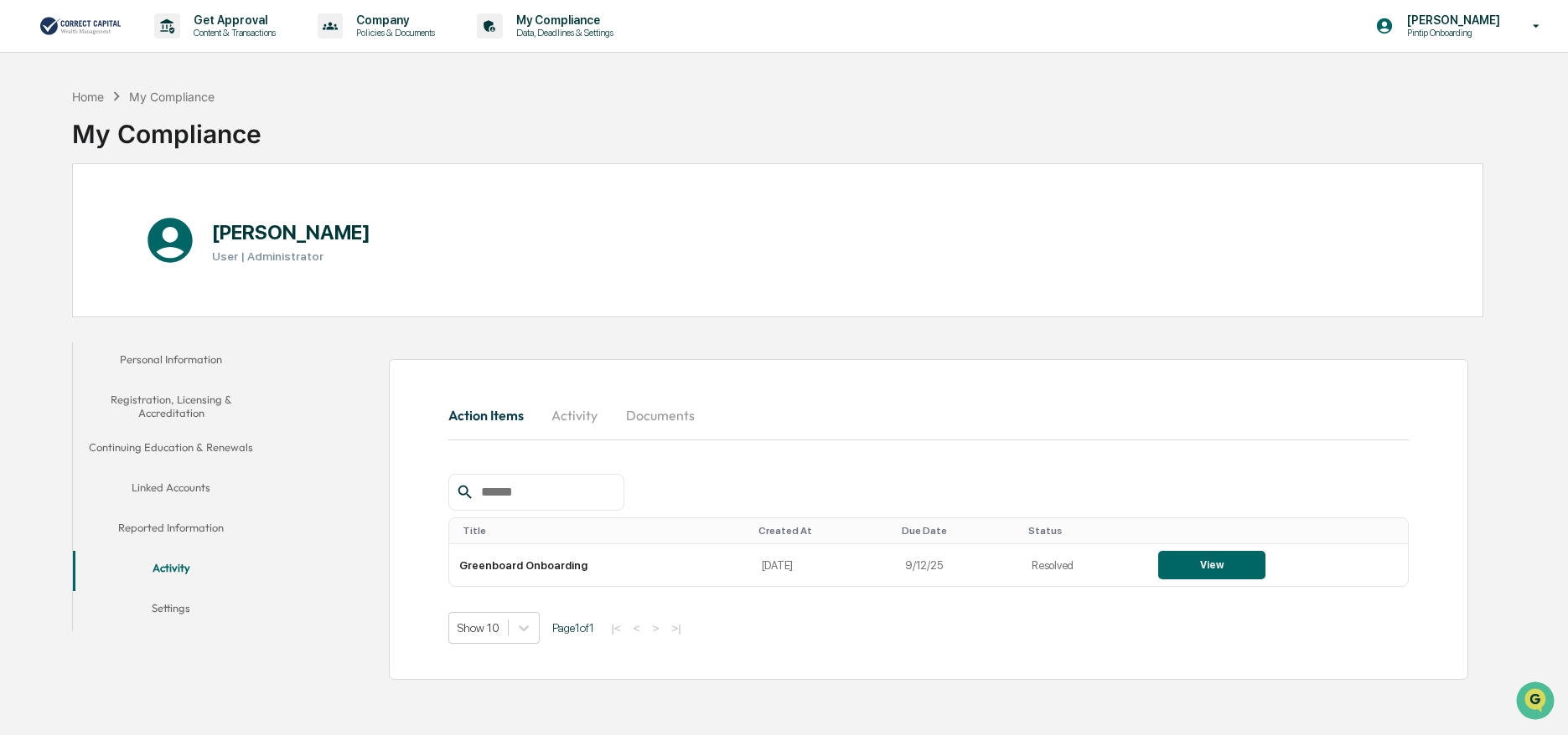
click at [184, 517] on button "Reported Information" at bounding box center [171, 530] width 197 height 41
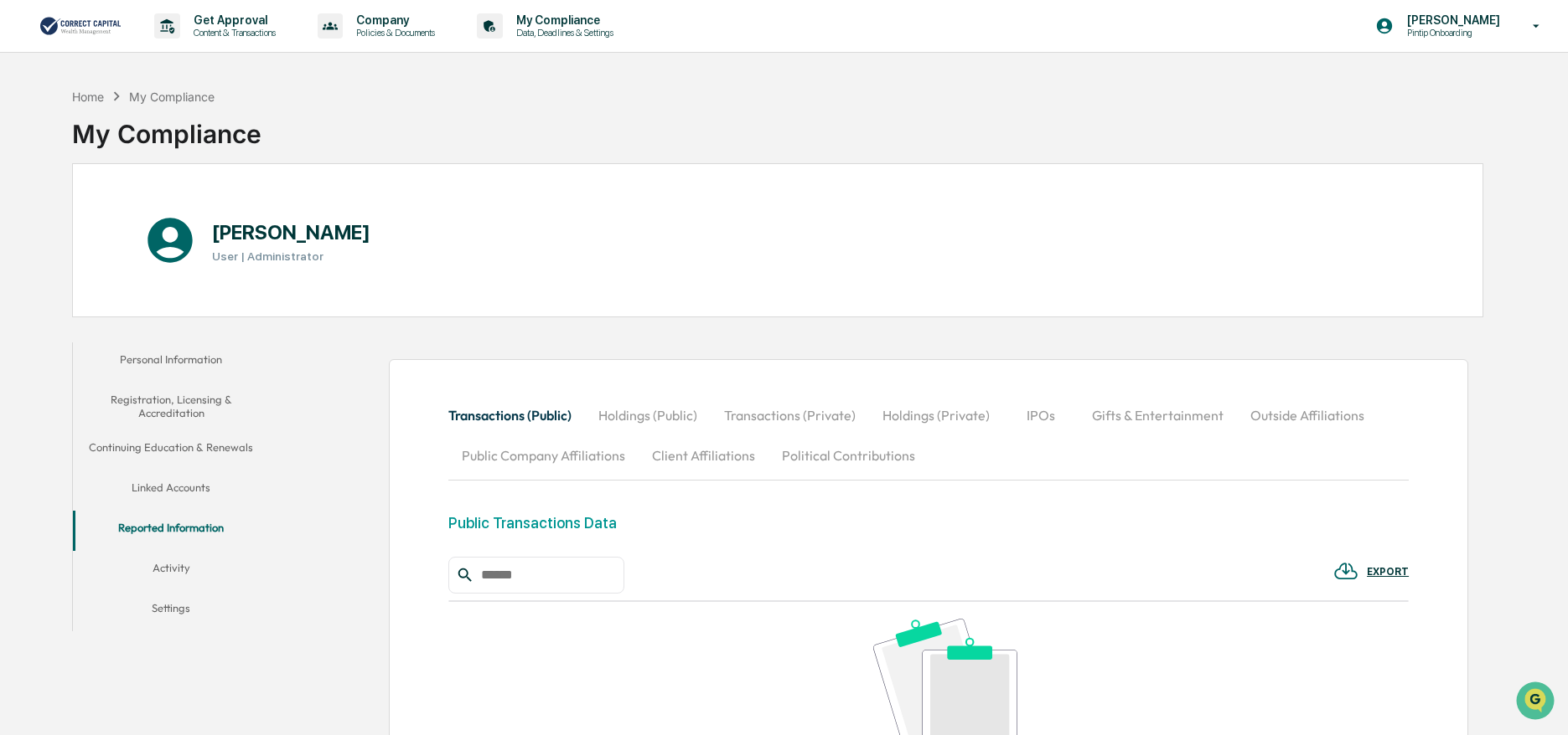
click at [186, 479] on button "Linked Accounts" at bounding box center [171, 491] width 197 height 41
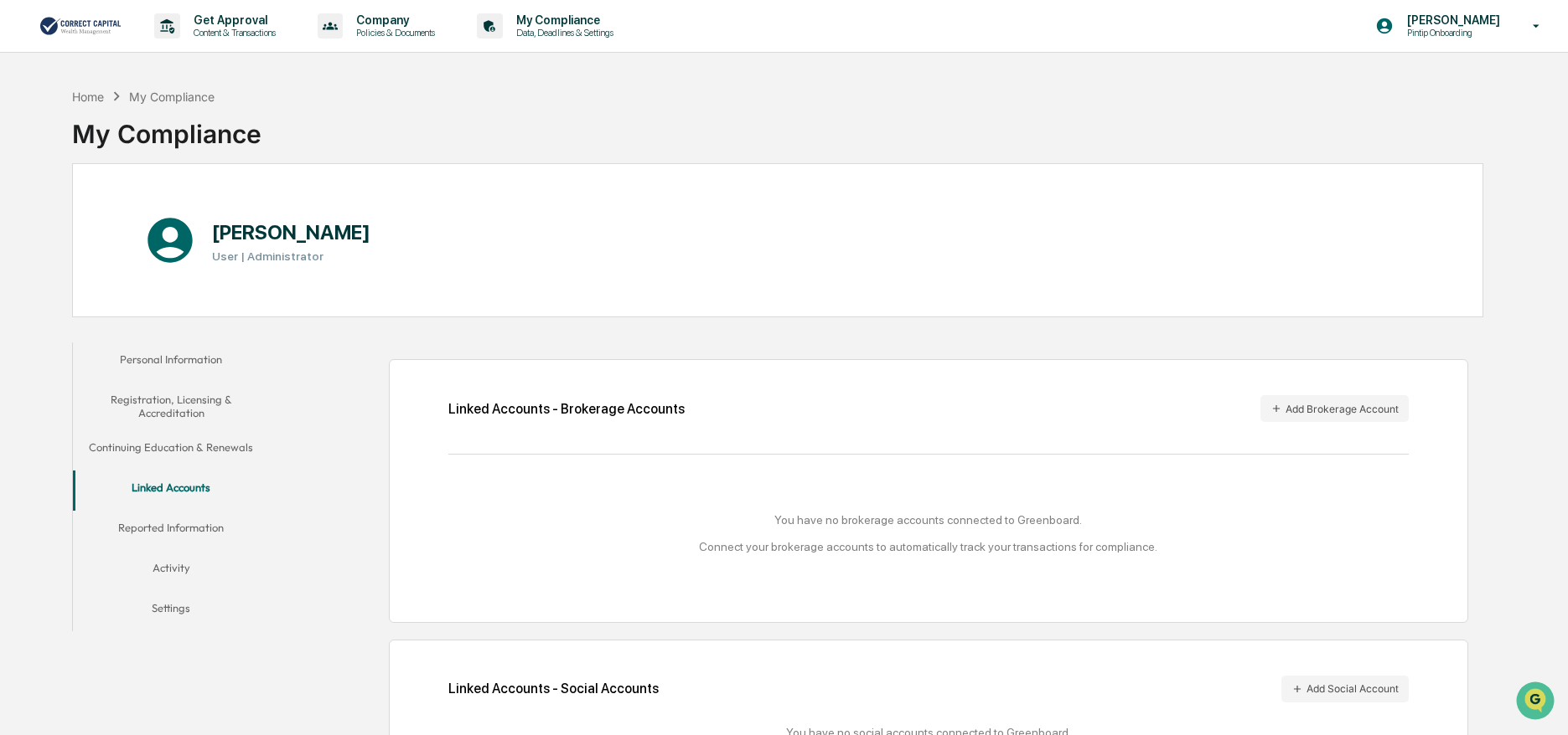
click at [1478, 24] on p "[PERSON_NAME]" at bounding box center [1451, 20] width 115 height 13
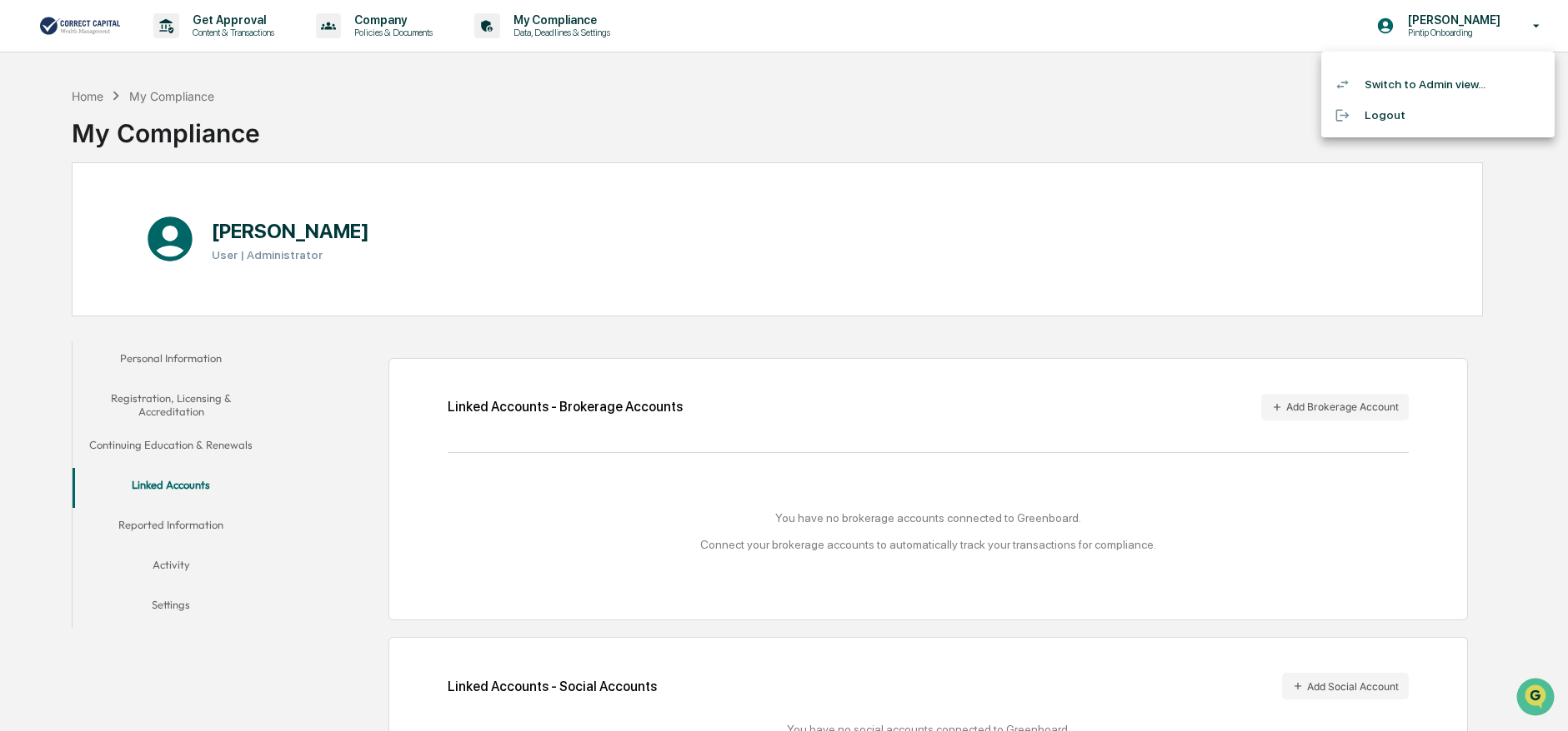
click at [1424, 83] on li "Switch to Admin view..." at bounding box center [1437, 84] width 234 height 31
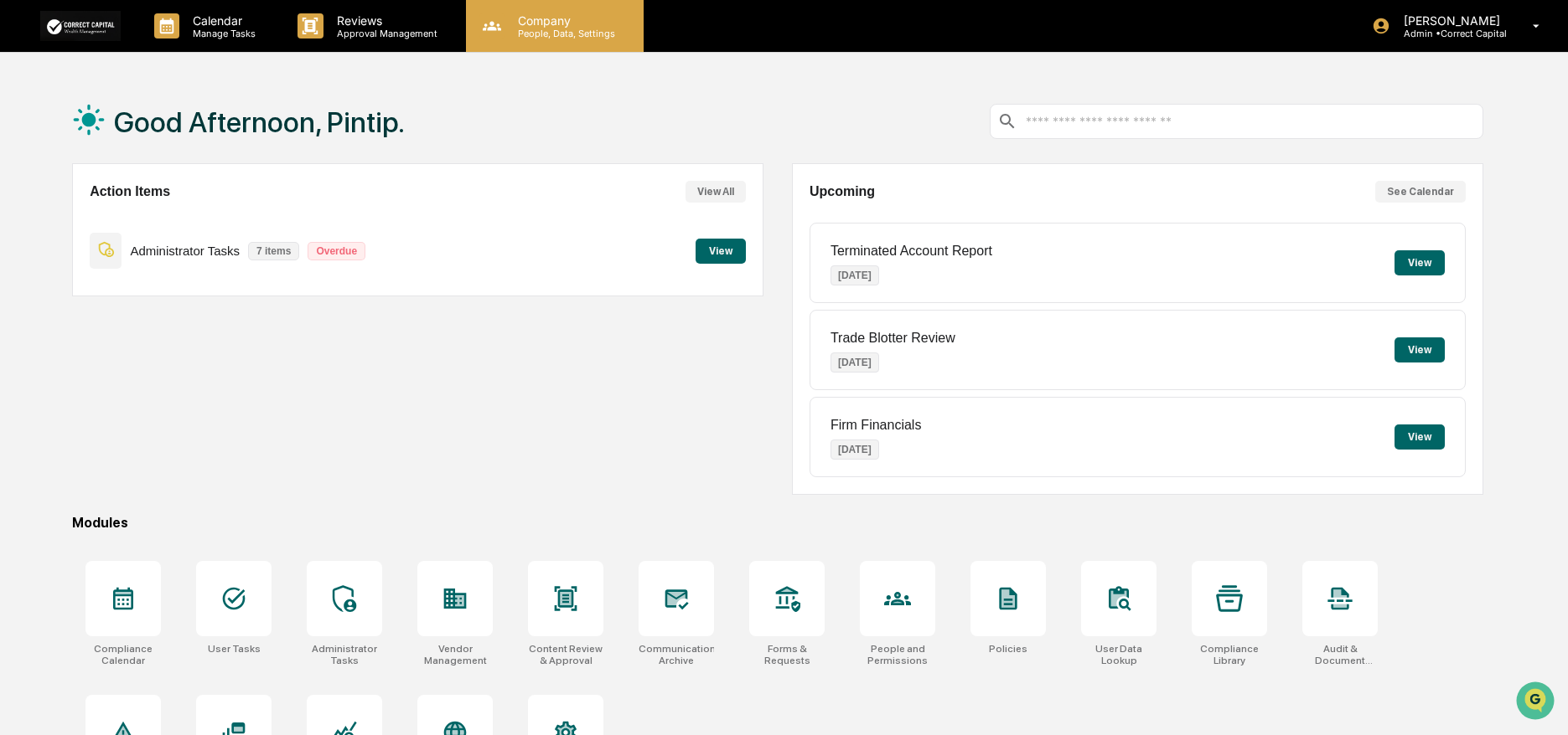
click at [561, 36] on p "People, Data, Settings" at bounding box center [564, 33] width 119 height 11
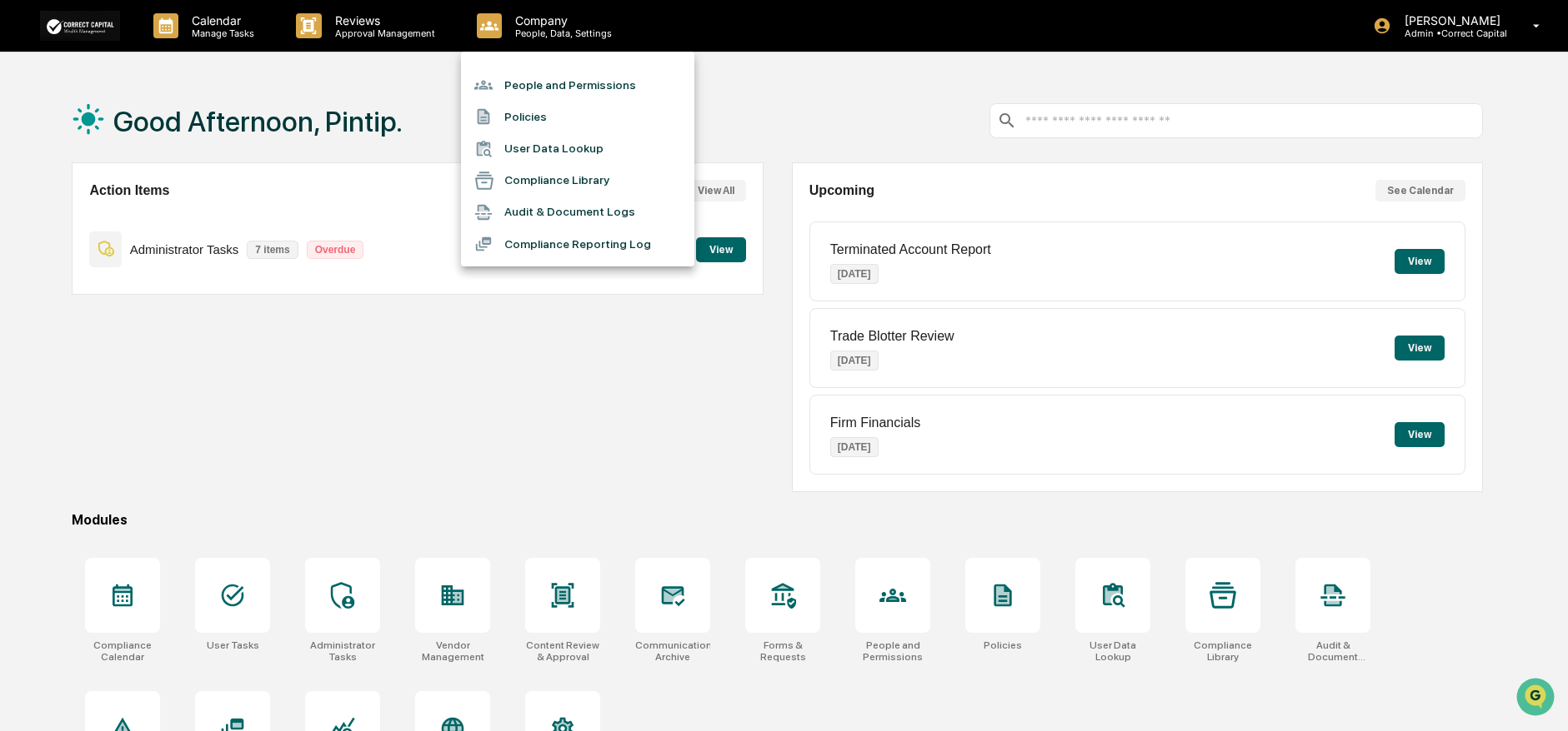
click at [557, 84] on li "People and Permissions" at bounding box center [577, 85] width 234 height 32
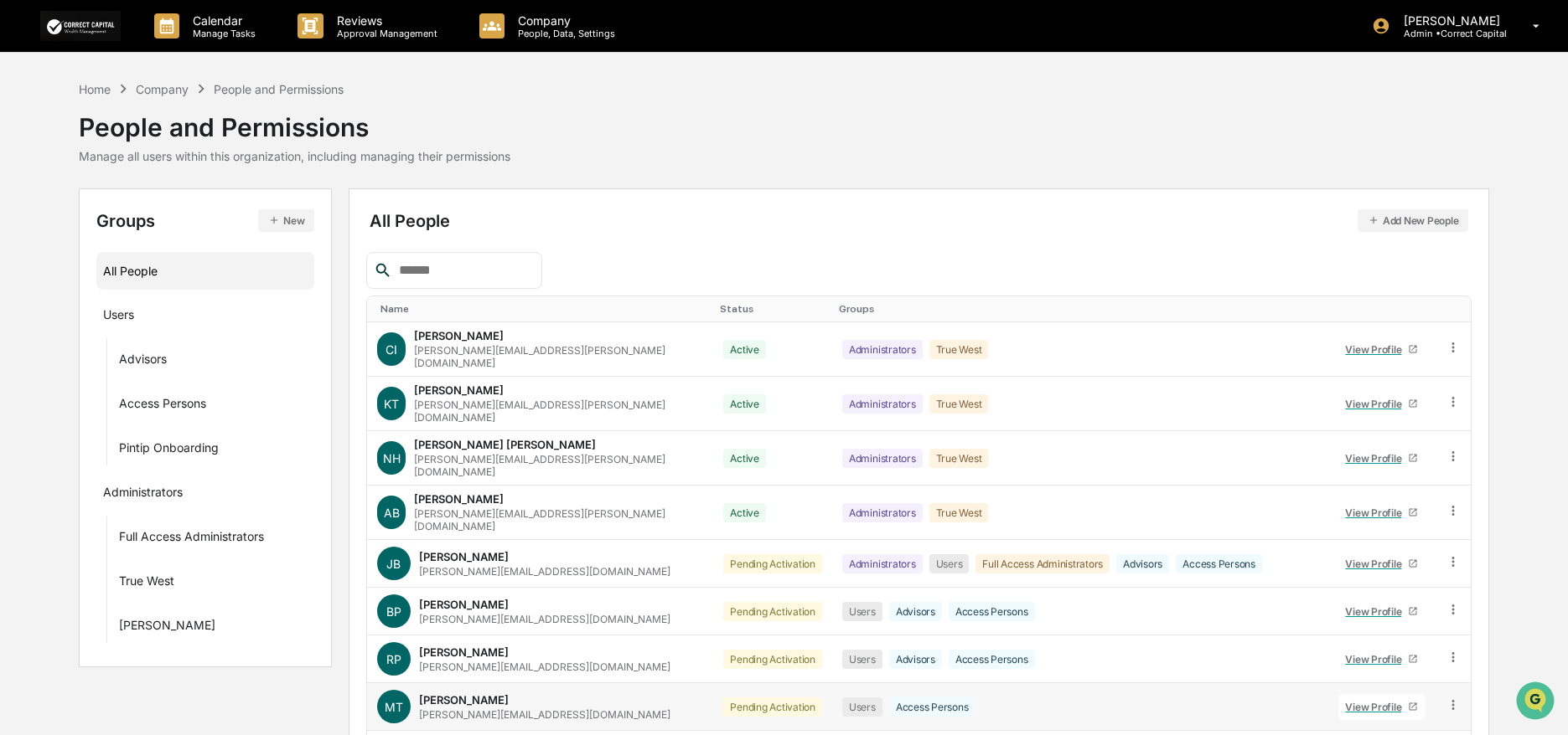
click at [1402, 701] on div "View Profile" at bounding box center [1376, 707] width 63 height 12
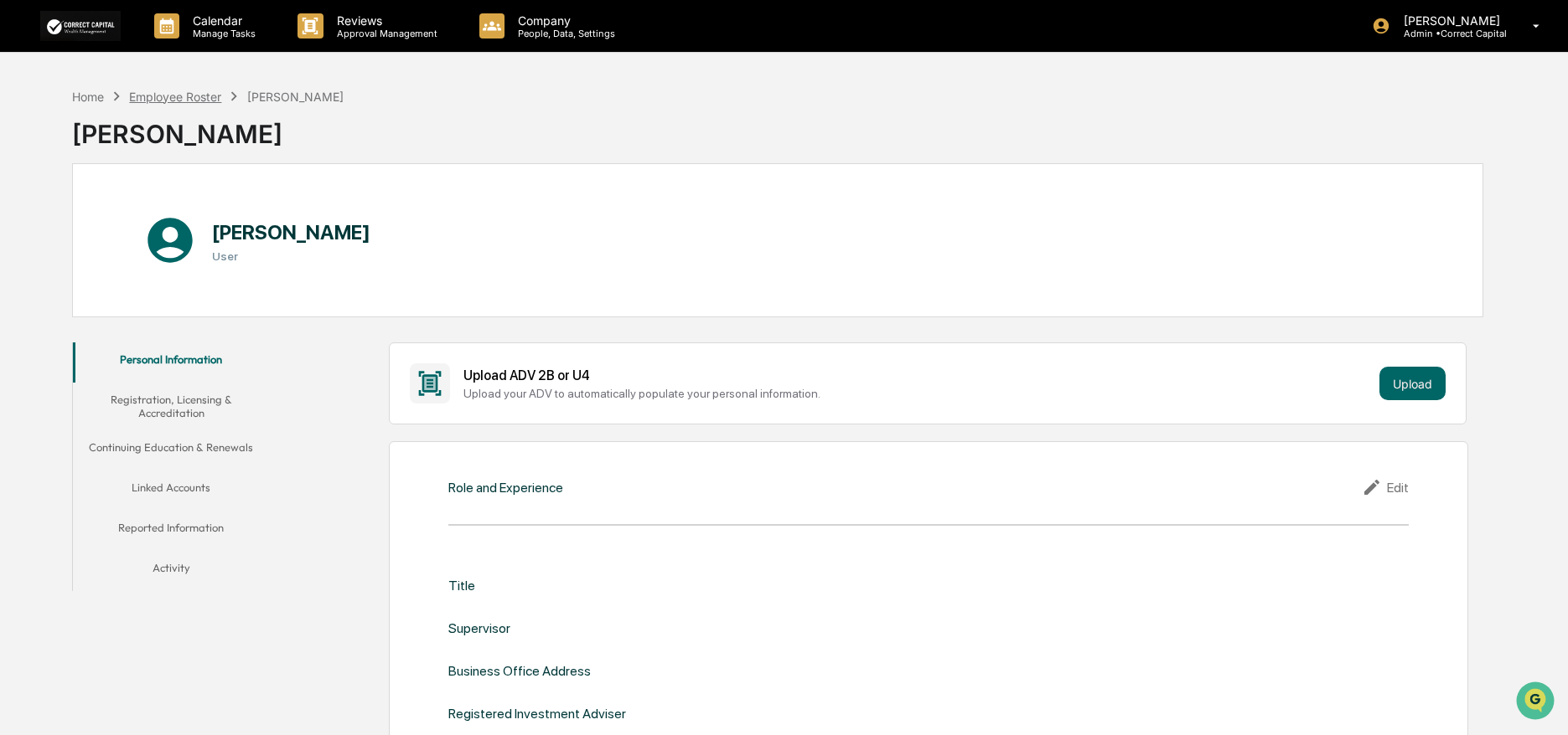
click at [176, 93] on div "Employee Roster" at bounding box center [176, 96] width 93 height 14
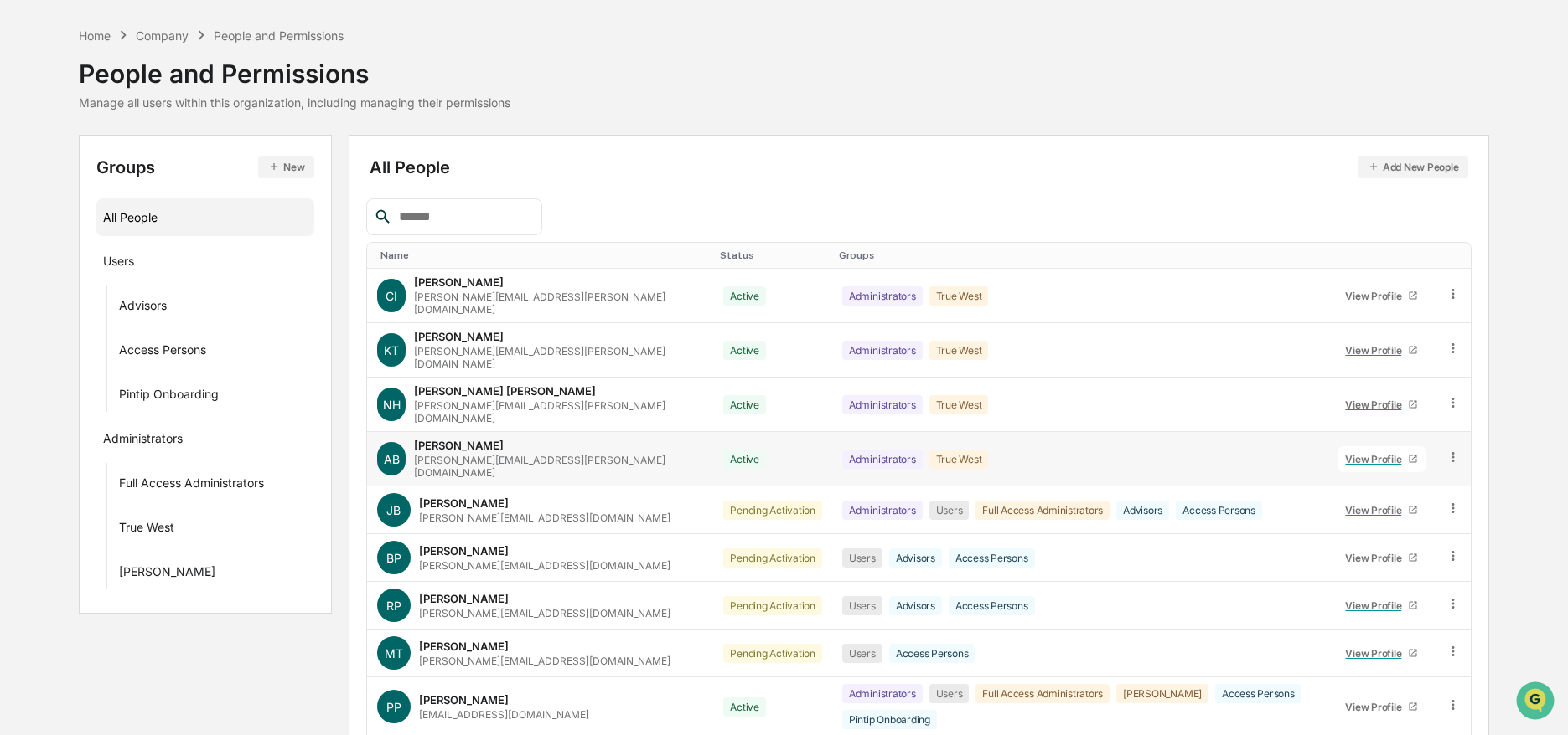
scroll to position [84, 0]
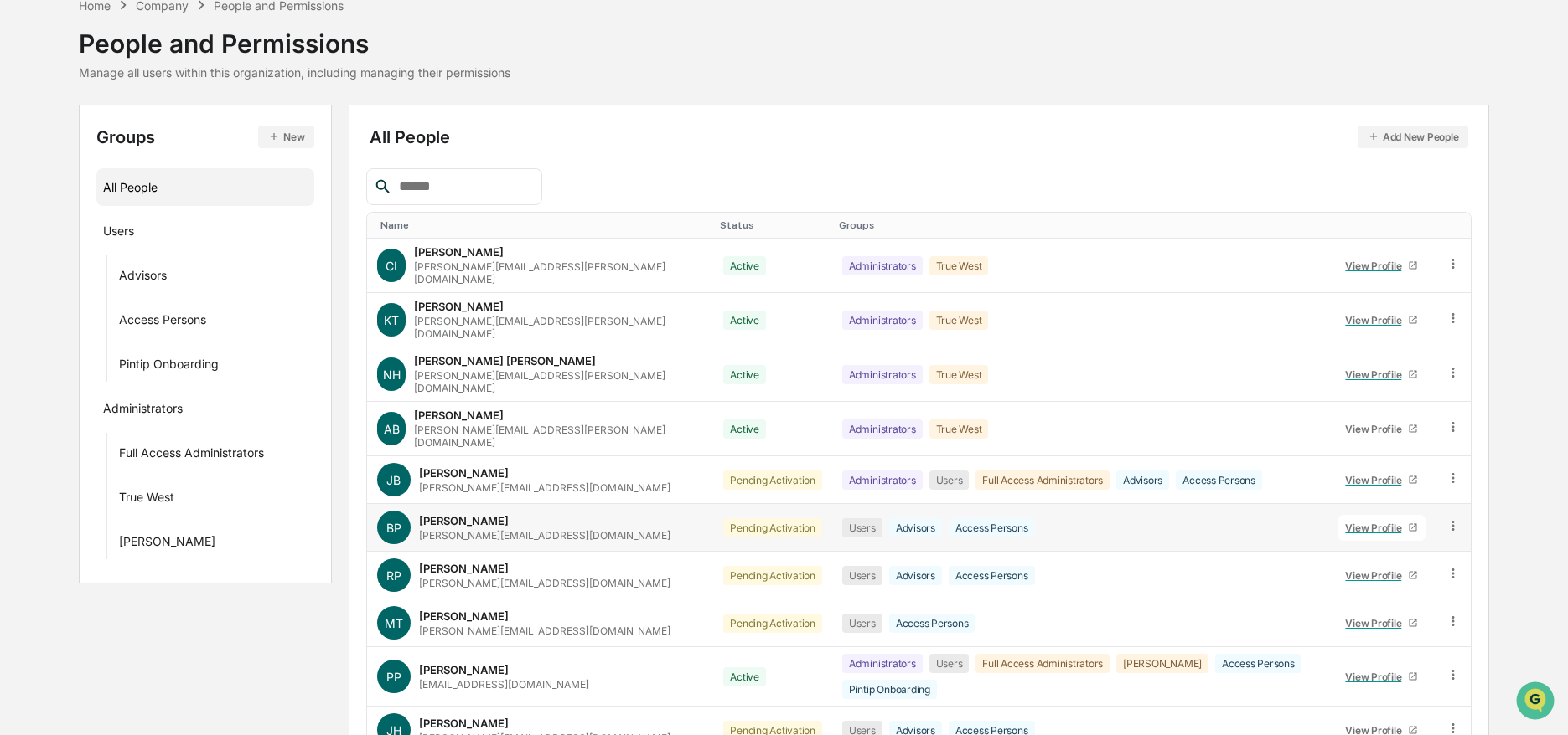
click at [1453, 521] on icon at bounding box center [1453, 526] width 3 height 10
click at [1383, 522] on div "View Profile" at bounding box center [1376, 527] width 63 height 12
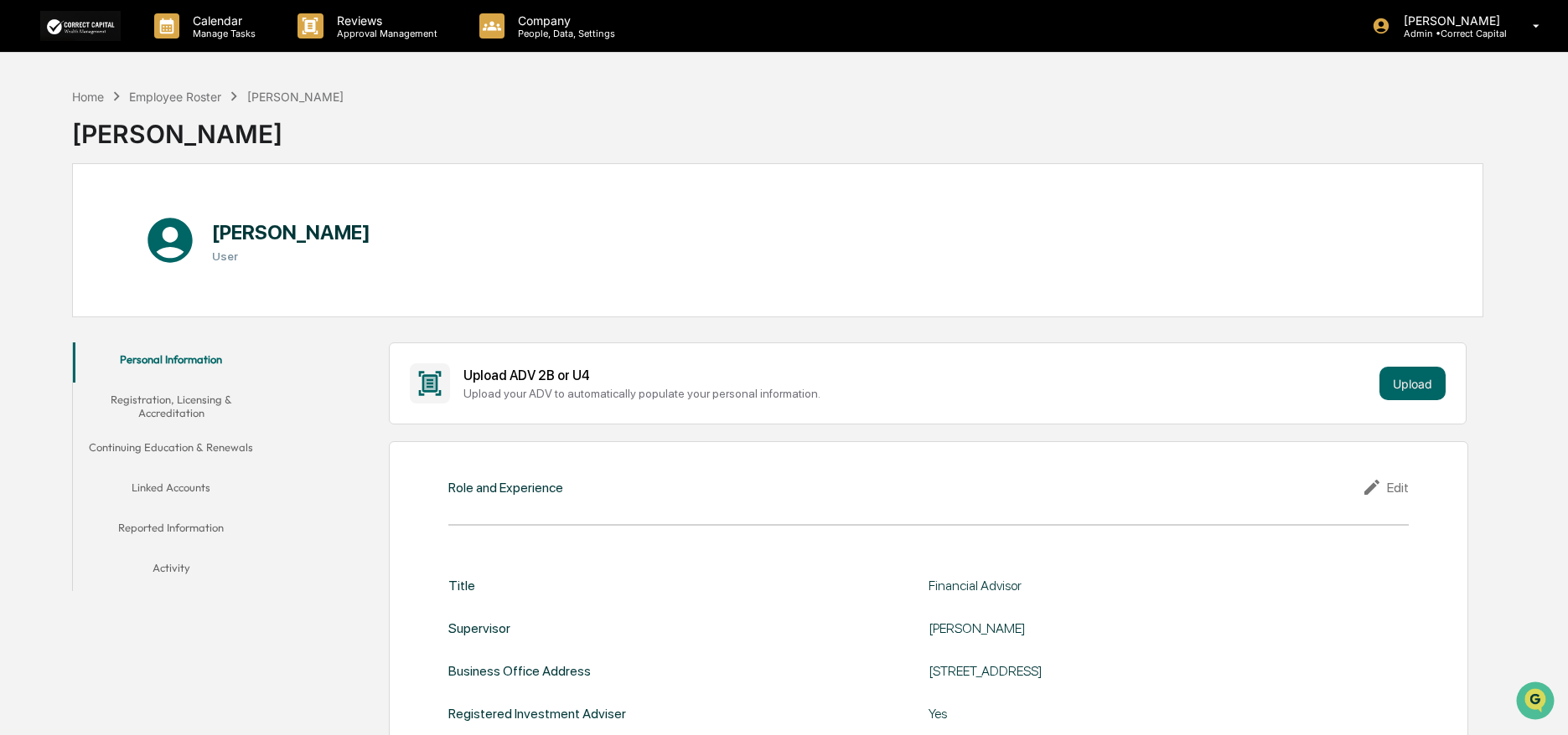
click at [182, 405] on button "Registration, Licensing & Accreditation" at bounding box center [171, 407] width 197 height 48
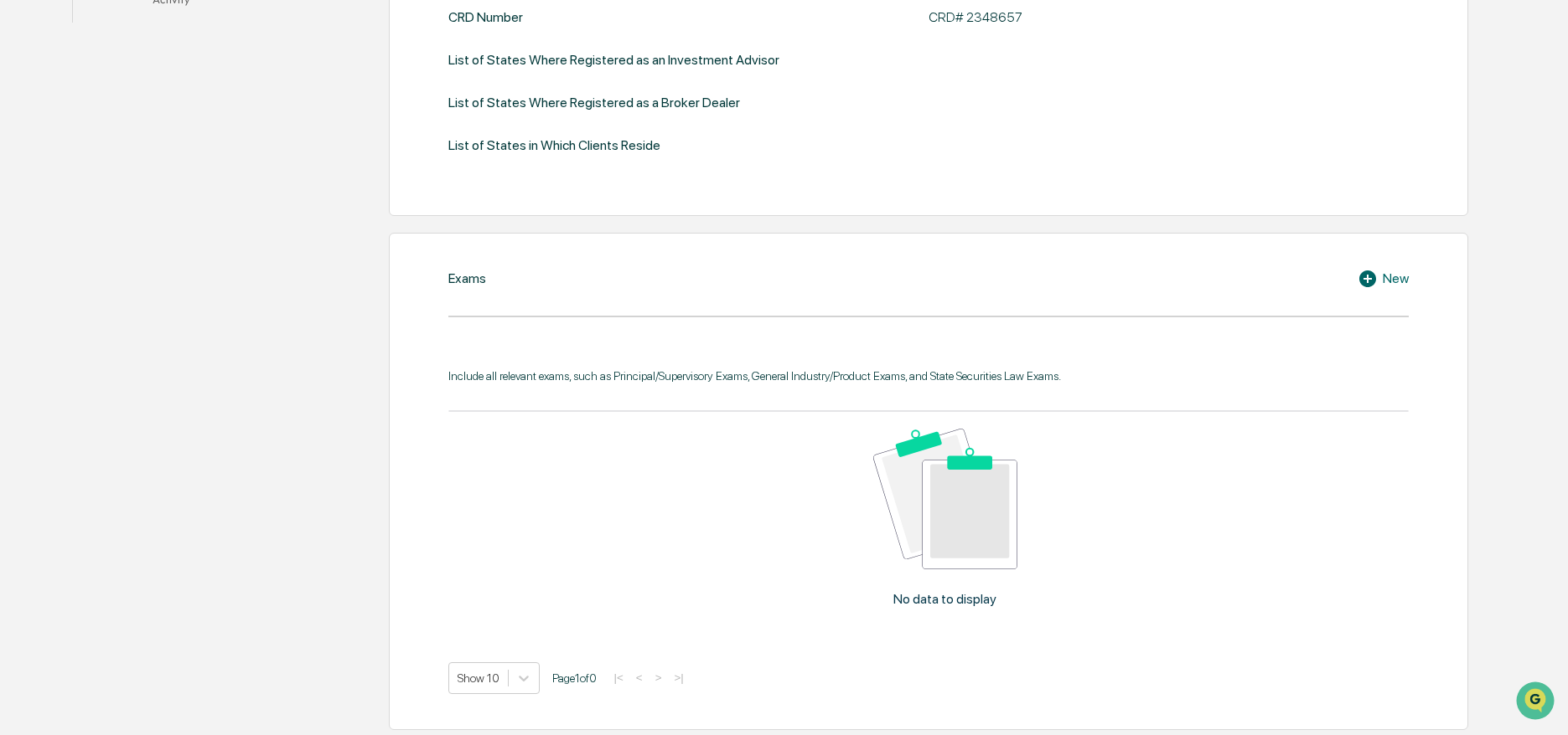
scroll to position [586, 0]
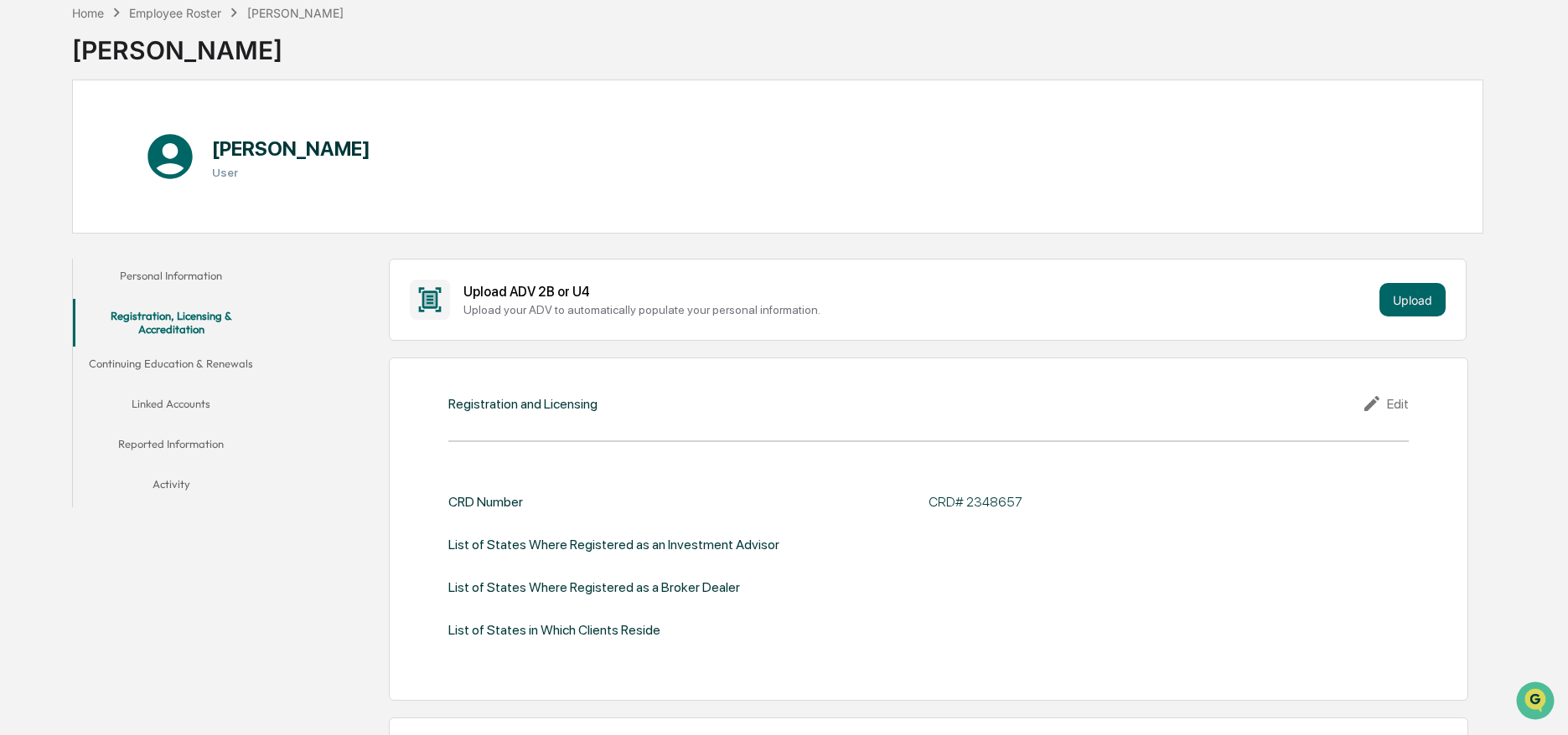
click at [193, 366] on button "Continuing Education & Renewals" at bounding box center [171, 366] width 197 height 41
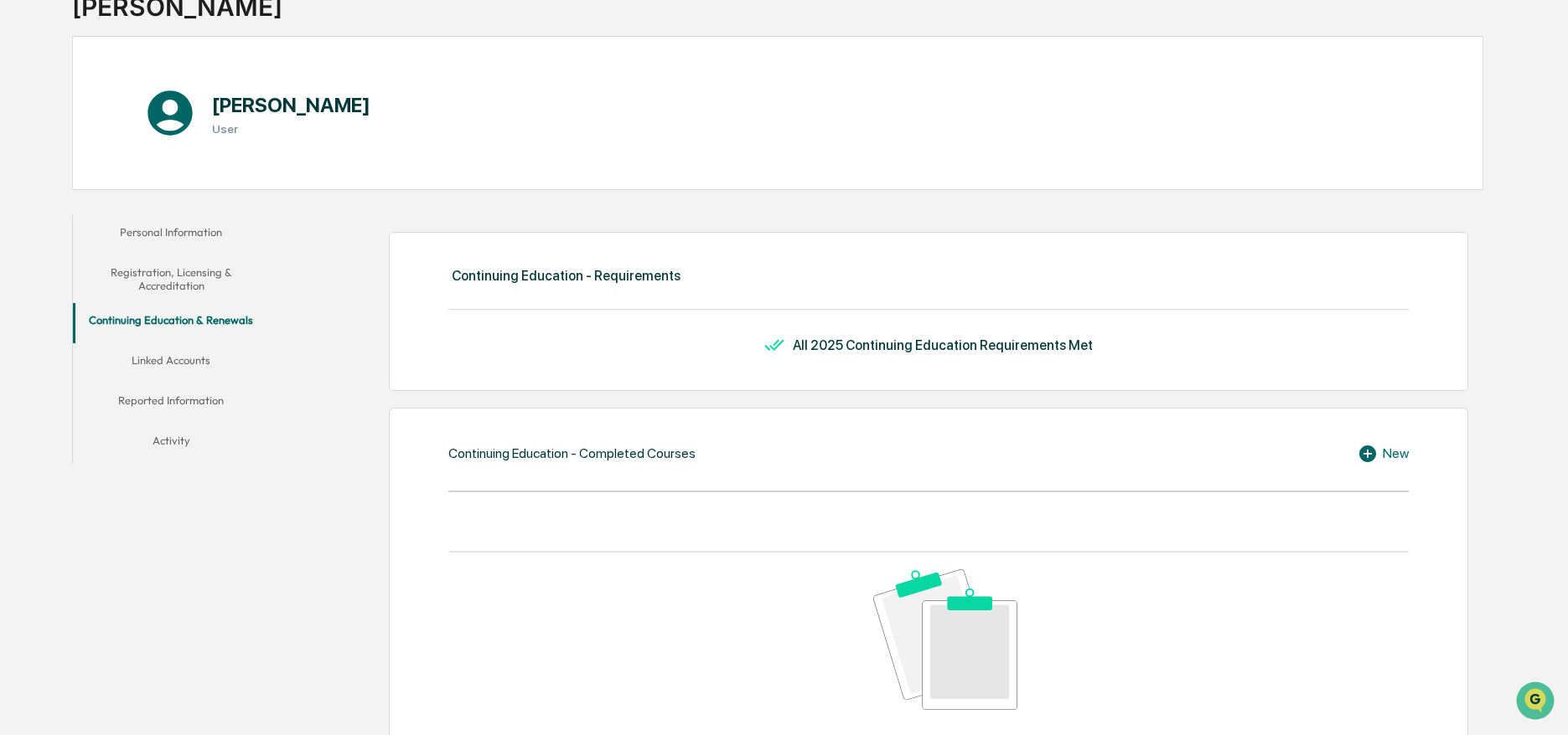
scroll to position [339, 0]
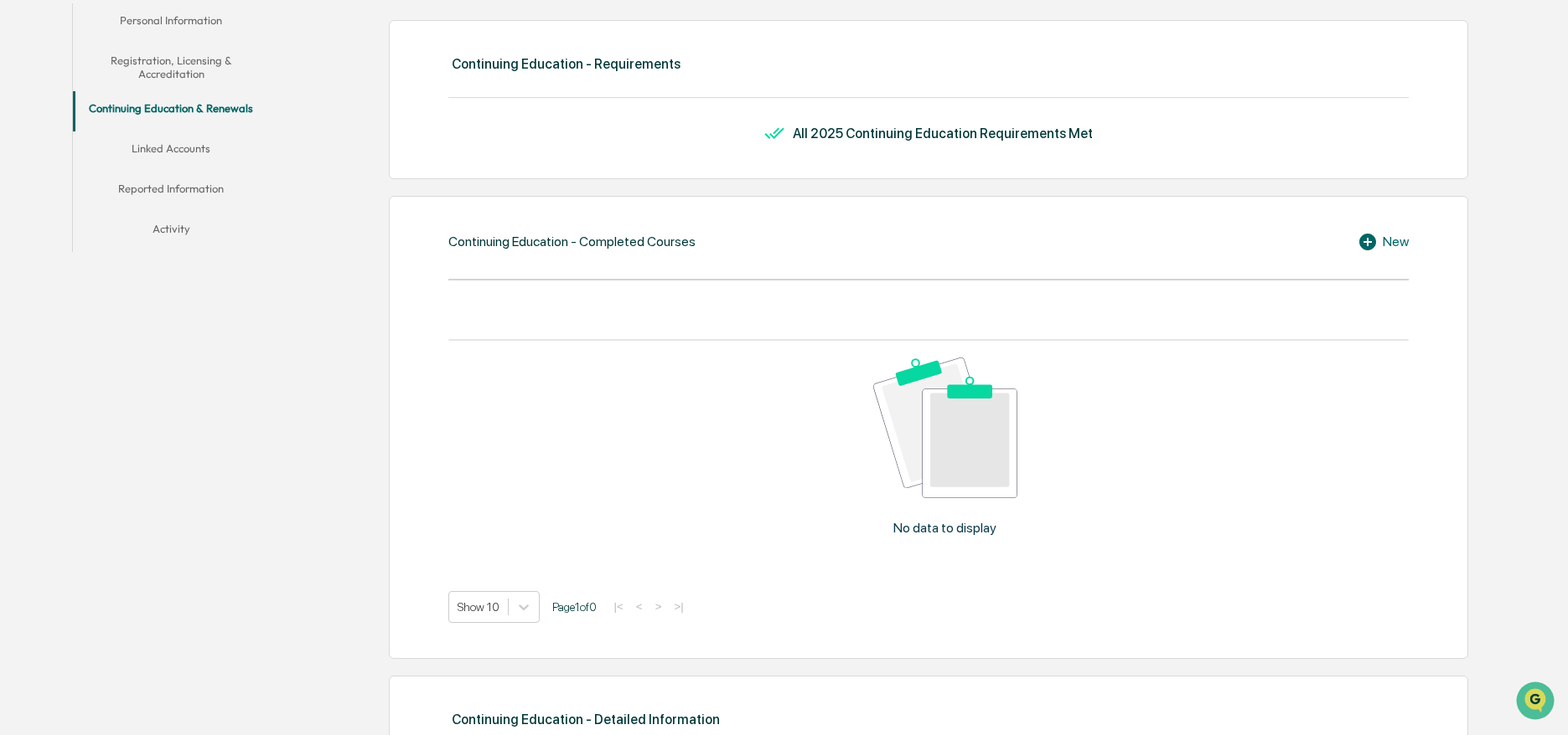
click at [185, 159] on button "Linked Accounts" at bounding box center [171, 151] width 197 height 41
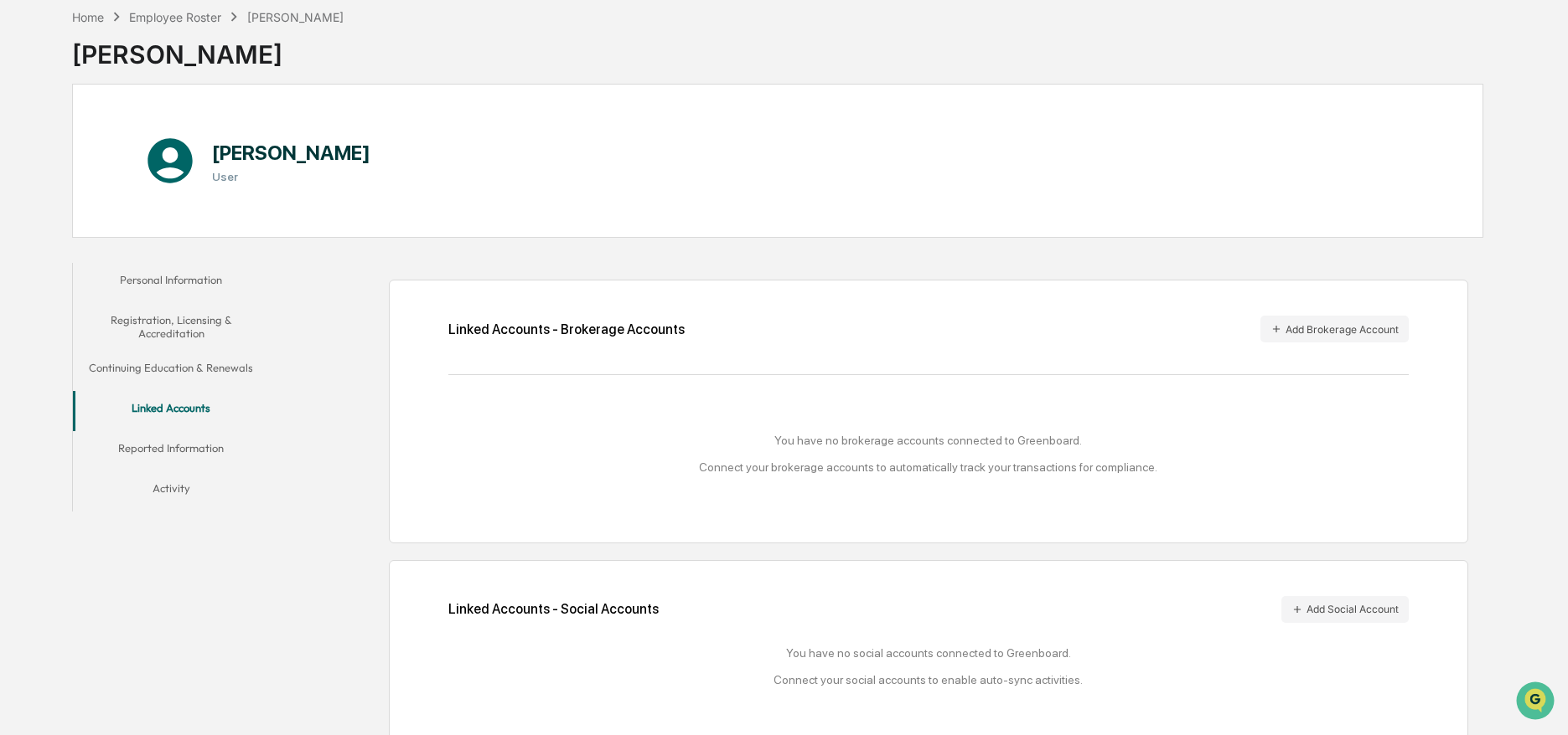
scroll to position [92, 0]
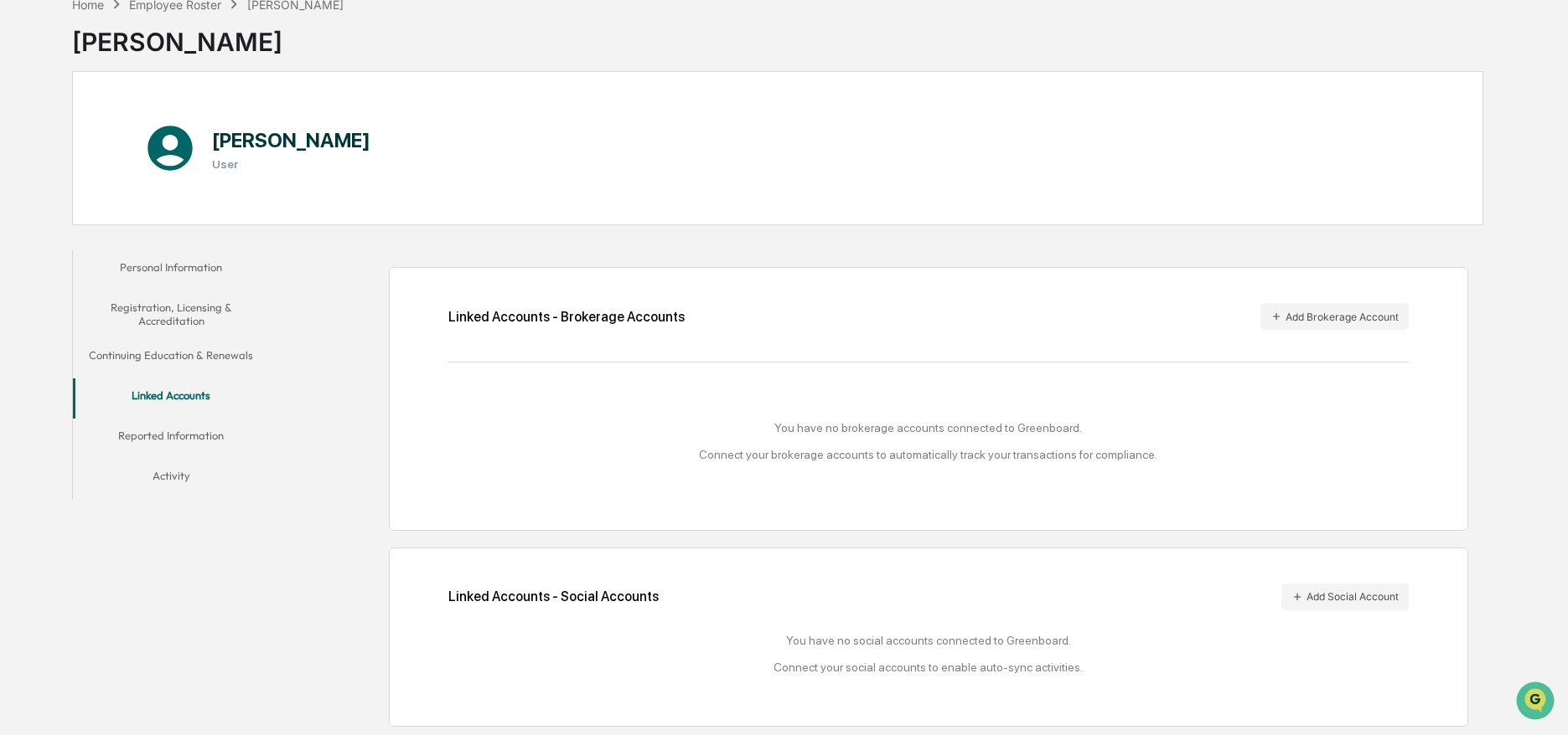
click at [174, 437] on button "Reported Information" at bounding box center [171, 439] width 197 height 41
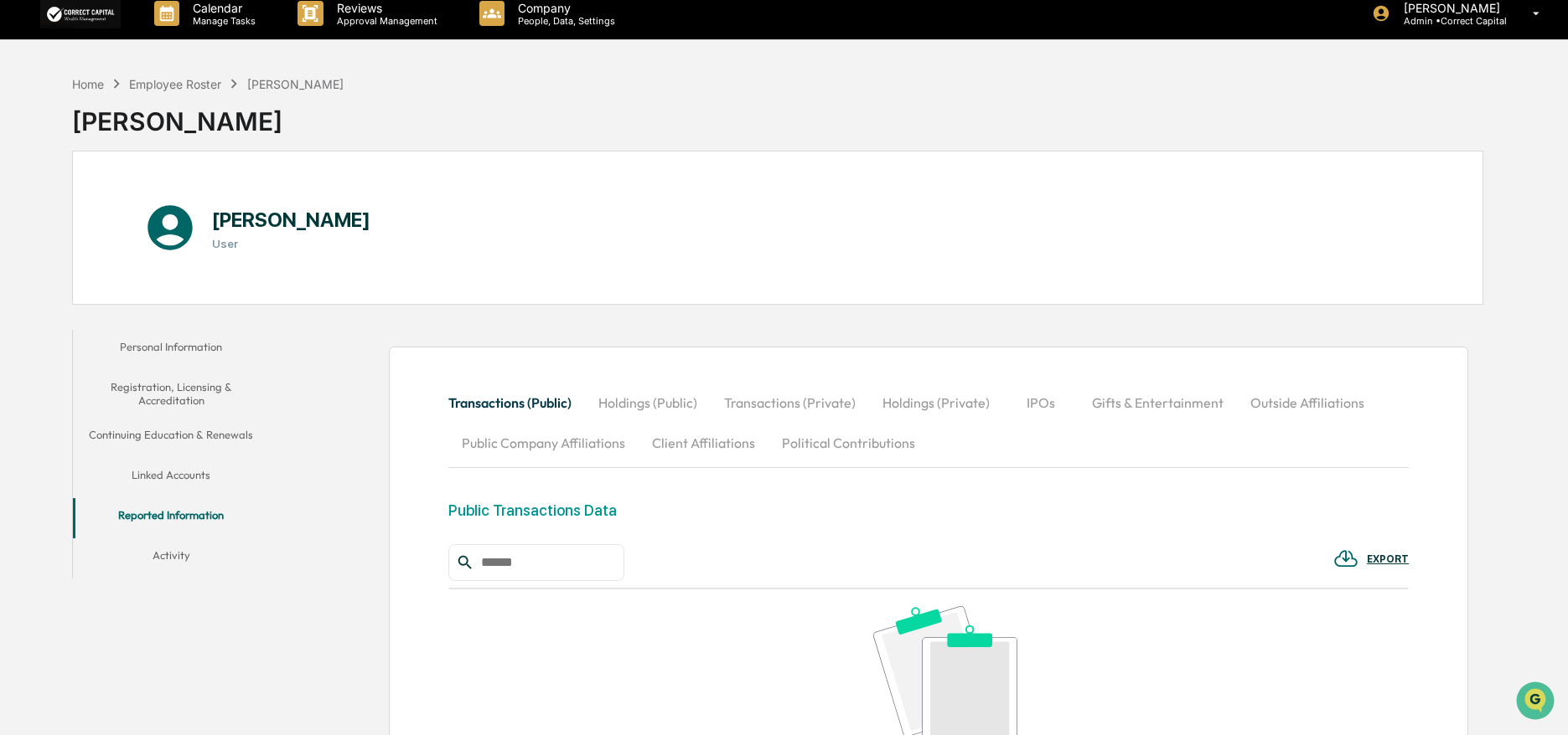
click at [666, 436] on button "Client Affiliations" at bounding box center [703, 443] width 130 height 41
click at [665, 409] on button "Holdings (Public)" at bounding box center [648, 403] width 126 height 41
click at [902, 443] on button "Political Contributions" at bounding box center [849, 443] width 160 height 41
click at [801, 407] on button "Transactions (Private)" at bounding box center [790, 403] width 159 height 41
click at [963, 409] on button "Holdings (Private)" at bounding box center [936, 403] width 134 height 41
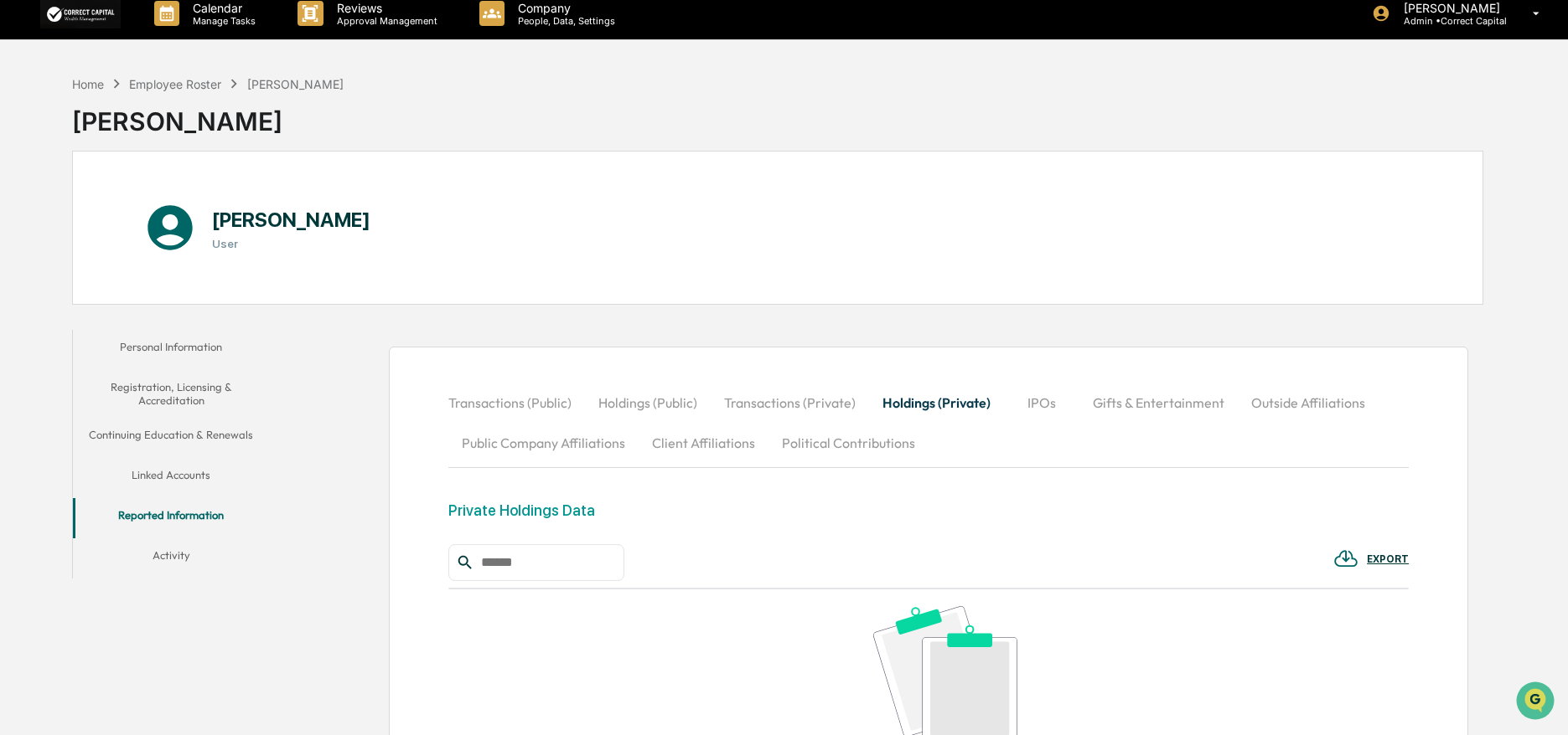
click at [168, 547] on button "Activity" at bounding box center [171, 559] width 197 height 41
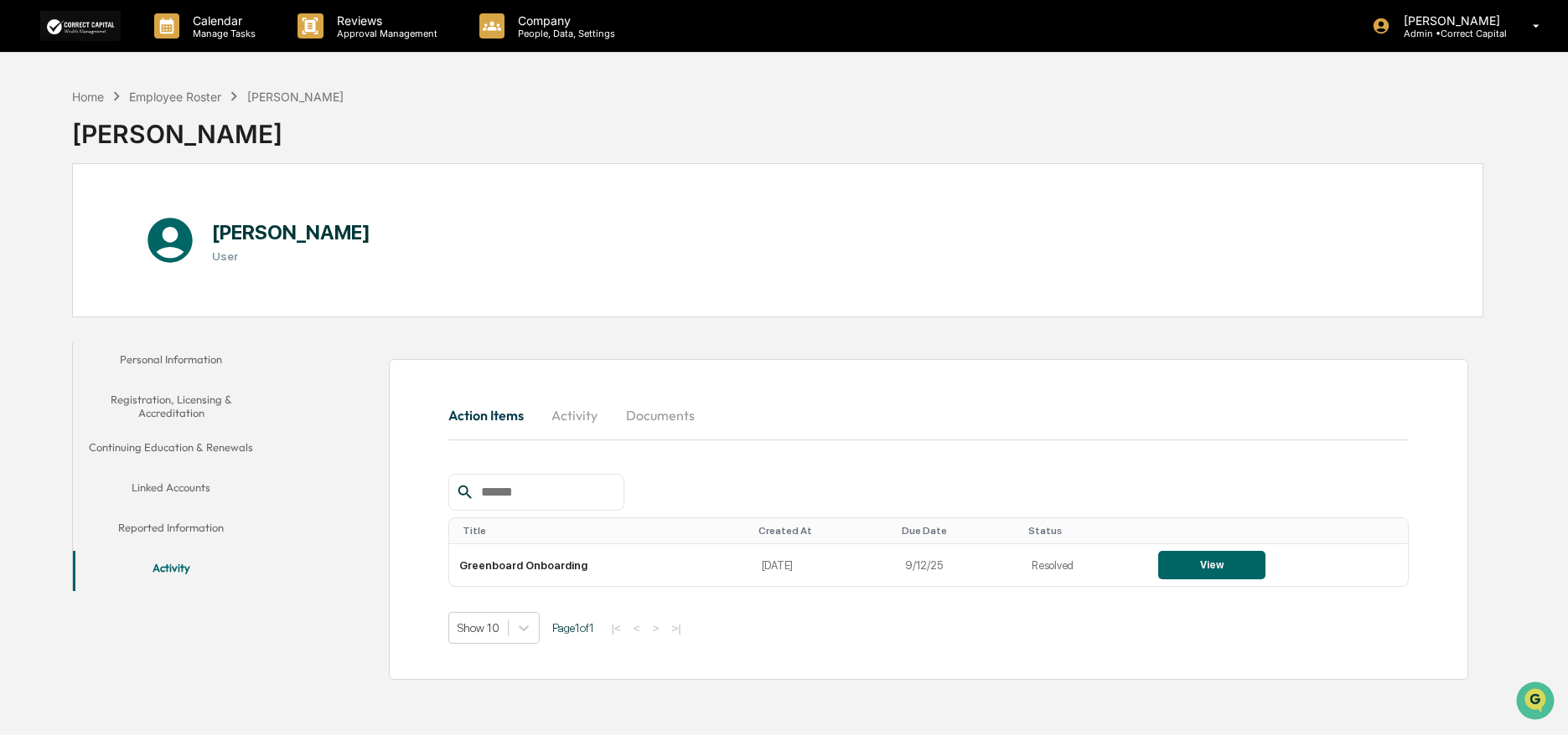
click at [578, 407] on button "Activity" at bounding box center [575, 415] width 76 height 41
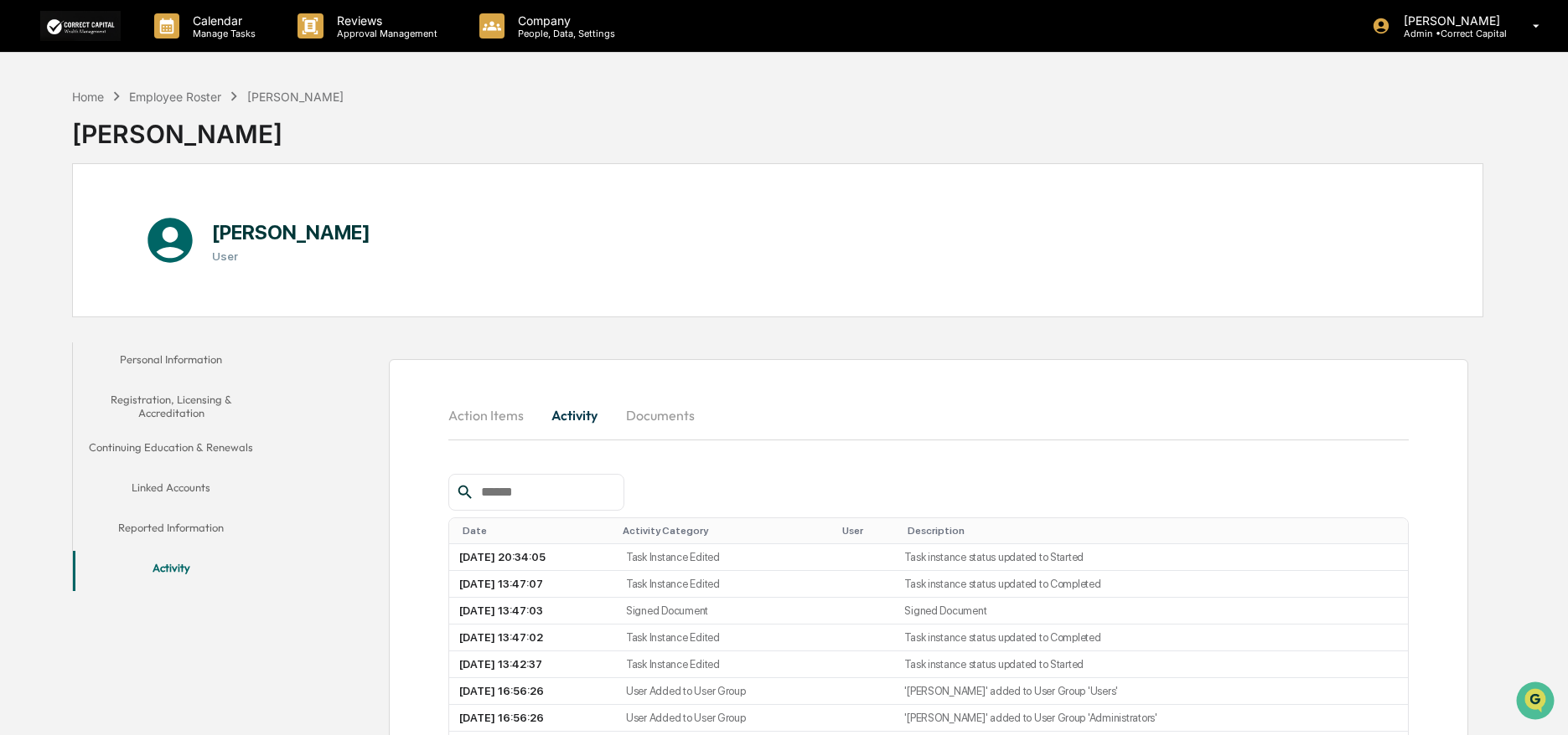
scroll to position [125, 0]
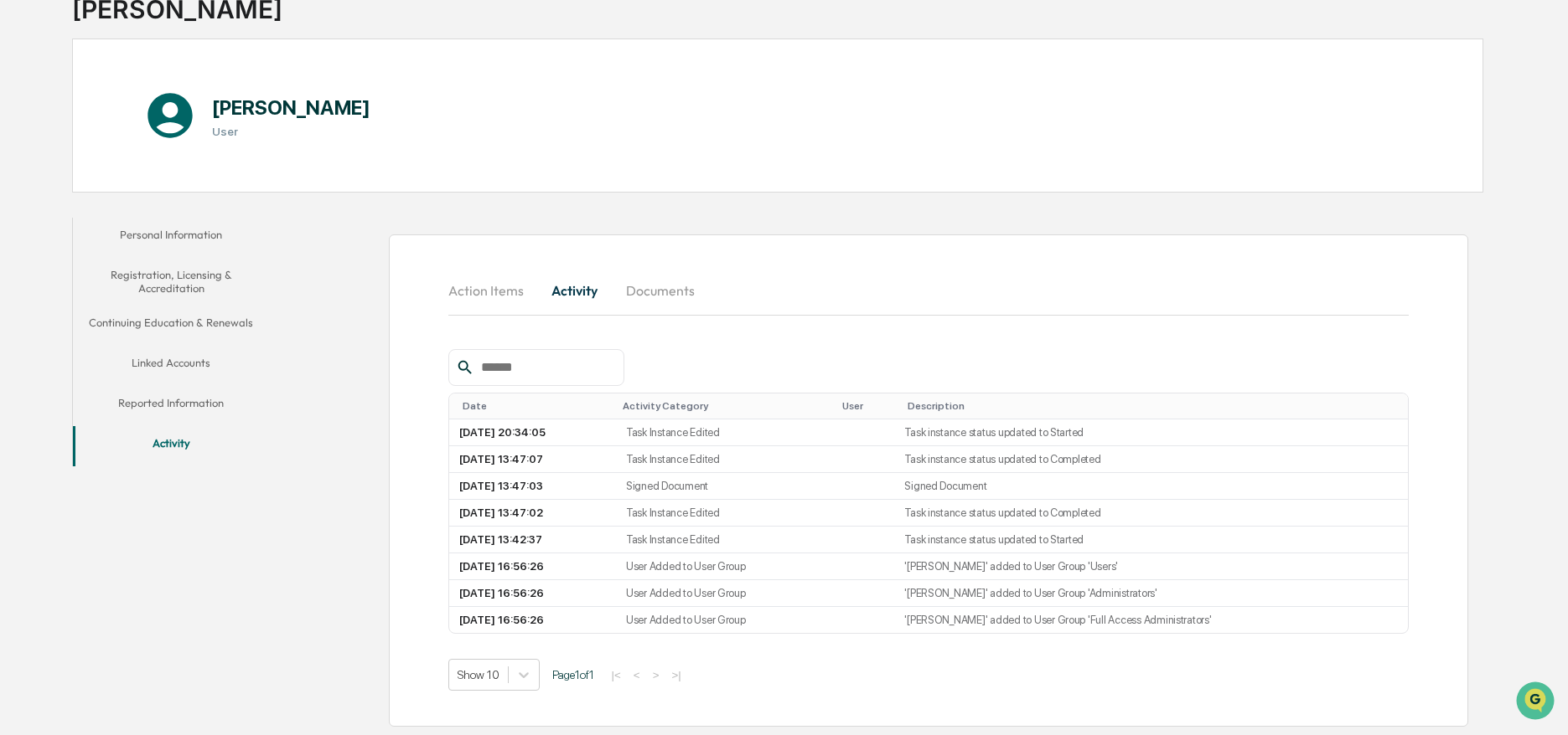
drag, startPoint x: 659, startPoint y: 290, endPoint x: 670, endPoint y: 292, distance: 11.2
click at [659, 290] on button "Documents" at bounding box center [660, 291] width 95 height 41
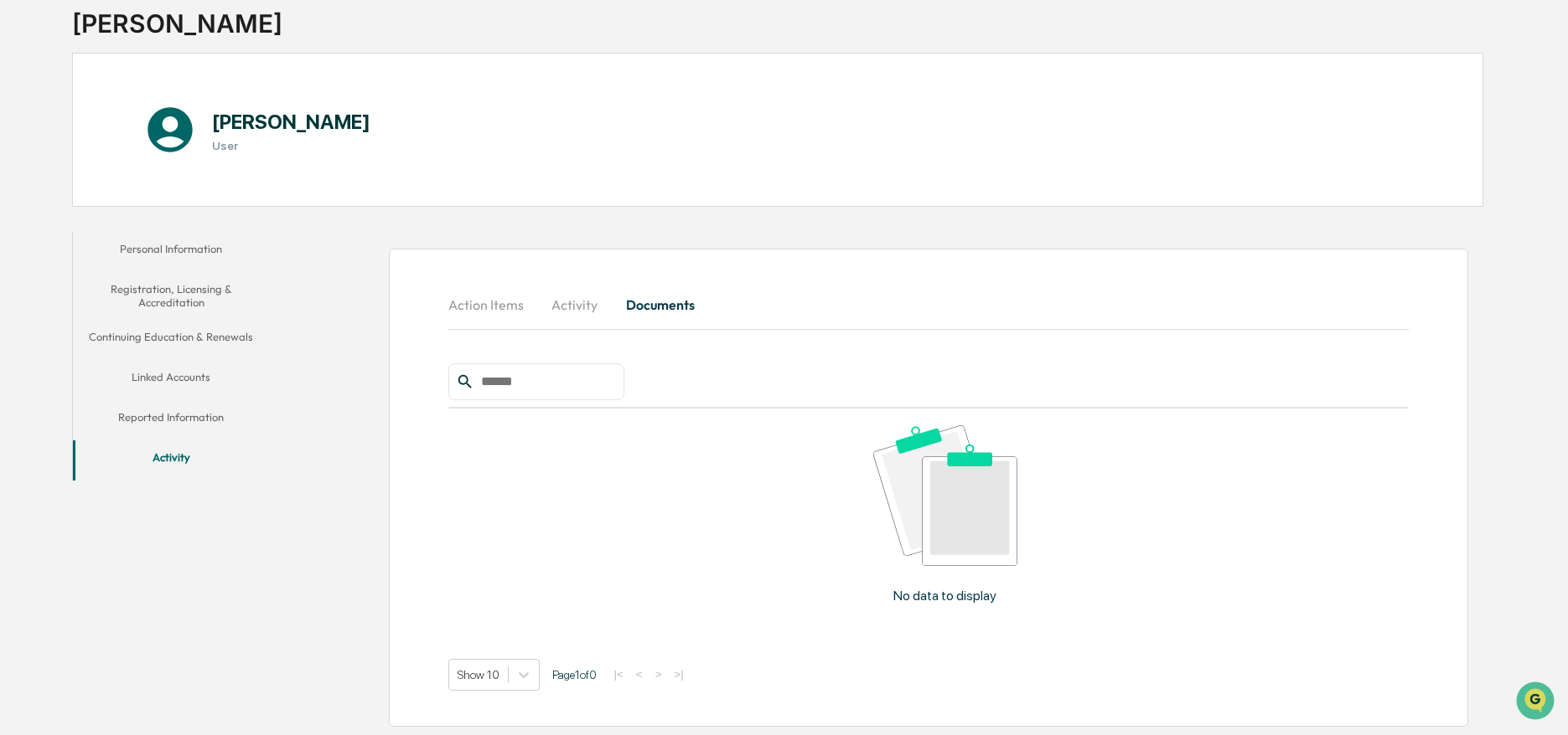
click at [497, 307] on button "Action Items" at bounding box center [493, 305] width 89 height 41
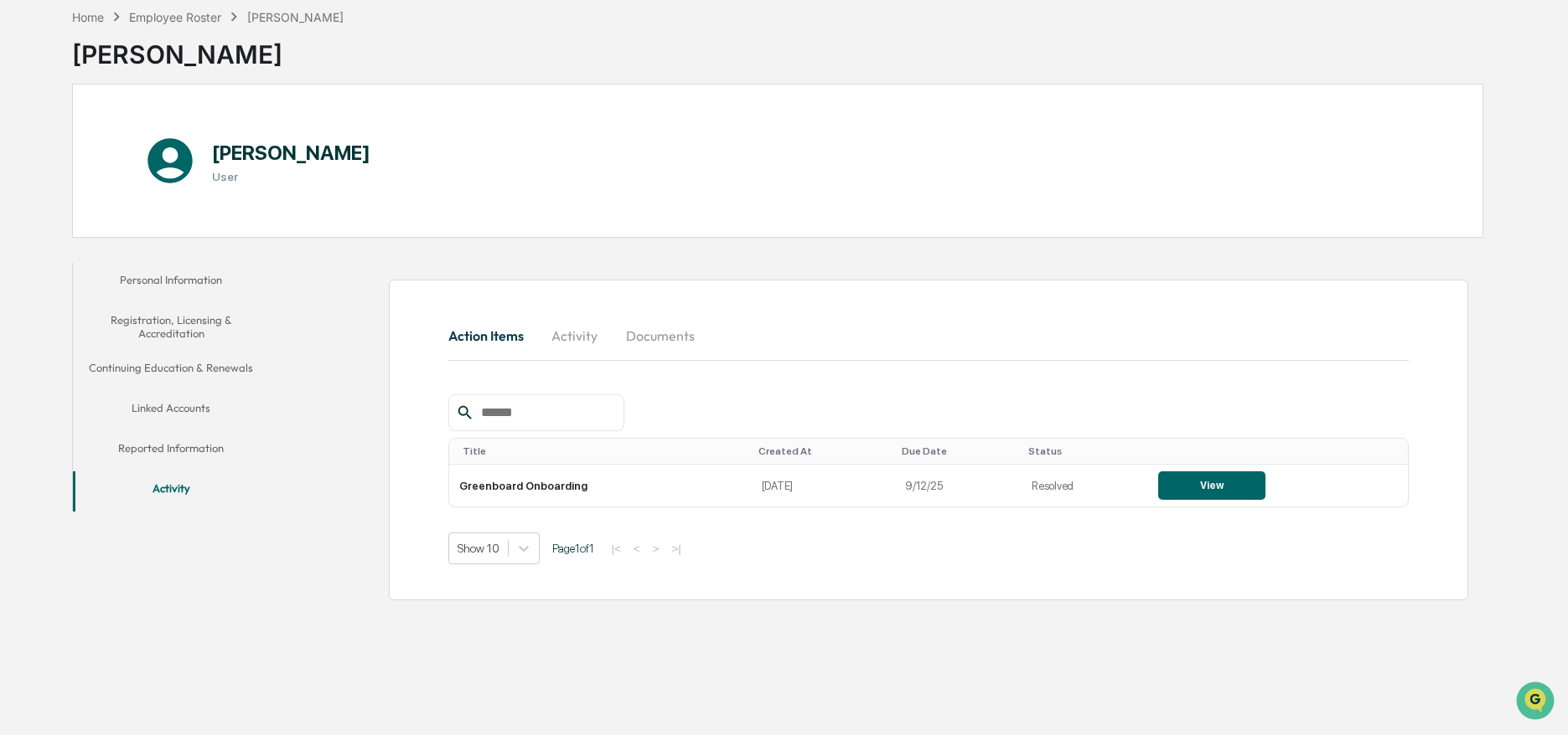
click at [160, 277] on button "Personal Information" at bounding box center [171, 283] width 197 height 41
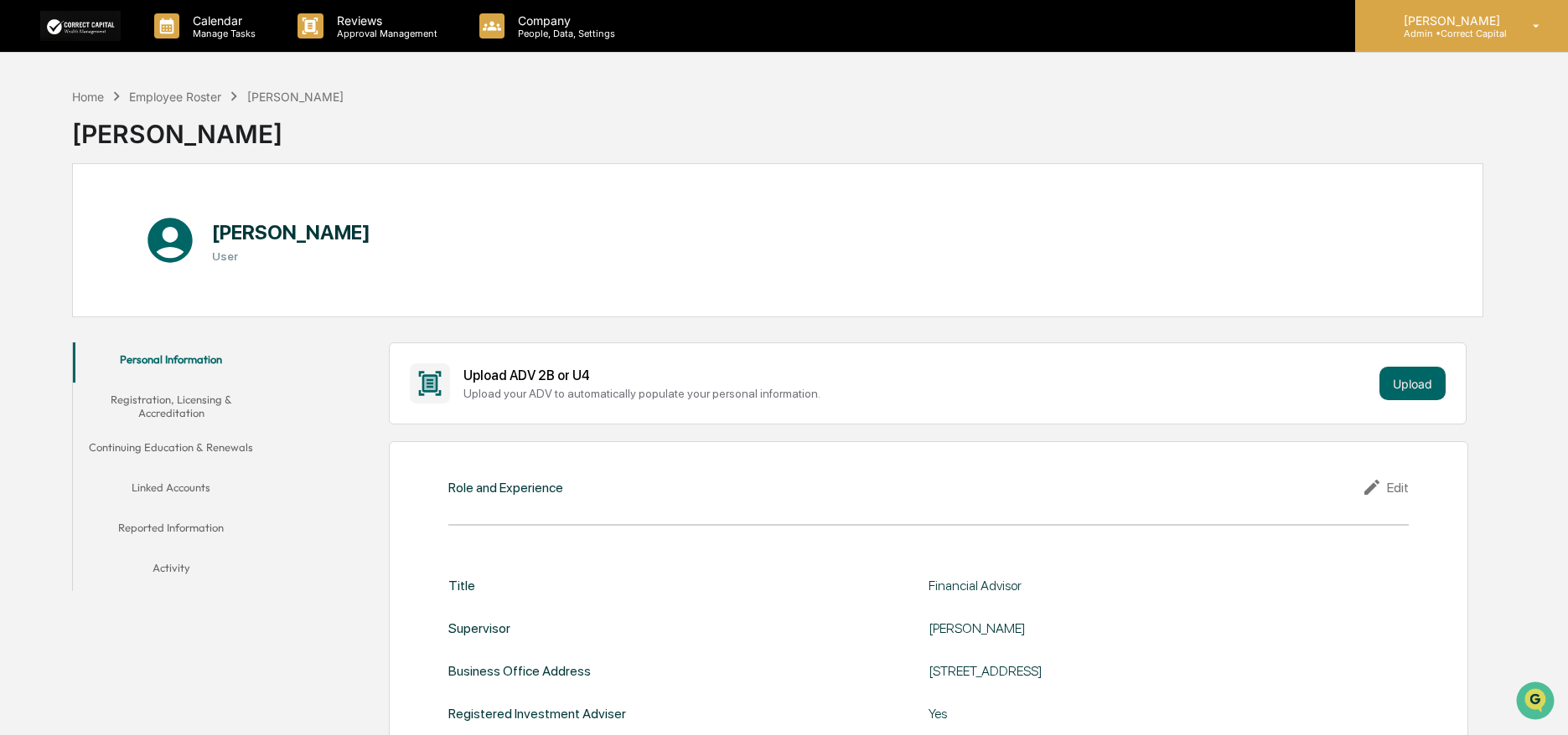
click at [1446, 39] on p "Admin • Correct Capital" at bounding box center [1449, 33] width 118 height 11
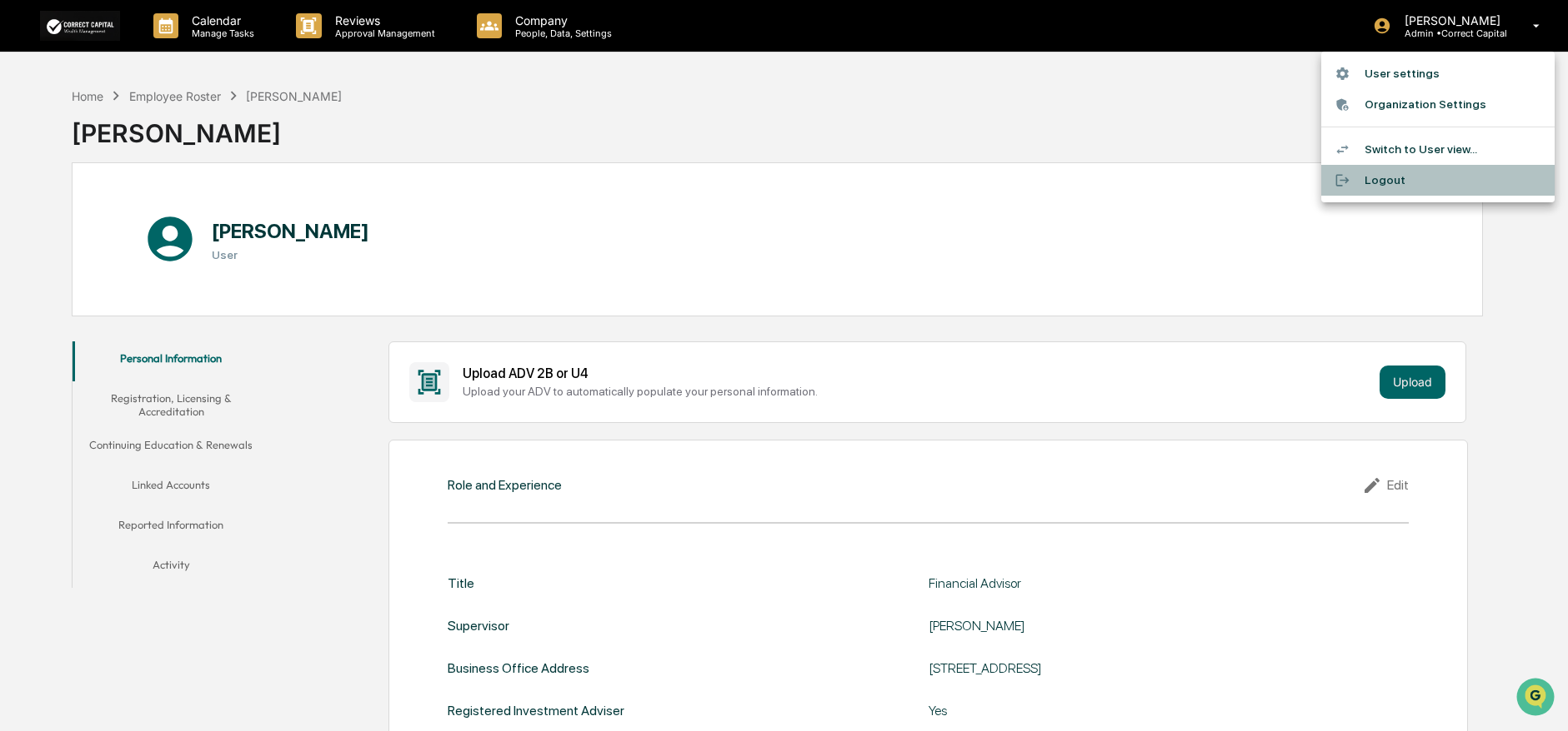
click at [1382, 187] on li "Logout" at bounding box center [1437, 180] width 234 height 31
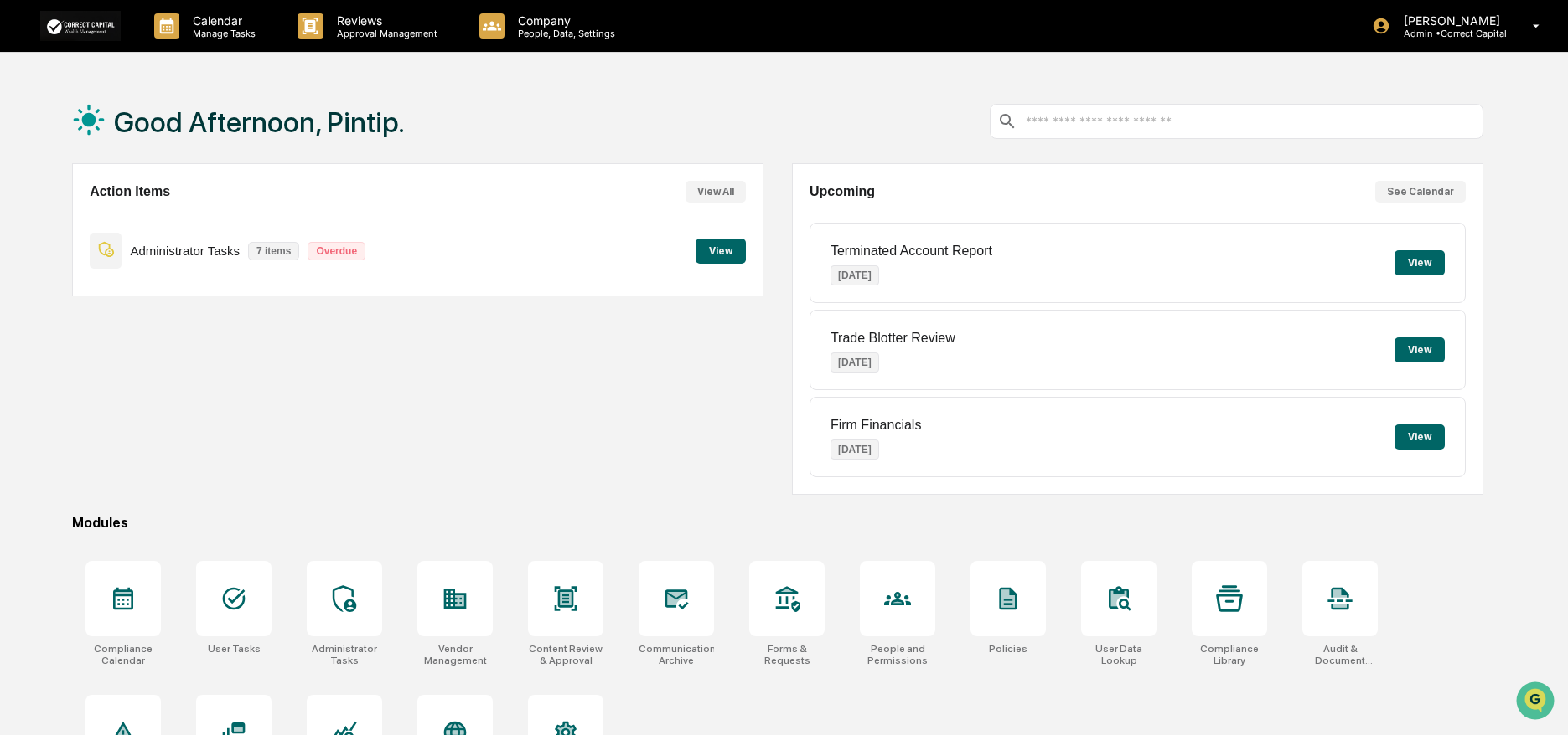
click at [158, 258] on div "Administrator Tasks 7 items Overdue" at bounding box center [231, 251] width 284 height 40
click at [696, 191] on button "View All" at bounding box center [716, 192] width 60 height 22
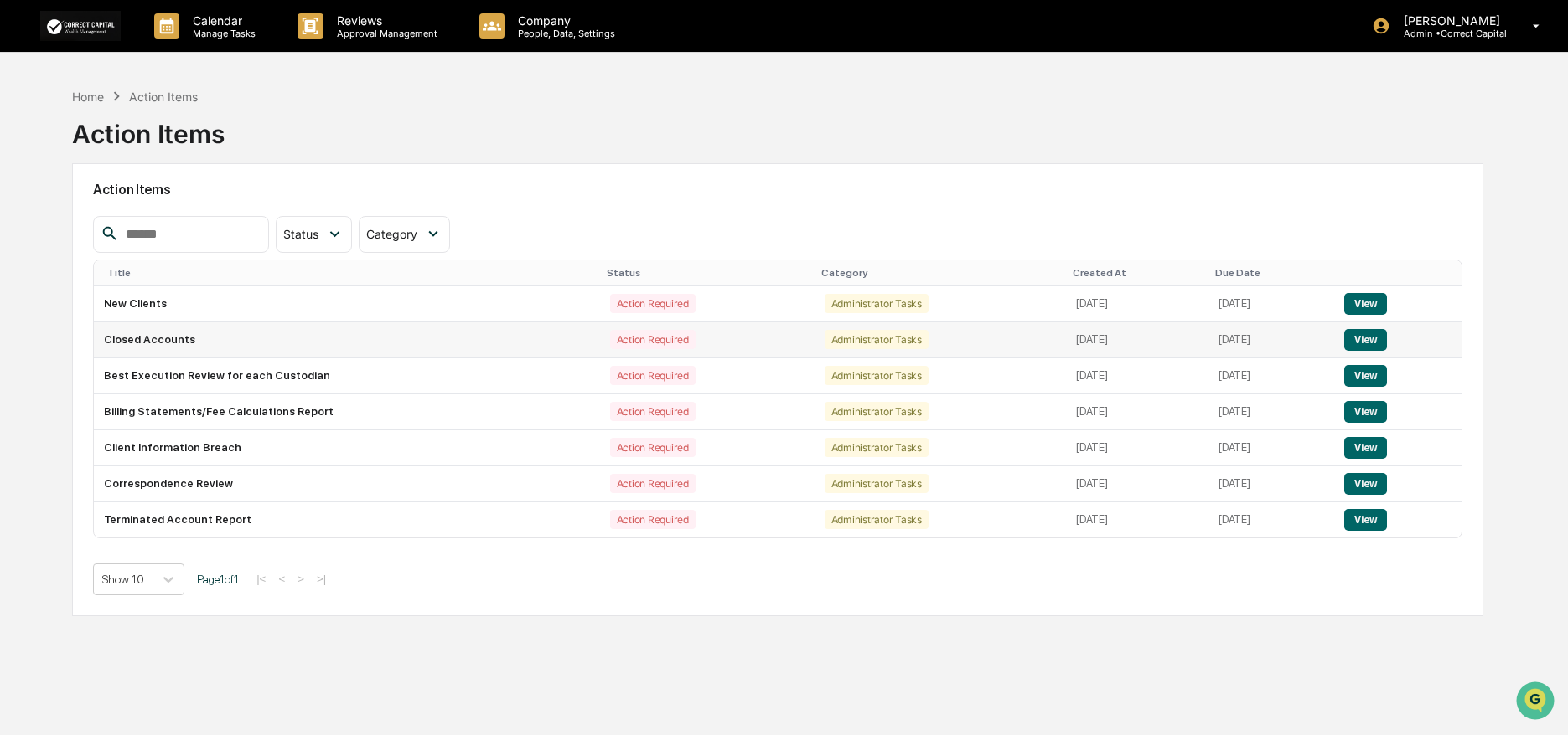
click at [1252, 327] on td "August 25, 2025" at bounding box center [1271, 341] width 126 height 36
click at [1387, 338] on button "View" at bounding box center [1365, 340] width 42 height 22
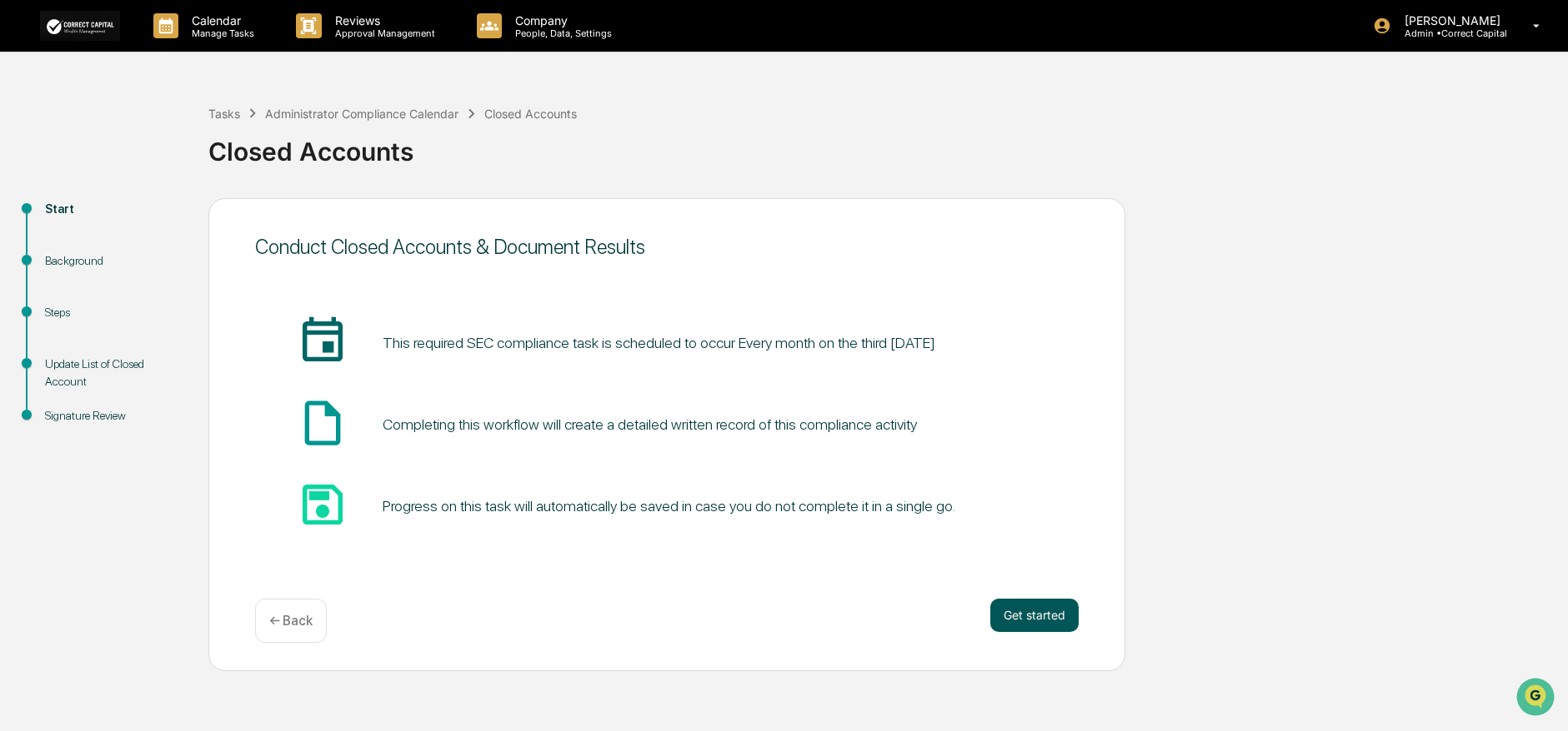
click at [1044, 619] on button "Get started" at bounding box center [1035, 616] width 88 height 34
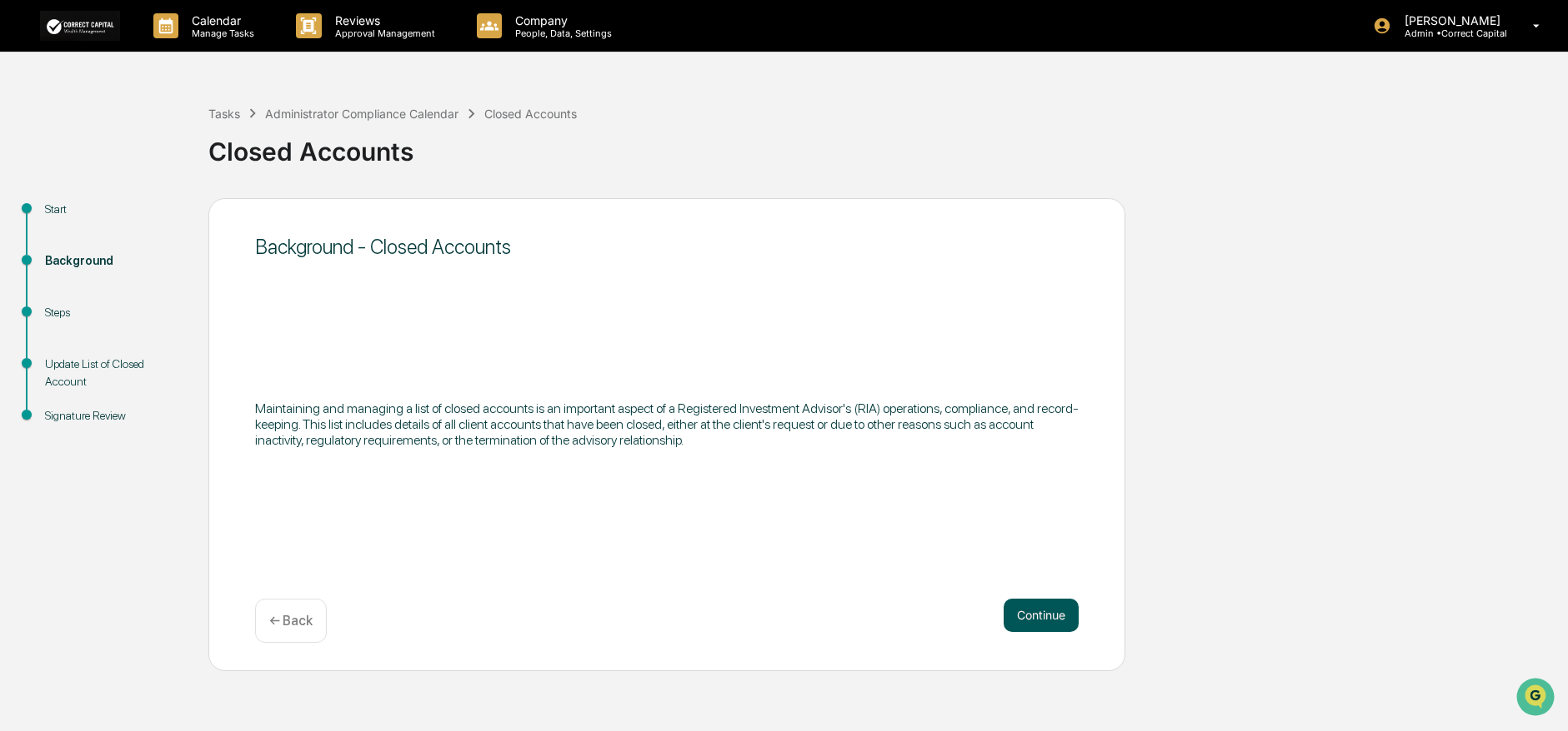
click at [1044, 619] on button "Continue" at bounding box center [1041, 616] width 75 height 34
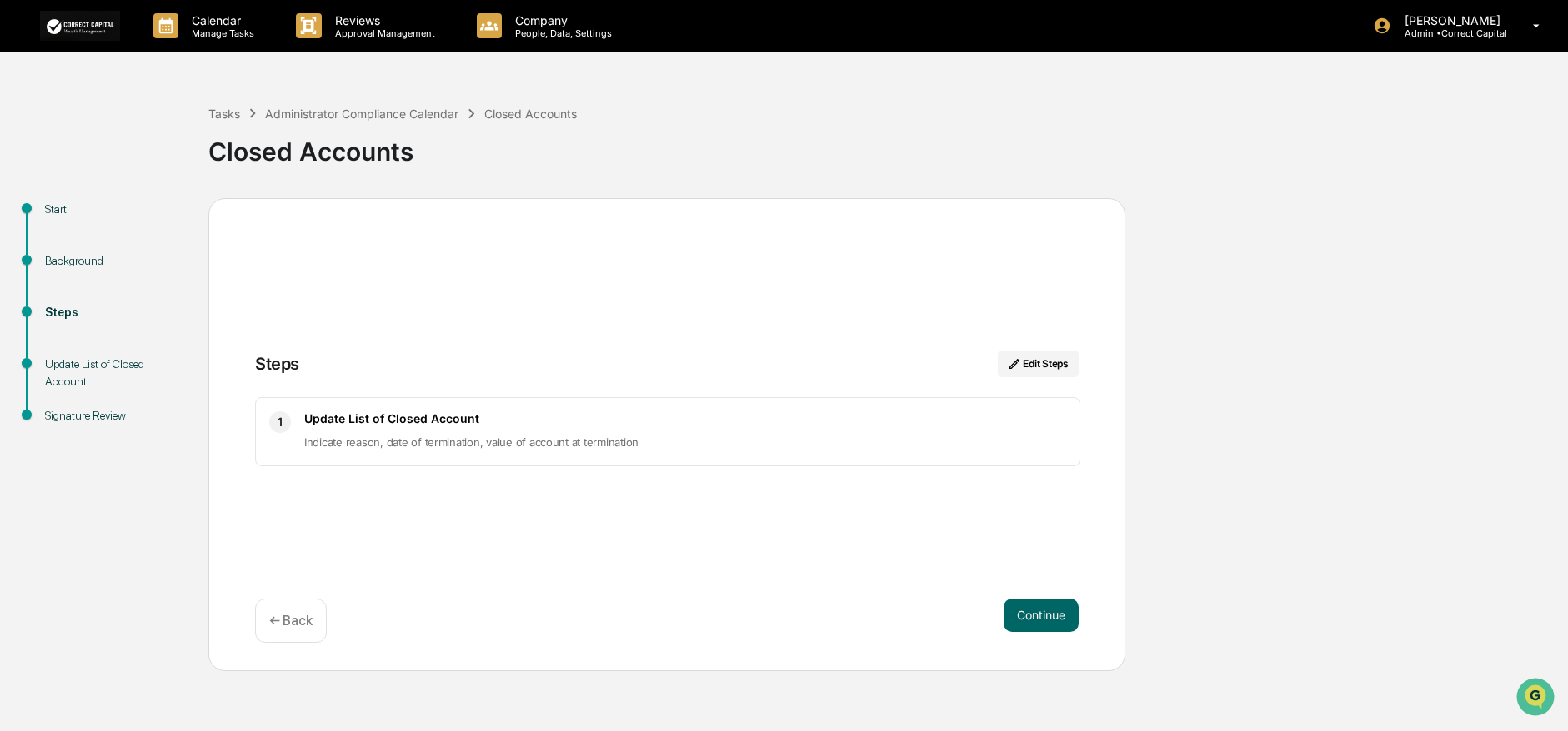
click at [592, 446] on span "Indicate reason, date of termination, value of account at termination" at bounding box center [471, 442] width 334 height 13
click at [680, 433] on p "Indicate reason, date of termination, value of account at termination" at bounding box center [684, 442] width 761 height 20
click at [80, 369] on div "Update List of Closed Account" at bounding box center [114, 373] width 137 height 35
click at [1072, 611] on button "Continue" at bounding box center [1041, 616] width 75 height 34
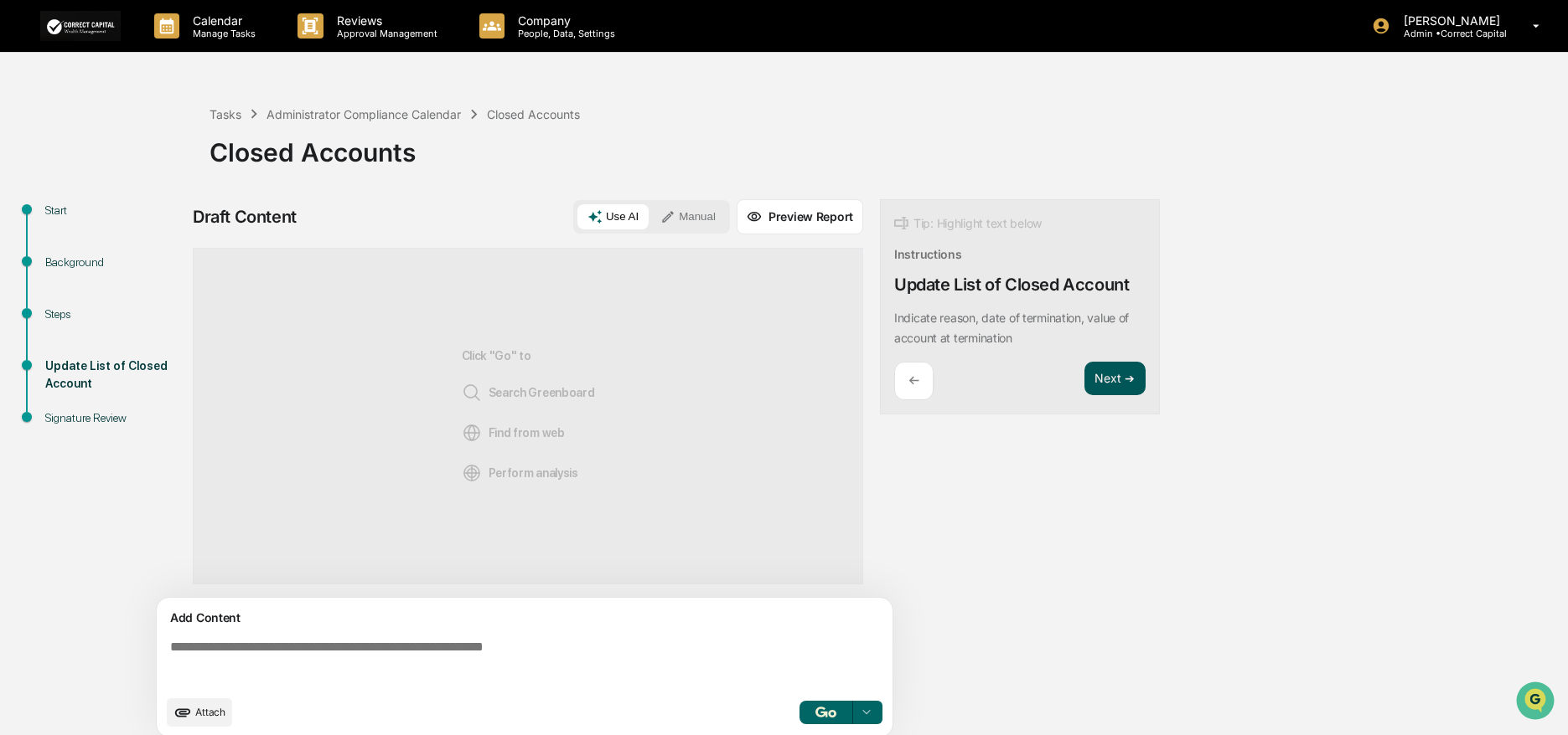
click at [1116, 378] on button "Next ➔" at bounding box center [1115, 378] width 61 height 34
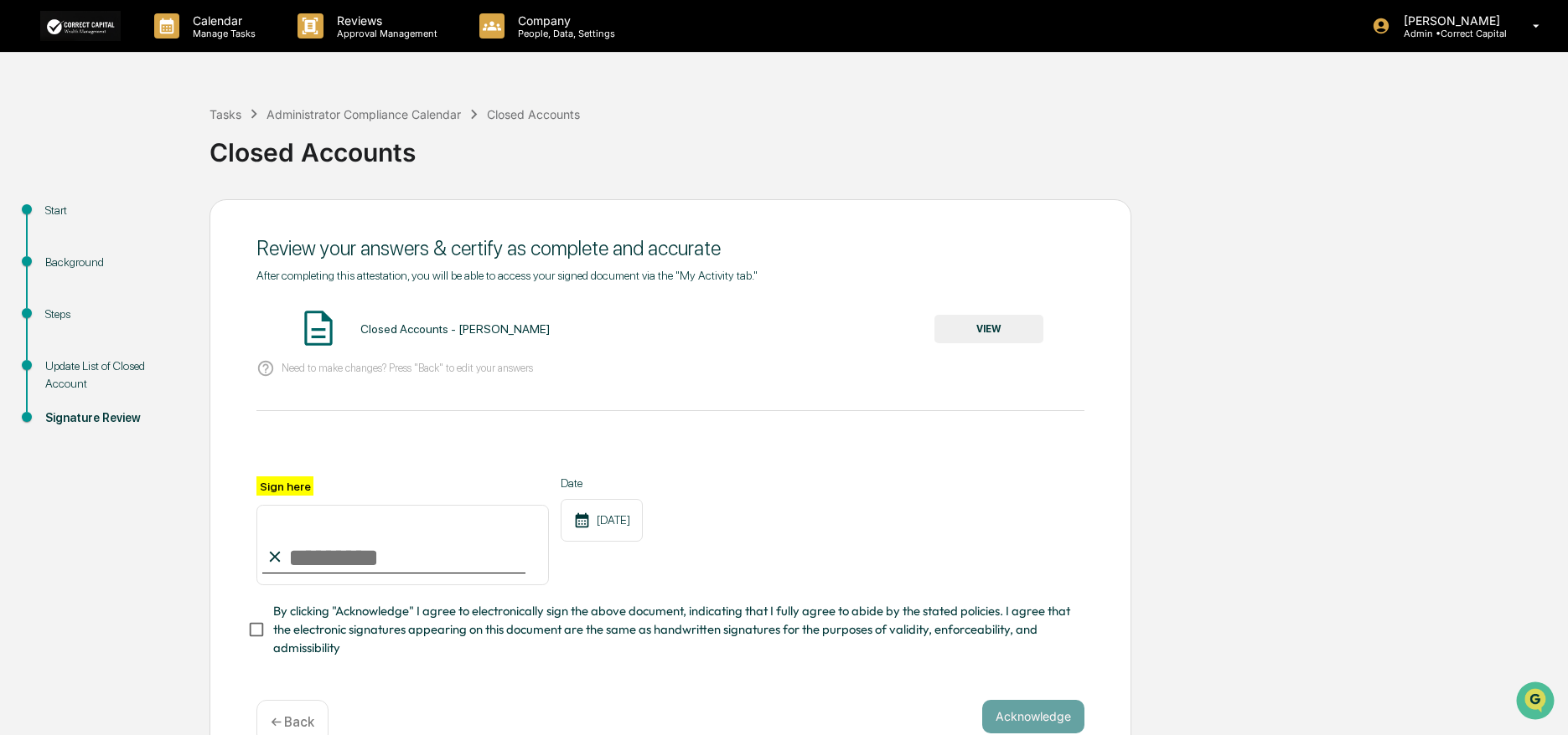
click at [438, 332] on div "Closed Accounts - Pintip Perdun" at bounding box center [455, 329] width 190 height 13
click at [1040, 328] on button "VIEW" at bounding box center [988, 329] width 109 height 28
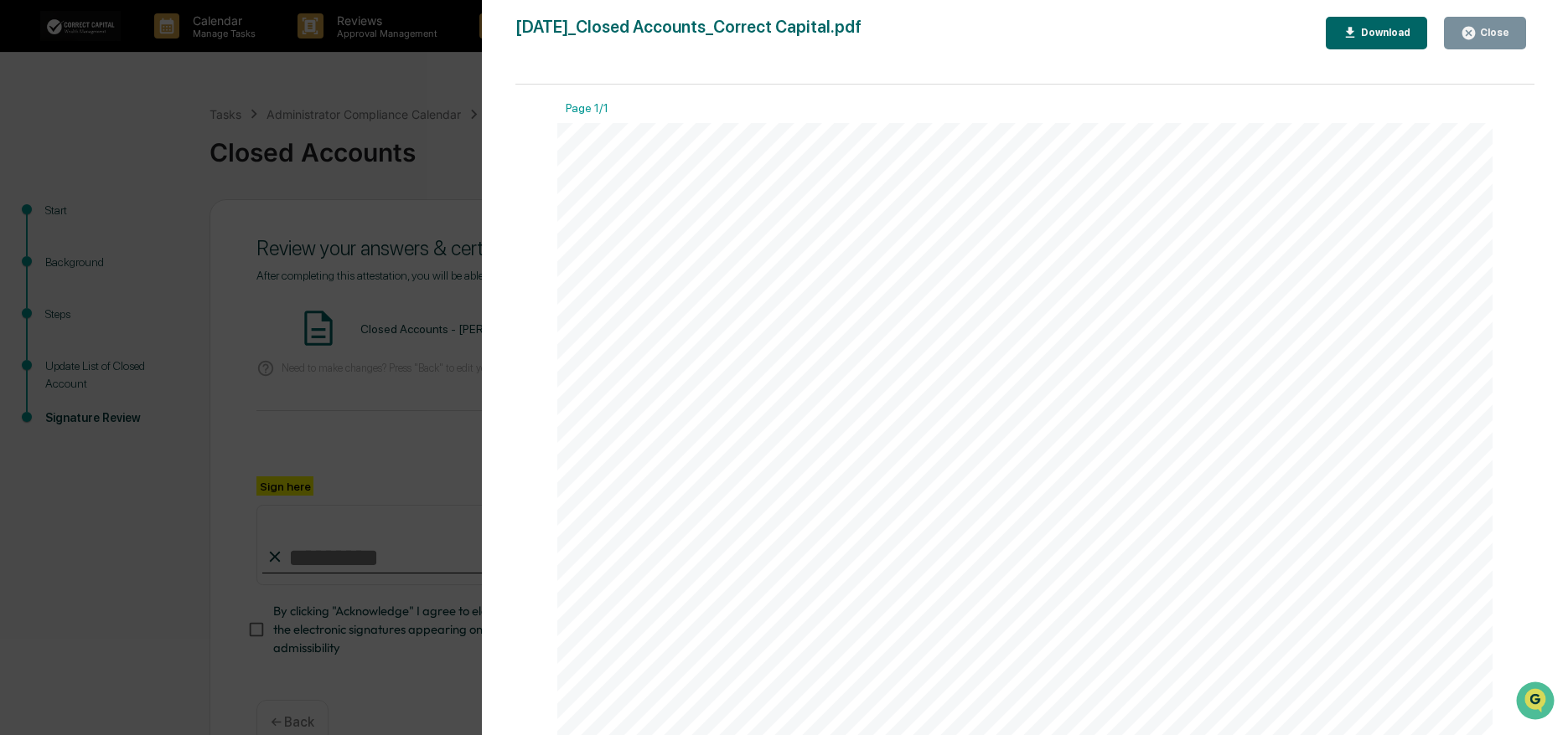
click at [1475, 34] on icon "button" at bounding box center [1468, 32] width 12 height 12
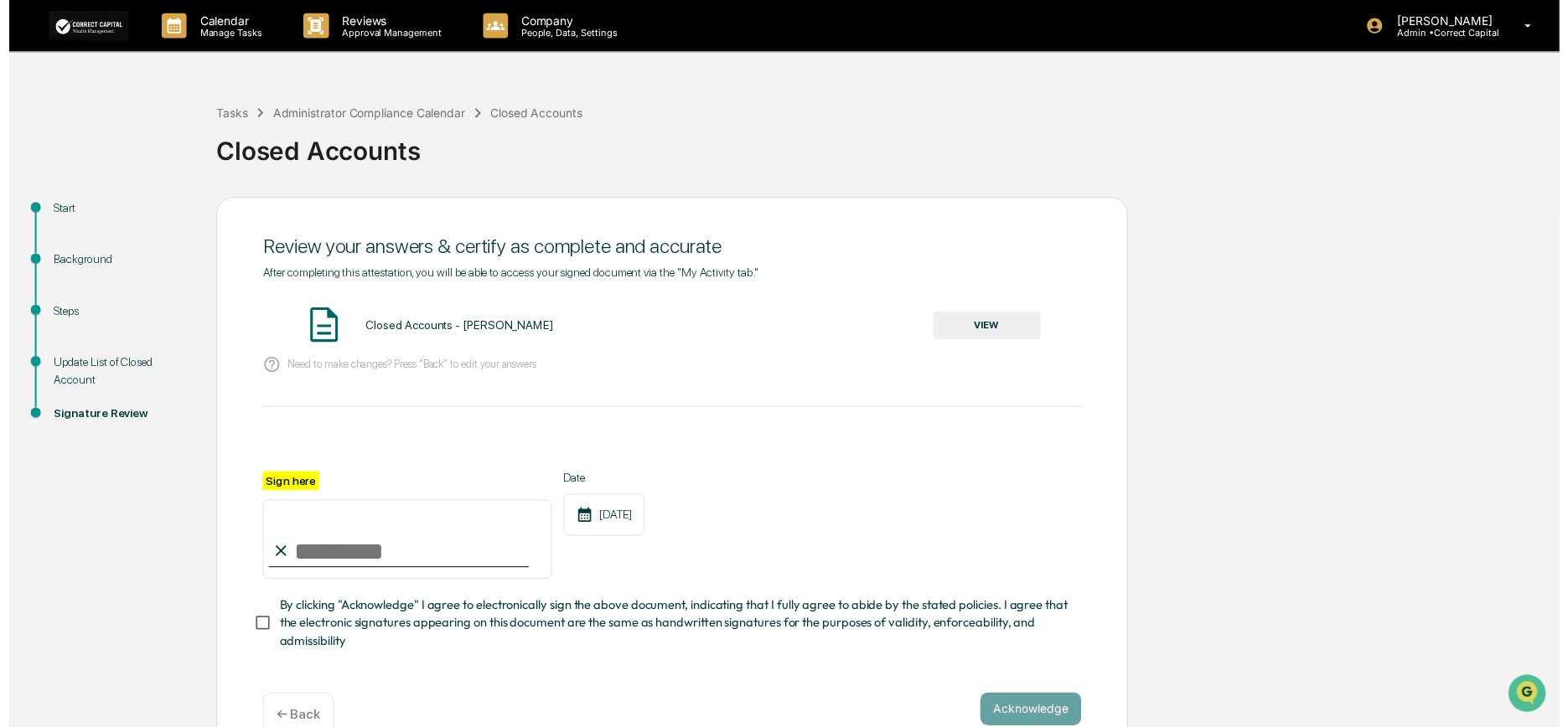
scroll to position [42, 0]
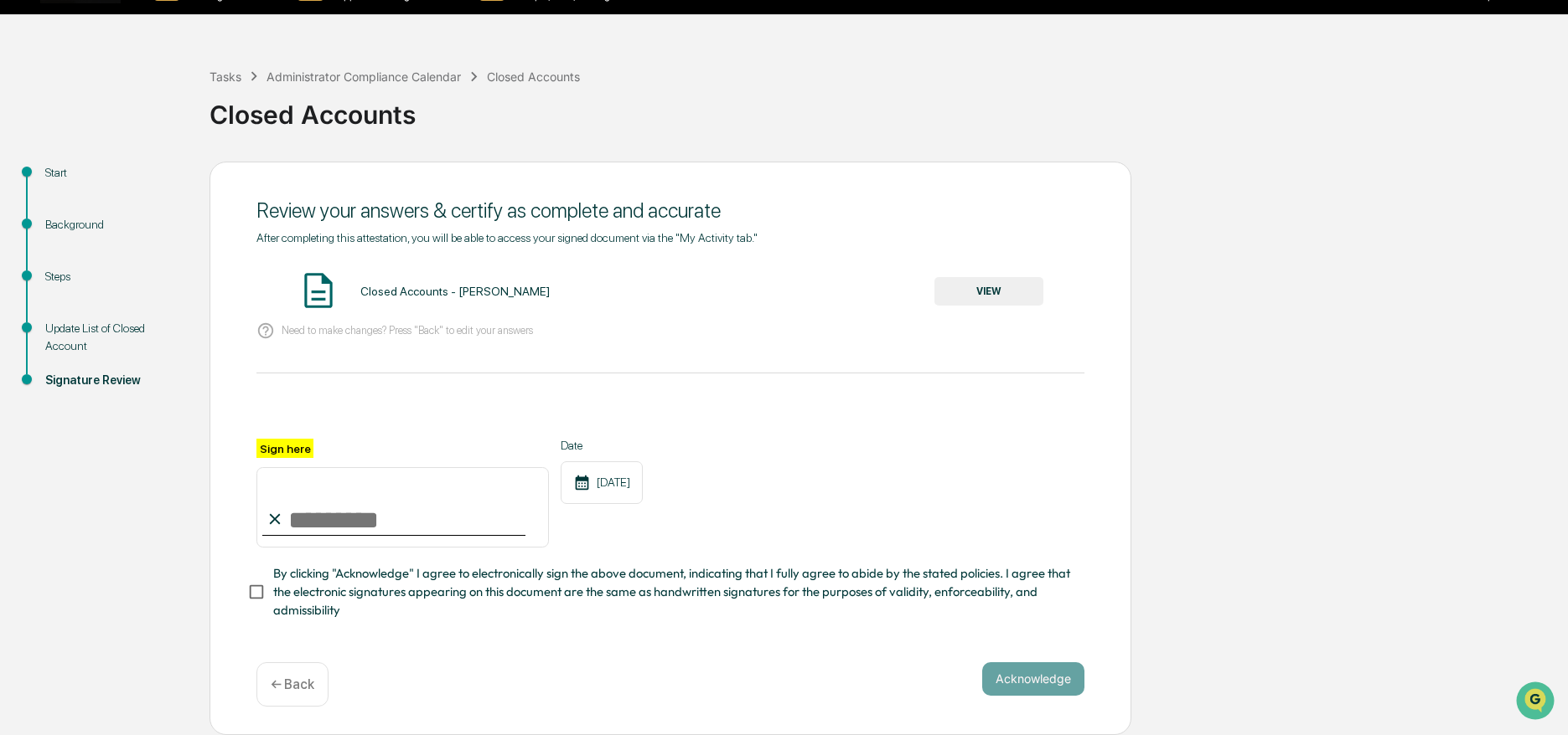
click at [301, 681] on p "← Back" at bounding box center [293, 684] width 43 height 16
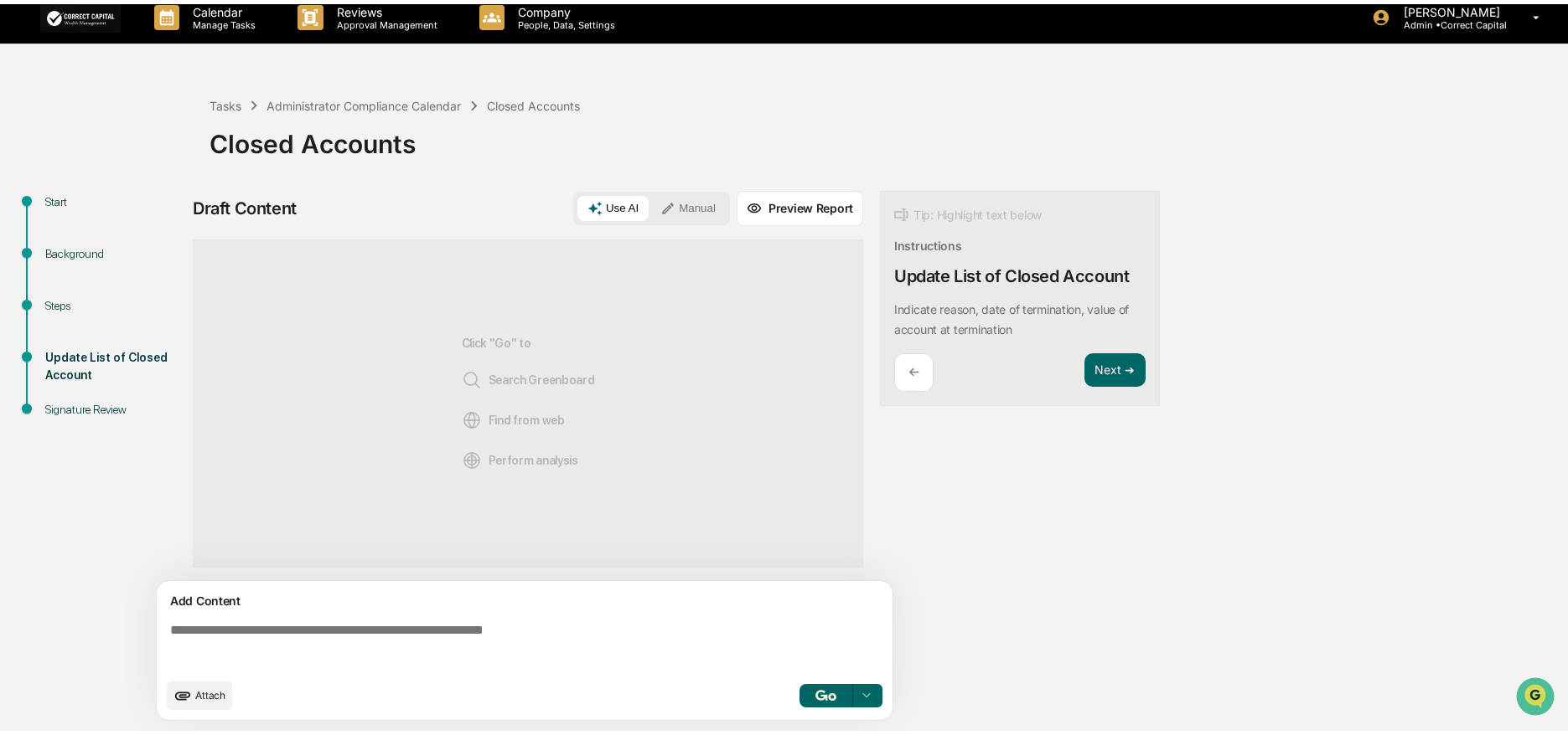
scroll to position [12, 0]
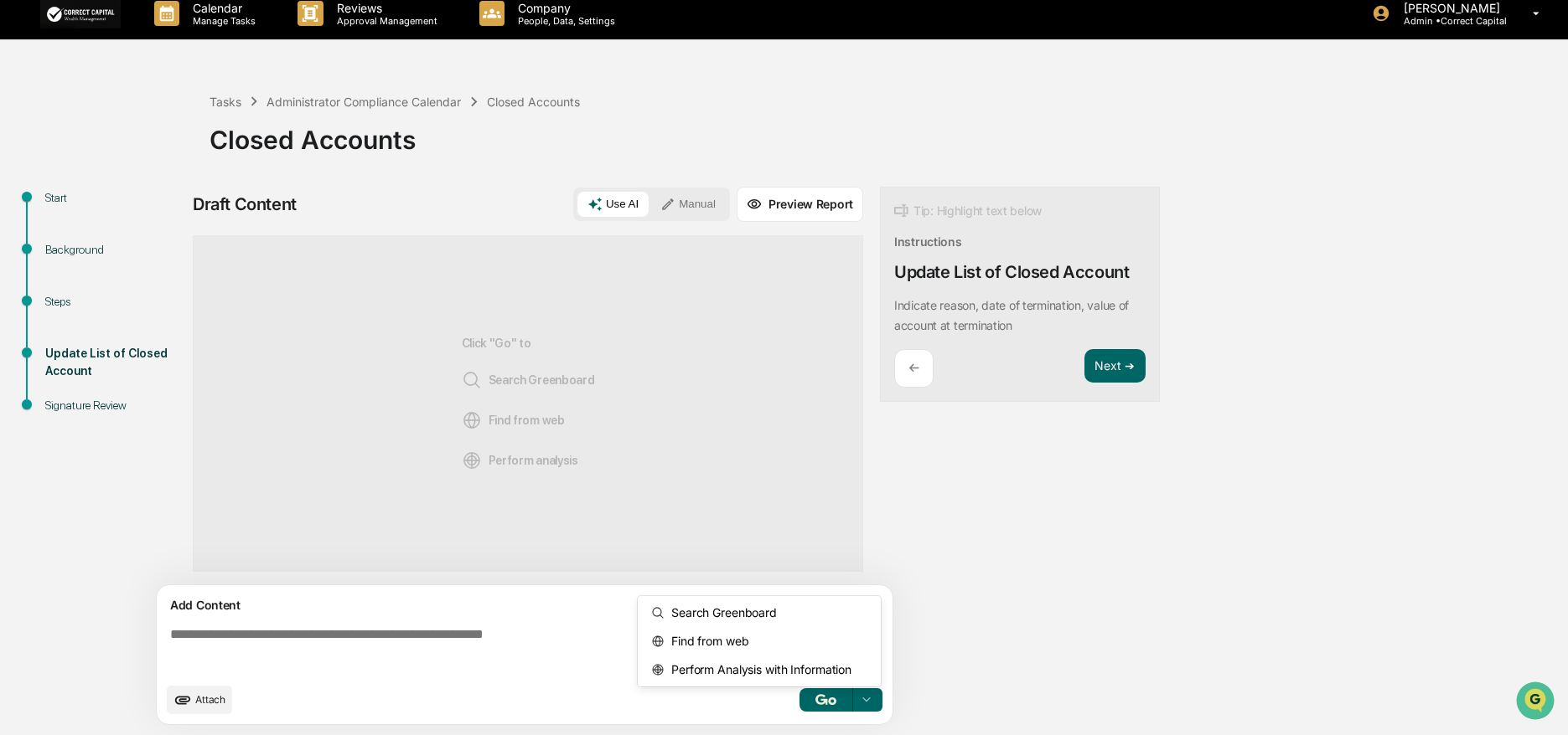
click at [865, 695] on icon at bounding box center [867, 700] width 13 height 13
click at [1050, 677] on div "Draft Content Use AI Manual Preview Report Sources Click "Go" to Search Greenbo…" at bounding box center [662, 460] width 938 height 548
click at [831, 201] on button "Preview Report" at bounding box center [800, 204] width 126 height 35
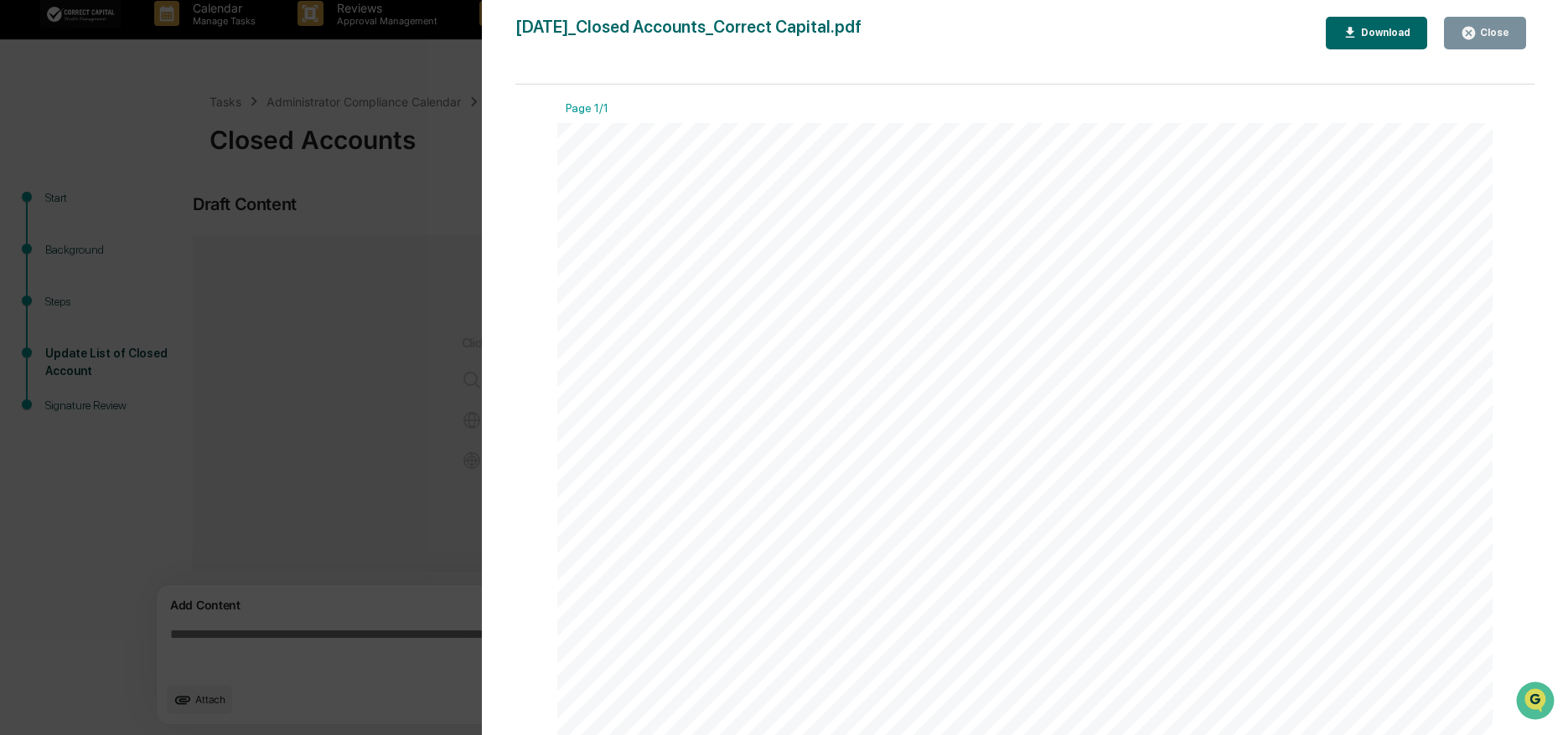
click at [1491, 28] on div "Close" at bounding box center [1492, 32] width 33 height 11
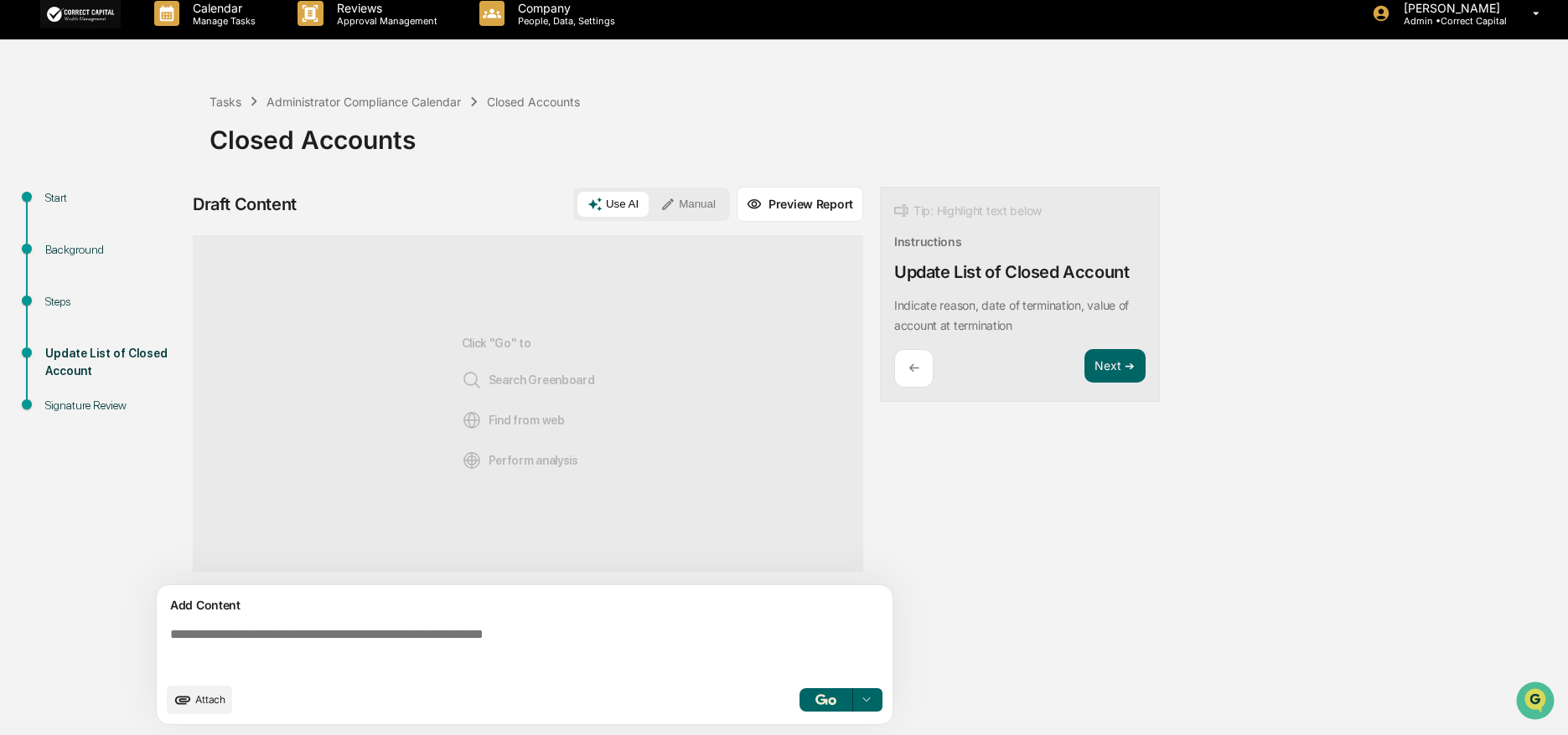
click at [621, 206] on button "Use AI" at bounding box center [613, 204] width 71 height 25
click at [684, 209] on button "Manual" at bounding box center [688, 204] width 76 height 25
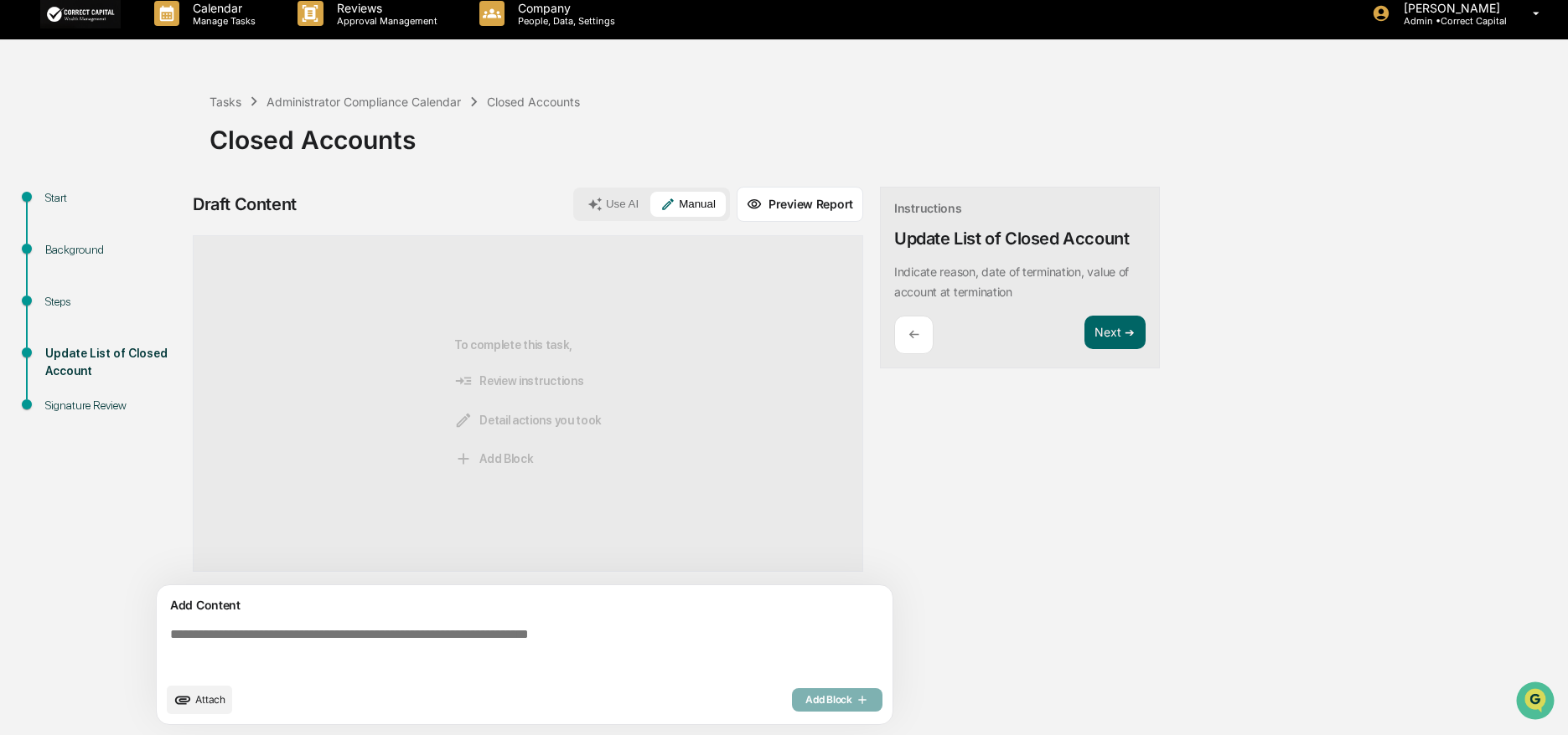
click at [617, 212] on button "Use AI" at bounding box center [613, 204] width 71 height 25
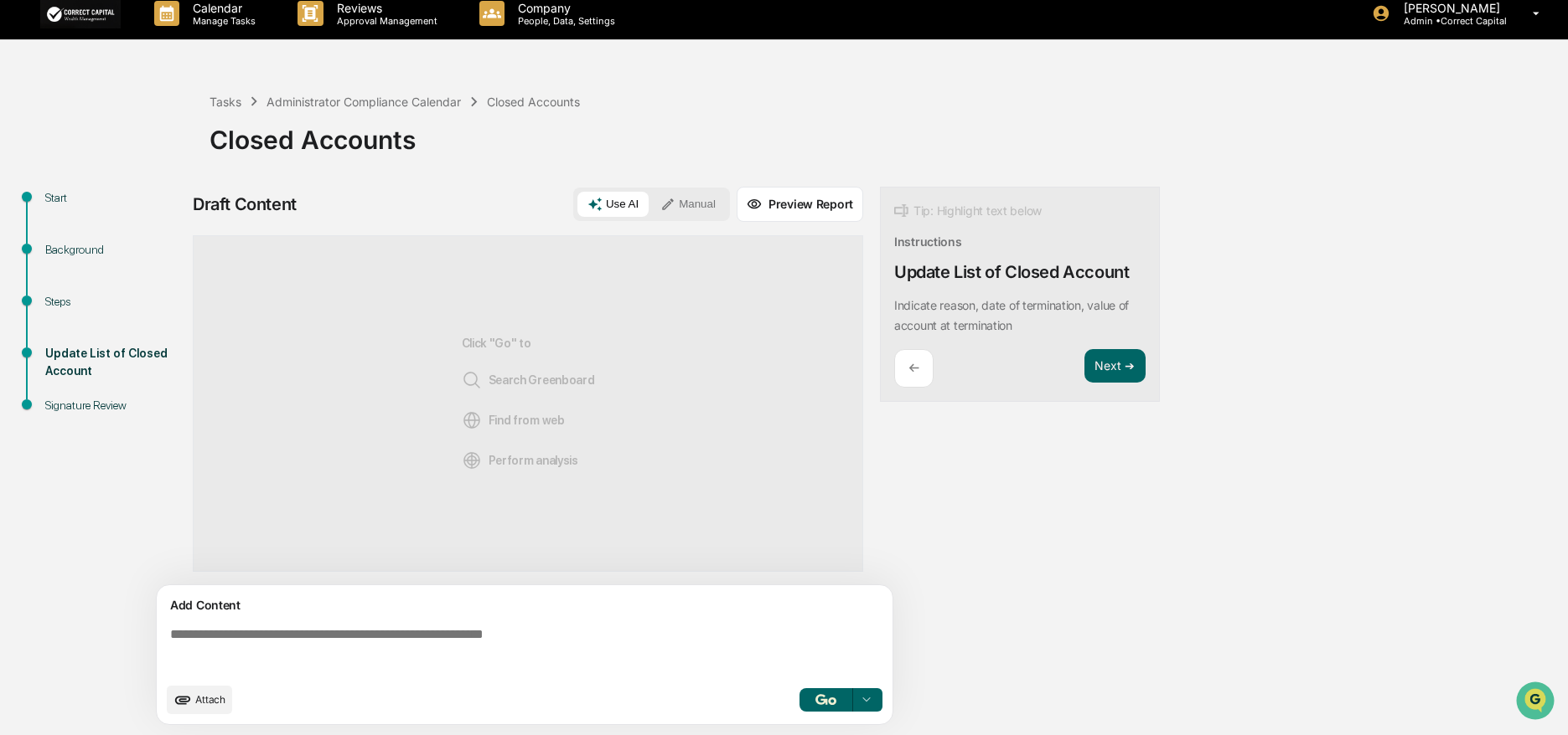
click at [63, 302] on div "Steps" at bounding box center [114, 302] width 138 height 18
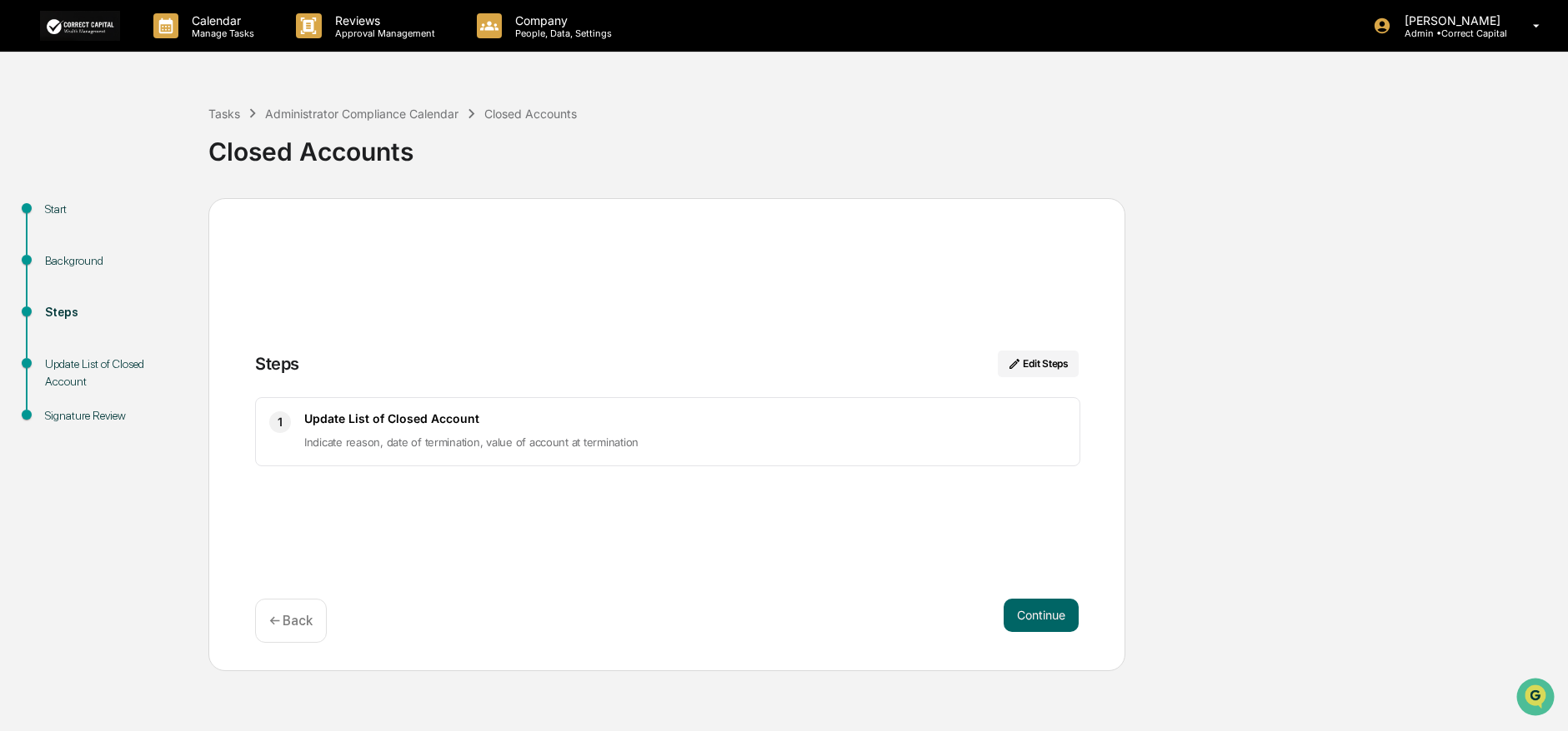
click at [63, 255] on div "Background" at bounding box center [114, 261] width 137 height 18
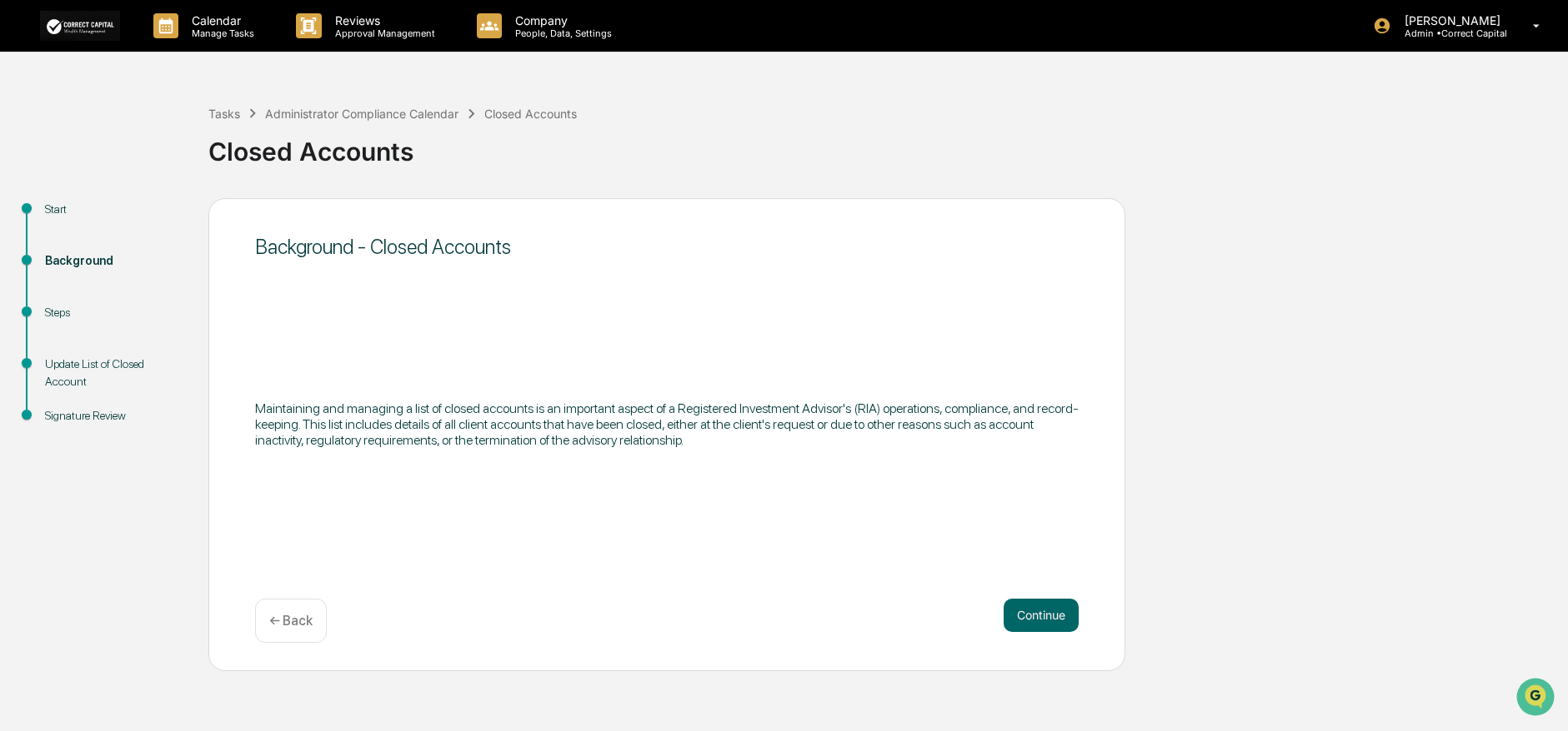
click at [44, 211] on div "Start" at bounding box center [114, 229] width 163 height 52
click at [224, 114] on div "Tasks" at bounding box center [224, 114] width 32 height 14
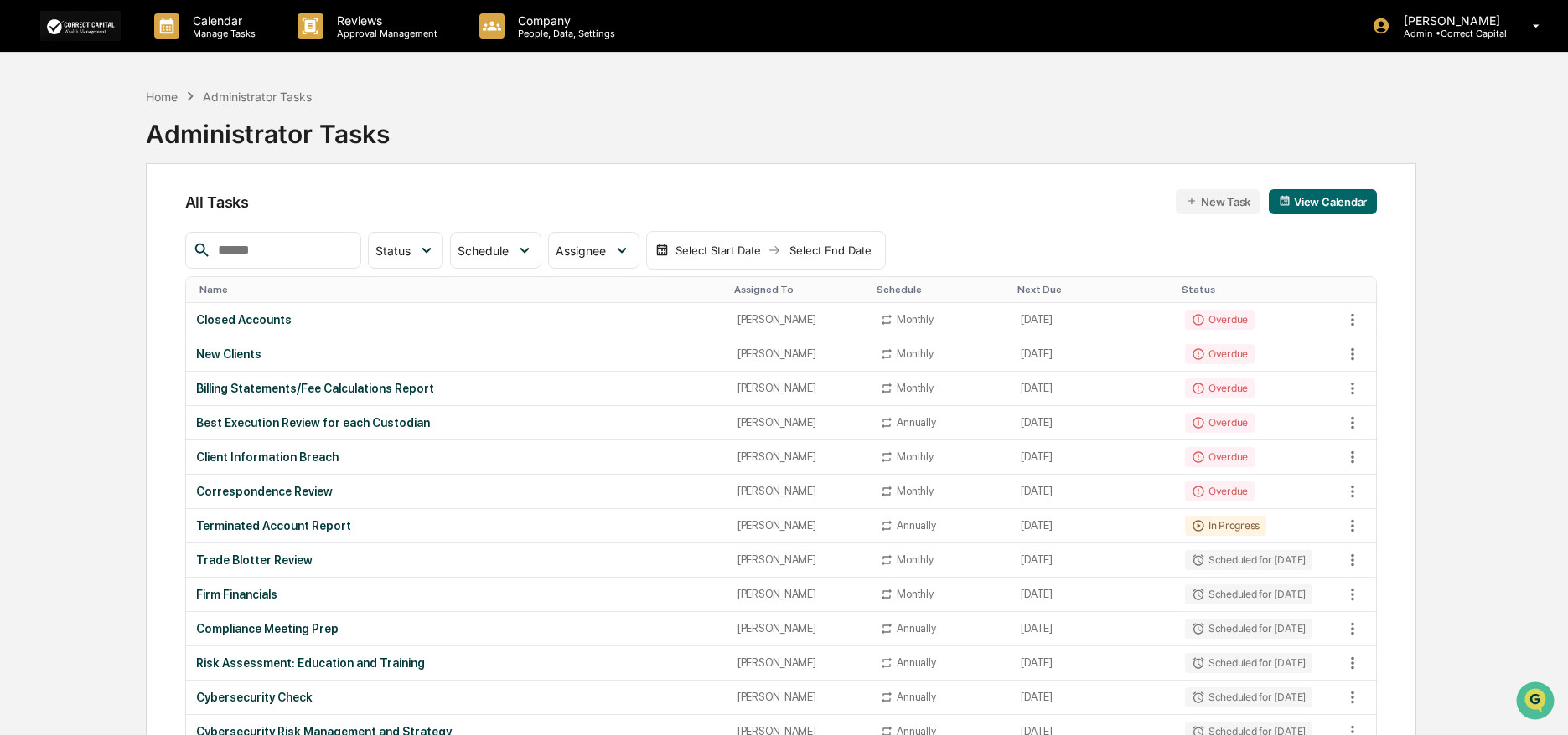
click at [1317, 199] on button "View Calendar" at bounding box center [1323, 202] width 109 height 25
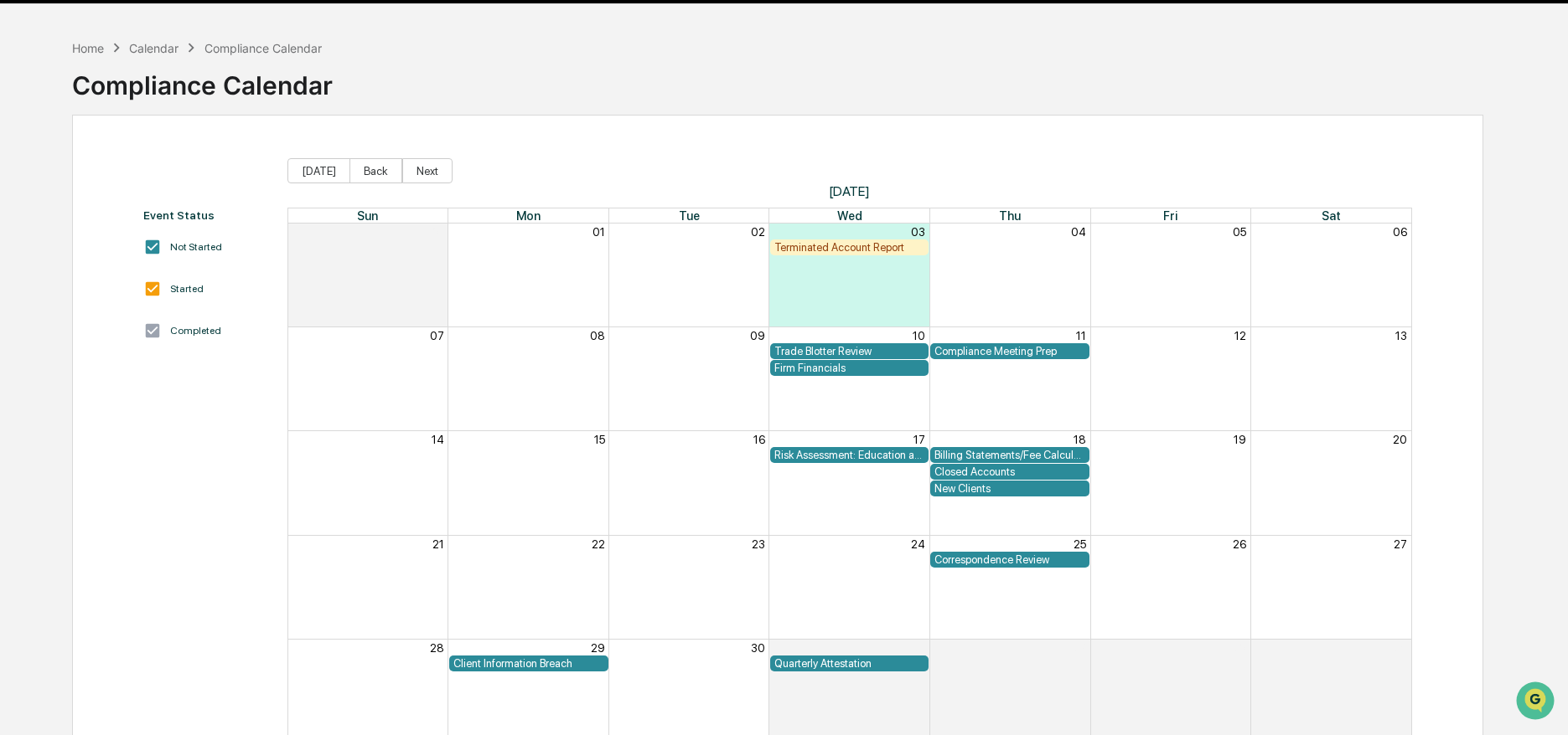
scroll to position [101, 0]
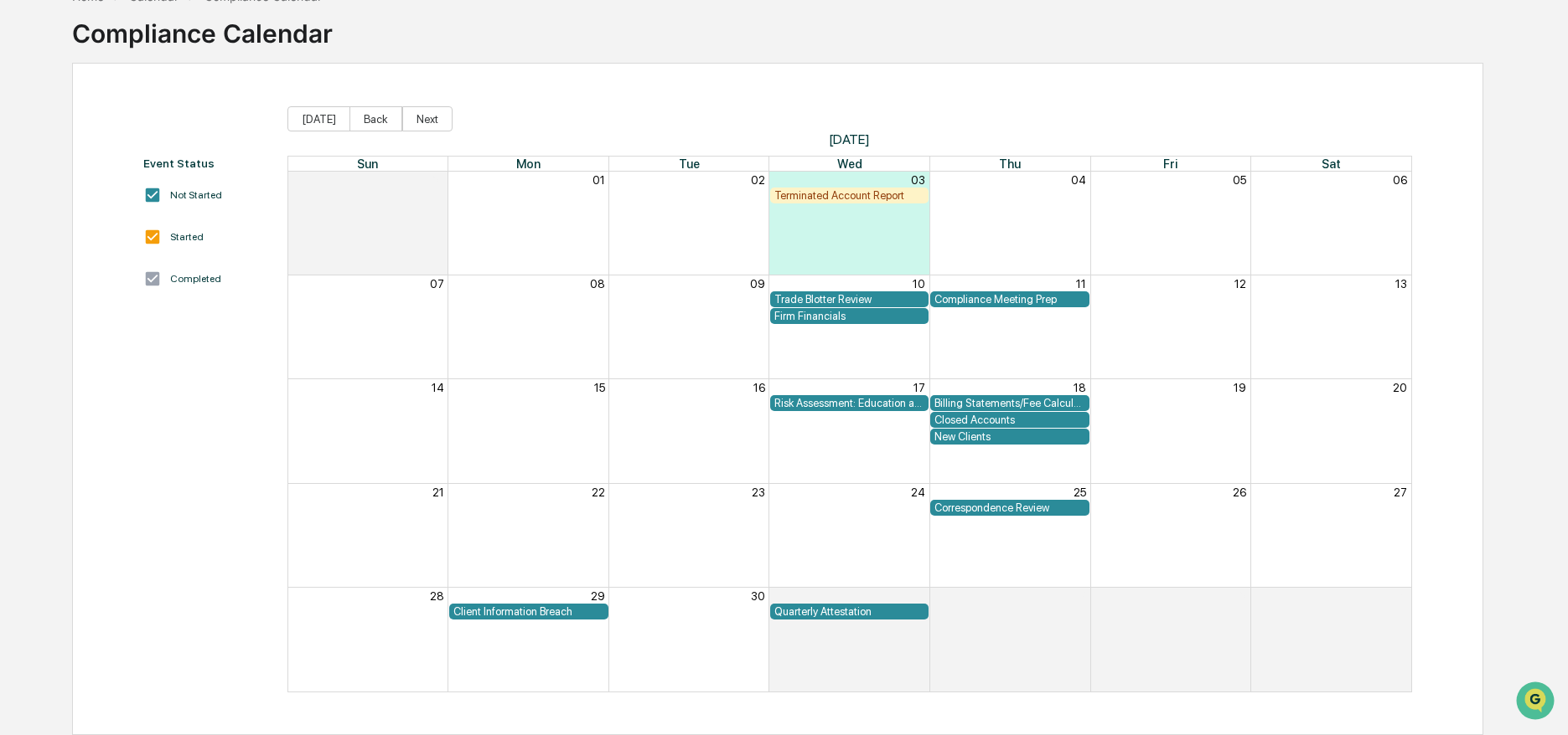
click at [1069, 399] on div "Billing Statements/Fee Calculations Report" at bounding box center [1009, 403] width 150 height 12
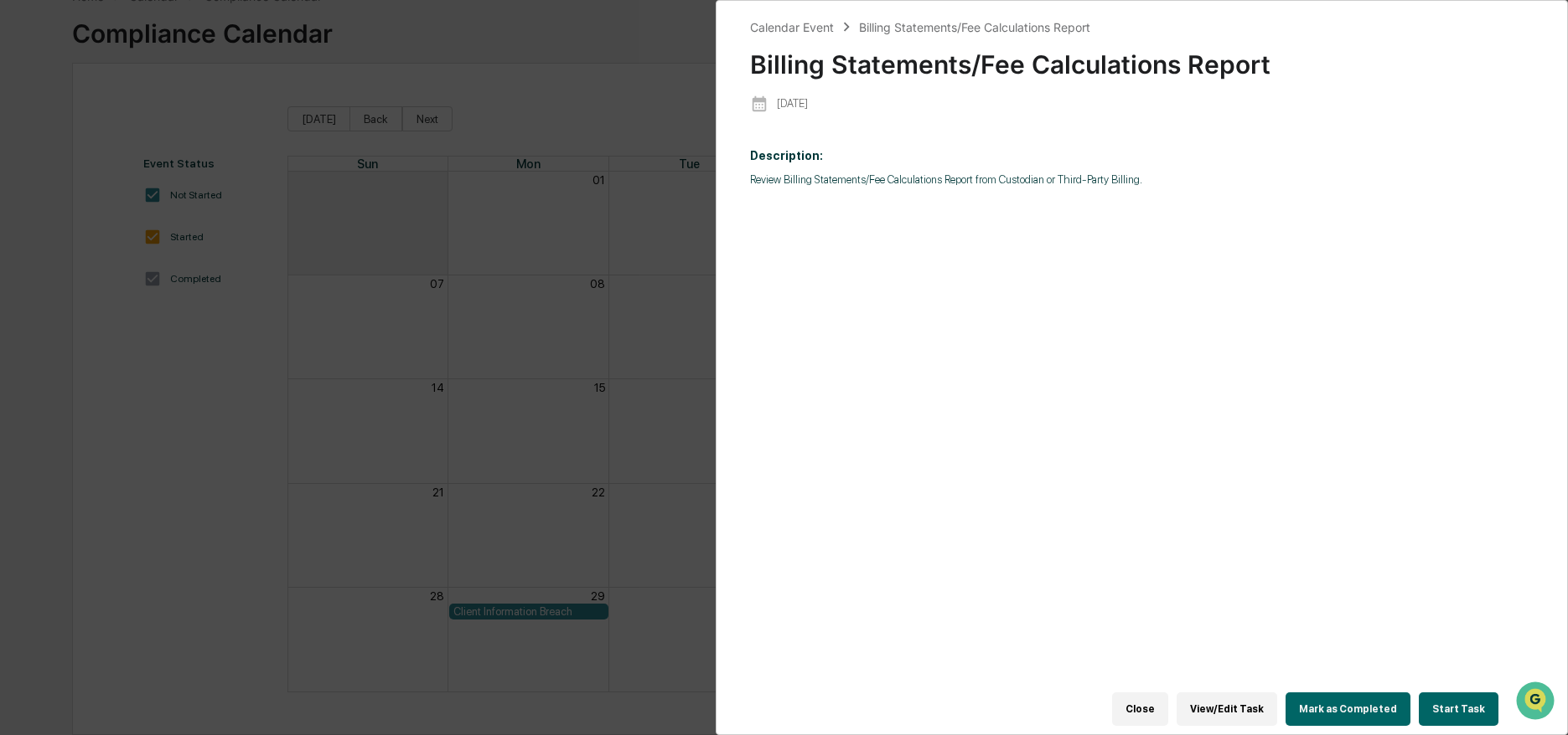
click at [1163, 698] on button "Close" at bounding box center [1139, 710] width 56 height 34
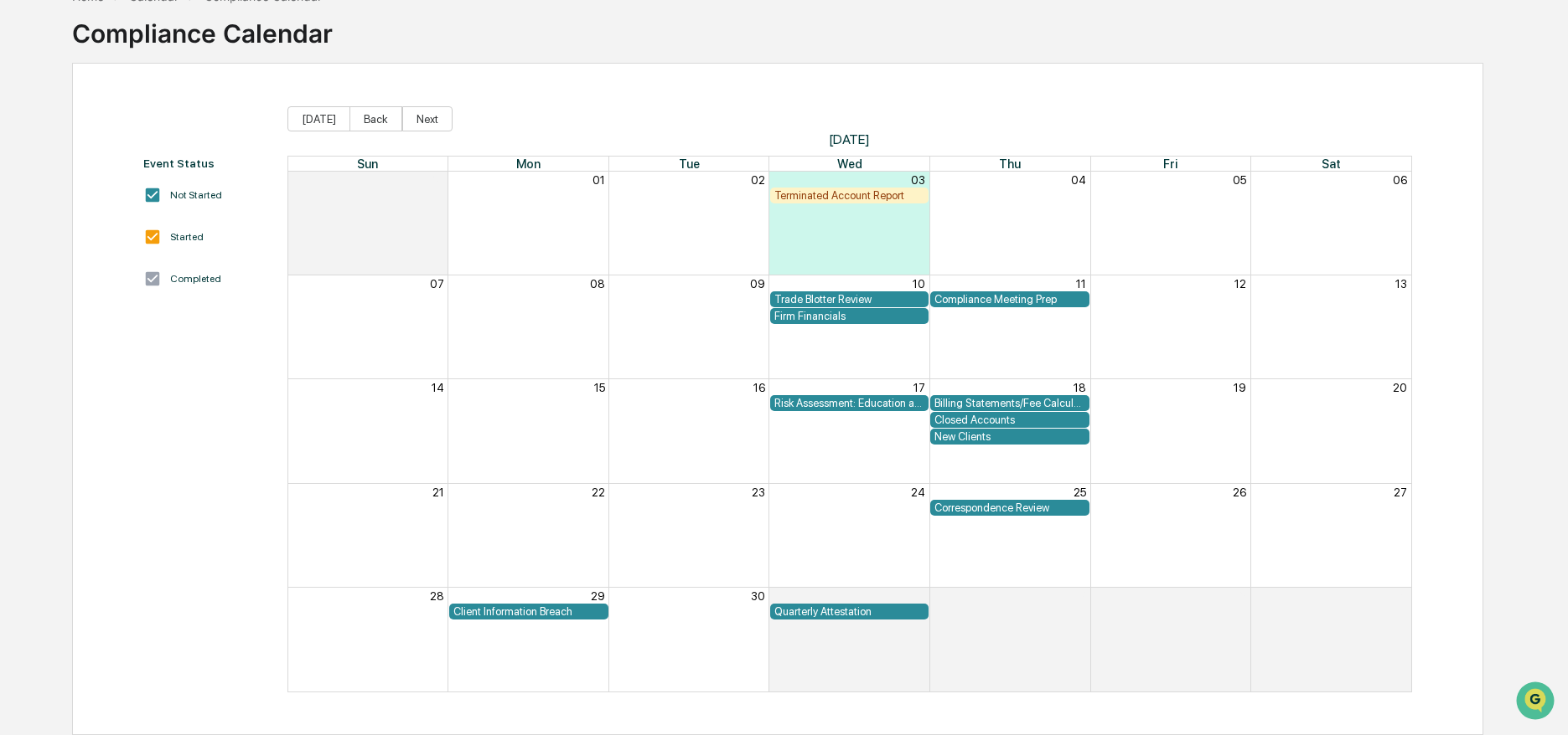
click at [1049, 438] on div "New Clients" at bounding box center [1009, 436] width 150 height 12
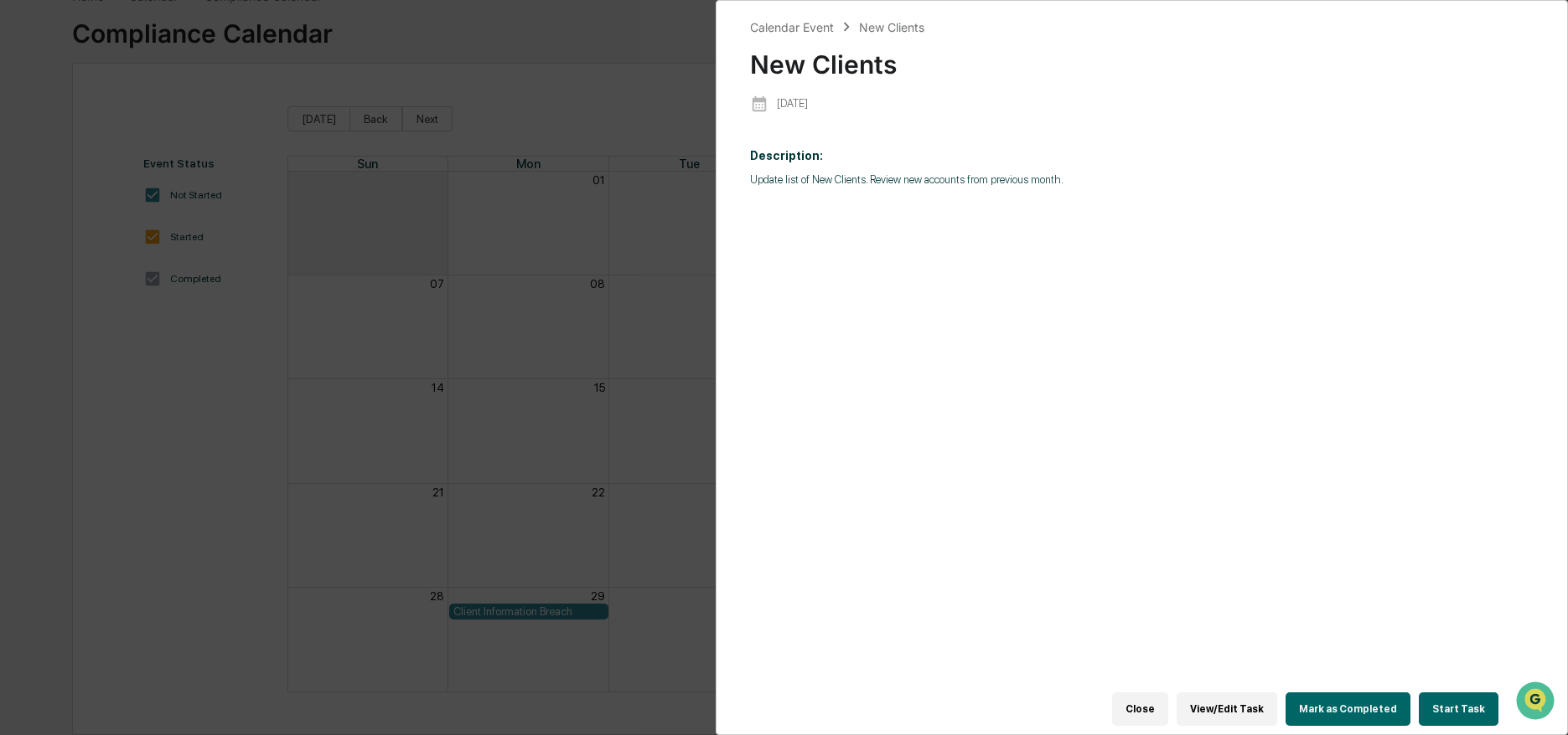
click at [1153, 710] on button "Close" at bounding box center [1139, 710] width 56 height 34
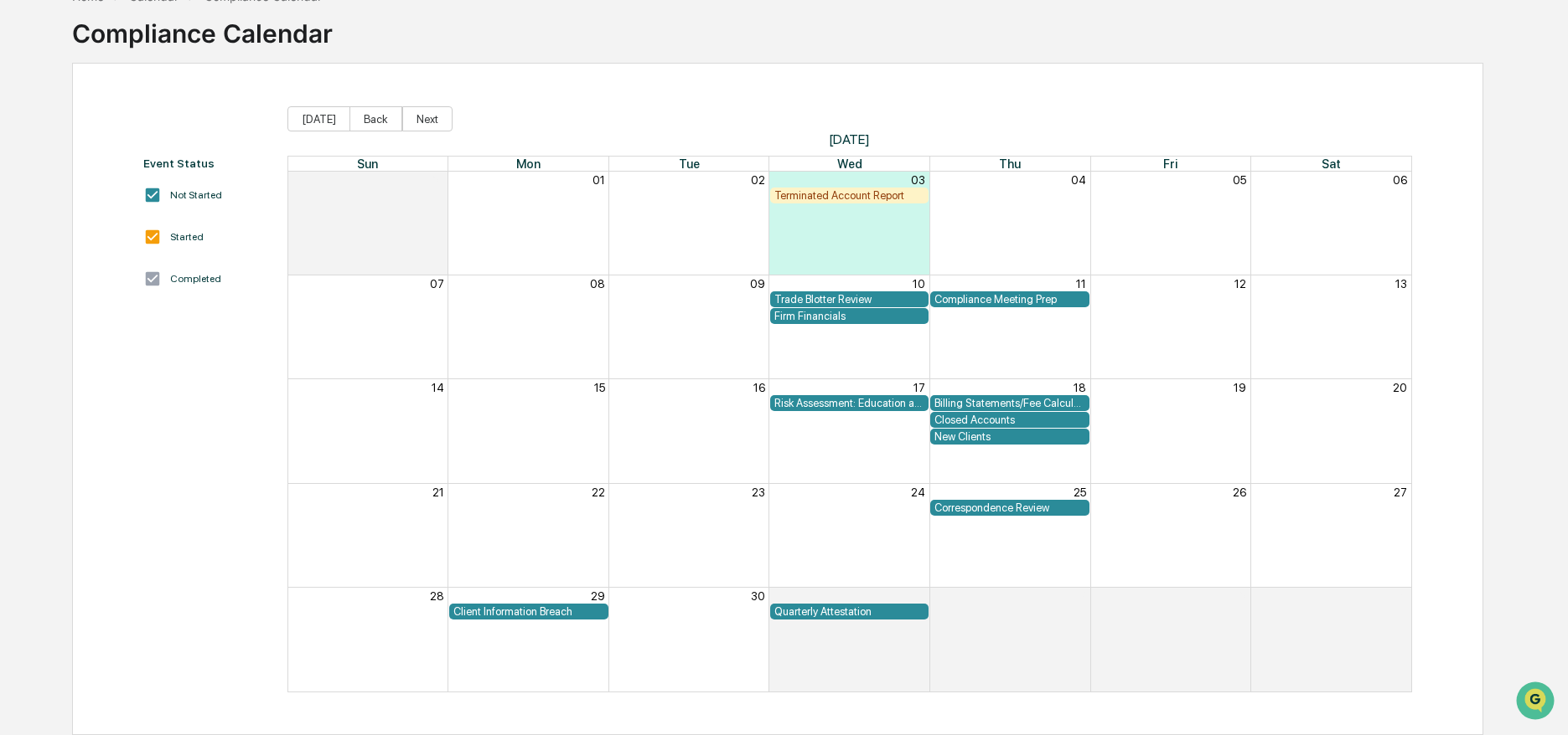
click at [870, 403] on div "Risk Assessment: Education and Training" at bounding box center [849, 403] width 150 height 12
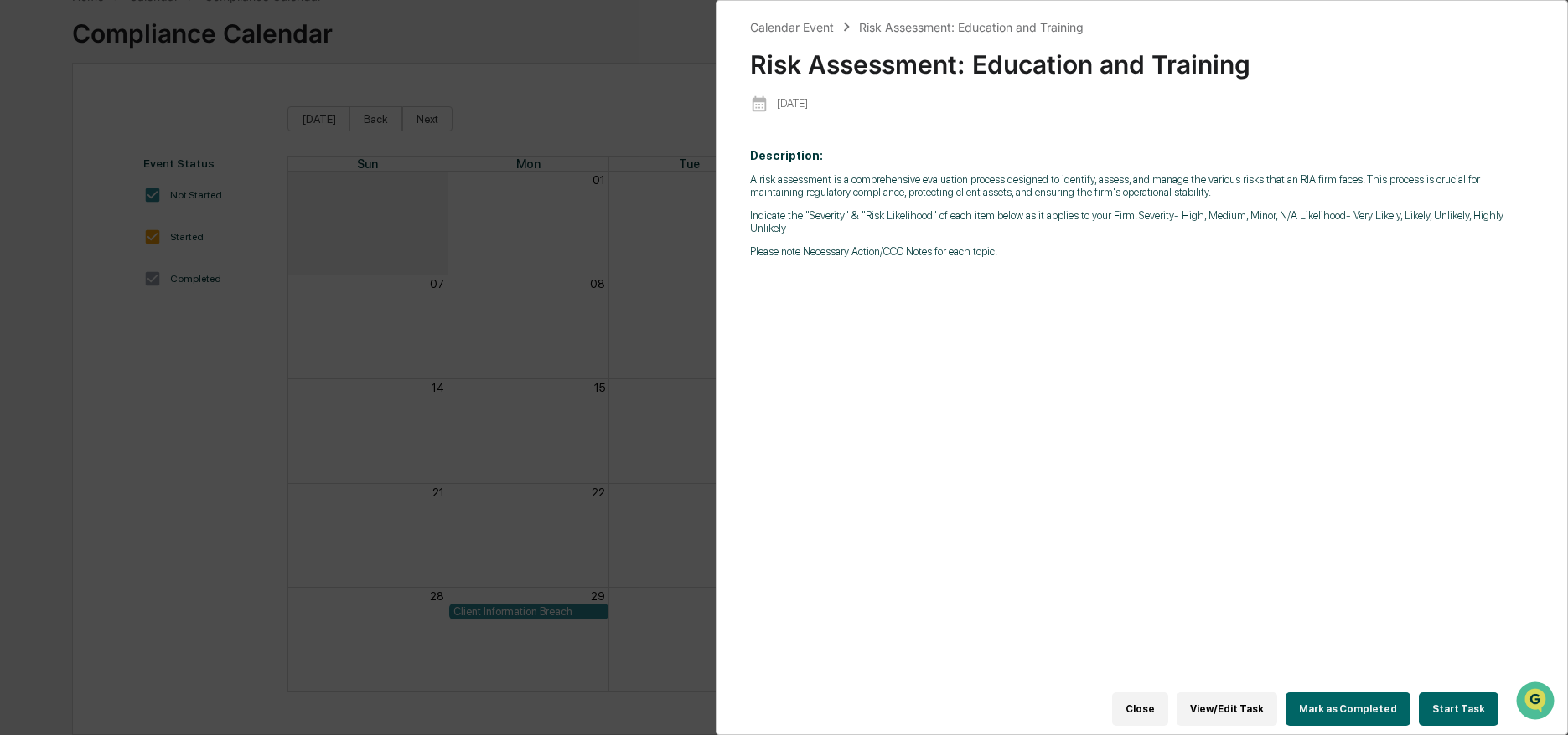
click at [1156, 701] on button "Close" at bounding box center [1139, 710] width 56 height 34
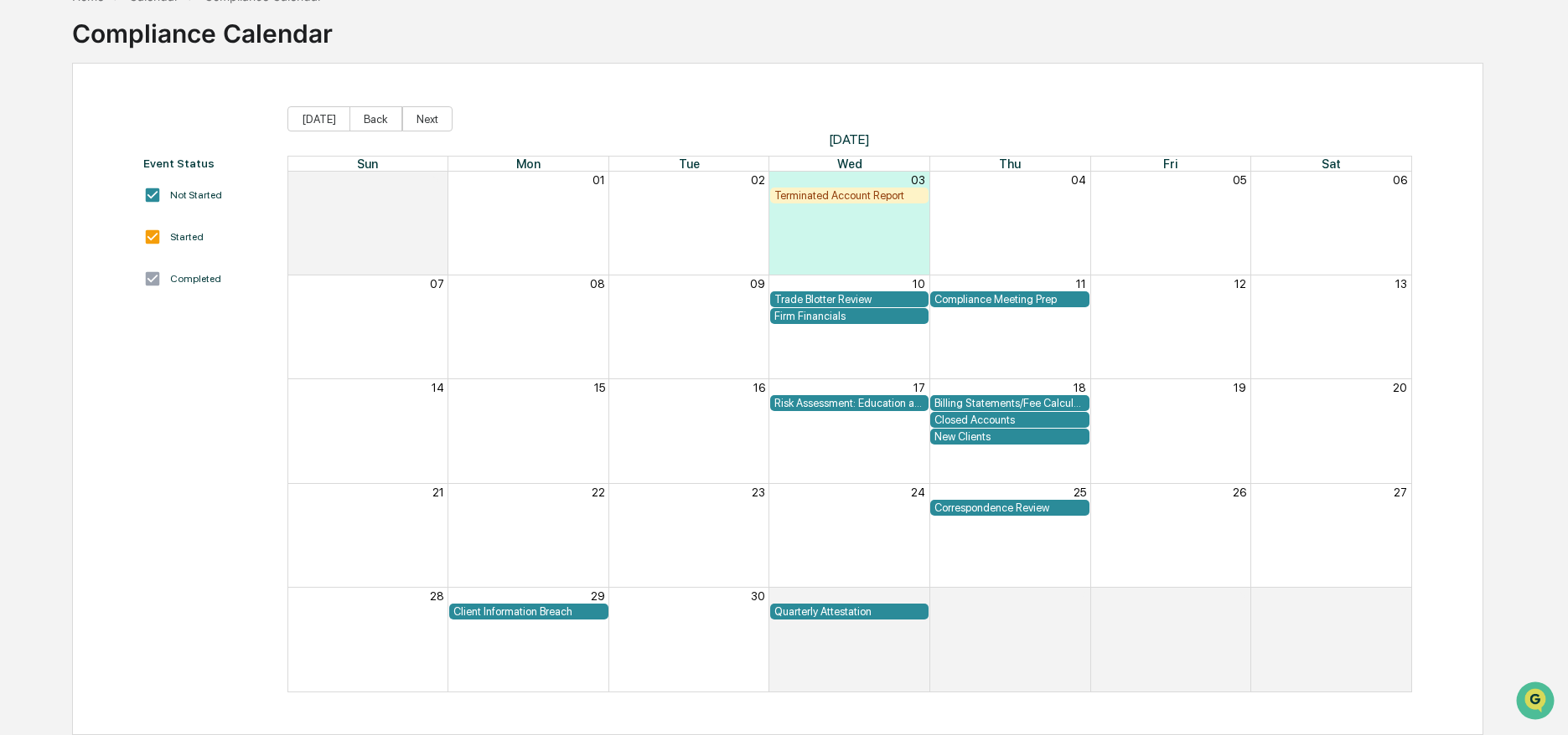
click at [555, 615] on div "Client Information Breach" at bounding box center [528, 611] width 150 height 12
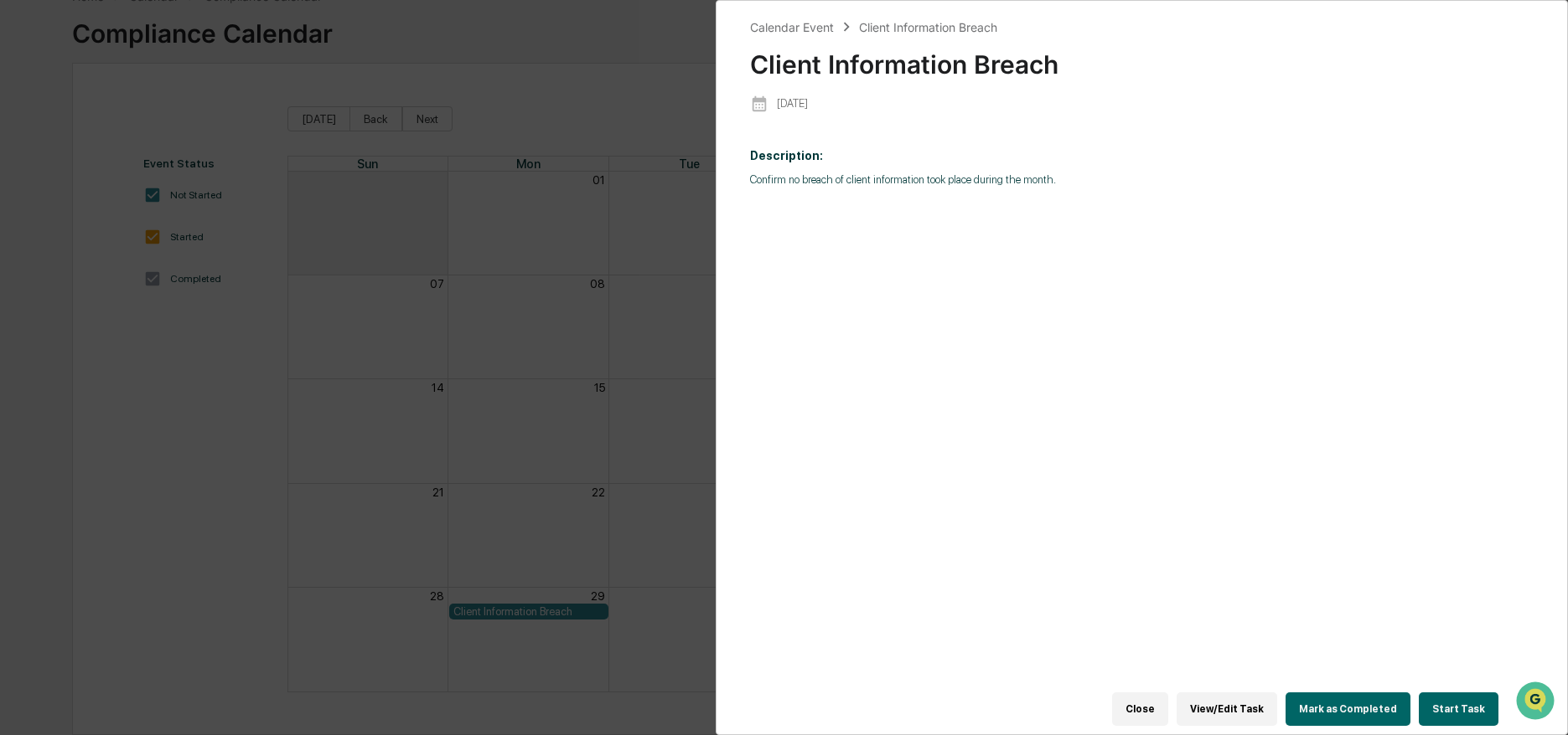
click at [1145, 702] on button "Close" at bounding box center [1139, 710] width 56 height 34
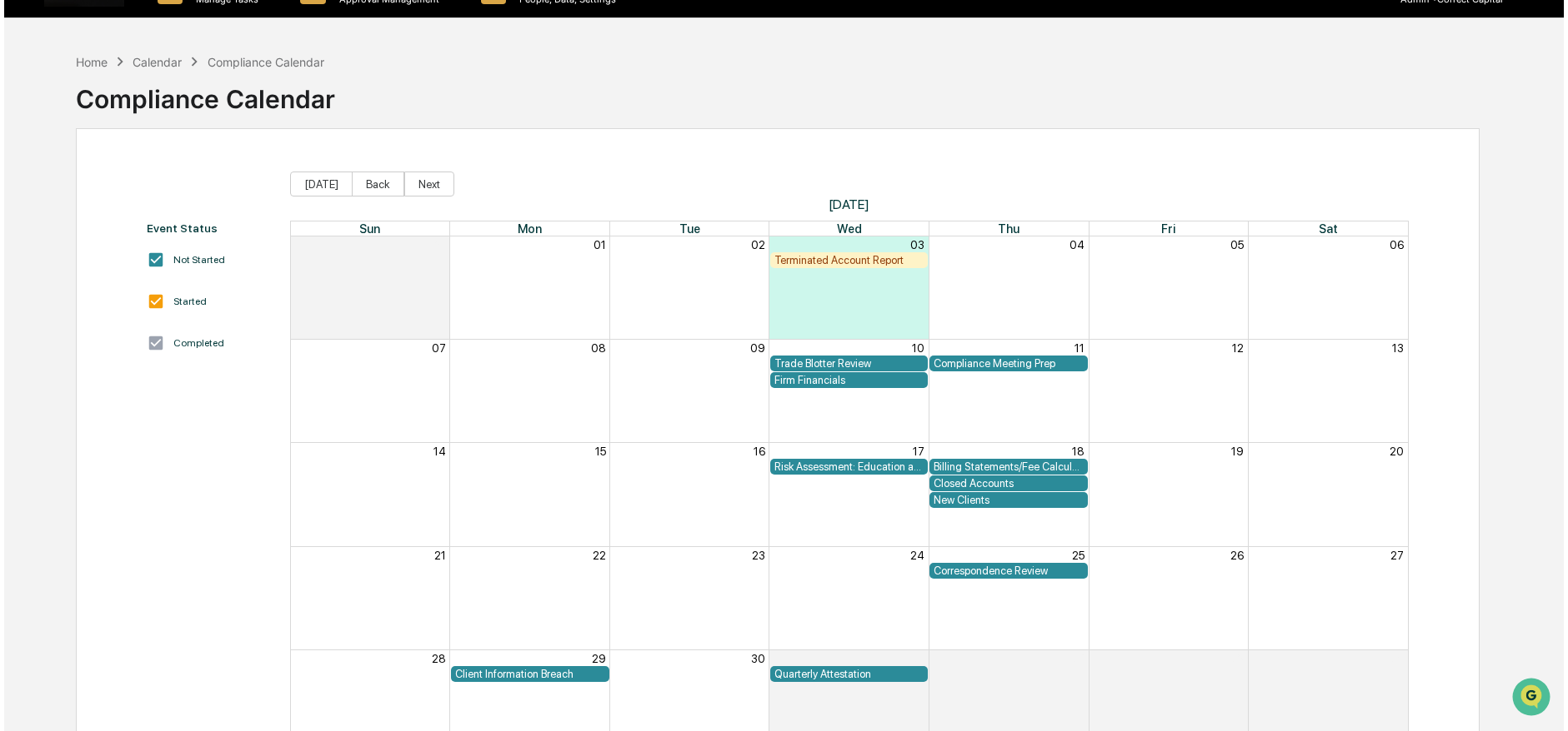
scroll to position [0, 0]
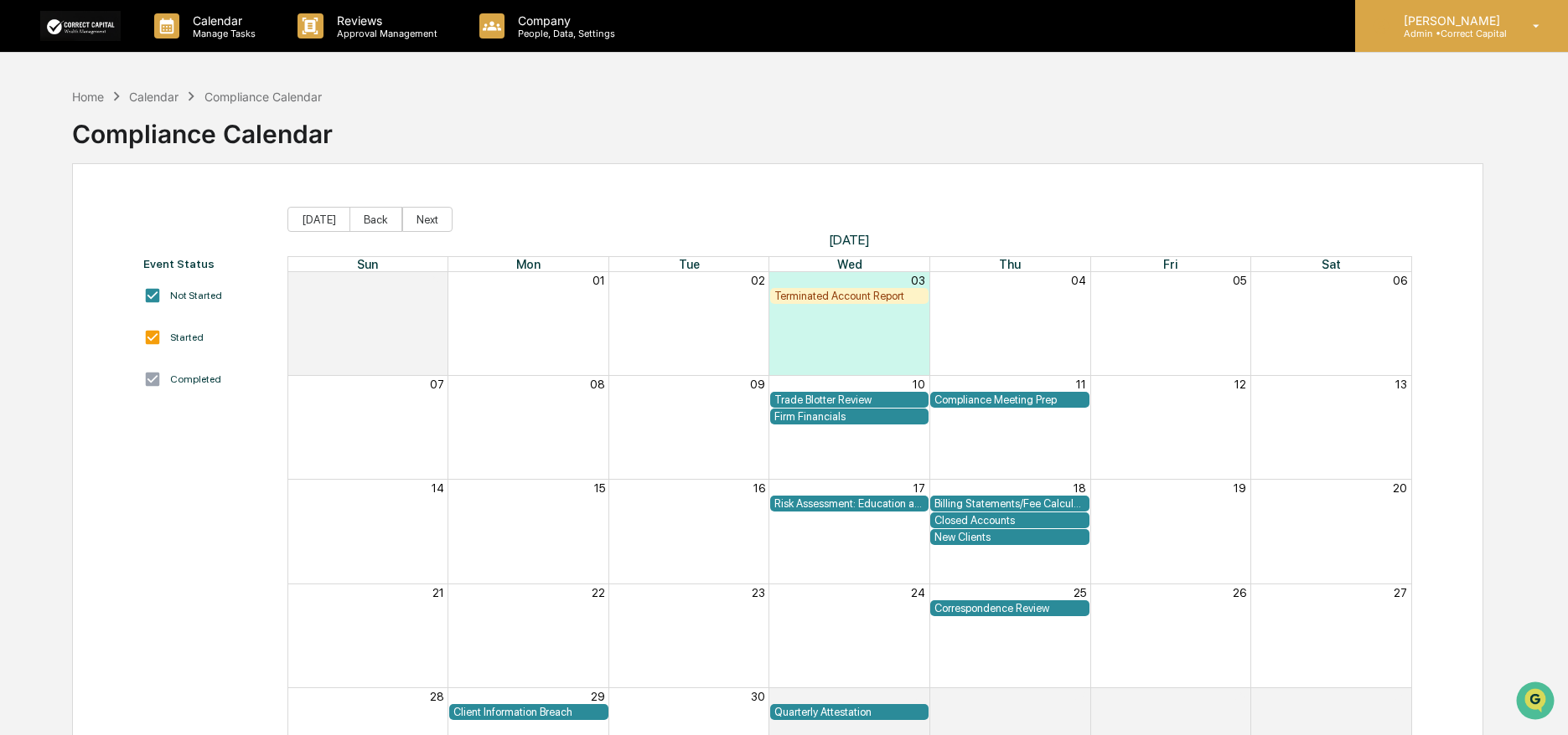
click at [1433, 33] on p "Admin • Correct Capital" at bounding box center [1449, 33] width 118 height 11
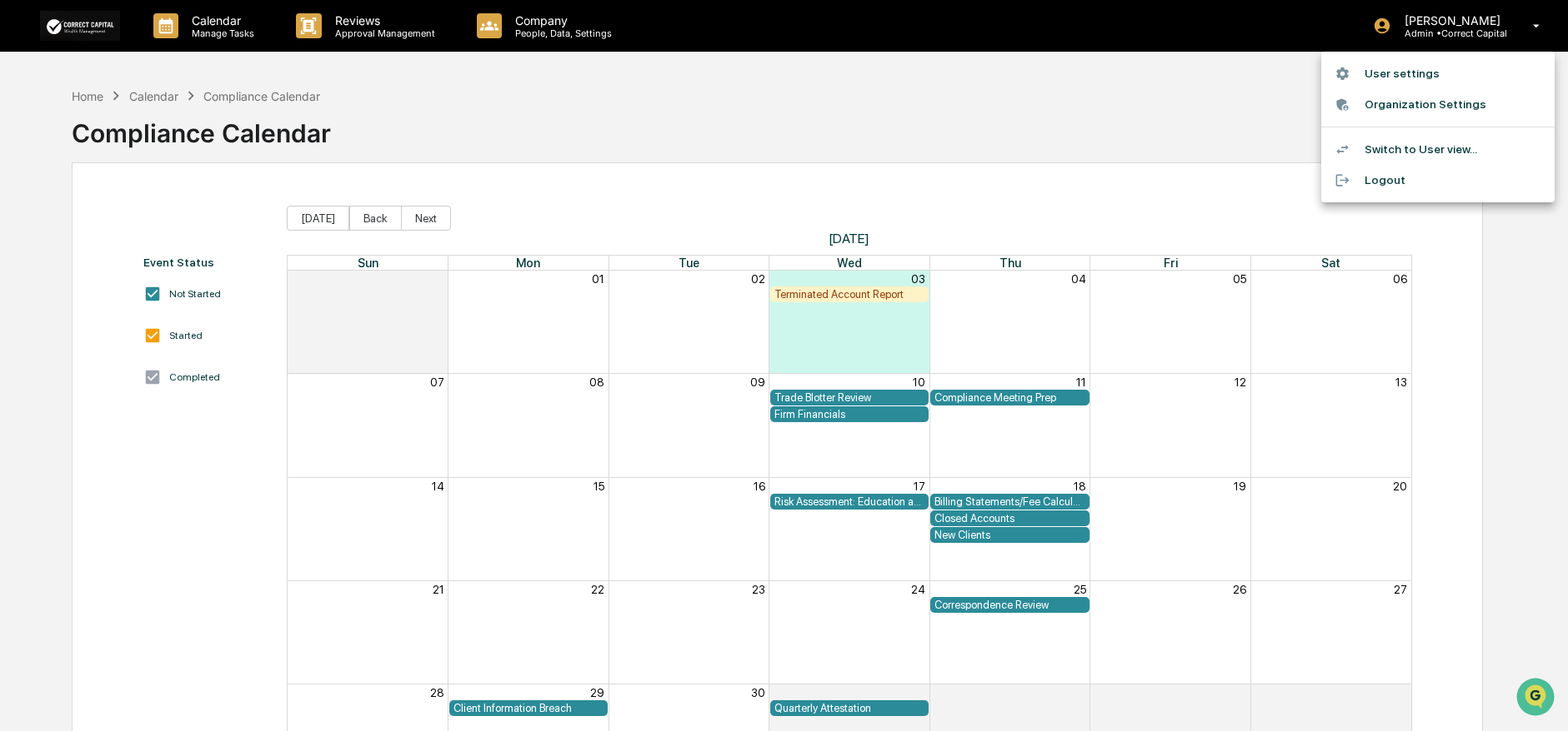
click at [1376, 179] on li "Logout" at bounding box center [1437, 180] width 234 height 31
